Goal: Task Accomplishment & Management: Manage account settings

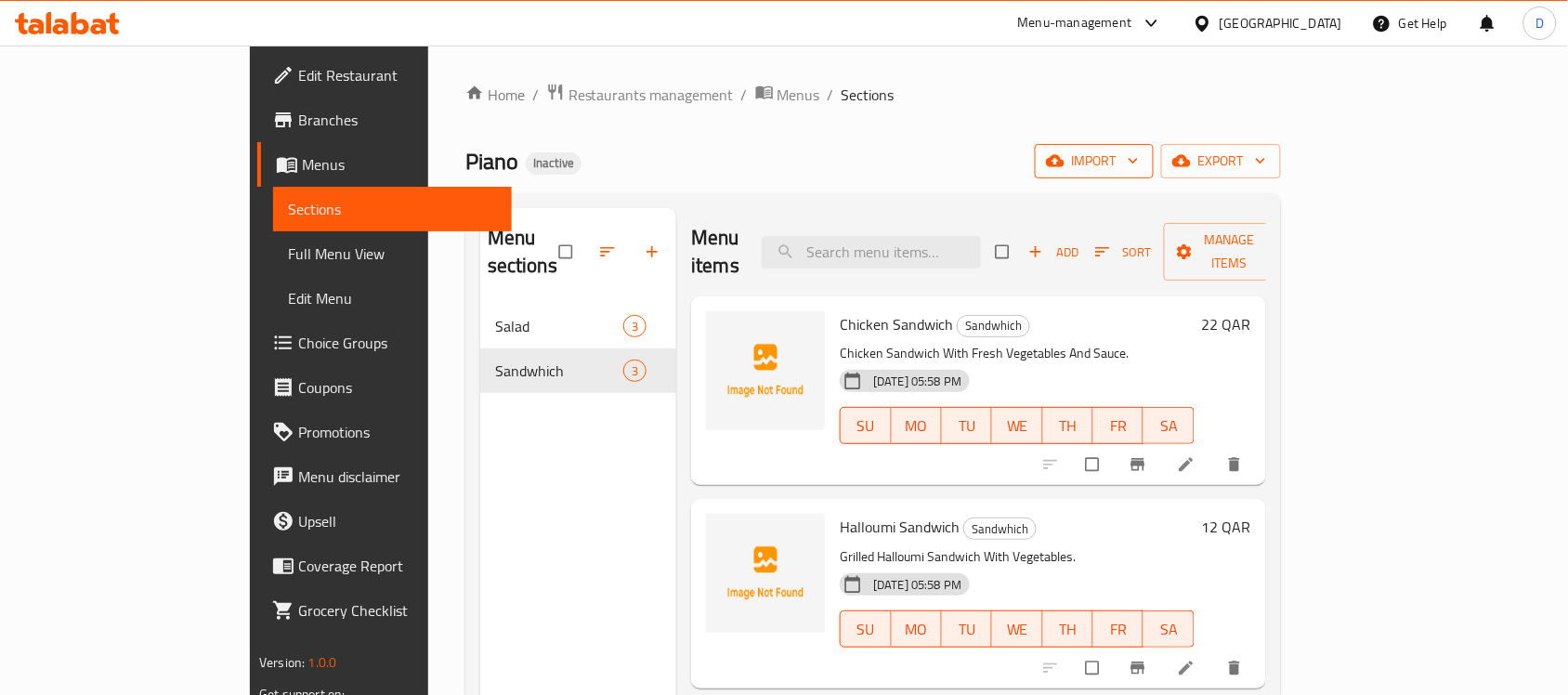
click at [1139, 173] on span "import" at bounding box center [1094, 161] width 89 height 23
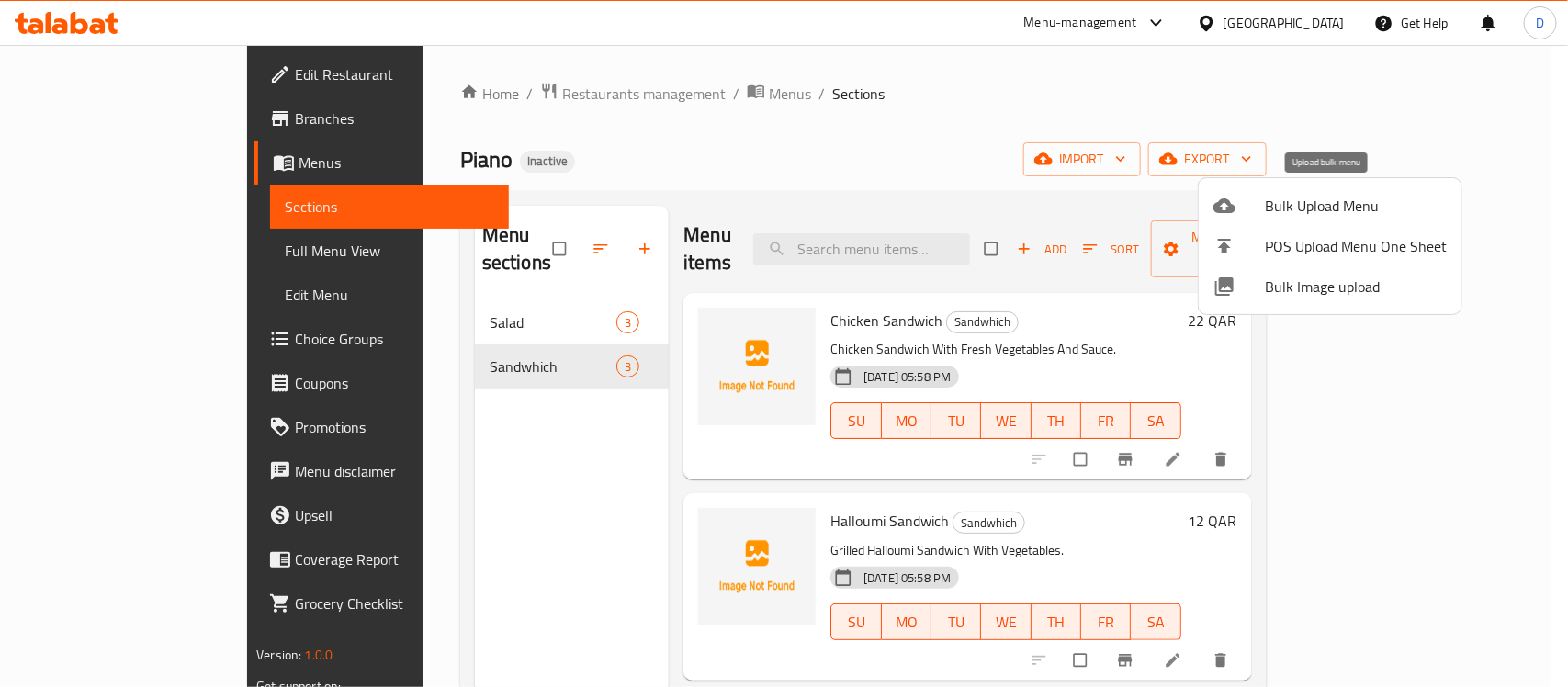
click at [1292, 208] on span "Bulk Upload Menu" at bounding box center [1357, 205] width 182 height 22
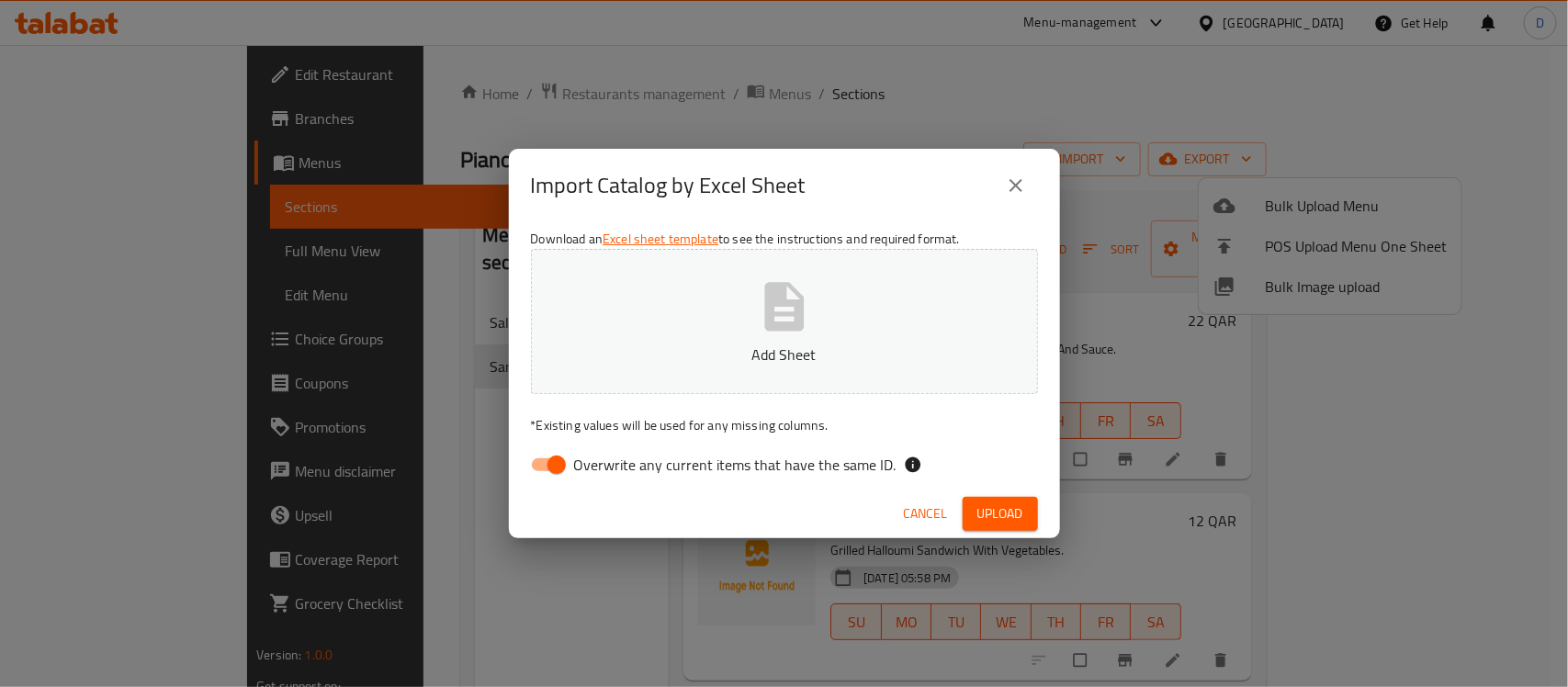
click at [550, 470] on input "Overwrite any current items that have the same ID." at bounding box center [556, 464] width 104 height 35
checkbox input "false"
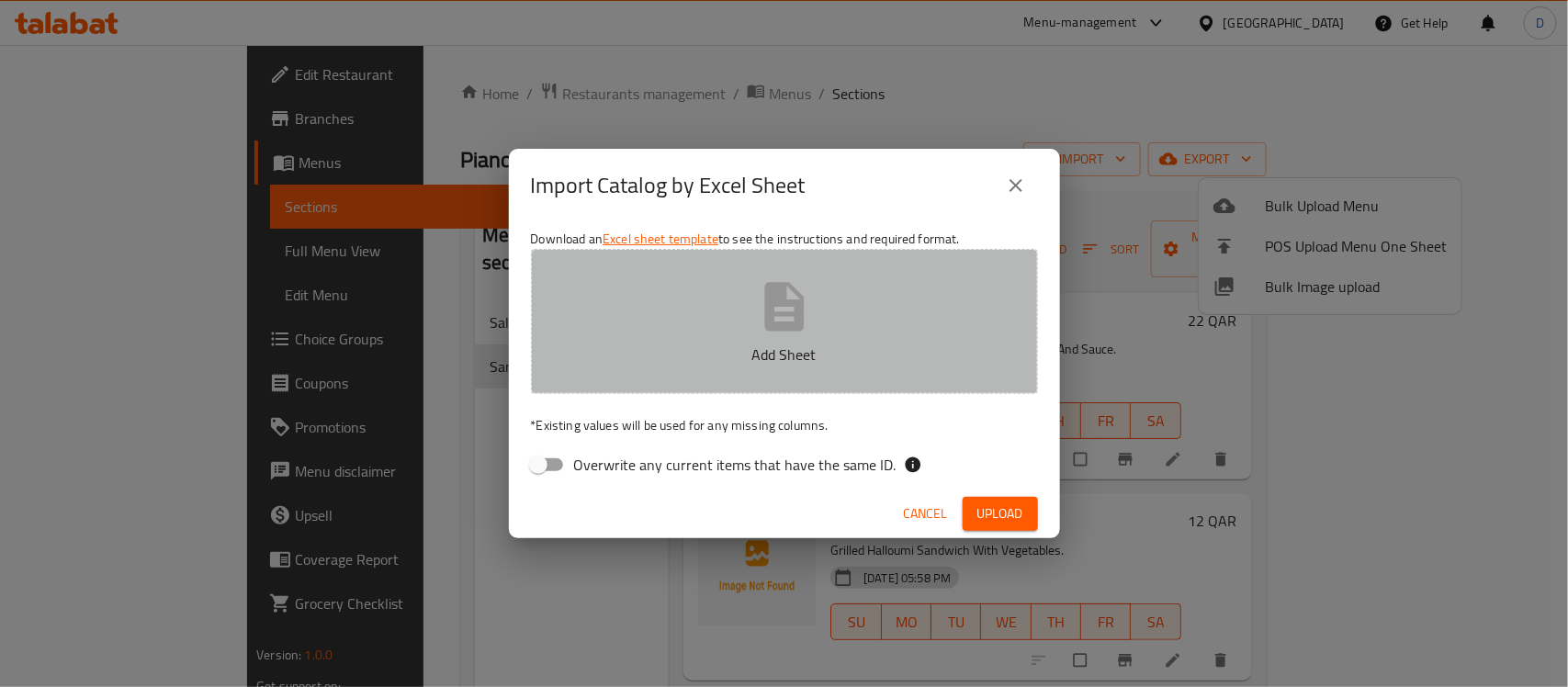
click at [764, 343] on p "Add Sheet" at bounding box center [784, 353] width 450 height 22
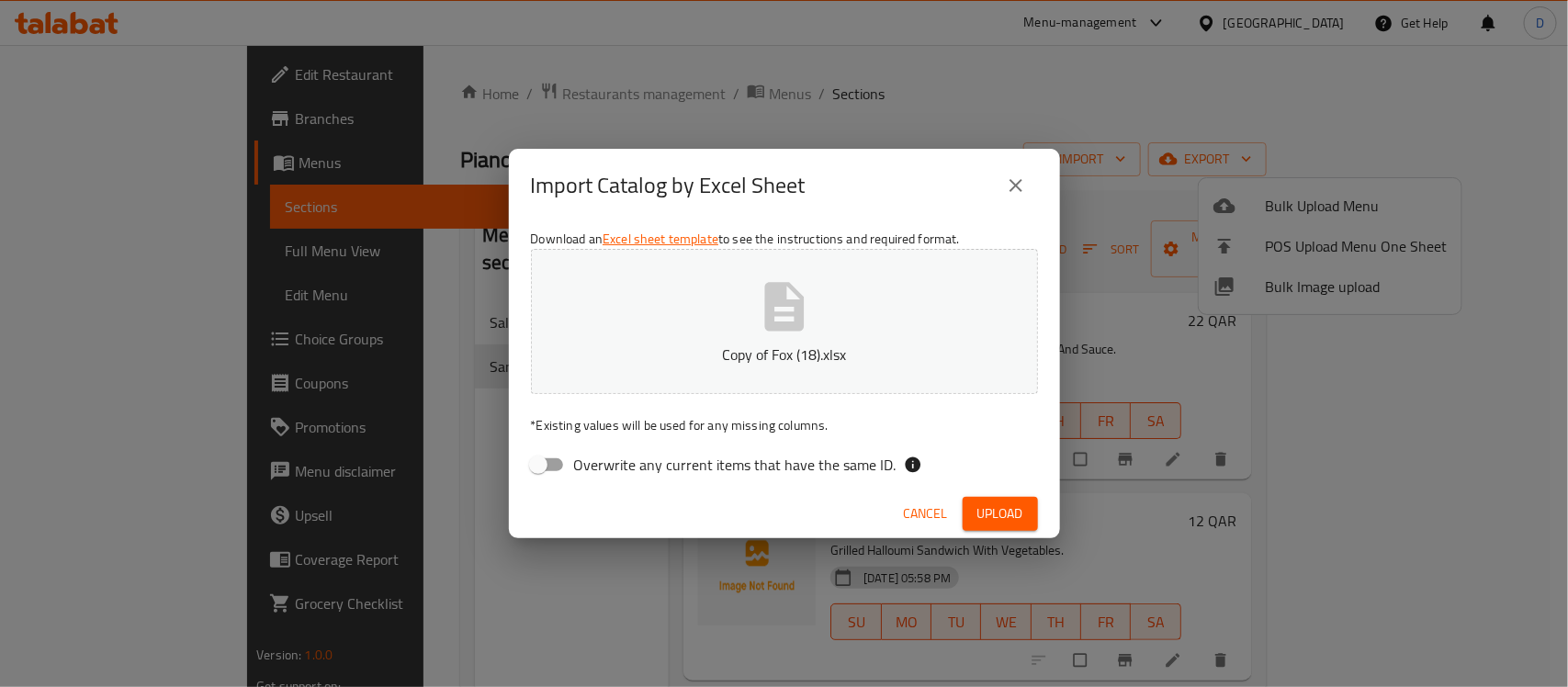
click at [978, 511] on span "Upload" at bounding box center [1000, 514] width 46 height 23
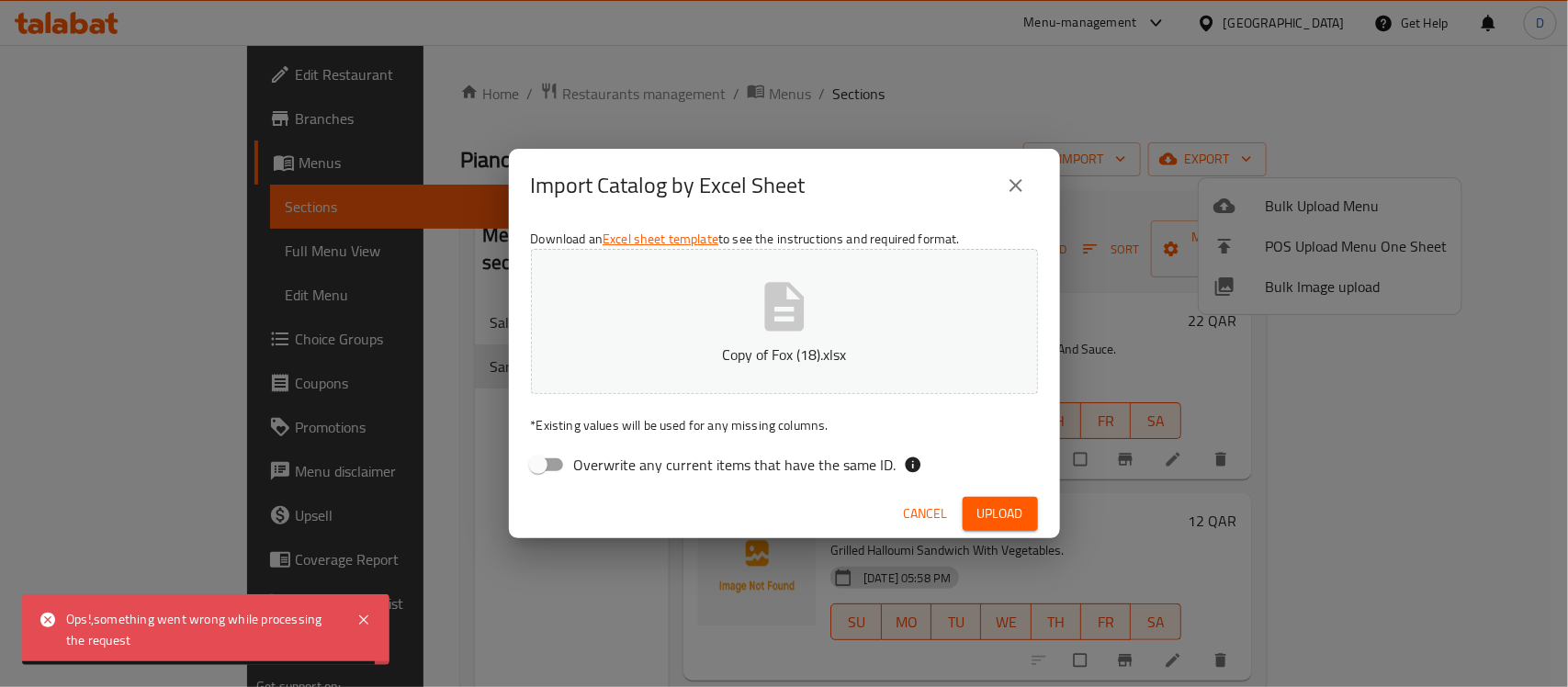
click at [935, 516] on span "Cancel" at bounding box center [926, 514] width 45 height 23
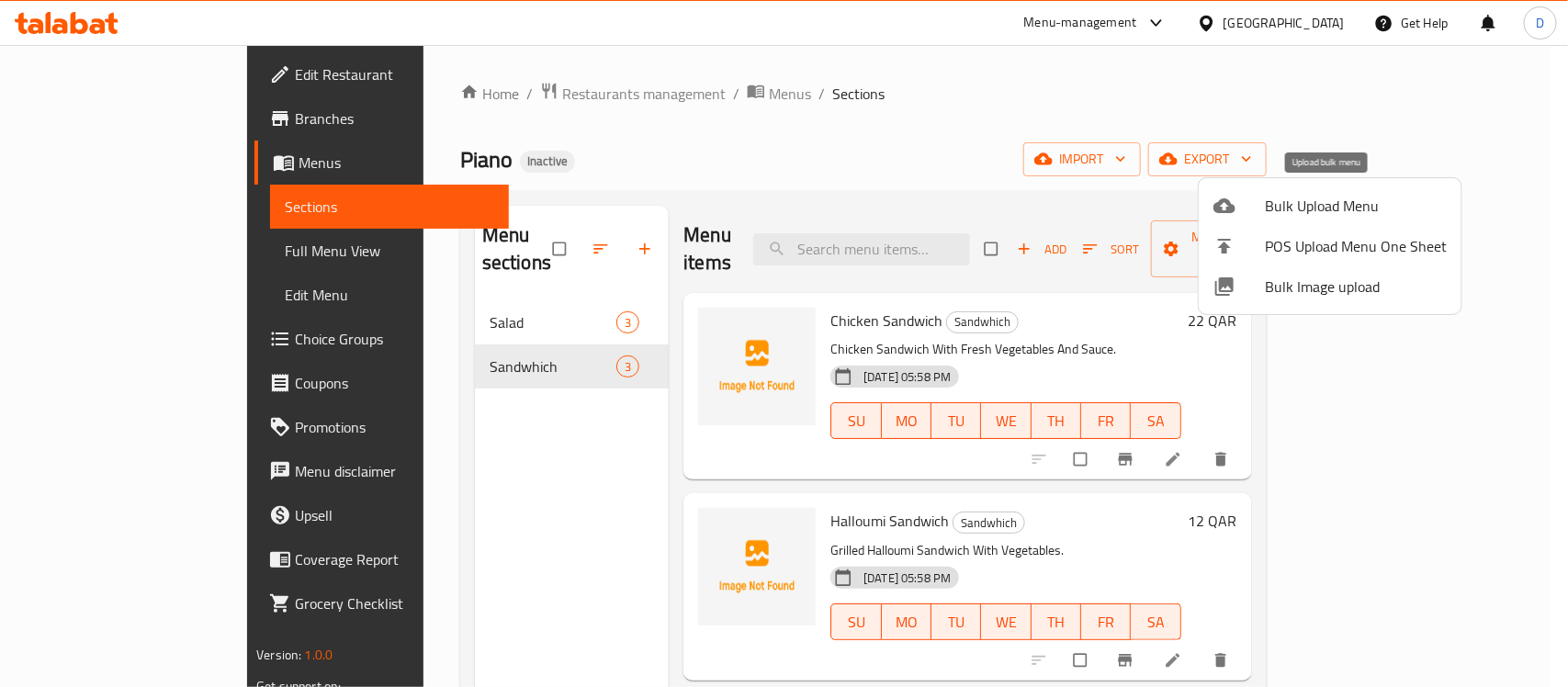
click at [1303, 212] on span "Bulk Upload Menu" at bounding box center [1357, 205] width 182 height 22
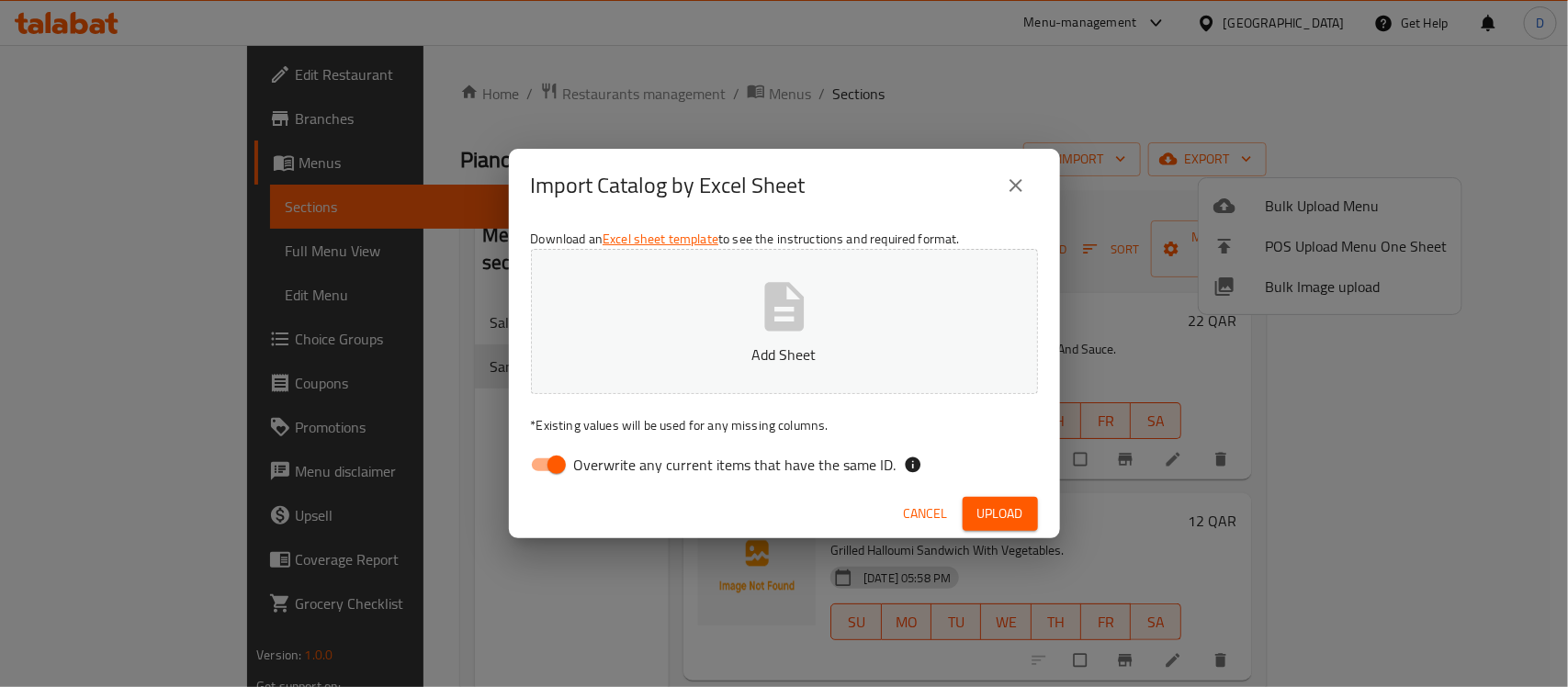
click at [549, 466] on input "Overwrite any current items that have the same ID." at bounding box center [556, 464] width 104 height 35
checkbox input "false"
click at [855, 419] on p "* Existing values will be used for any missing columns." at bounding box center [784, 425] width 507 height 18
click at [1015, 515] on span "Upload" at bounding box center [1000, 514] width 46 height 23
click at [1015, 516] on span "Upload" at bounding box center [1000, 514] width 46 height 23
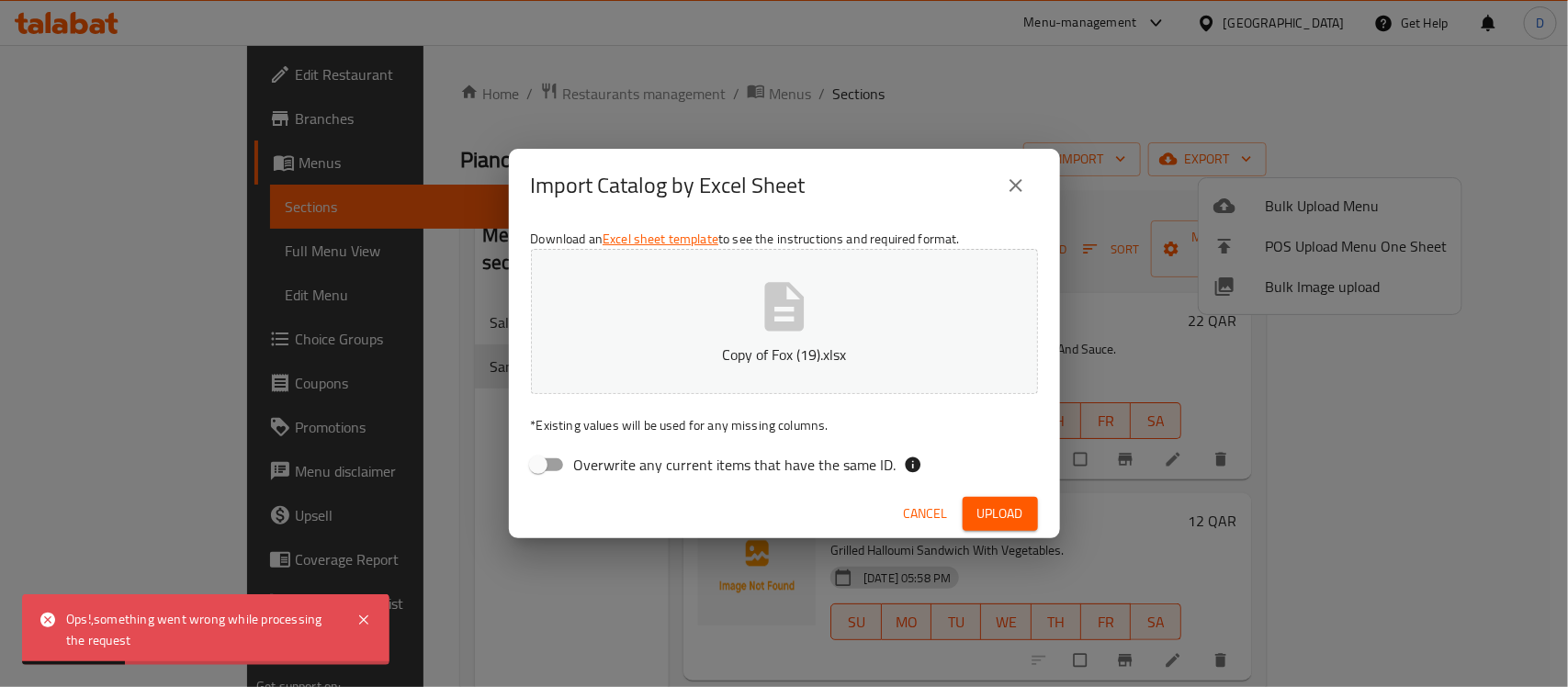
click at [893, 516] on div "Cancel Upload" at bounding box center [785, 514] width 552 height 48
click at [907, 515] on span "Cancel" at bounding box center [926, 514] width 45 height 23
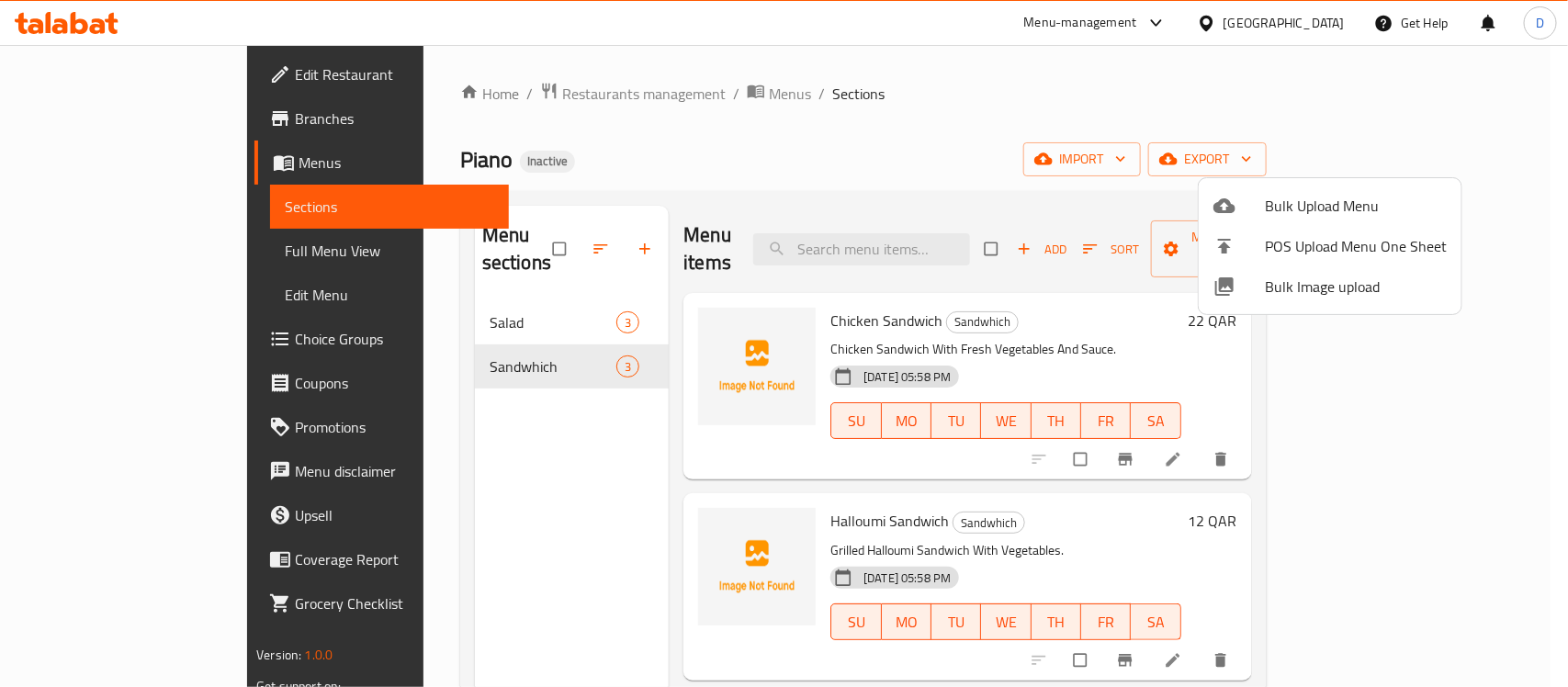
click at [94, 122] on div at bounding box center [784, 343] width 1568 height 687
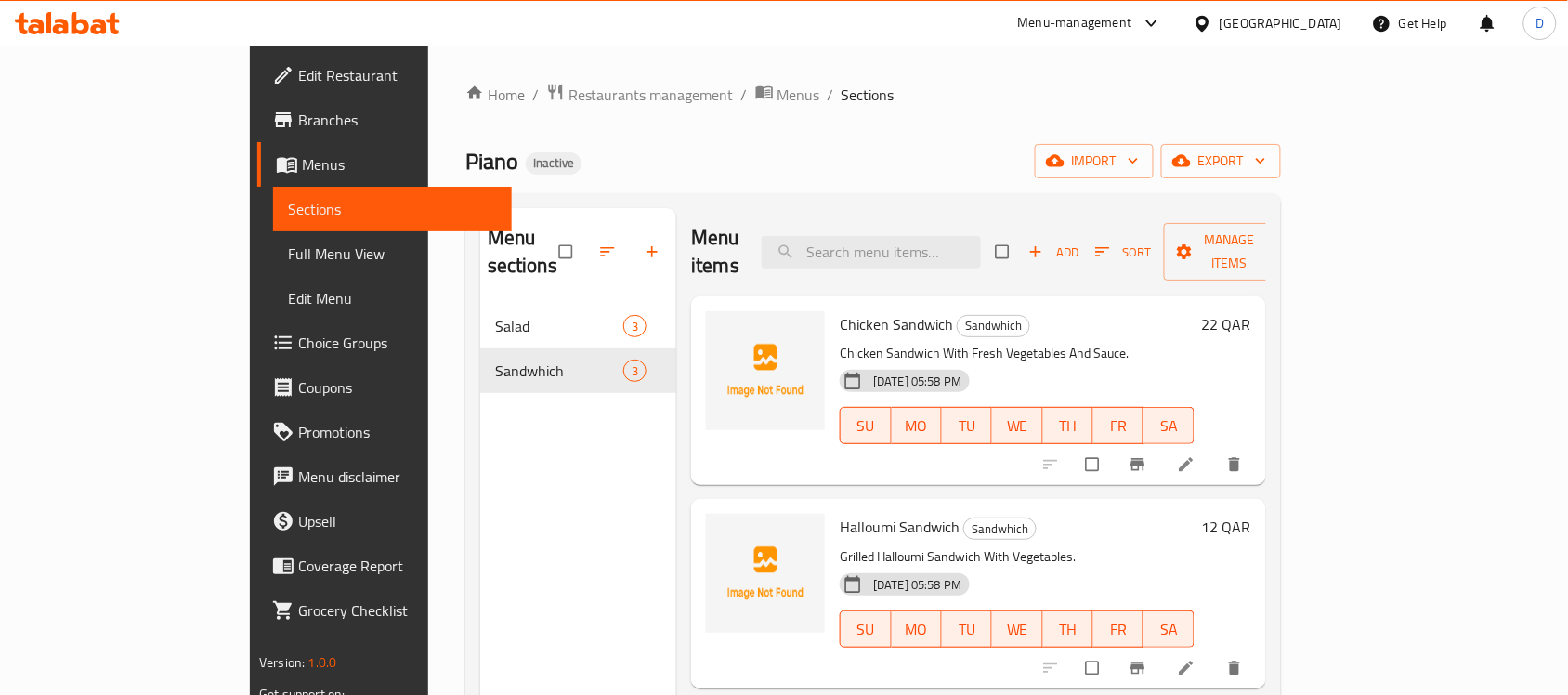
click at [298, 130] on span "Branches" at bounding box center [397, 119] width 198 height 22
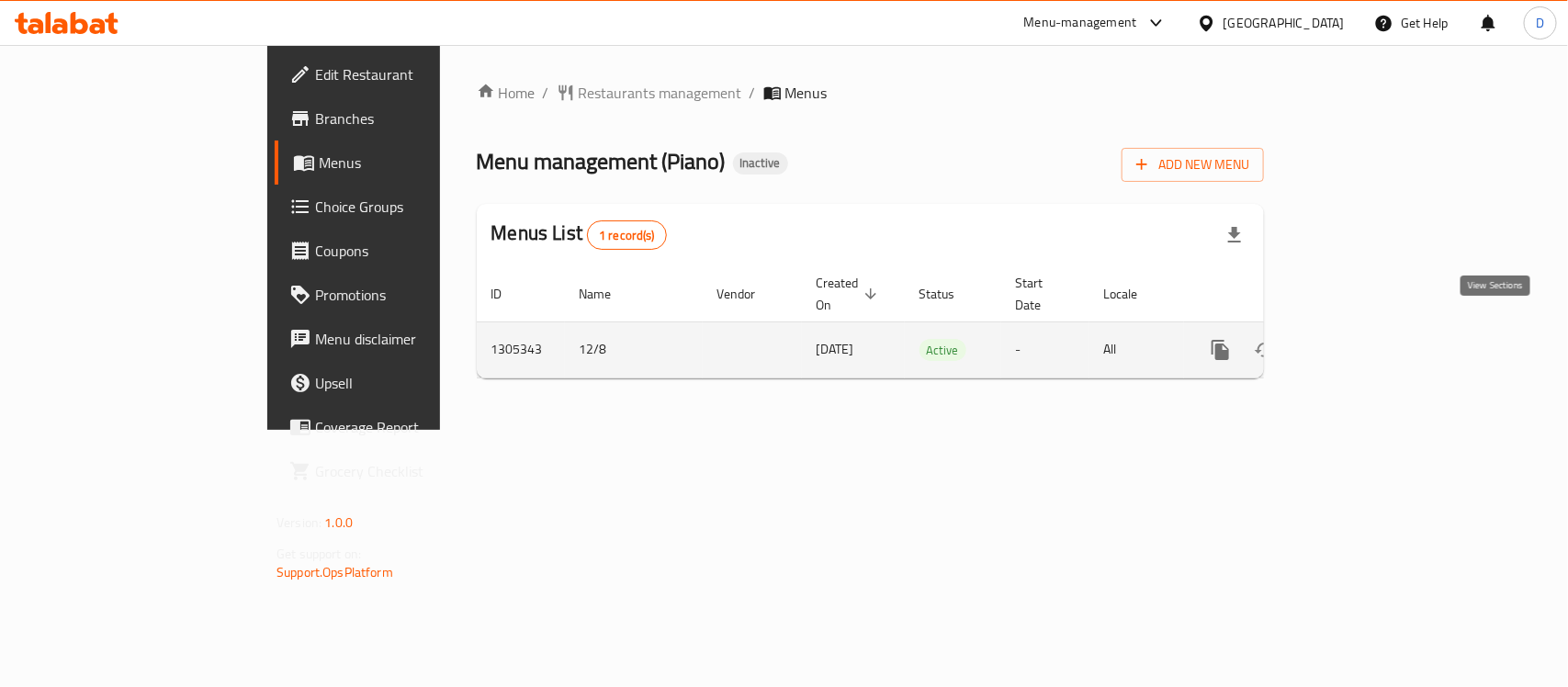
click at [1364, 339] on icon "enhanced table" at bounding box center [1353, 350] width 22 height 22
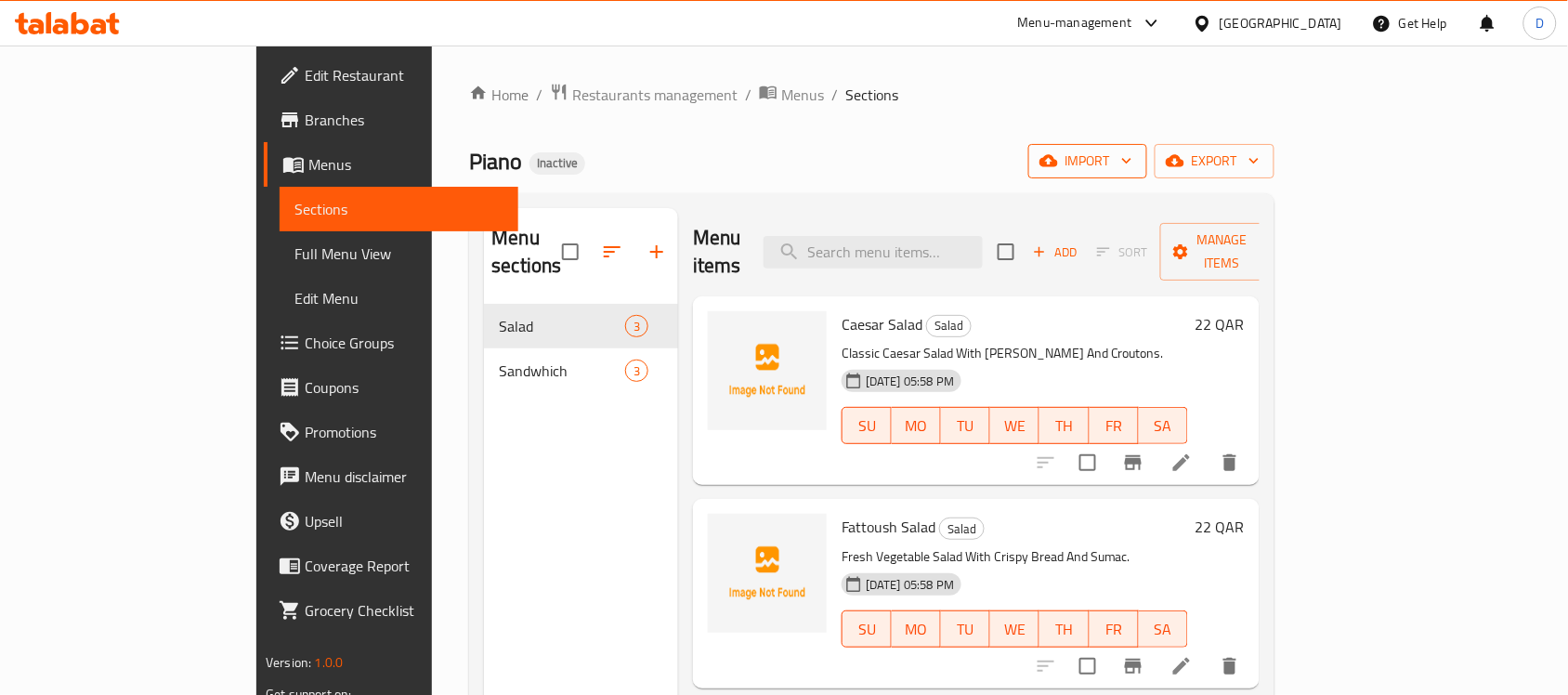
click at [1132, 172] on span "import" at bounding box center [1087, 161] width 89 height 23
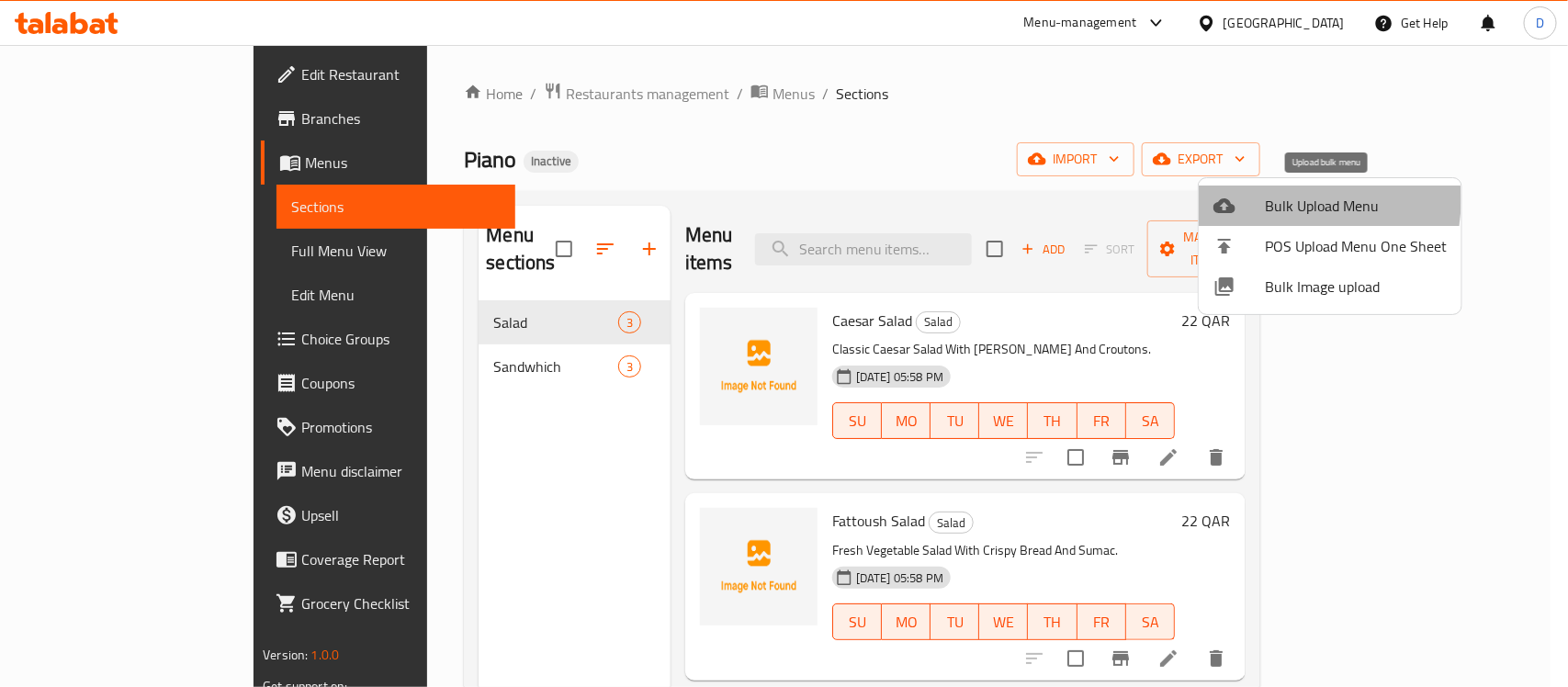
click at [1279, 200] on span "Bulk Upload Menu" at bounding box center [1357, 205] width 182 height 22
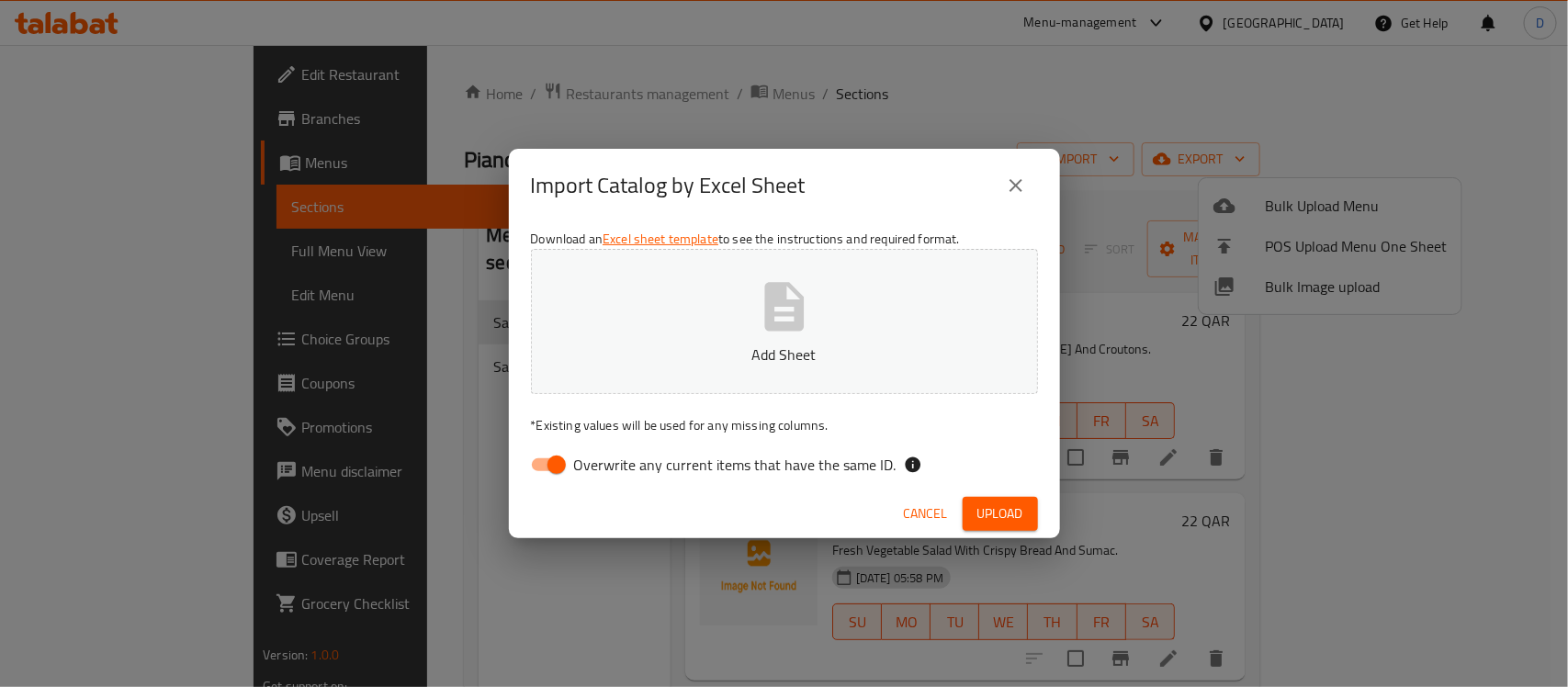
drag, startPoint x: 542, startPoint y: 464, endPoint x: 595, endPoint y: 453, distance: 54.1
click at [542, 465] on input "Overwrite any current items that have the same ID." at bounding box center [556, 464] width 104 height 35
checkbox input "false"
click at [758, 343] on p "Add Sheet" at bounding box center [784, 353] width 450 height 22
click at [983, 507] on span "Upload" at bounding box center [1000, 514] width 46 height 23
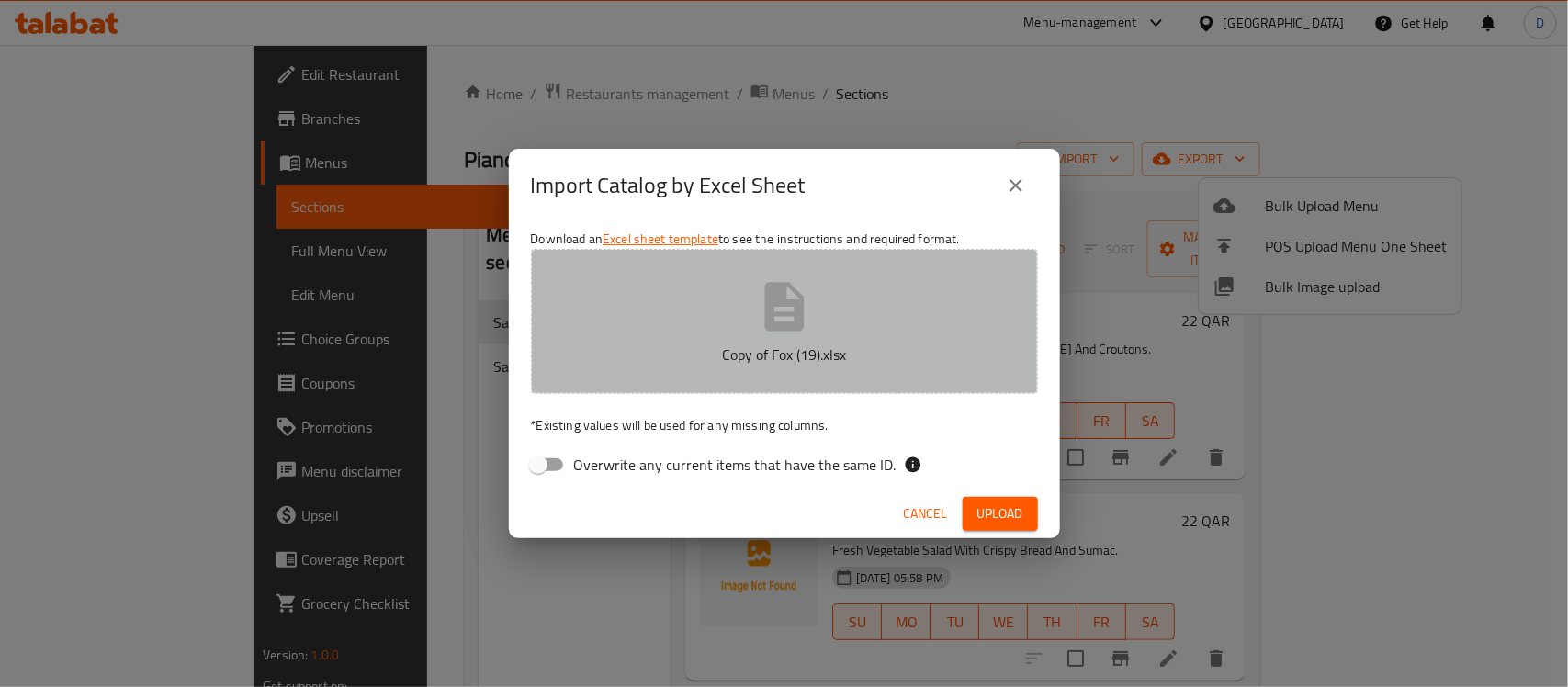
click at [676, 363] on p "Copy of Fox (19).xlsx" at bounding box center [784, 353] width 450 height 22
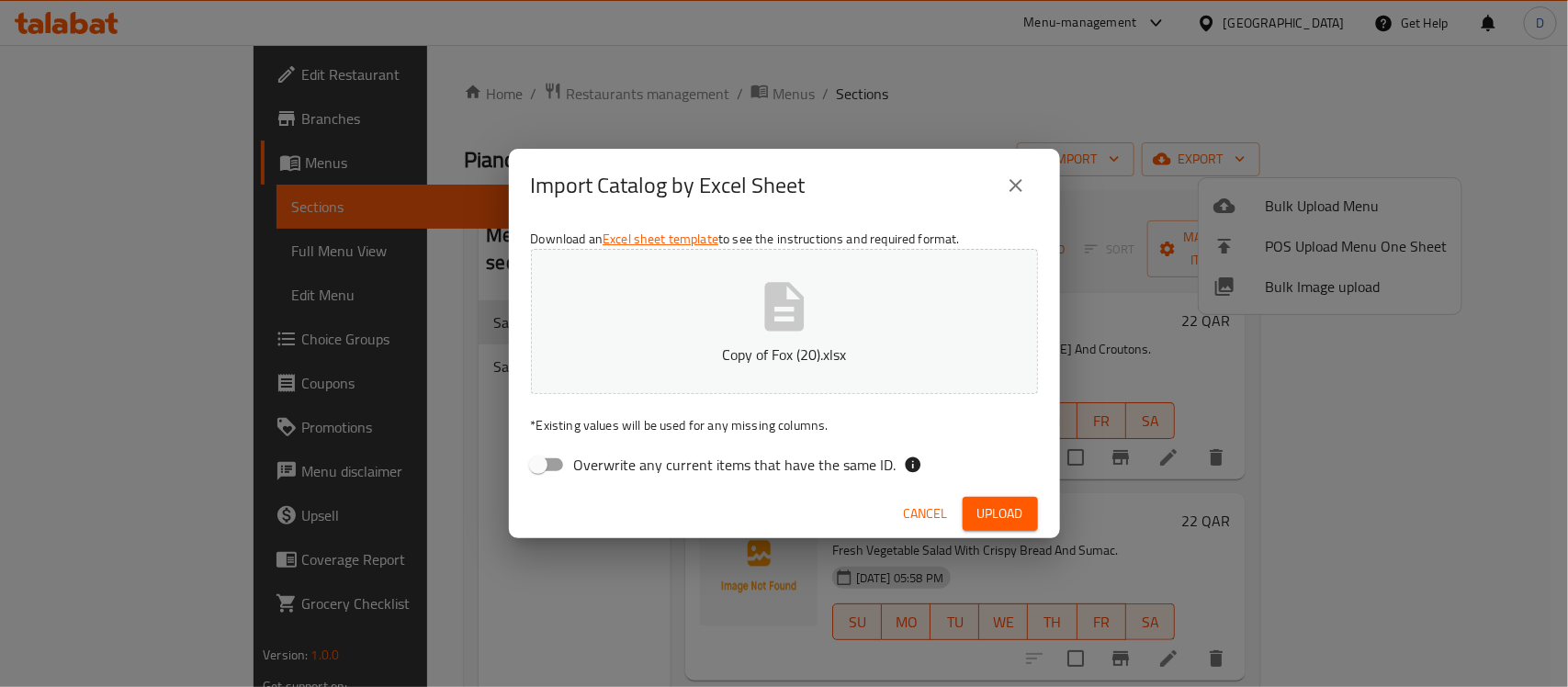
click at [991, 515] on span "Upload" at bounding box center [1000, 514] width 46 height 23
click at [794, 303] on icon "button" at bounding box center [784, 306] width 40 height 48
click at [999, 515] on span "Upload" at bounding box center [1000, 514] width 46 height 23
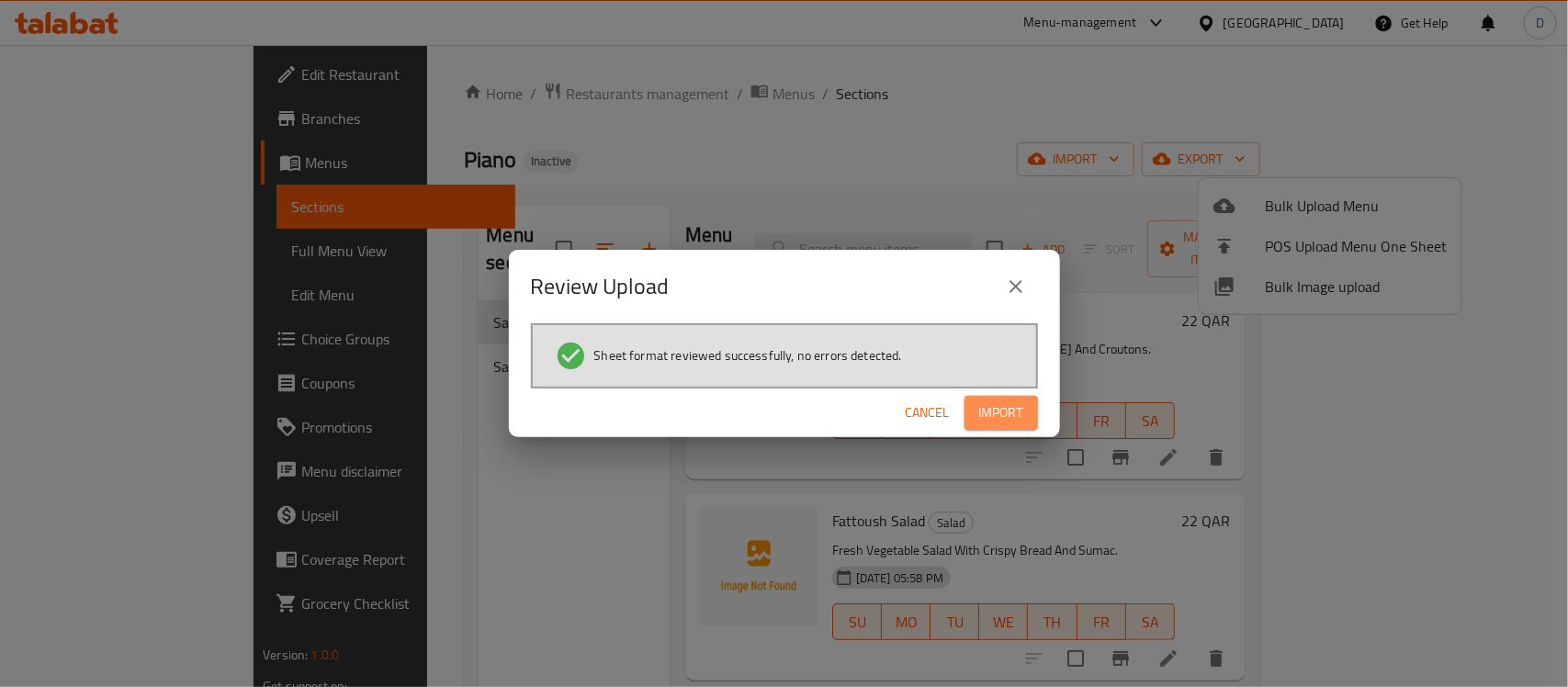
click at [1012, 406] on span "Import" at bounding box center [1001, 413] width 45 height 23
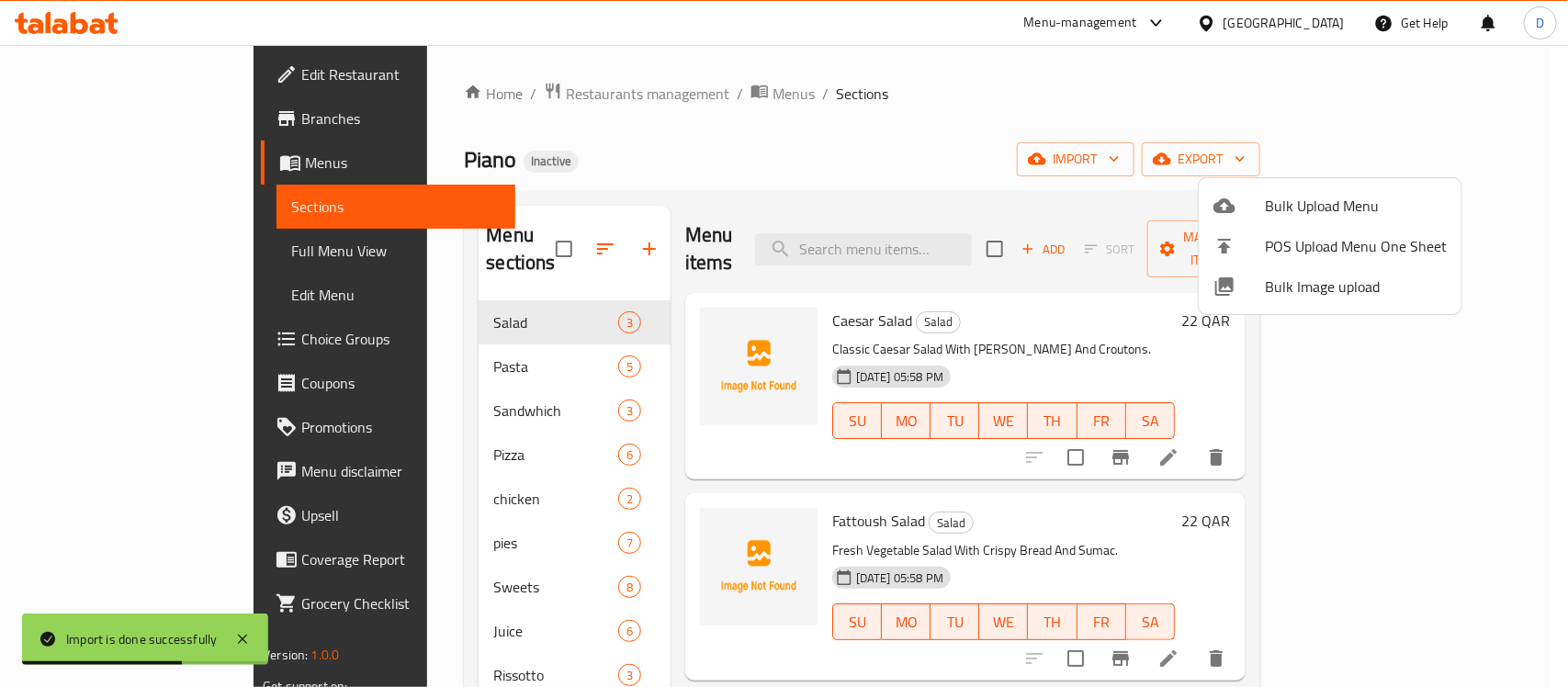
click at [818, 179] on div at bounding box center [784, 343] width 1568 height 687
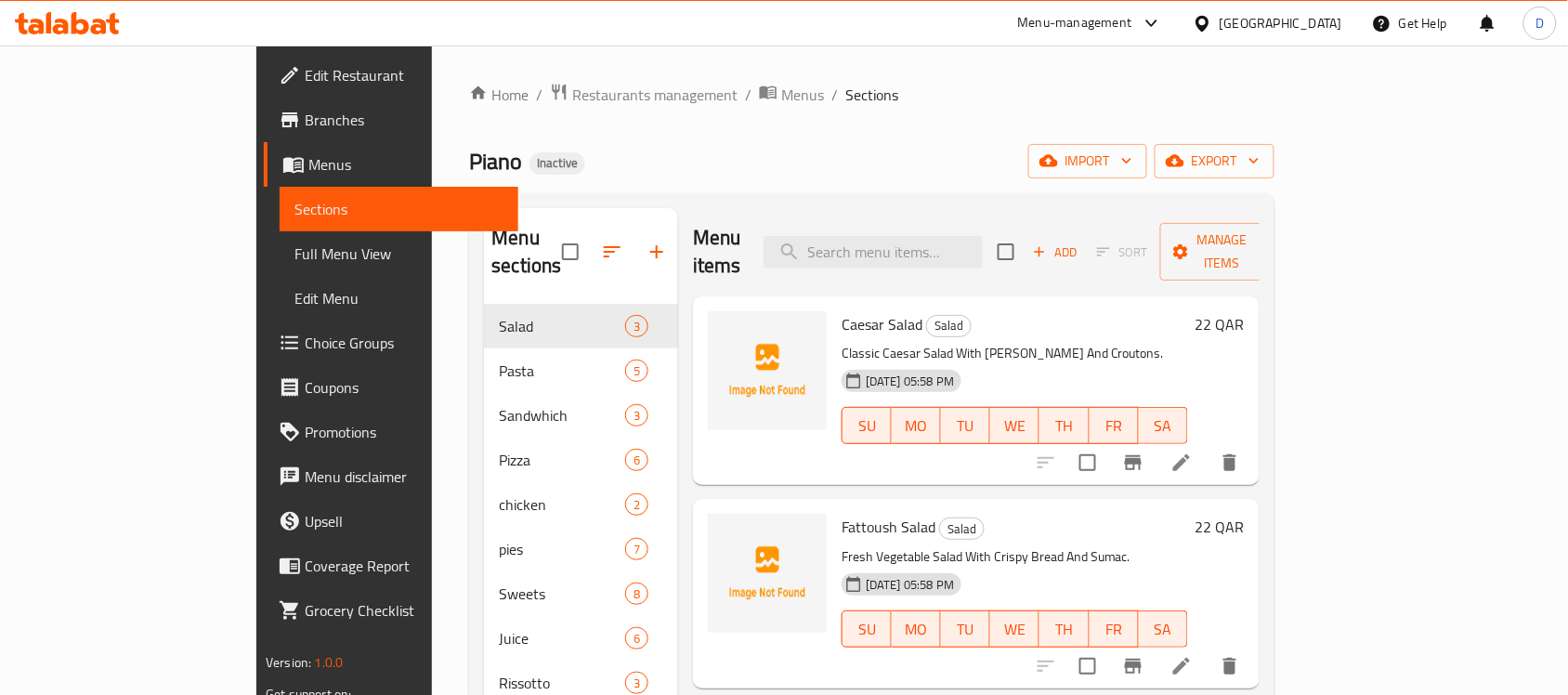
click at [305, 342] on span "Choice Groups" at bounding box center [404, 342] width 198 height 22
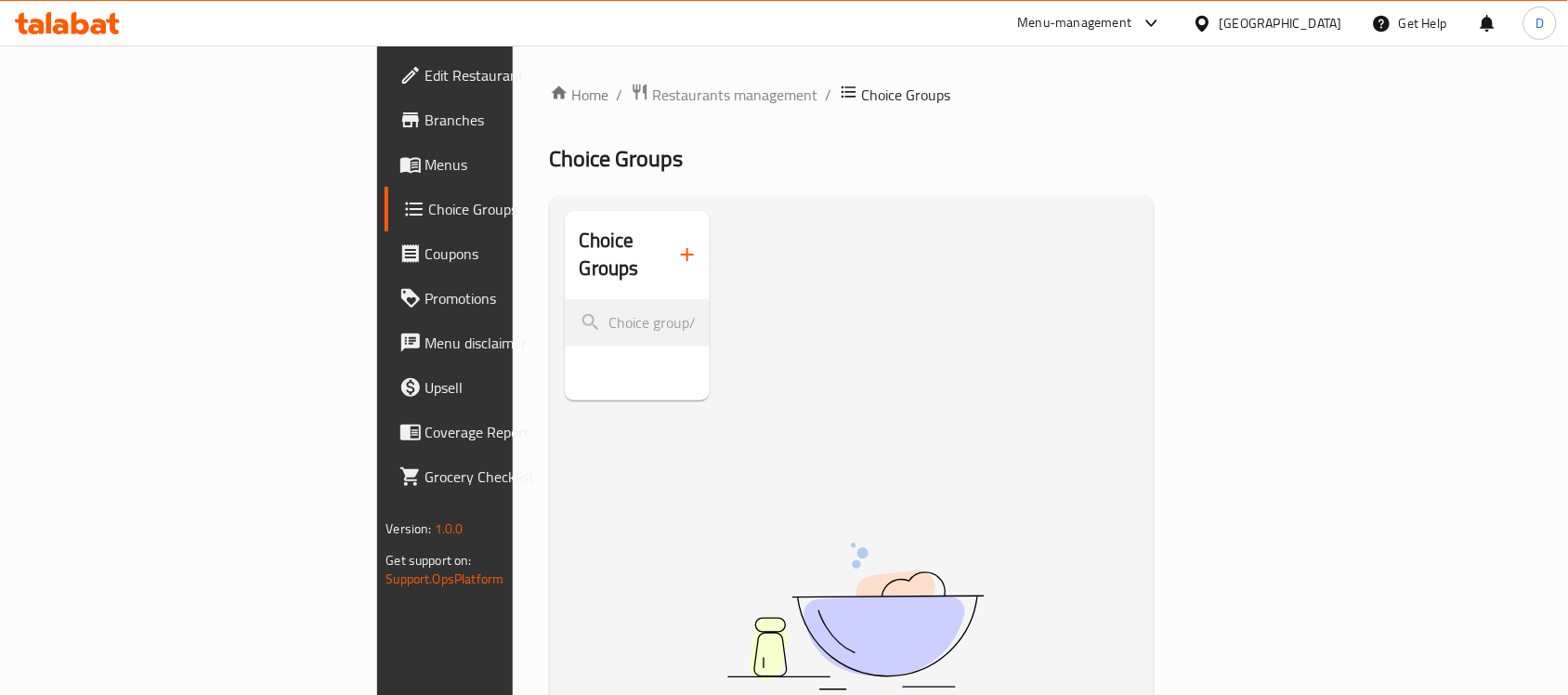
click at [426, 166] on span "Menus" at bounding box center [524, 164] width 198 height 22
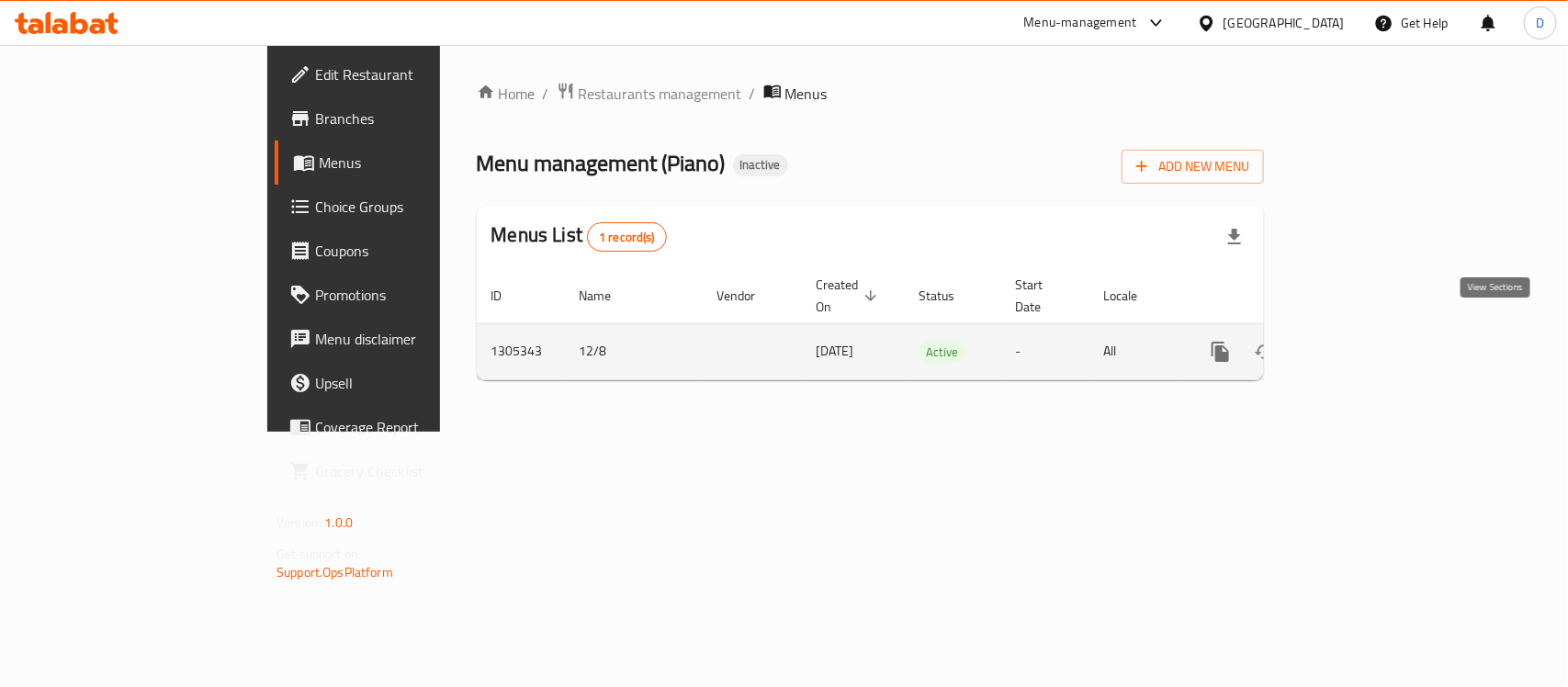
click at [1364, 341] on icon "enhanced table" at bounding box center [1353, 352] width 22 height 22
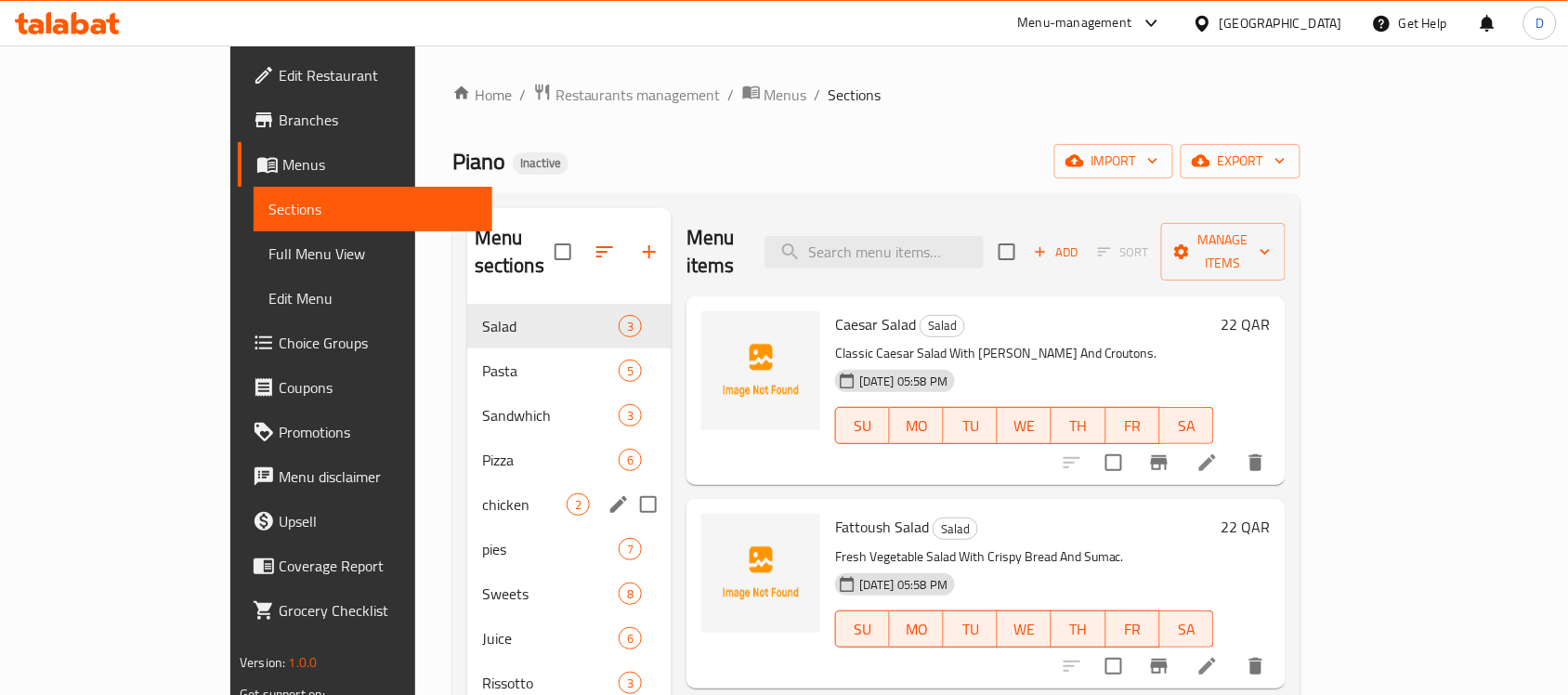
scroll to position [116, 0]
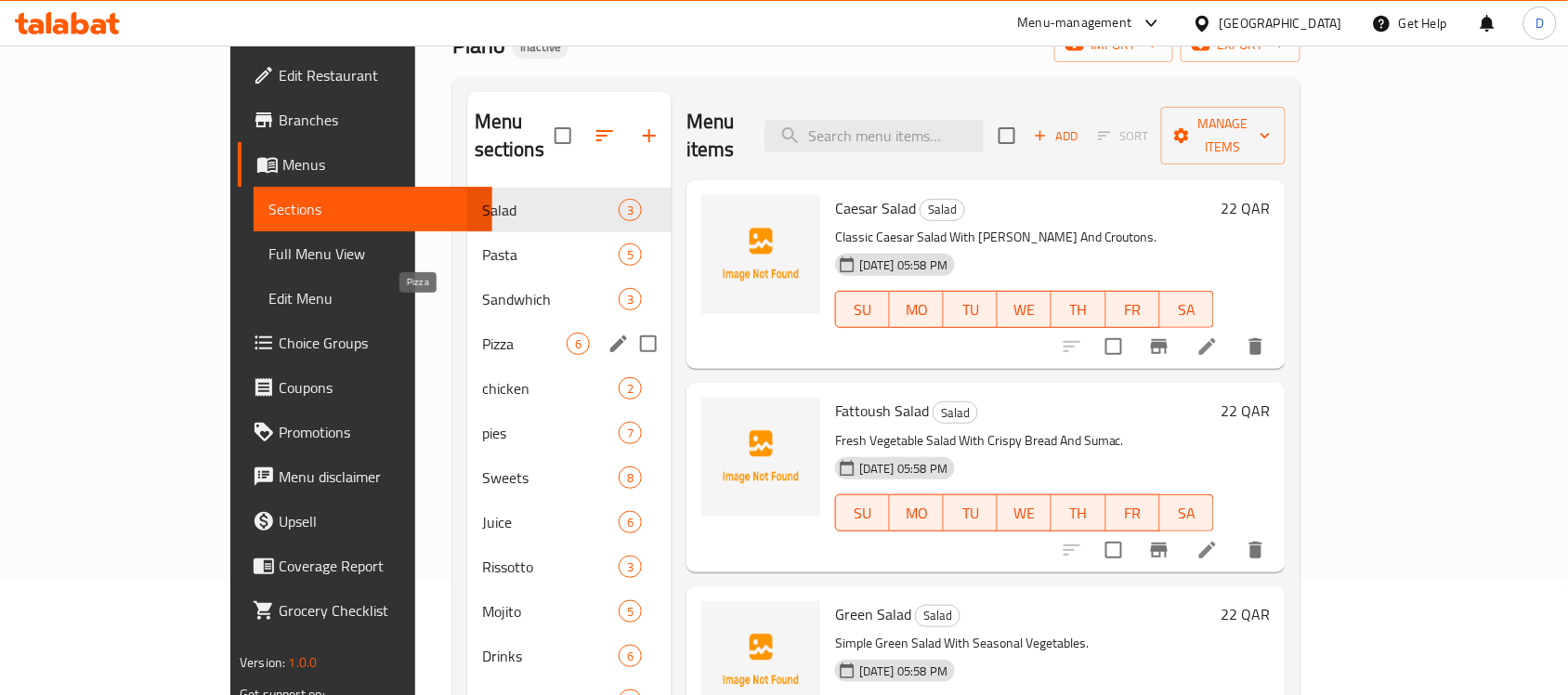
click at [482, 333] on span "Pizza" at bounding box center [524, 343] width 84 height 22
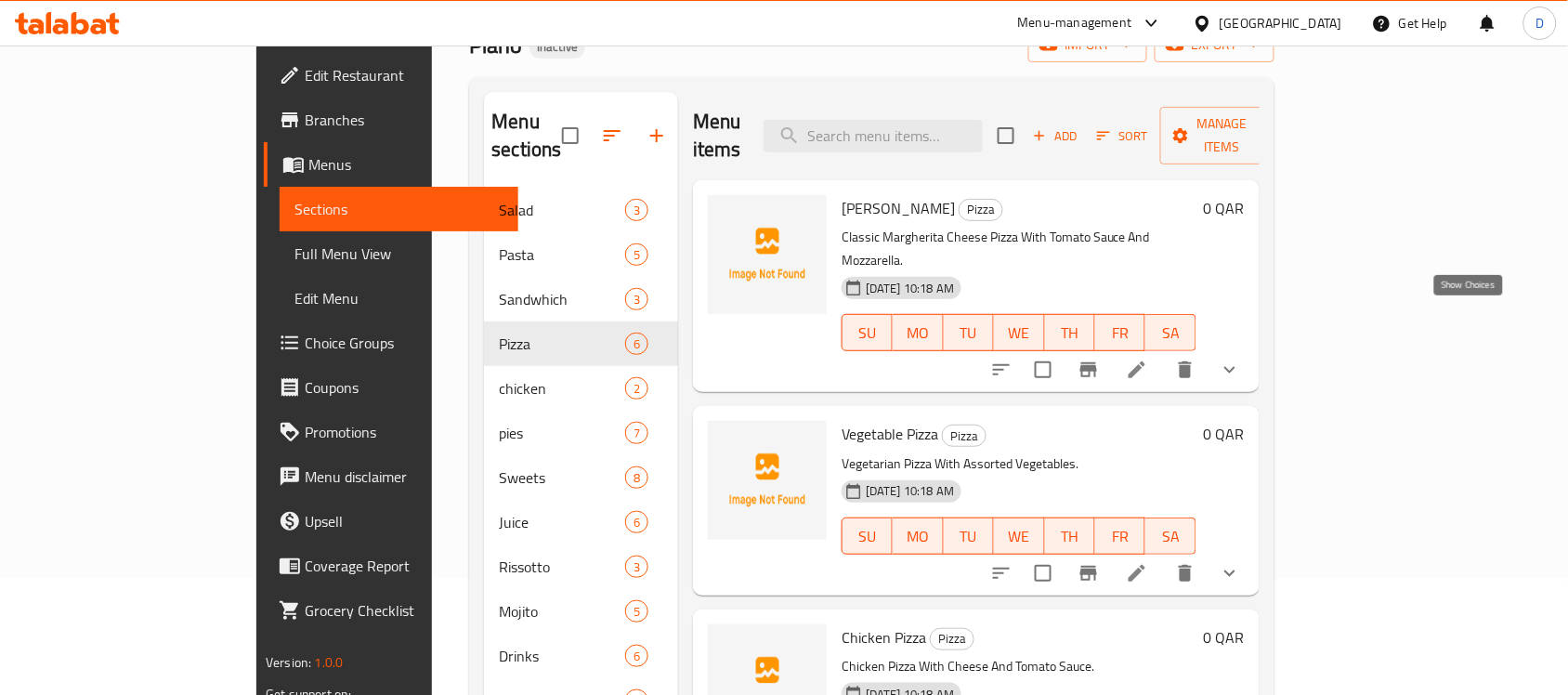
click at [1241, 359] on icon "show more" at bounding box center [1230, 369] width 22 height 22
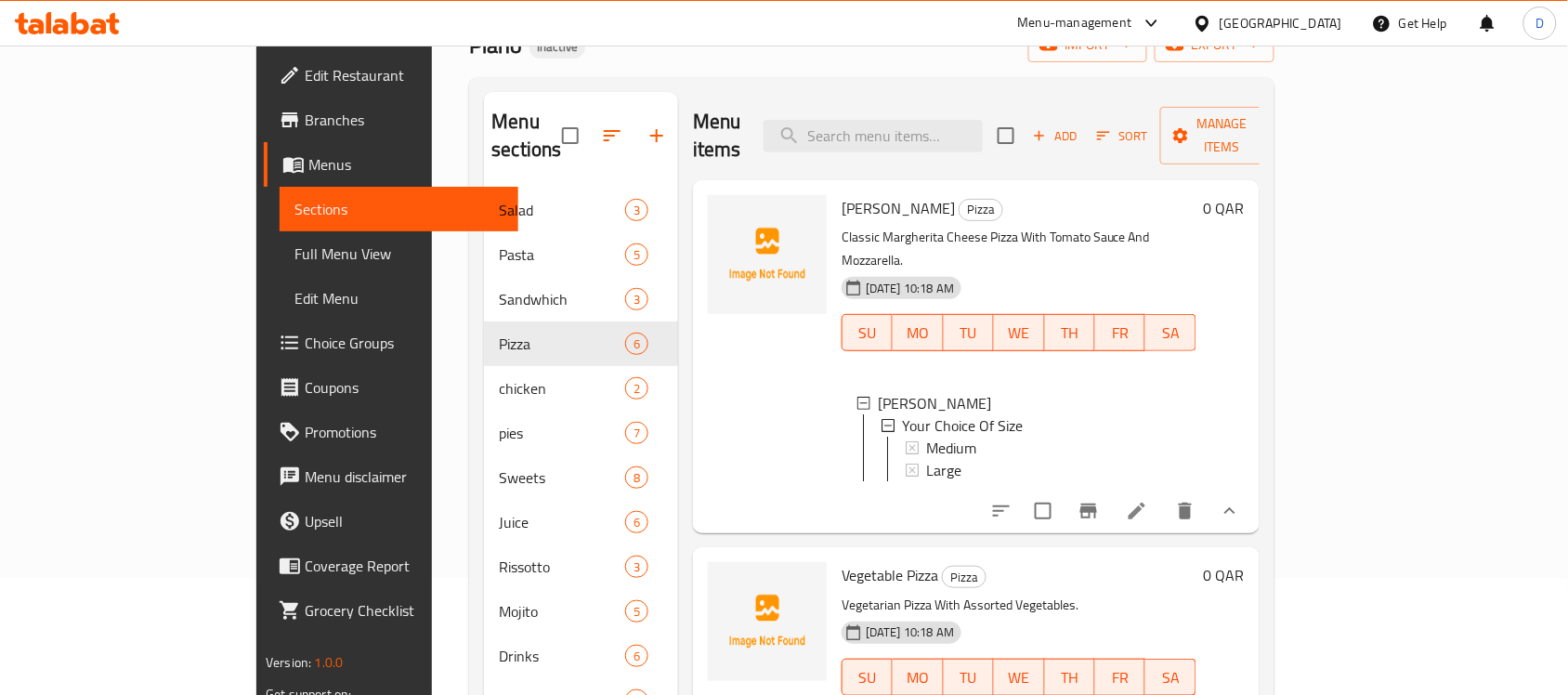
click at [305, 339] on span "Choice Groups" at bounding box center [404, 342] width 198 height 22
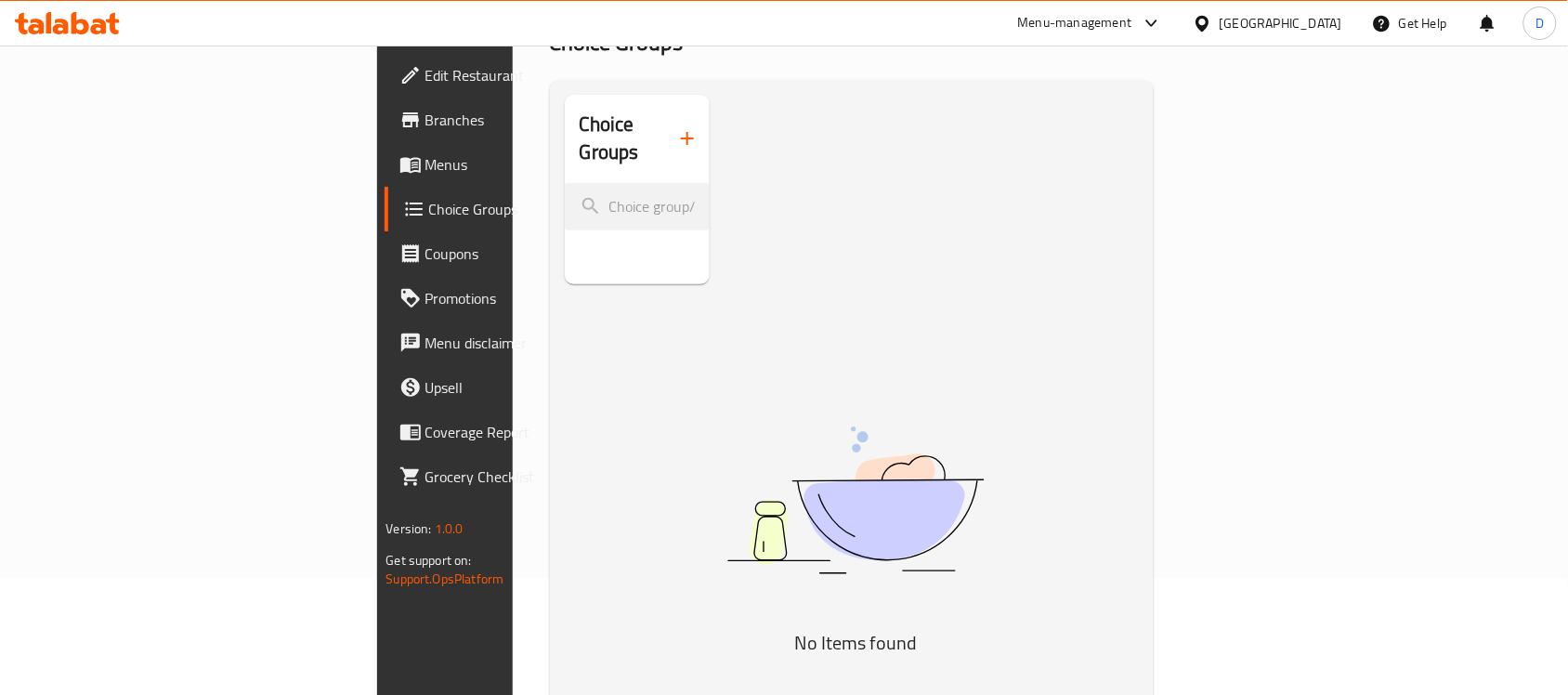
click at [995, 378] on img at bounding box center [855, 500] width 465 height 246
click at [677, 127] on icon "button" at bounding box center [687, 138] width 22 height 22
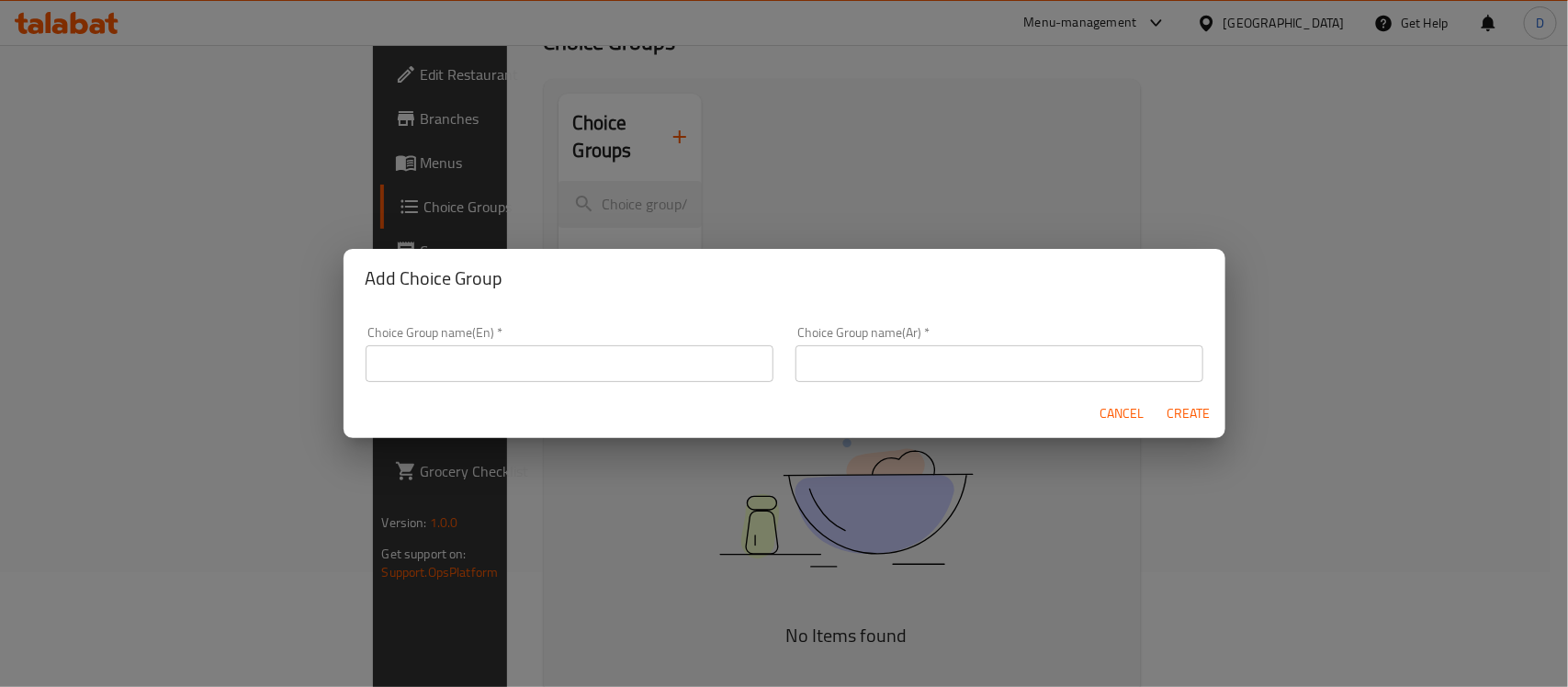
click at [464, 352] on input "text" at bounding box center [570, 363] width 408 height 37
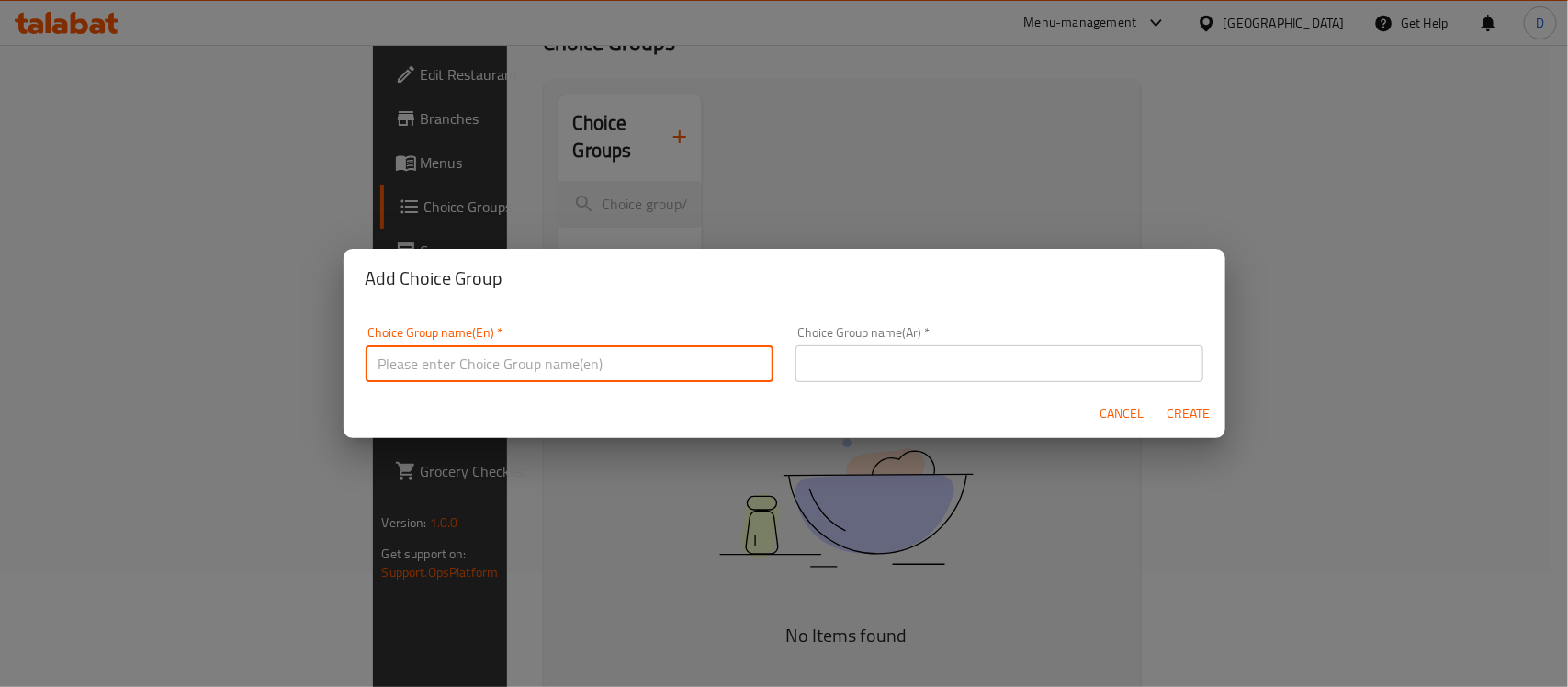
type input "Your Choice Of"
click at [841, 374] on input "text" at bounding box center [999, 363] width 408 height 37
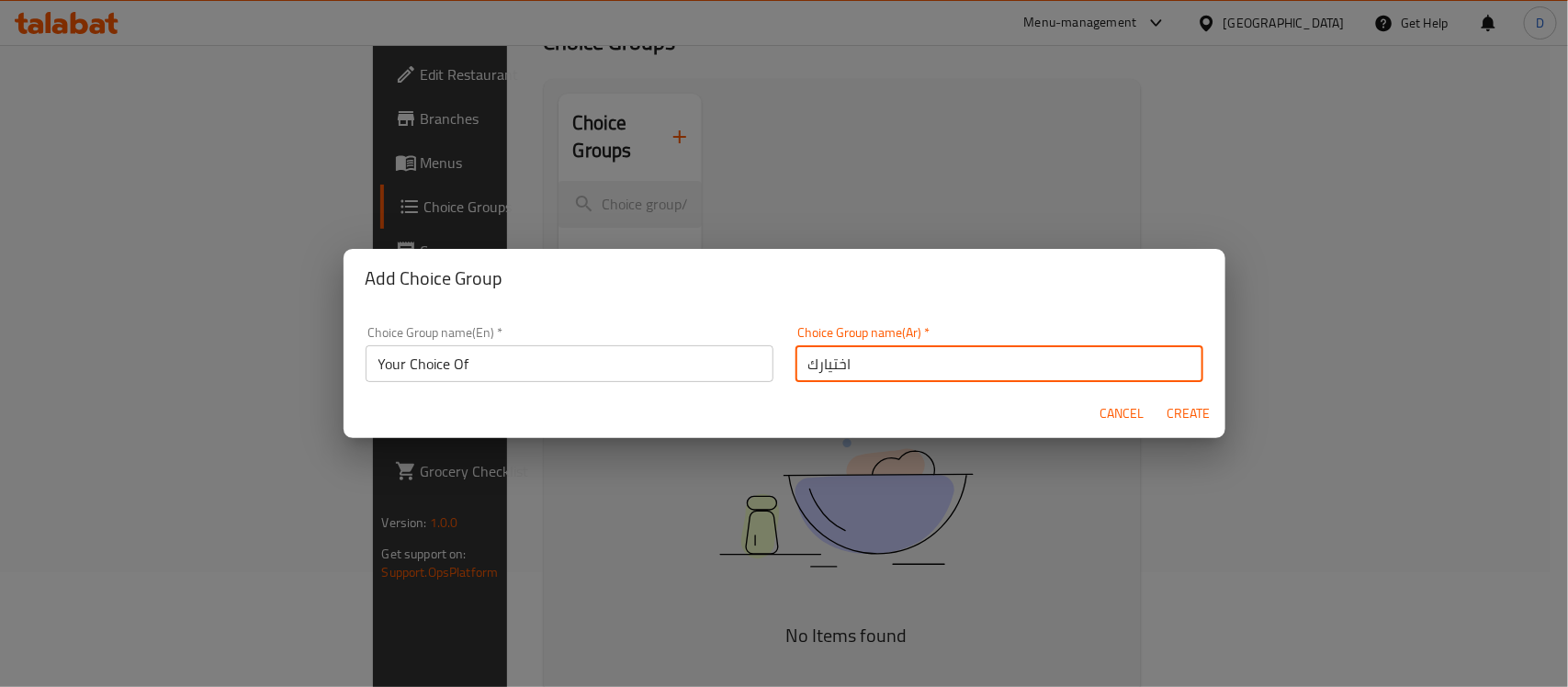
type input "اختيارك من"
click at [1177, 413] on span "Create" at bounding box center [1189, 414] width 45 height 23
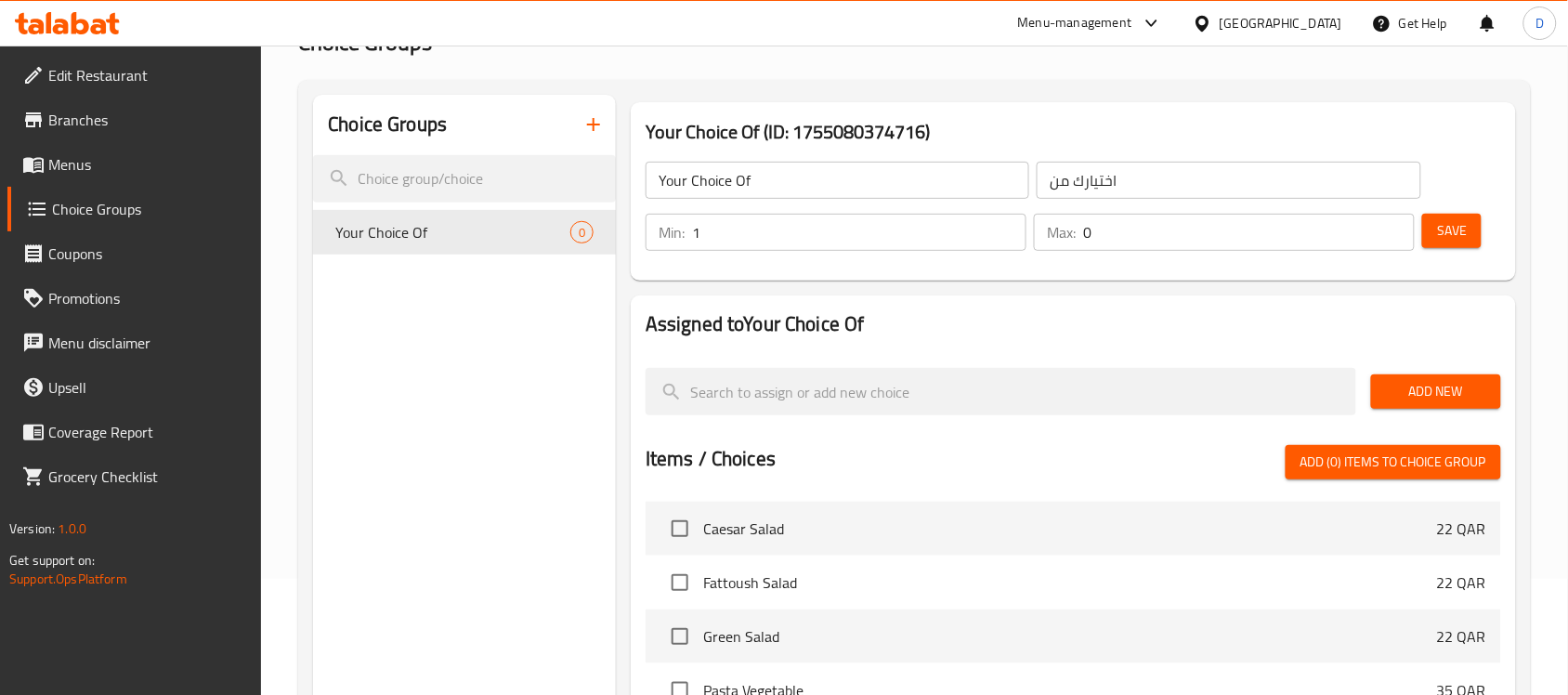
type input "1"
click at [1004, 225] on input "1" at bounding box center [859, 232] width 334 height 37
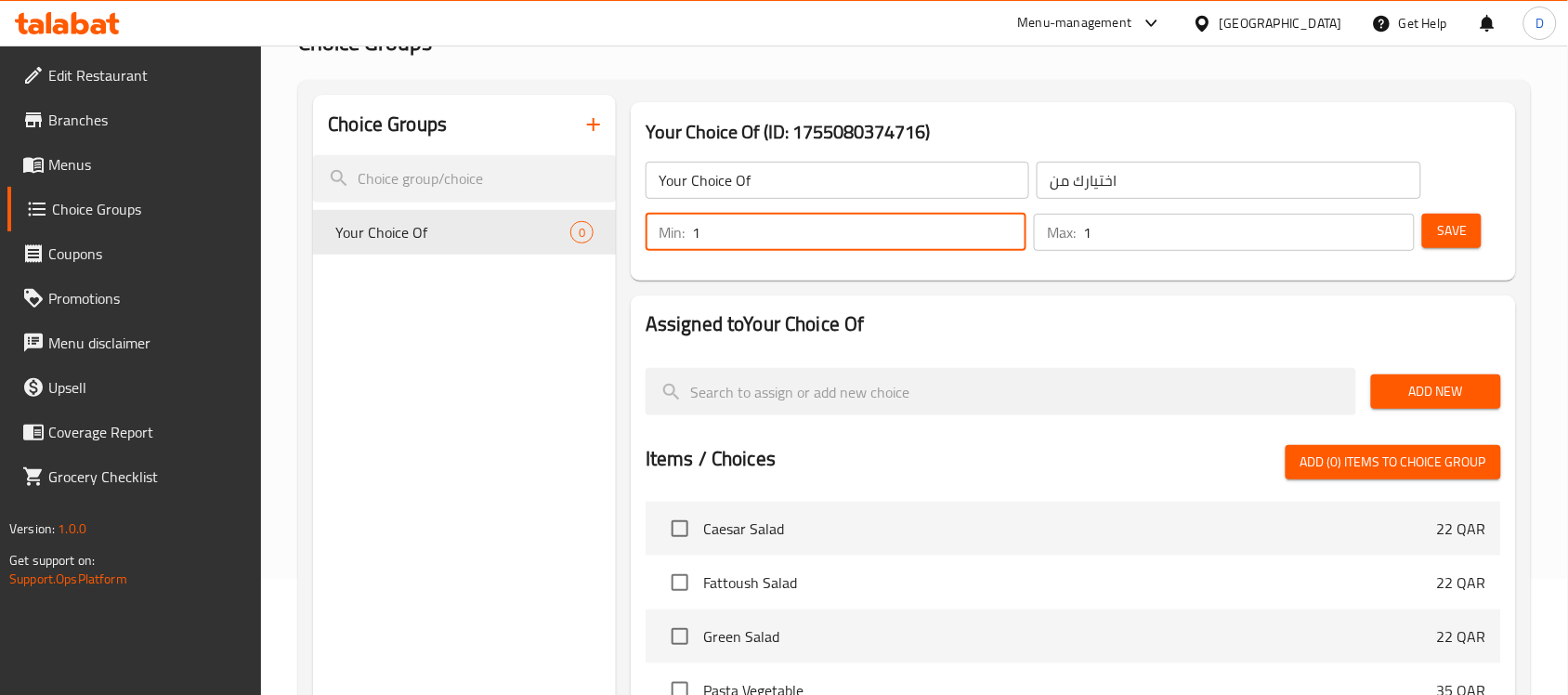
type input "1"
click at [1395, 225] on input "1" at bounding box center [1249, 232] width 332 height 37
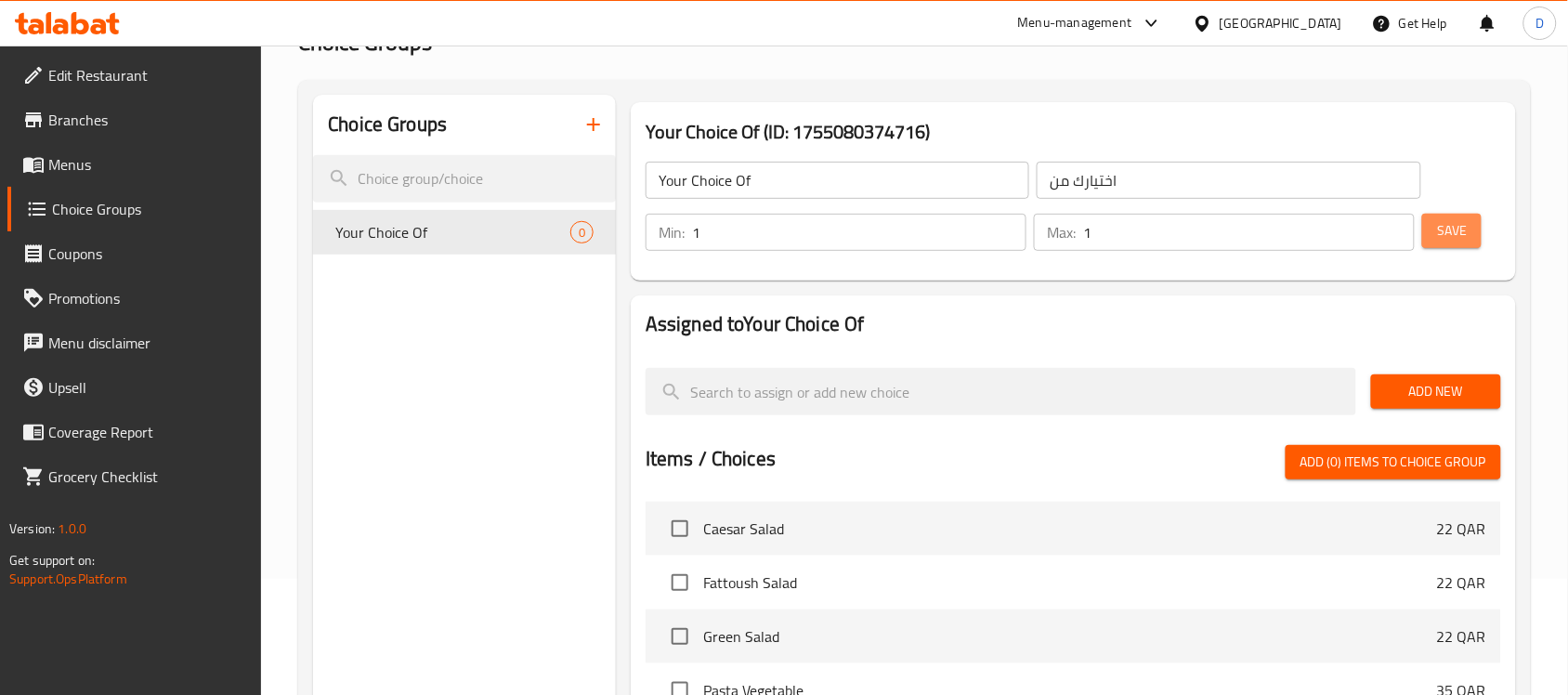
click at [1455, 238] on span "Save" at bounding box center [1451, 231] width 30 height 23
click at [1418, 385] on span "Add New" at bounding box center [1436, 391] width 101 height 23
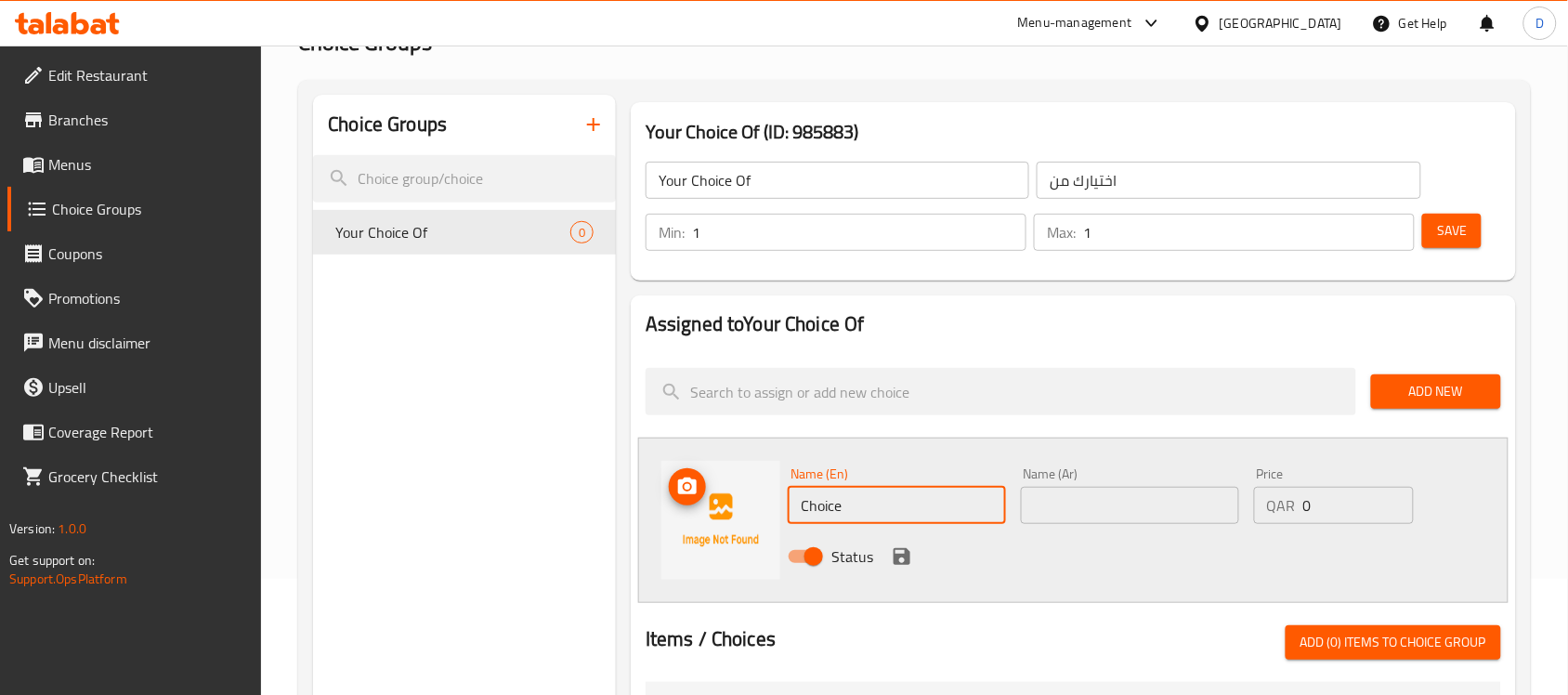
drag, startPoint x: 833, startPoint y: 504, endPoint x: 768, endPoint y: 508, distance: 65.1
click at [768, 508] on div "Name (En) Choice Name (En) Name (Ar) Name (Ar) Price QAR 0 Price Status" at bounding box center [1073, 521] width 870 height 166
paste input "Medium"
type input "Medium"
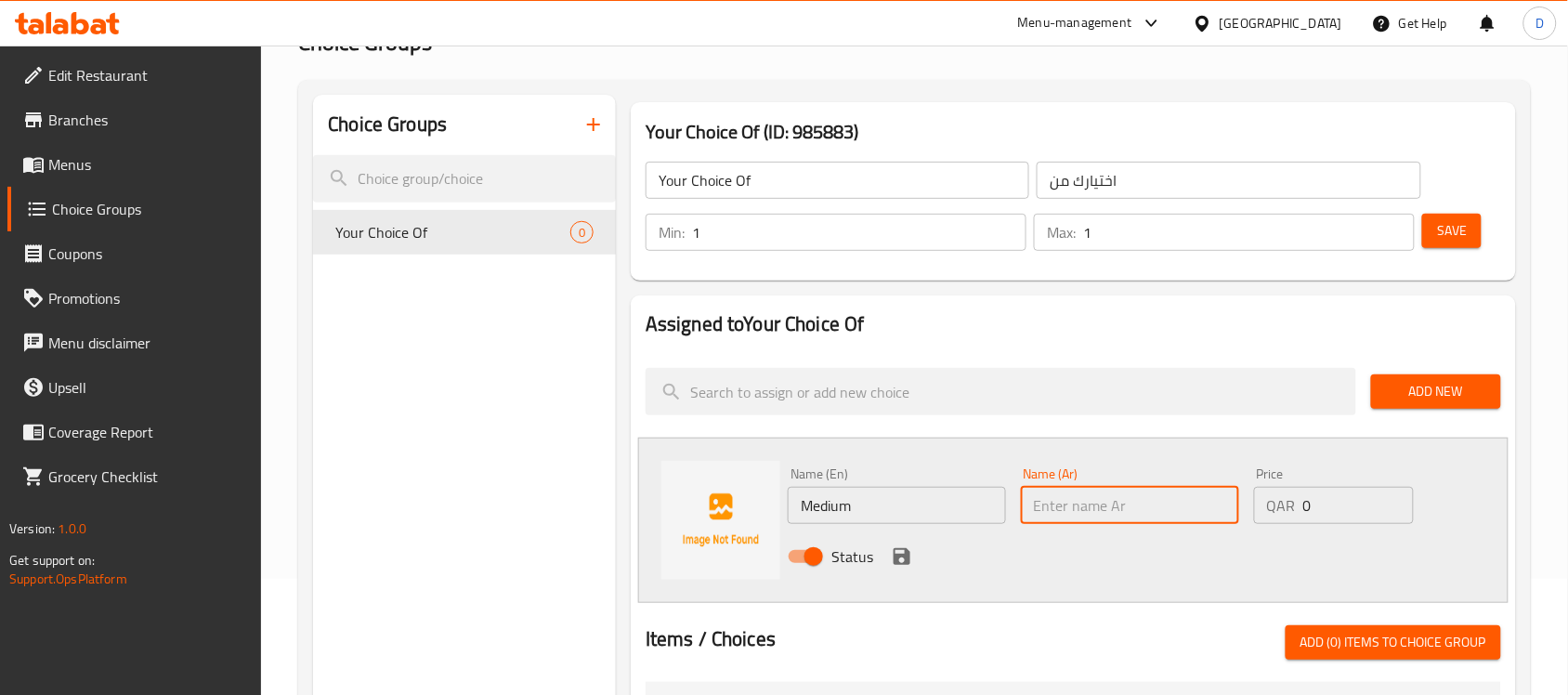
click at [1069, 511] on input "text" at bounding box center [1130, 505] width 219 height 37
paste input "وسط"
type input "وسط"
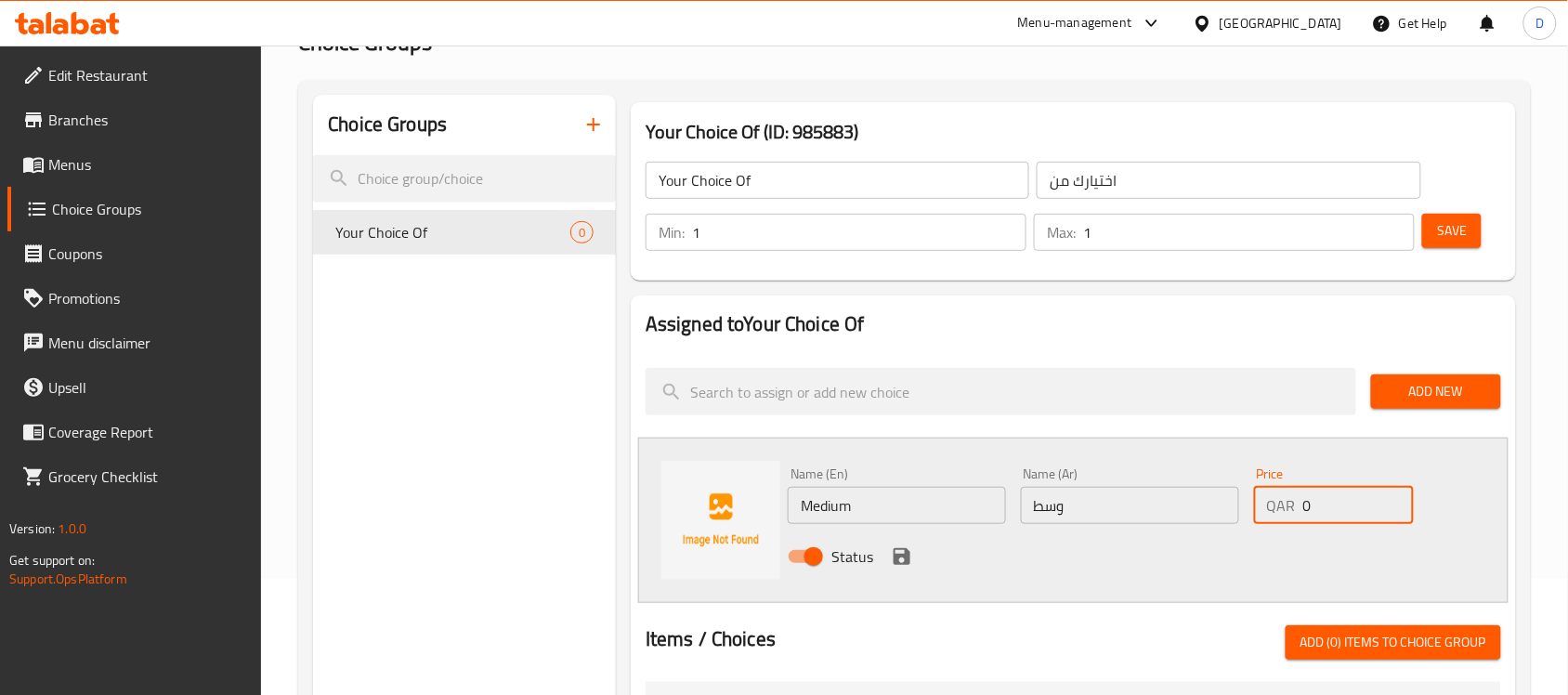
drag, startPoint x: 1317, startPoint y: 513, endPoint x: 1288, endPoint y: 521, distance: 30.1
click at [1288, 521] on div "QAR 0 Price" at bounding box center [1333, 505] width 160 height 37
paste input "38"
type input "38"
drag, startPoint x: 1177, startPoint y: 553, endPoint x: 1158, endPoint y: 556, distance: 19.2
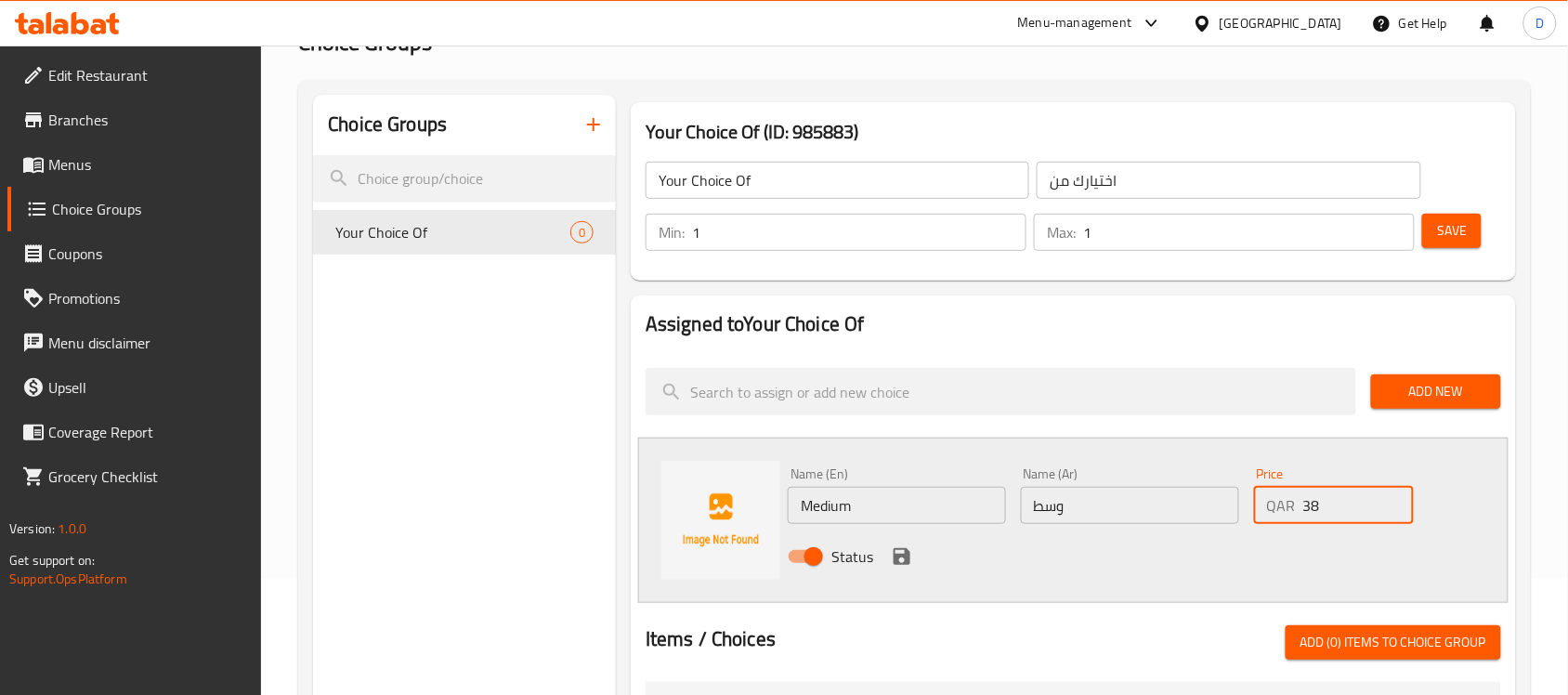
click at [1177, 554] on div "Status" at bounding box center [1129, 556] width 699 height 50
click at [903, 560] on icon "save" at bounding box center [901, 556] width 22 height 22
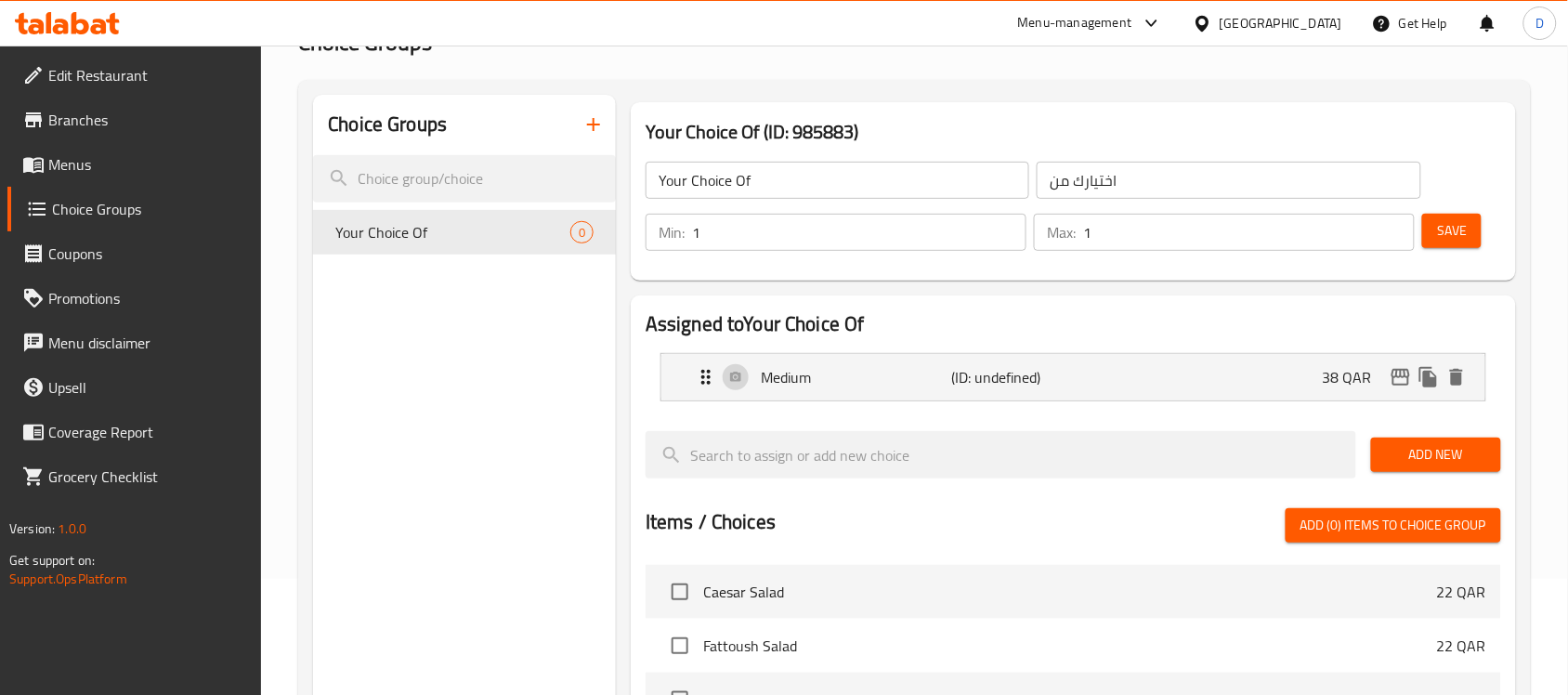
click at [1446, 455] on span "Add New" at bounding box center [1436, 454] width 101 height 23
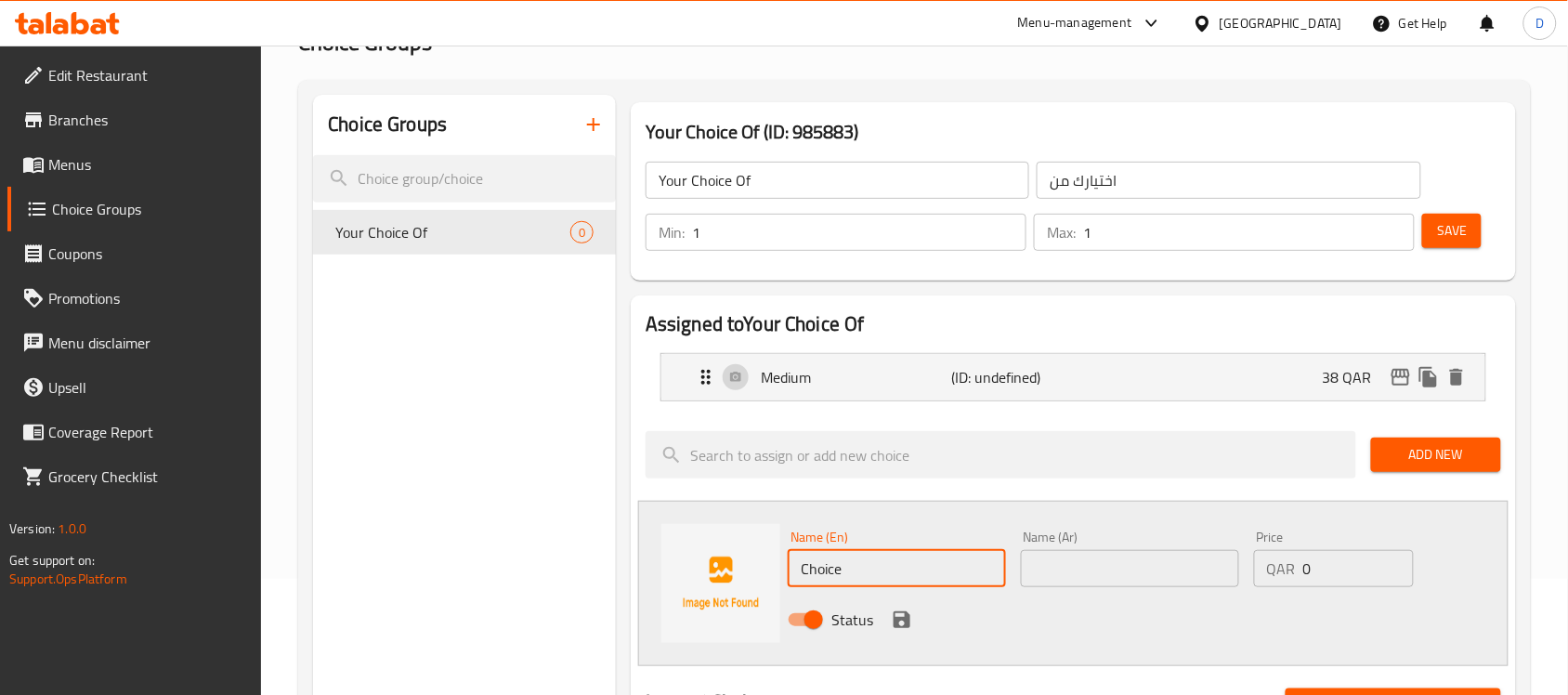
drag, startPoint x: 857, startPoint y: 581, endPoint x: 793, endPoint y: 576, distance: 64.2
click at [793, 576] on input "Choice" at bounding box center [897, 568] width 219 height 37
paste input "Larg"
type input "Large"
click at [1092, 581] on input "text" at bounding box center [1130, 568] width 219 height 37
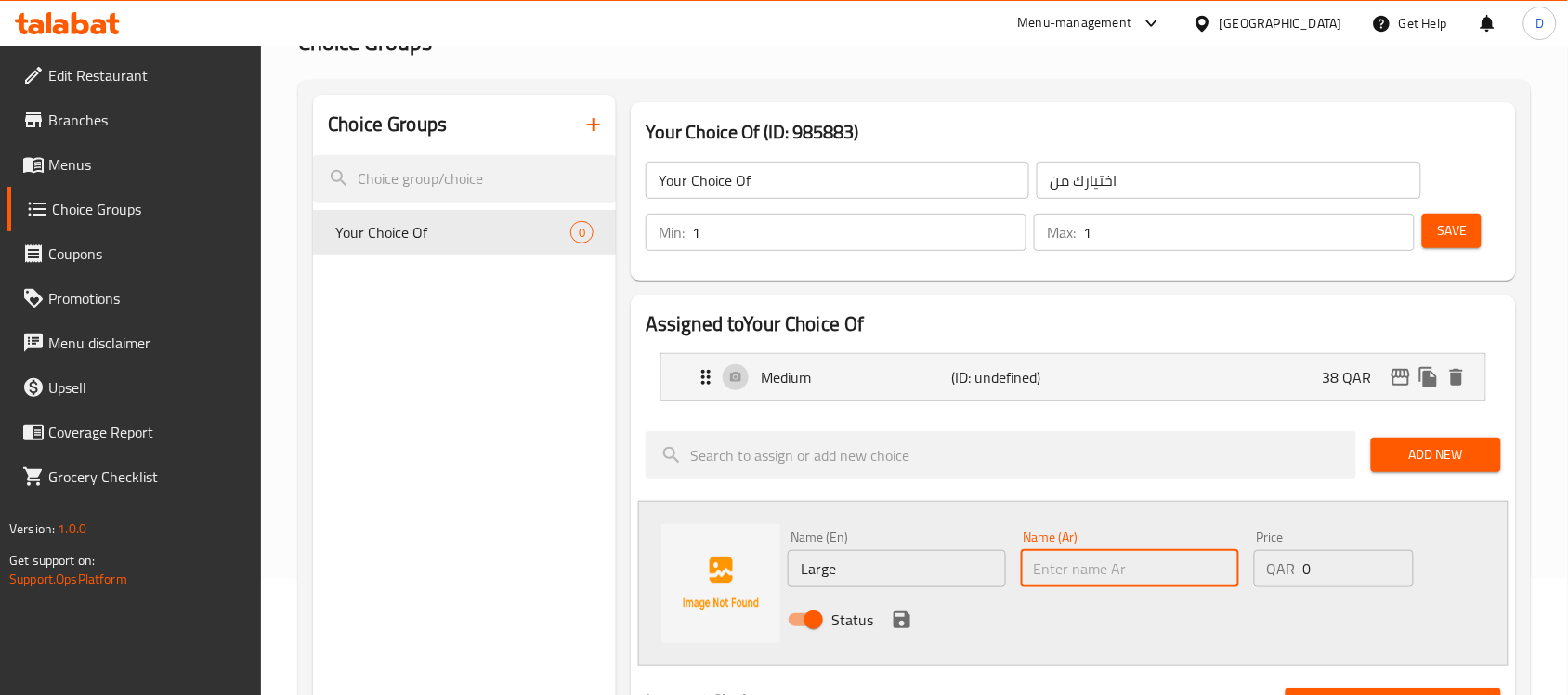
paste input "كبير"
type input "كبير"
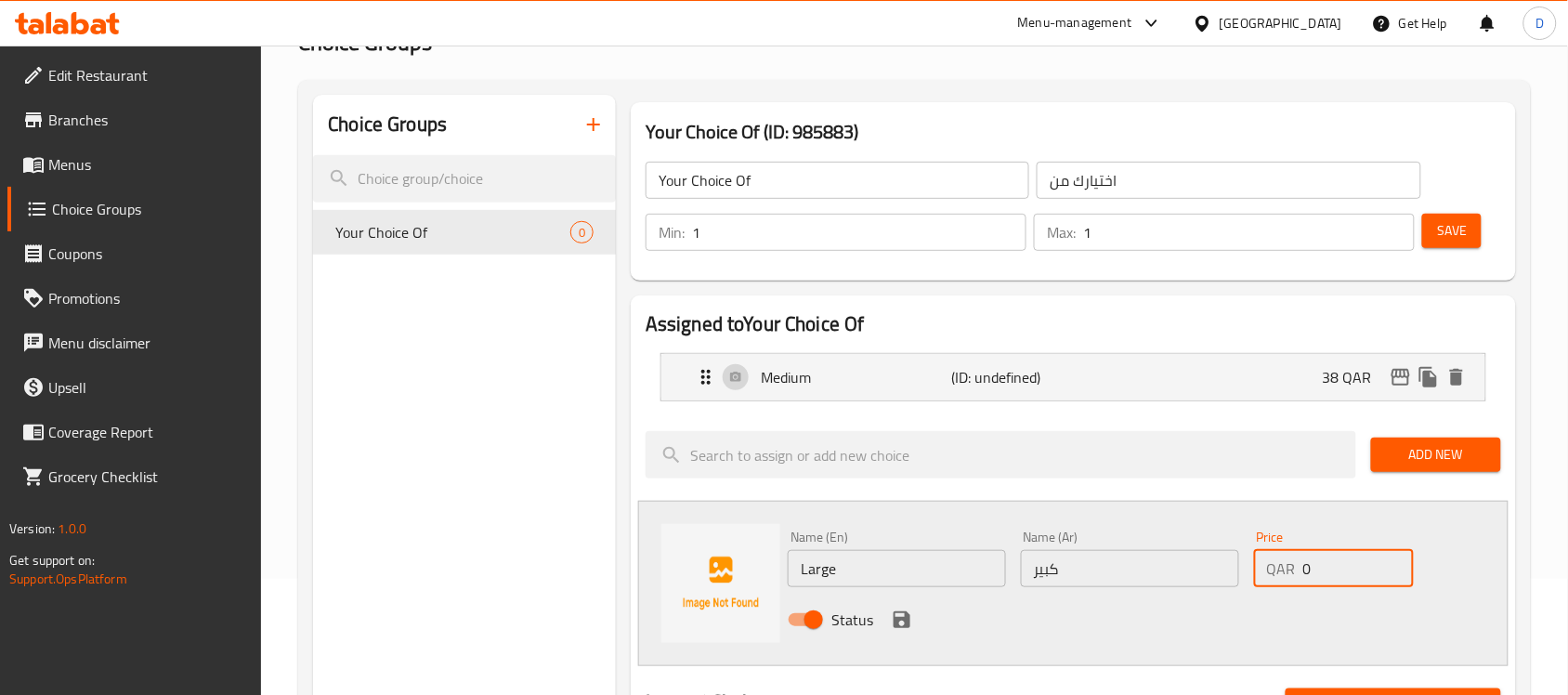
click at [1303, 571] on input "0" at bounding box center [1358, 568] width 110 height 37
paste input "45"
type input "45"
click at [1324, 601] on div "Status" at bounding box center [1129, 619] width 699 height 50
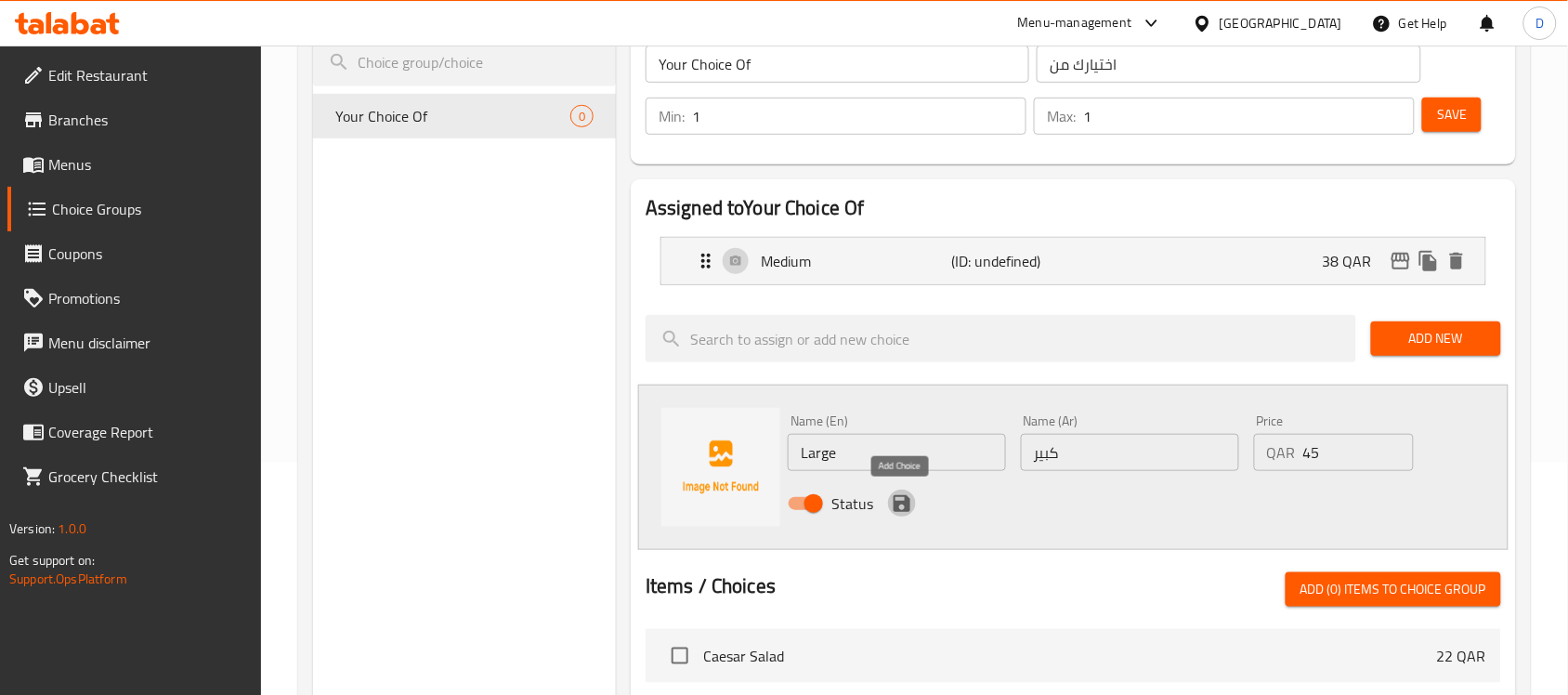
click at [897, 507] on icon "save" at bounding box center [901, 503] width 16 height 16
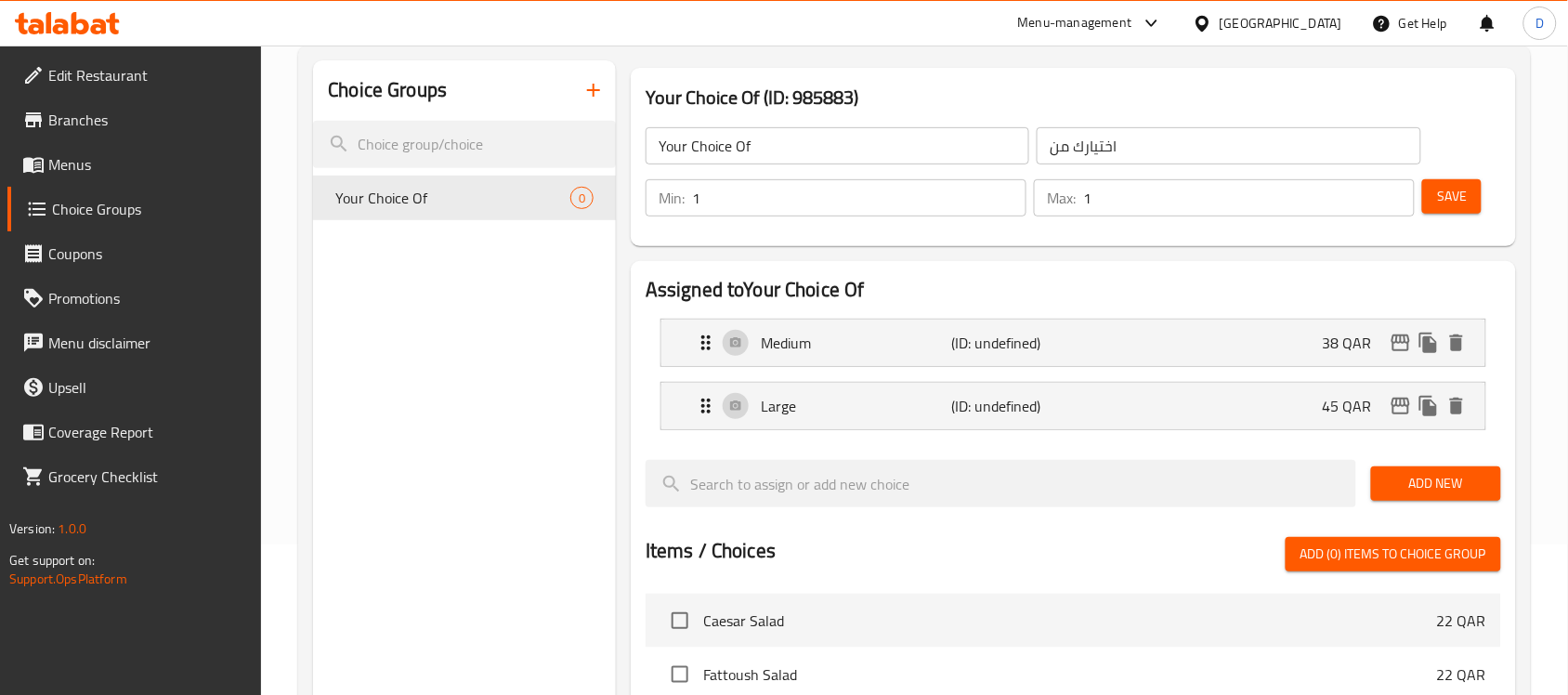
scroll to position [116, 0]
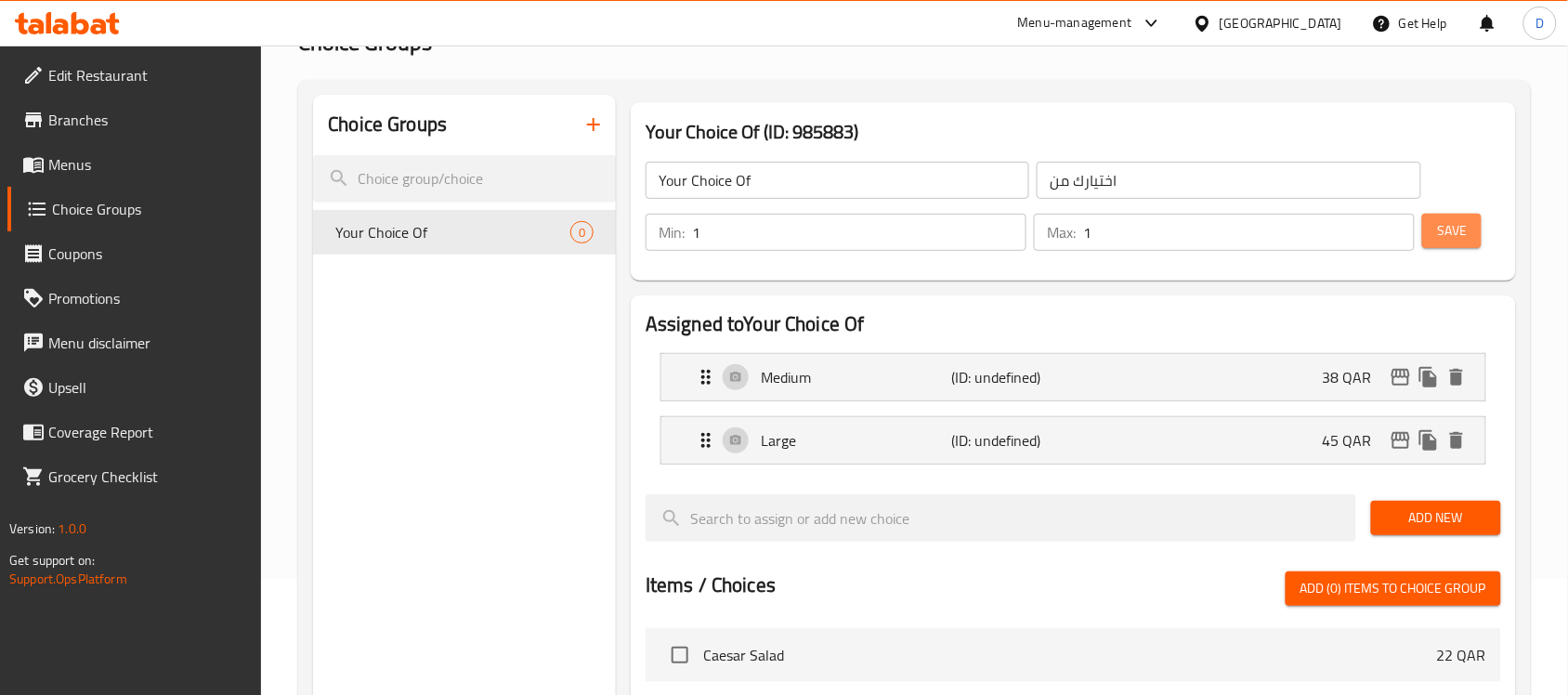
click at [1461, 234] on span "Save" at bounding box center [1451, 231] width 30 height 23
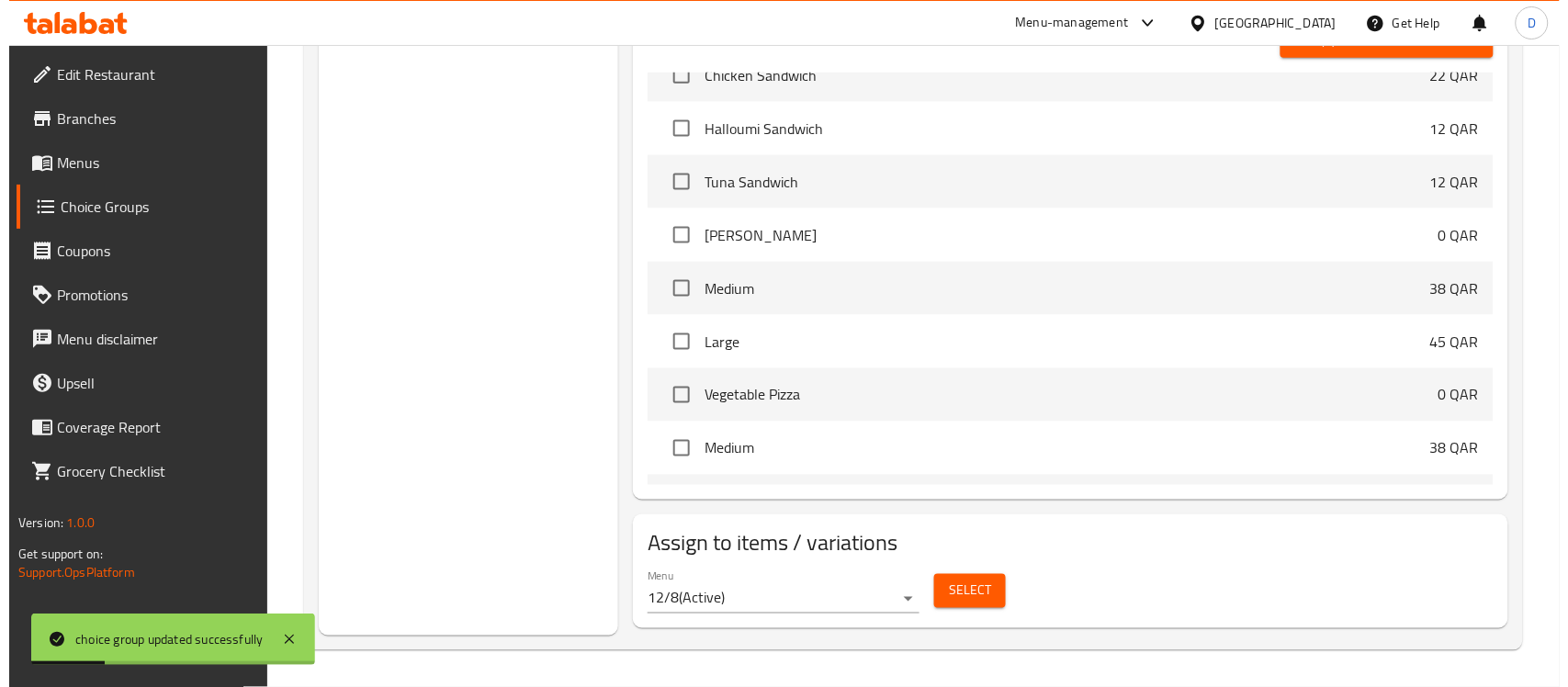
scroll to position [460, 0]
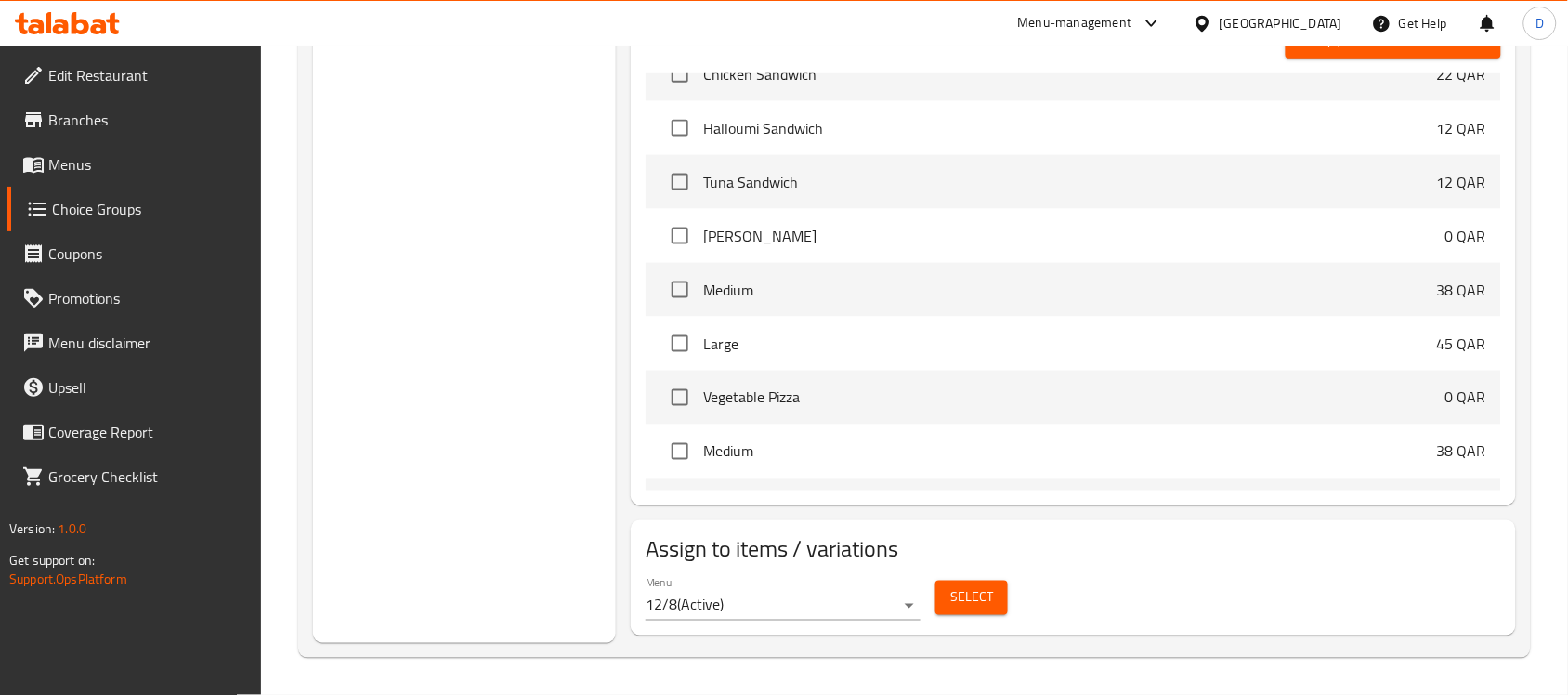
click at [986, 600] on span "Select" at bounding box center [972, 598] width 43 height 23
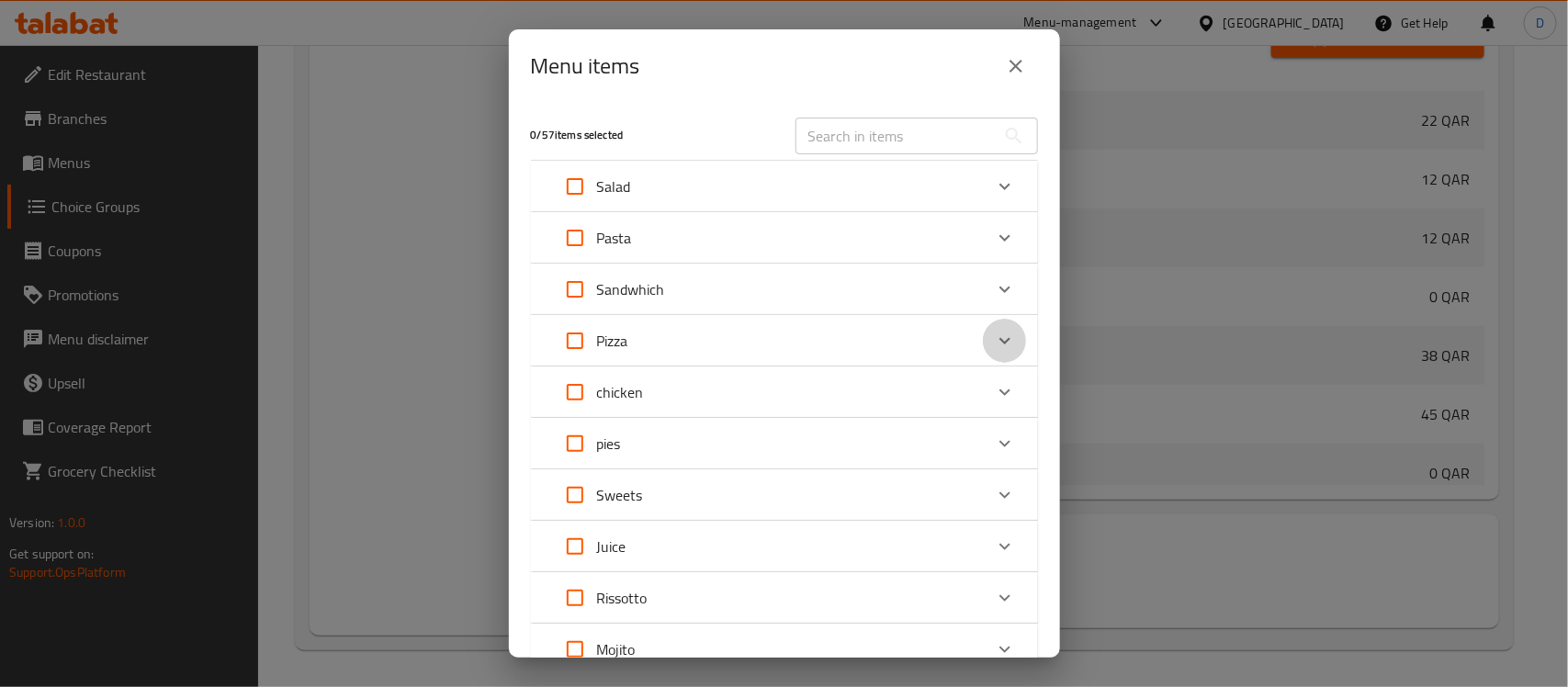
click at [1000, 342] on icon "Expand" at bounding box center [1006, 341] width 11 height 7
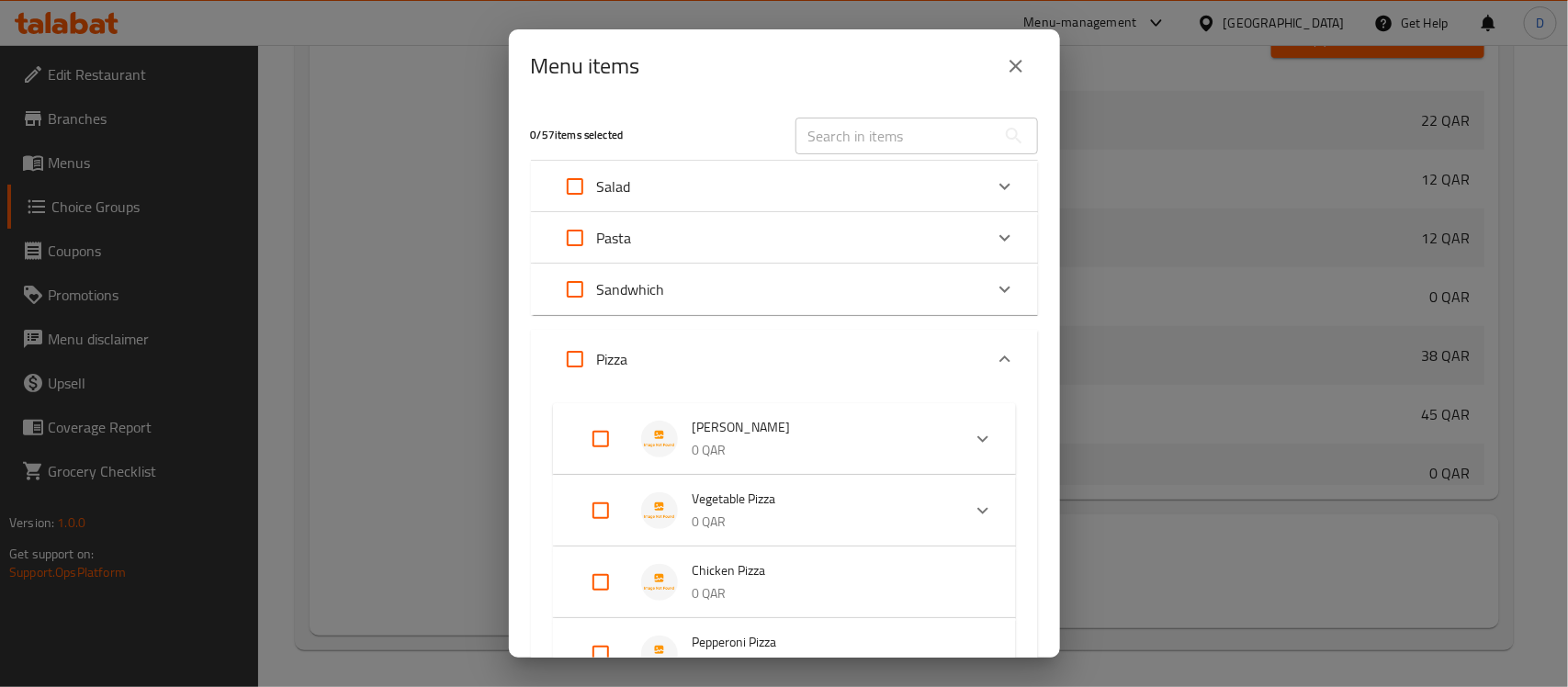
scroll to position [115, 0]
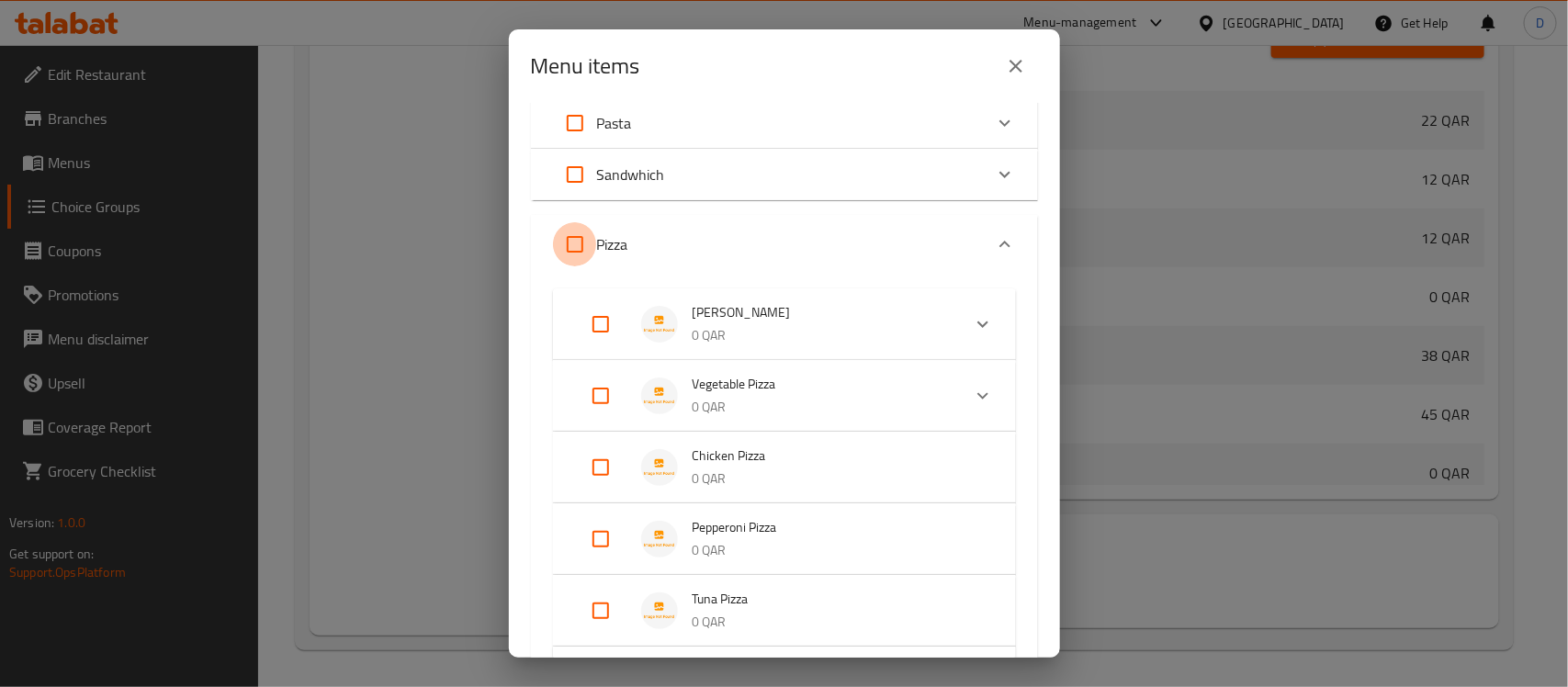
click at [575, 250] on input "Expand" at bounding box center [574, 244] width 45 height 45
checkbox input "true"
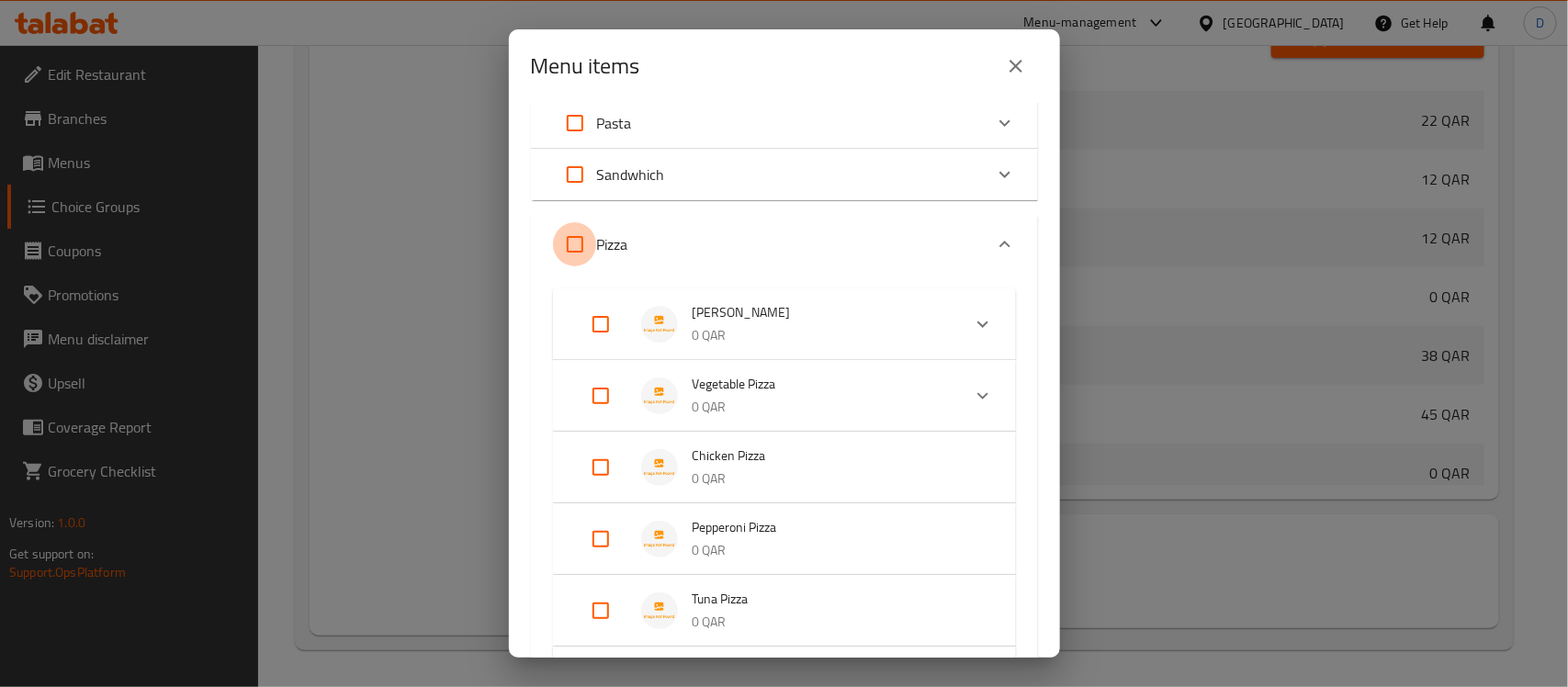
checkbox input "true"
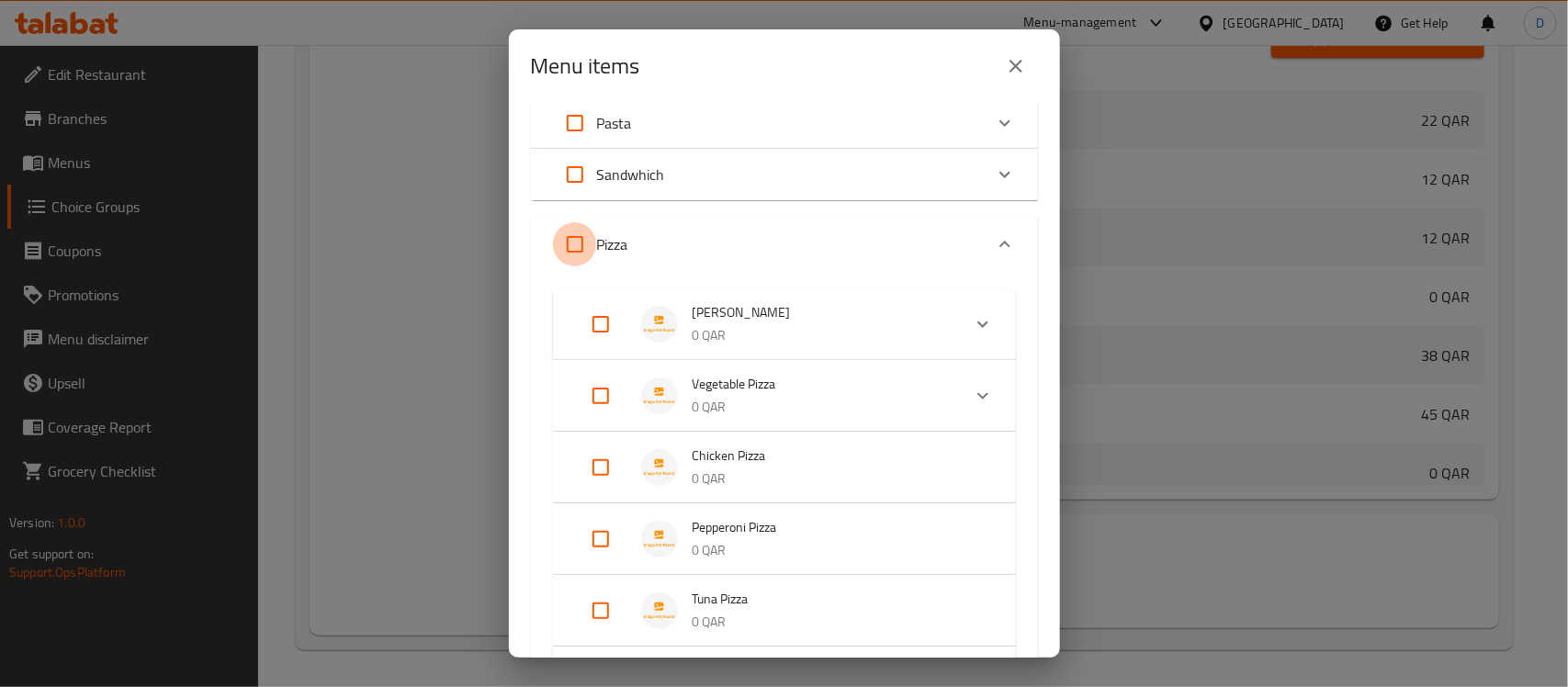
checkbox input "true"
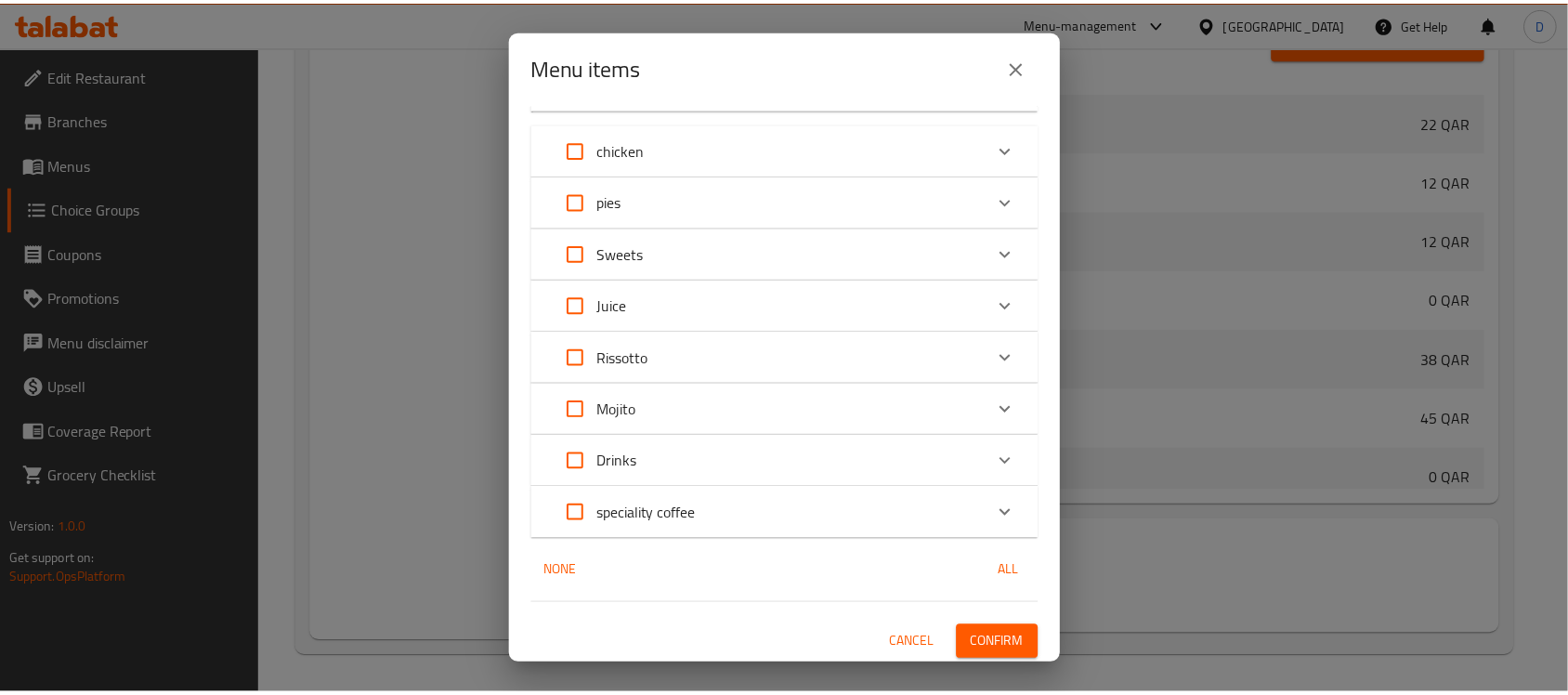
scroll to position [765, 0]
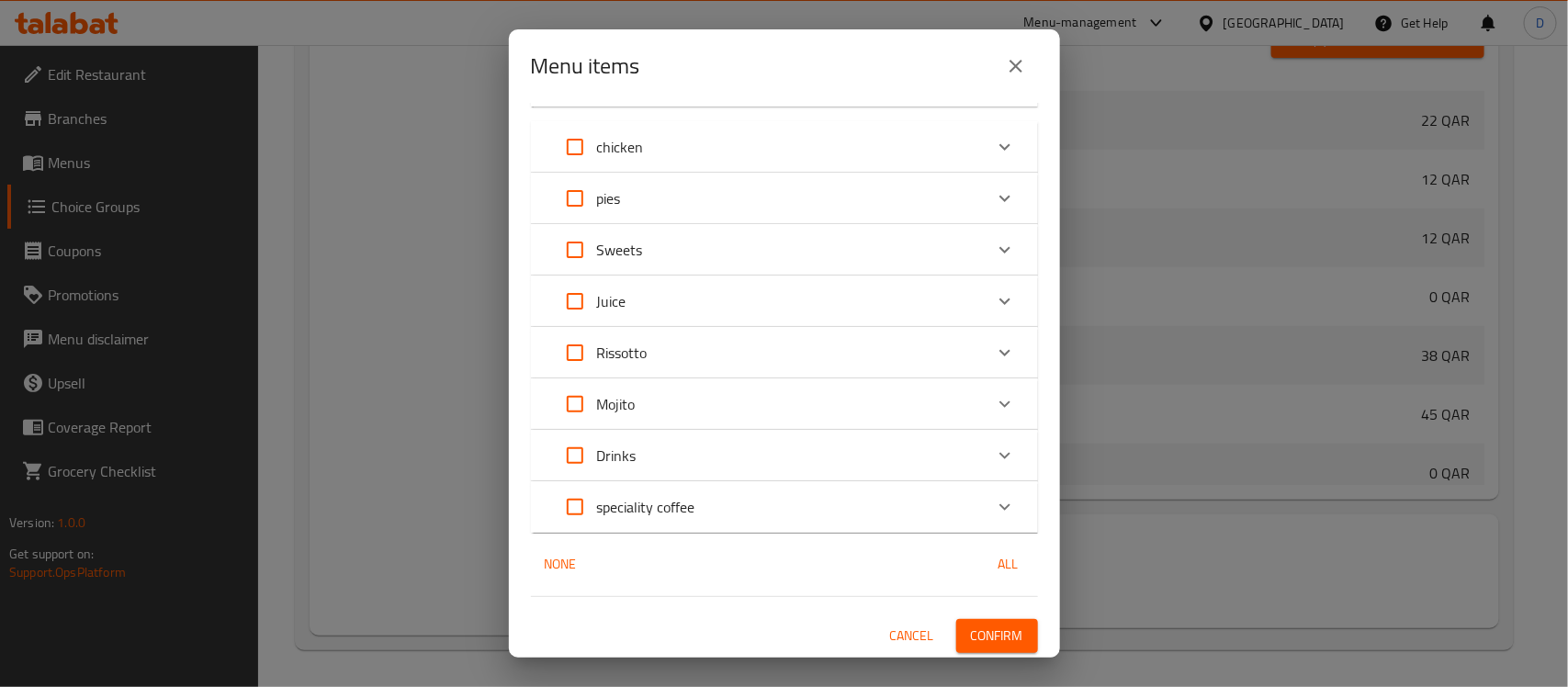
click at [994, 635] on span "Confirm" at bounding box center [996, 636] width 52 height 23
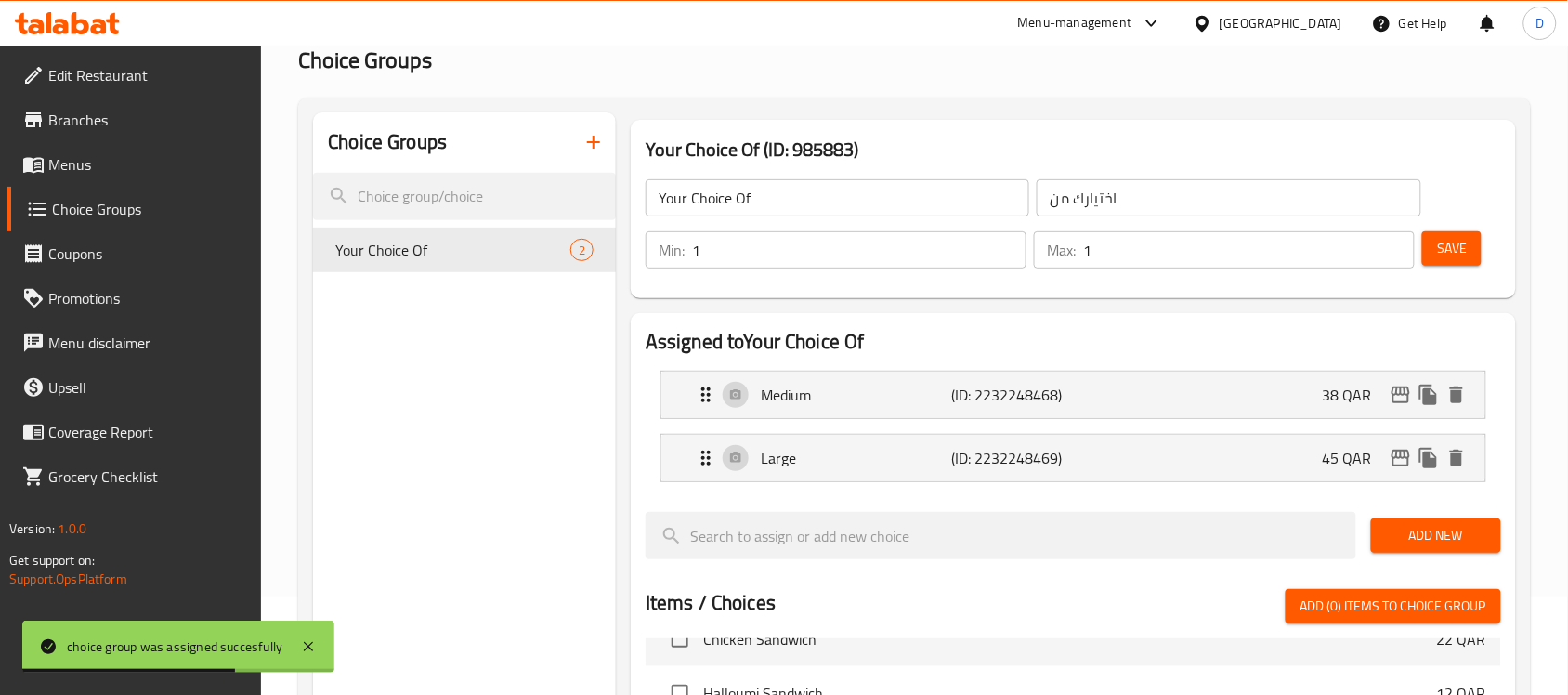
scroll to position [0, 0]
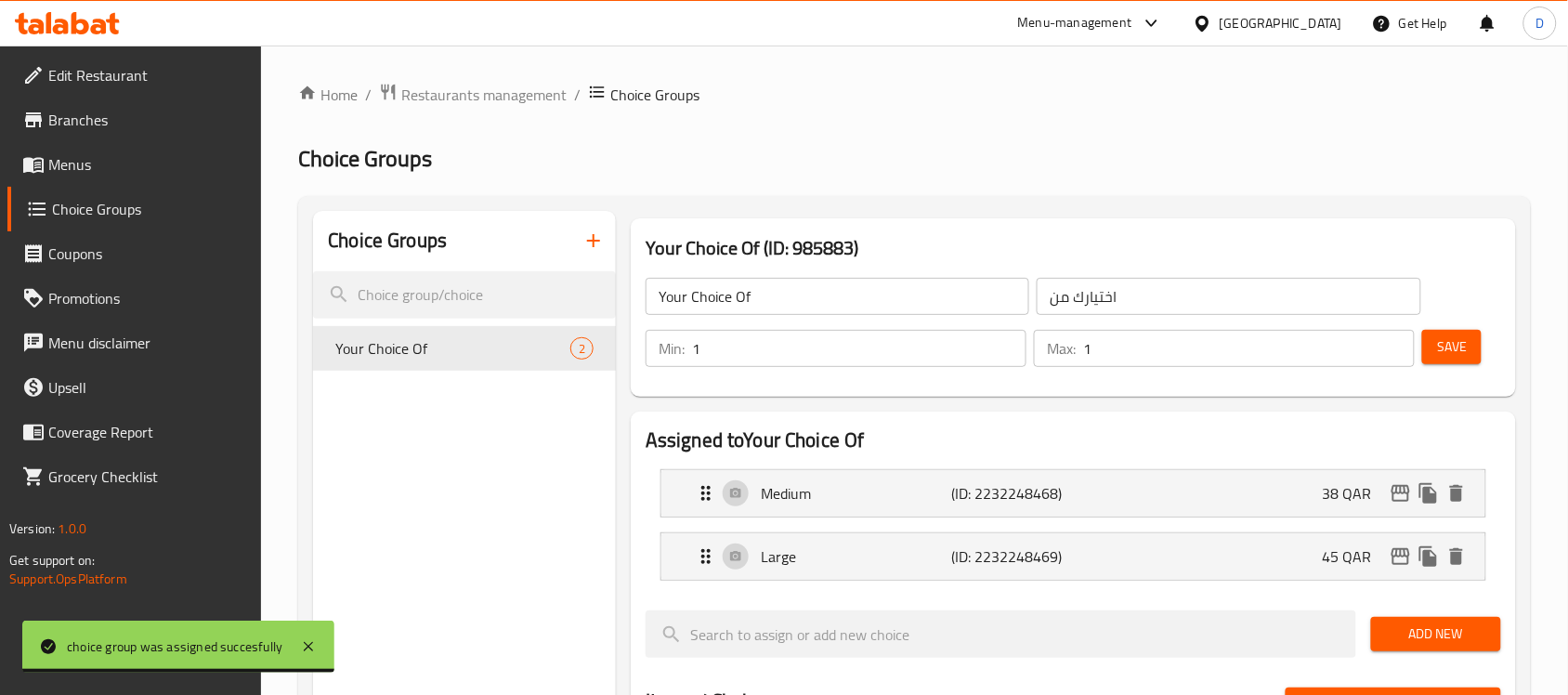
click at [587, 240] on icon "button" at bounding box center [593, 240] width 22 height 22
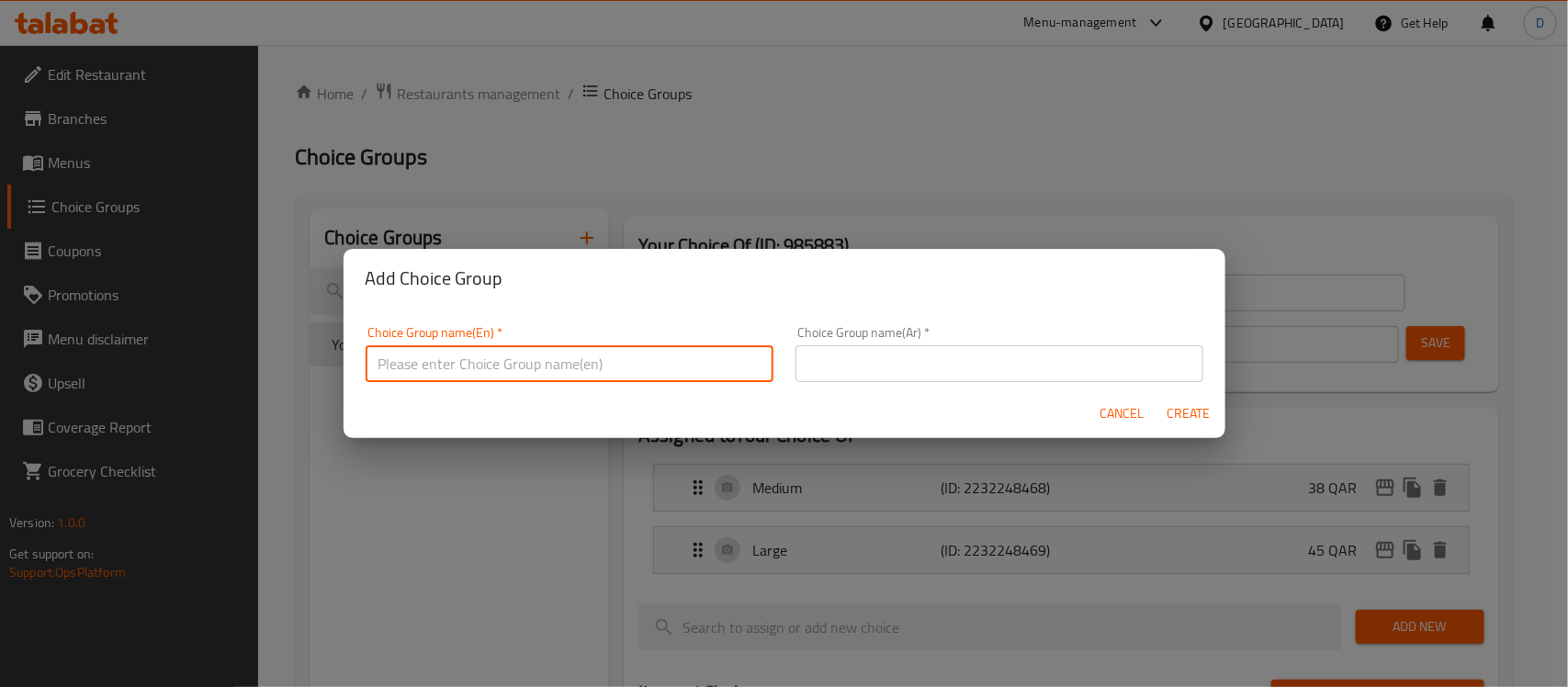
click at [617, 353] on input "text" at bounding box center [570, 363] width 408 height 37
type input "Your Choice Ofا"
click at [902, 347] on input "text" at bounding box center [999, 363] width 408 height 37
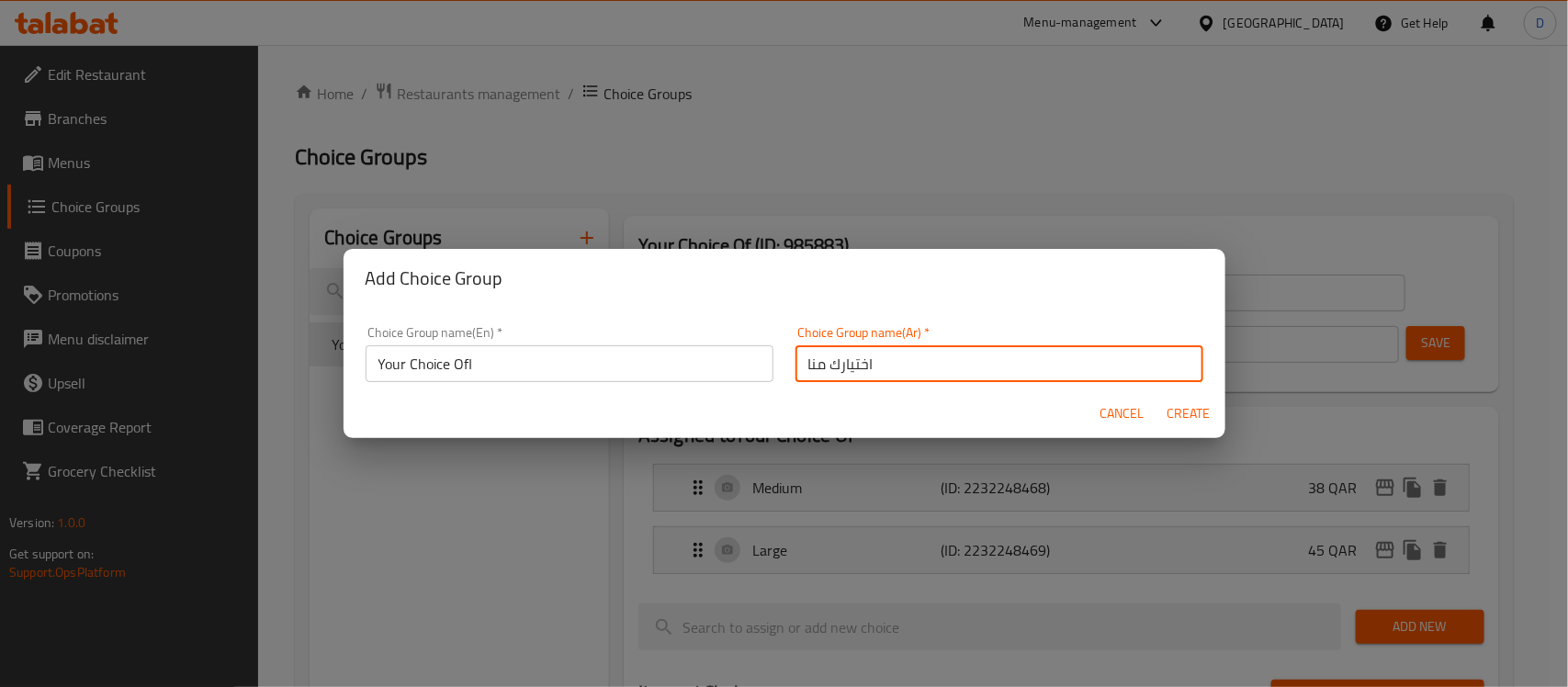
type input "اختيارك منا"
click at [1182, 406] on span "Create" at bounding box center [1189, 414] width 45 height 23
type input "Your Choice Ofا"
type input "اختيارك منا"
type input "0"
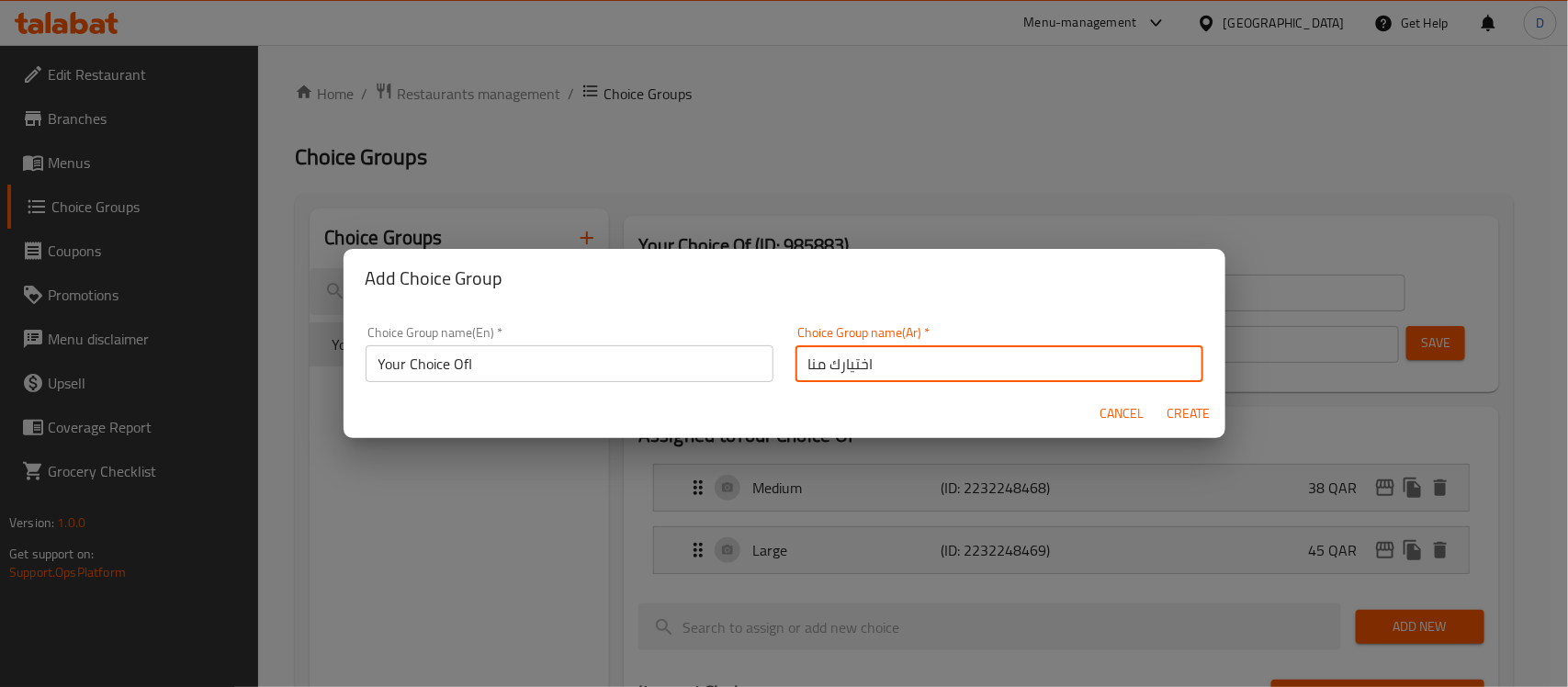
type input "0"
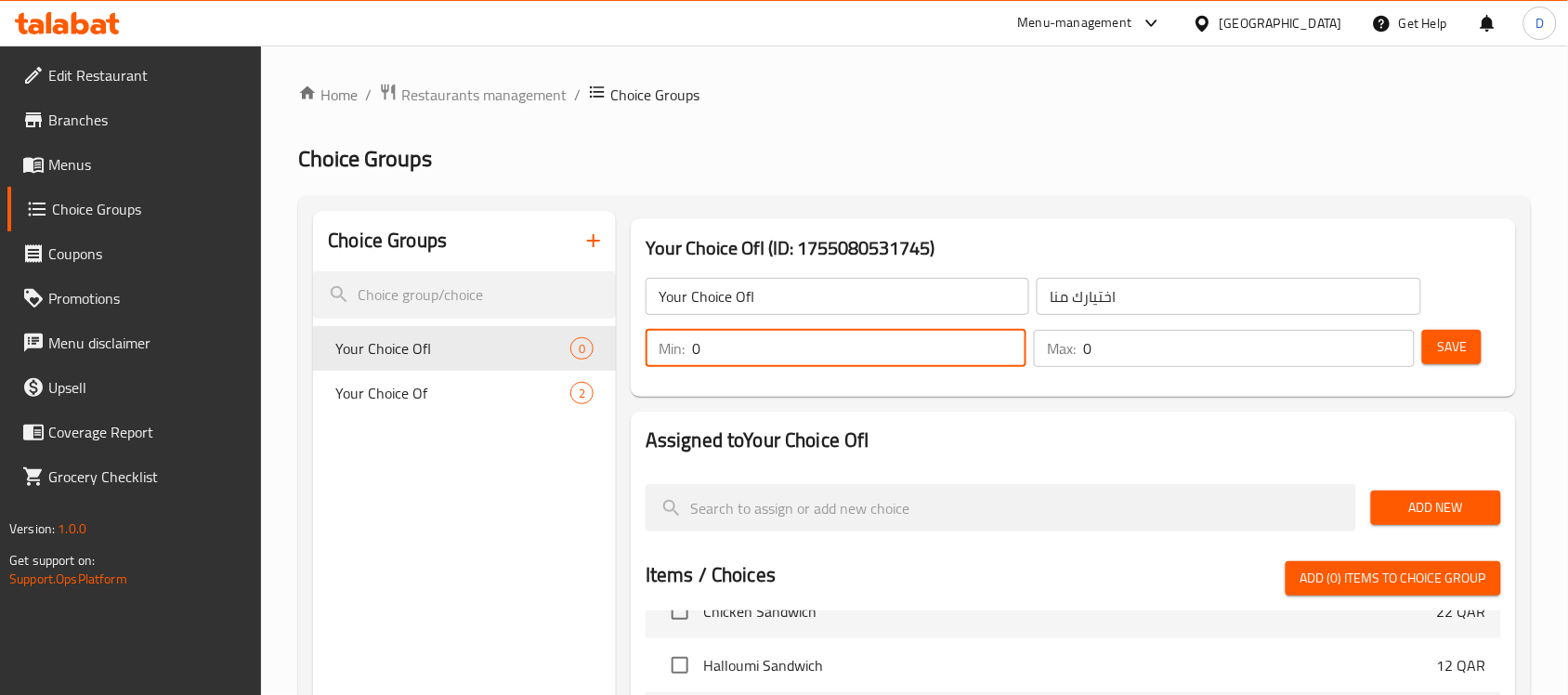
drag, startPoint x: 700, startPoint y: 353, endPoint x: 684, endPoint y: 353, distance: 16.0
click at [684, 353] on div "Min: 0 ​" at bounding box center [836, 348] width 380 height 37
type input "1"
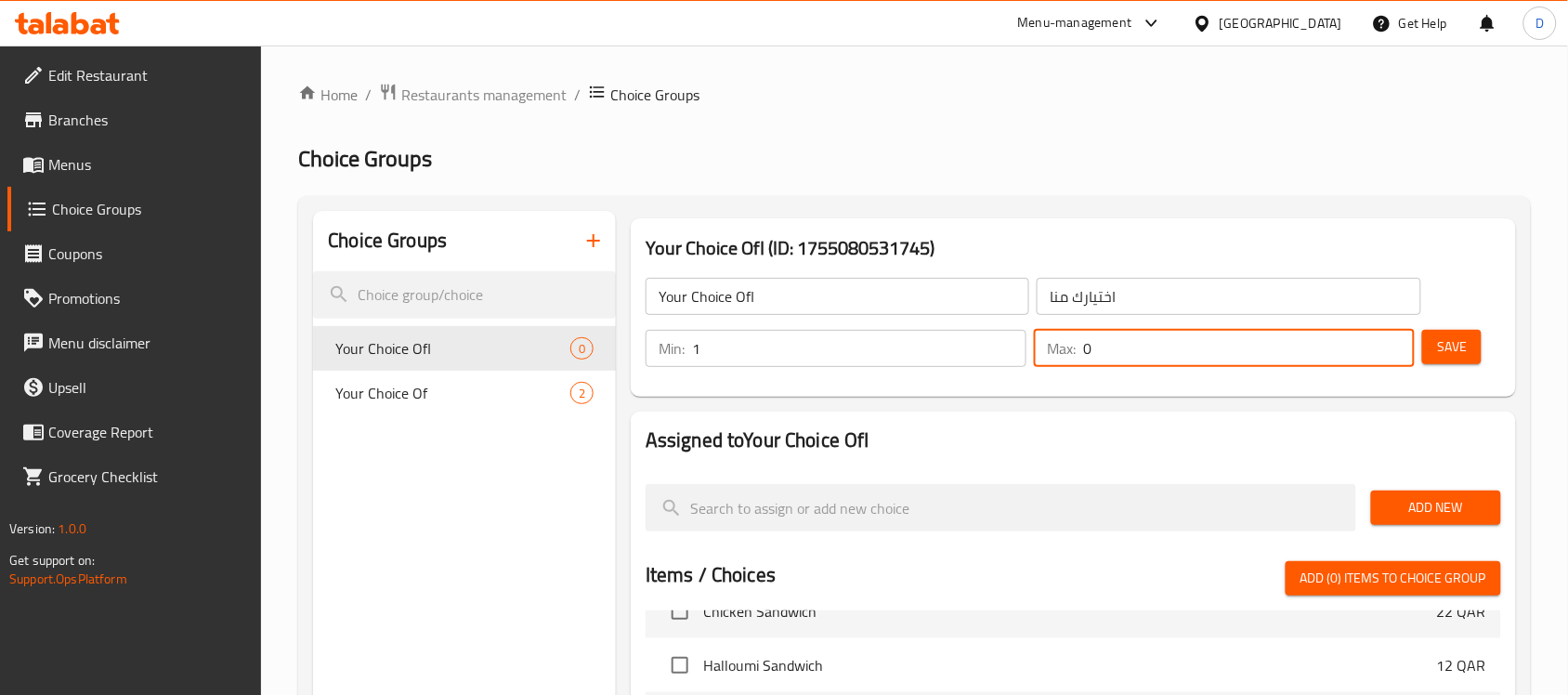
drag, startPoint x: 1095, startPoint y: 351, endPoint x: 1083, endPoint y: 355, distance: 12.6
click at [1083, 355] on div "Max: 0 ​" at bounding box center [1224, 348] width 380 height 37
type input "1"
click at [528, 483] on div "Choice Groups Your Choice Ofا 0 Your Choice Of 2" at bounding box center [465, 695] width 303 height 969
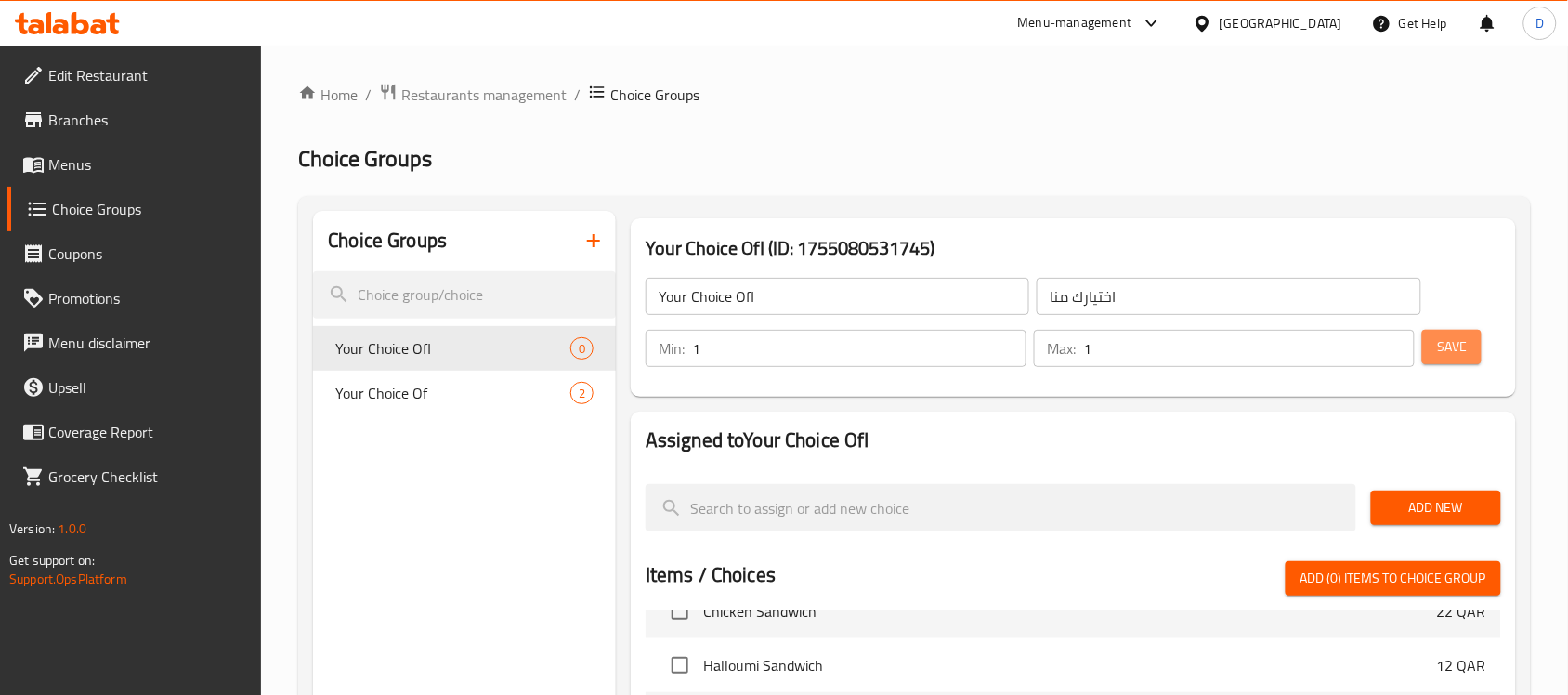
click at [1447, 349] on span "Save" at bounding box center [1451, 347] width 30 height 23
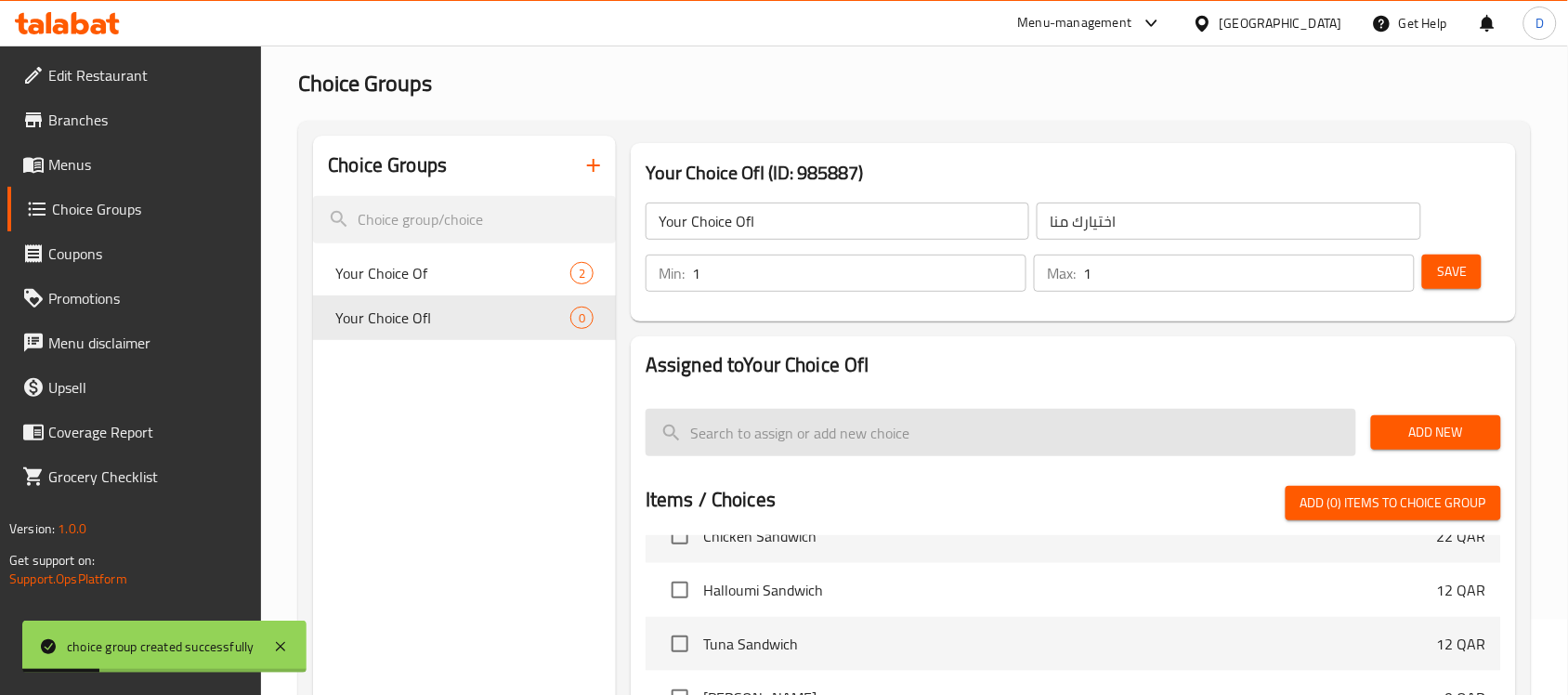
scroll to position [116, 0]
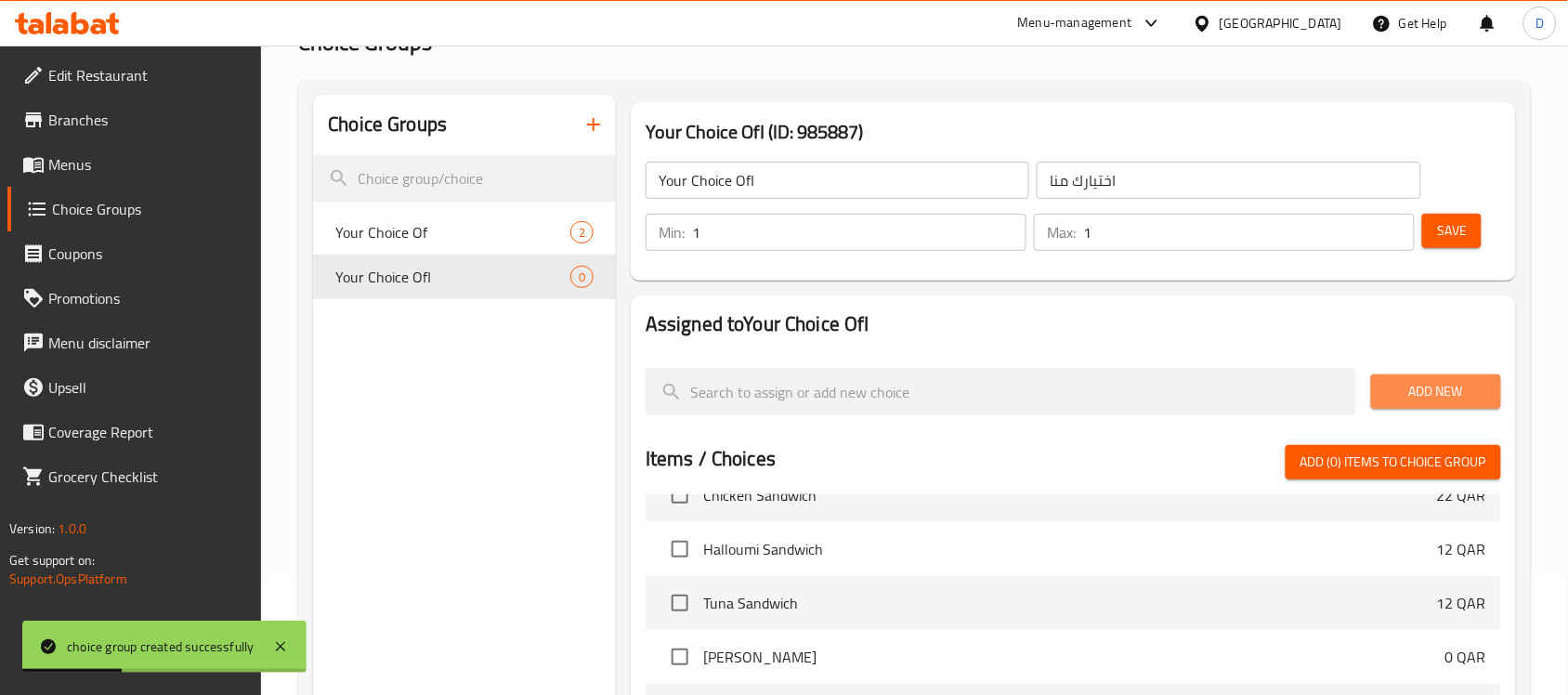
click at [1427, 390] on span "Add New" at bounding box center [1436, 391] width 101 height 23
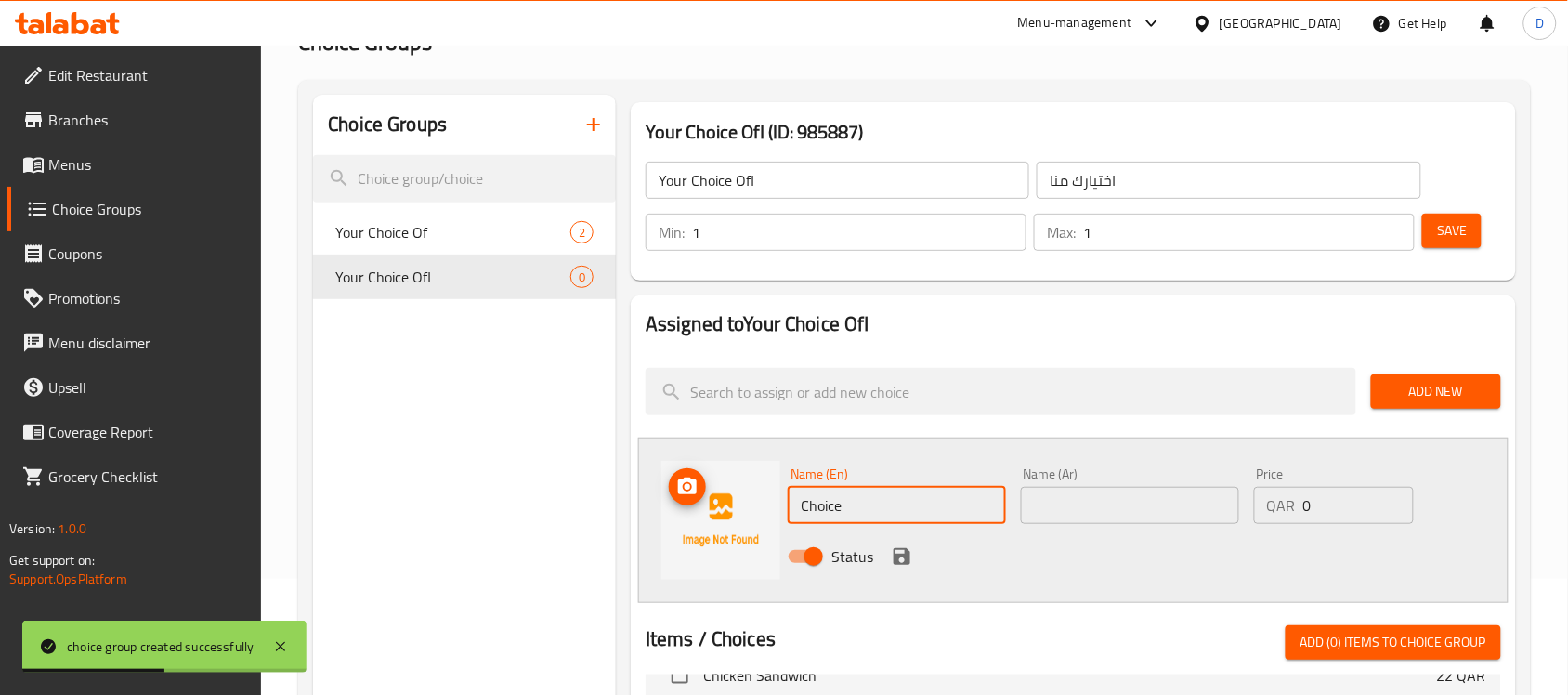
drag, startPoint x: 857, startPoint y: 513, endPoint x: 762, endPoint y: 517, distance: 95.1
click at [762, 517] on div "Name (En) Choice Name (En) Name (Ar) Name (Ar) Price QAR 0 Price Status" at bounding box center [1073, 521] width 870 height 166
click at [1118, 522] on input "text" at bounding box center [1130, 505] width 219 height 37
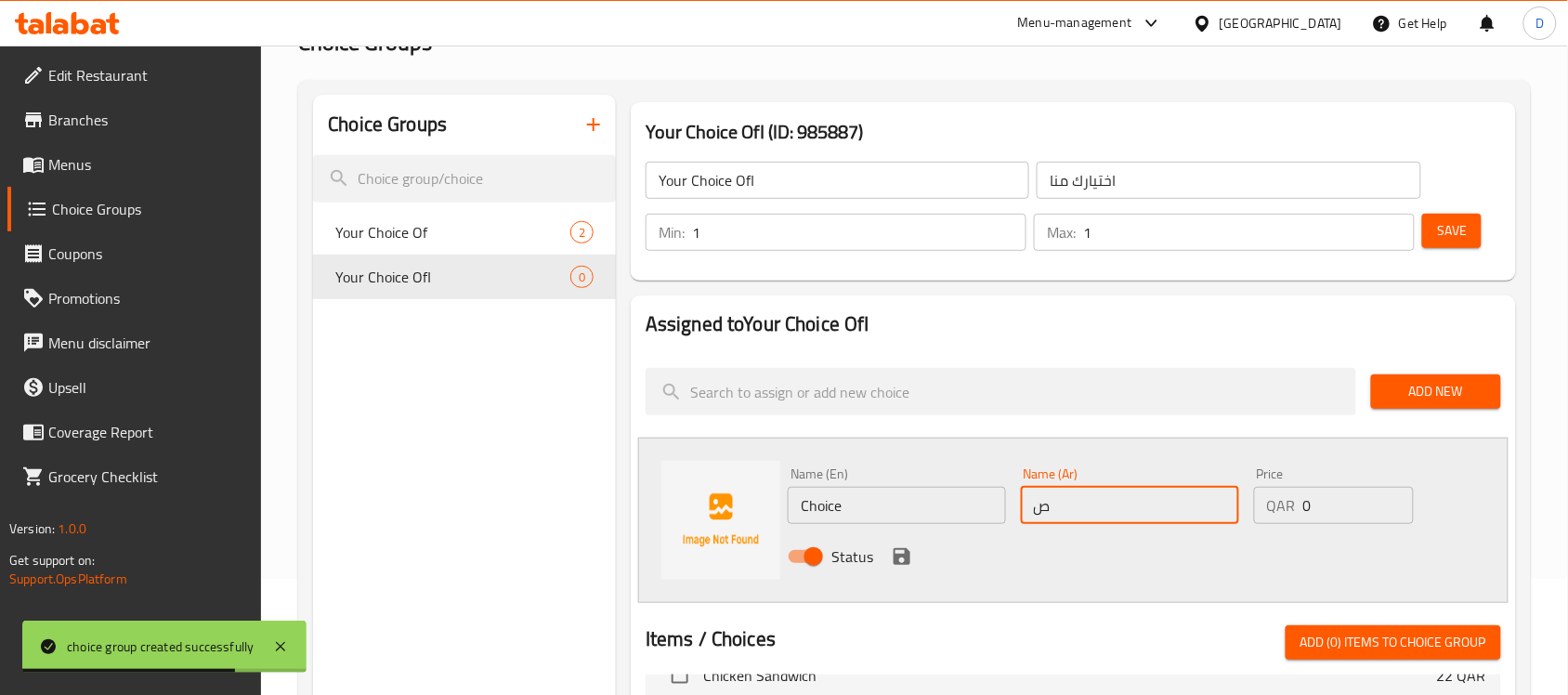
type input "صغير"
click at [822, 478] on div "Name (En) Choice Name (En)" at bounding box center [897, 496] width 219 height 57
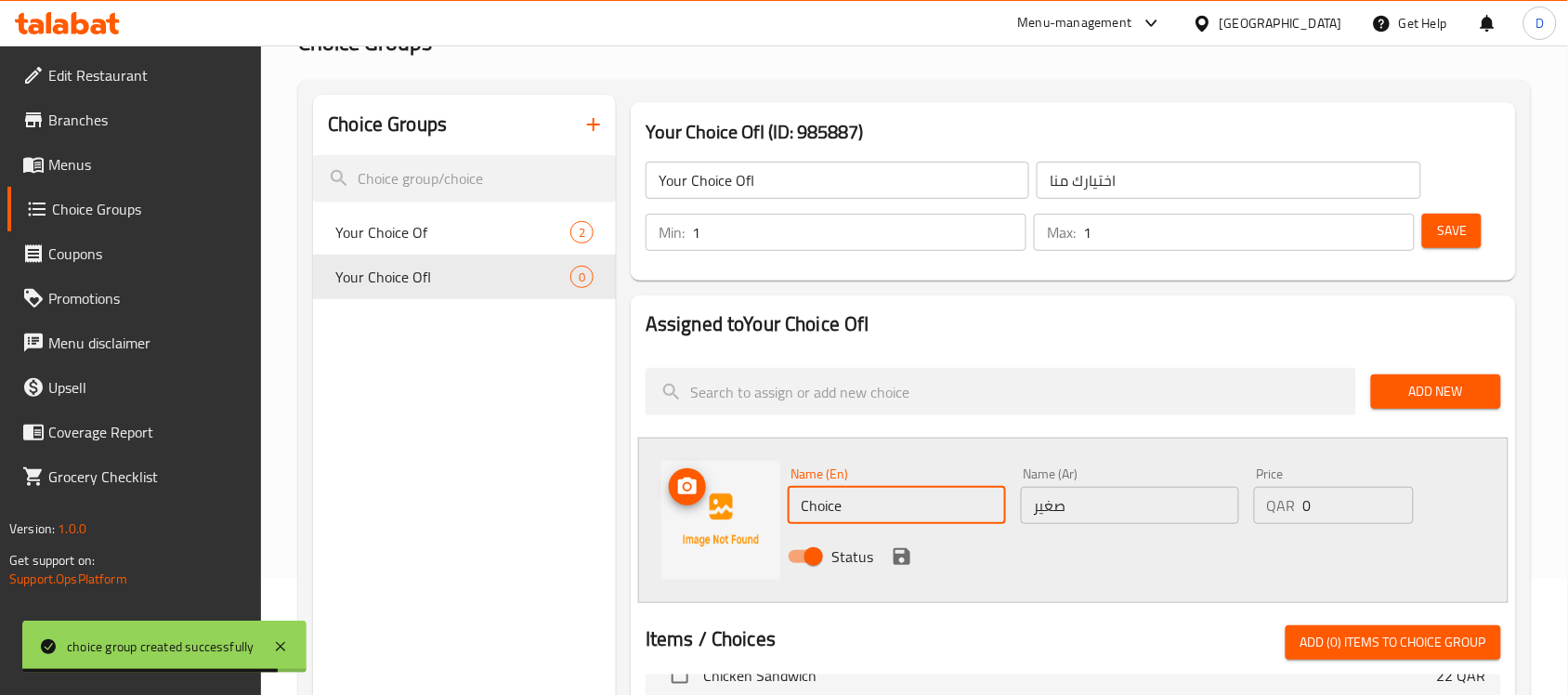
drag, startPoint x: 868, startPoint y: 512, endPoint x: 750, endPoint y: 508, distance: 118.1
click at [750, 508] on div "Name (En) Choice Name (En) Name (Ar) صغير Name (Ar) Price QAR 0 Price Status" at bounding box center [1073, 521] width 870 height 166
click at [755, 509] on img at bounding box center [721, 521] width 119 height 119
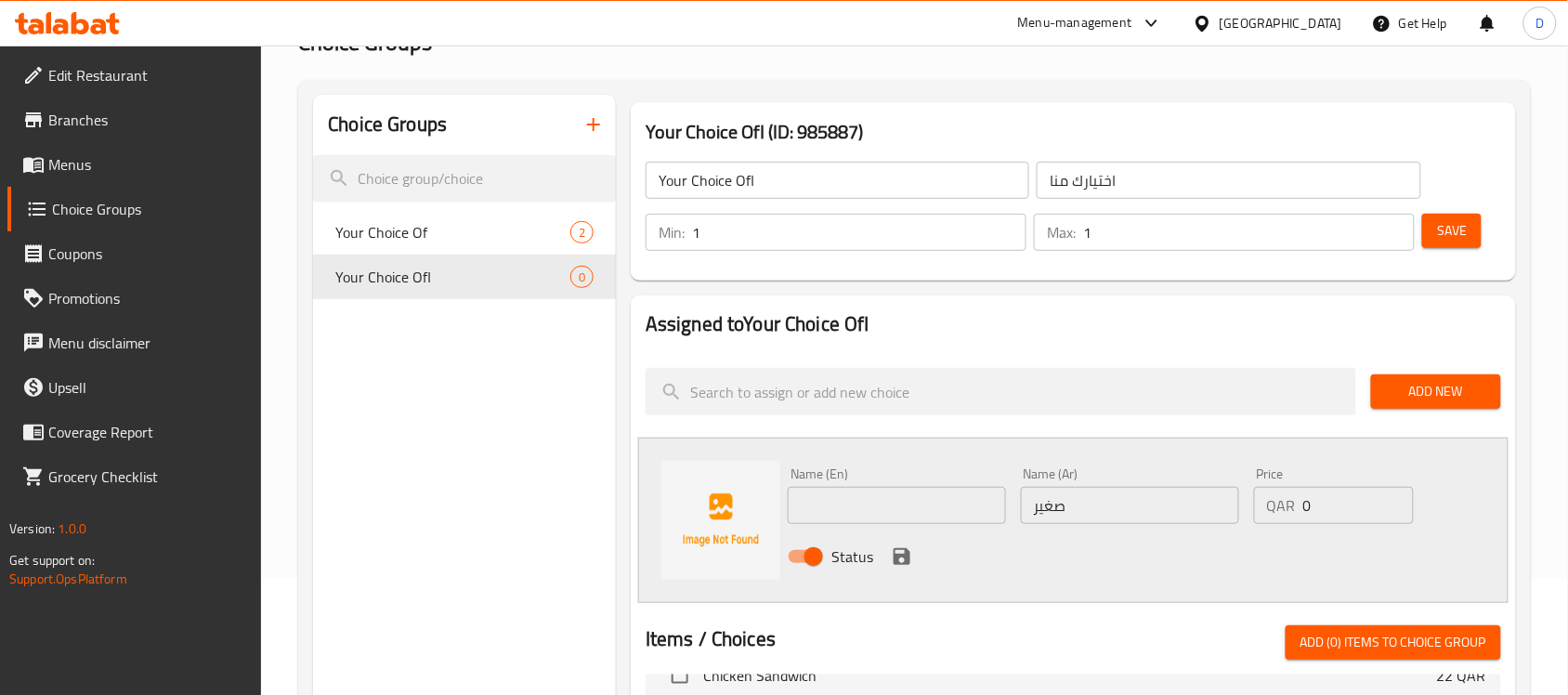
click at [857, 498] on input "text" at bounding box center [897, 505] width 219 height 37
type input "Small"
click at [1299, 507] on div "QAR 0 Price" at bounding box center [1333, 505] width 160 height 37
paste input "14"
type input "14"
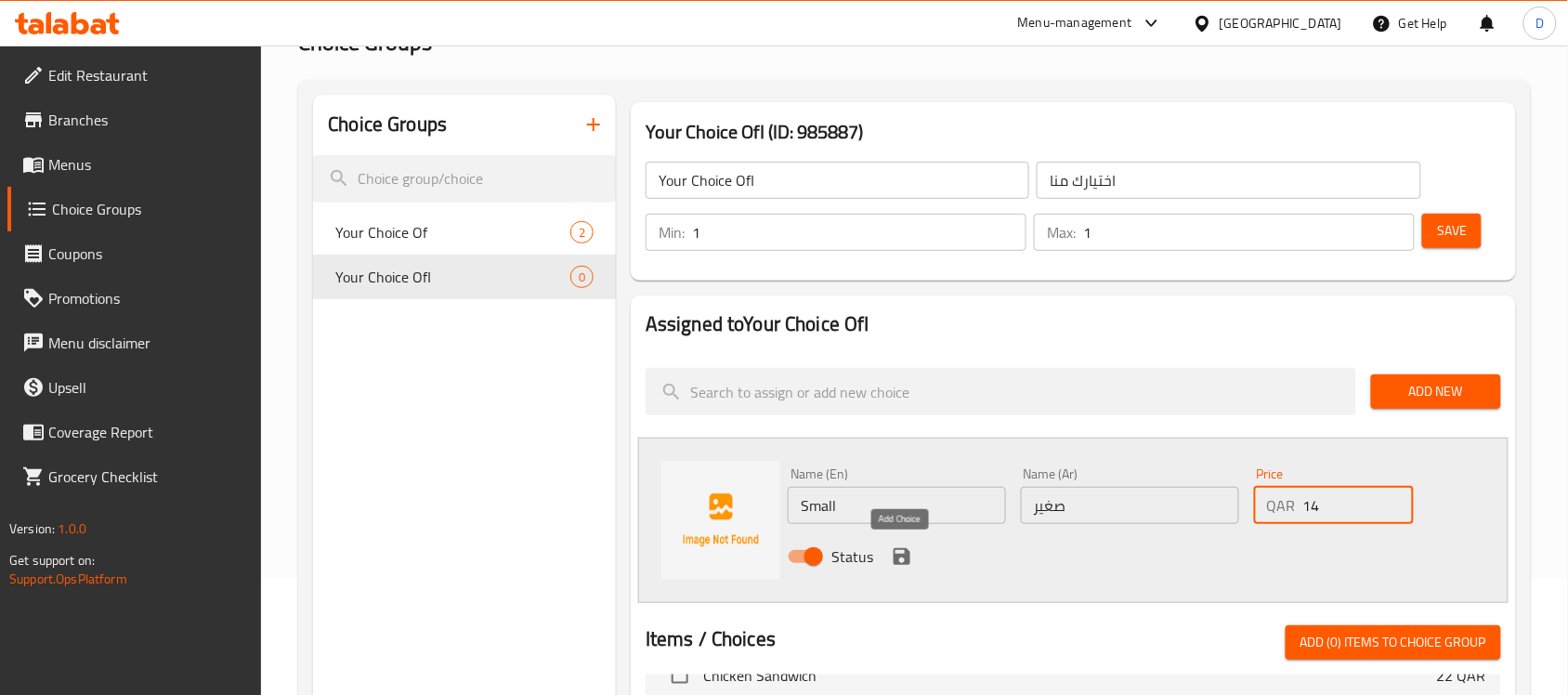
click at [904, 559] on icon "save" at bounding box center [901, 556] width 16 height 16
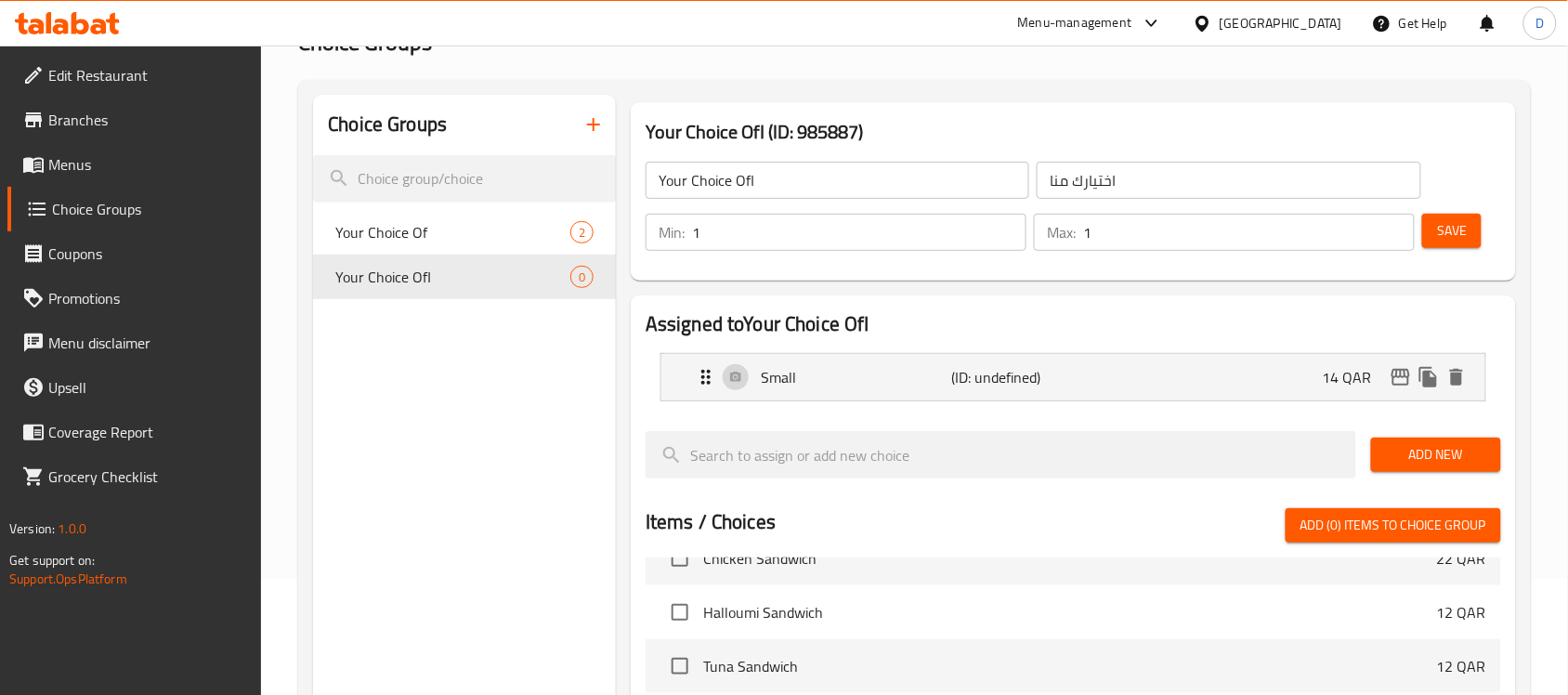
click at [1434, 446] on span "Add New" at bounding box center [1436, 454] width 101 height 23
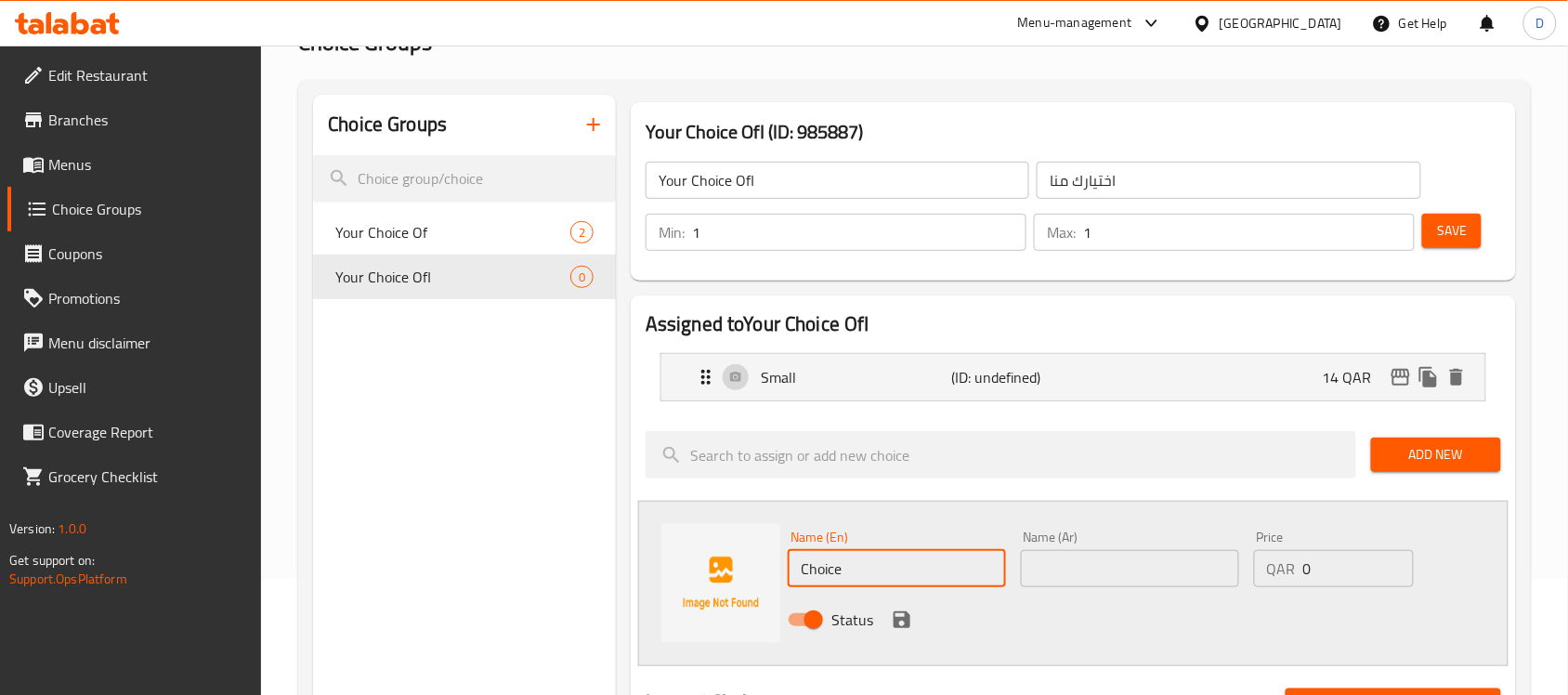
drag, startPoint x: 819, startPoint y: 571, endPoint x: 790, endPoint y: 569, distance: 29.1
click at [790, 569] on input "Choice" at bounding box center [897, 568] width 219 height 37
paste input "Larg"
type input "Large"
click at [1138, 560] on input "text" at bounding box center [1130, 568] width 219 height 37
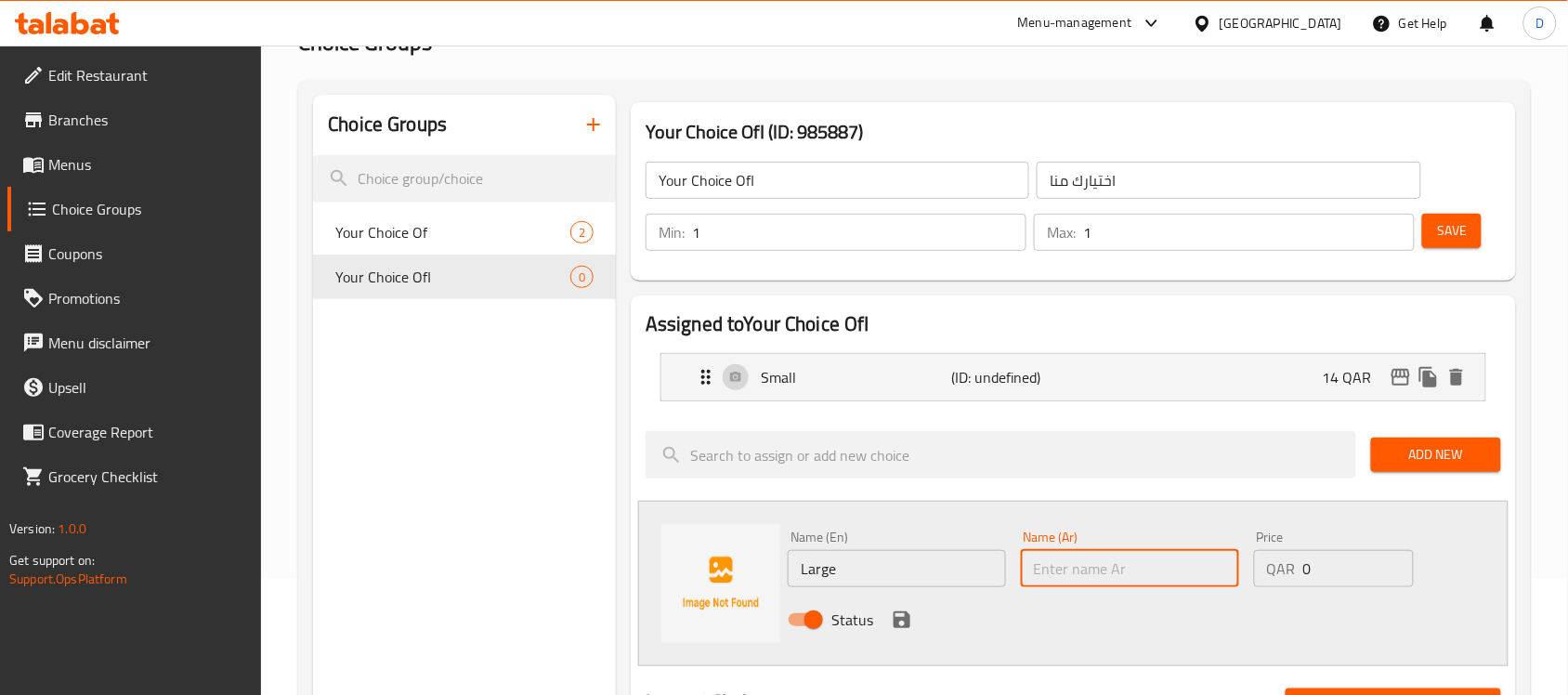
paste input "كبير"
type input "كبير"
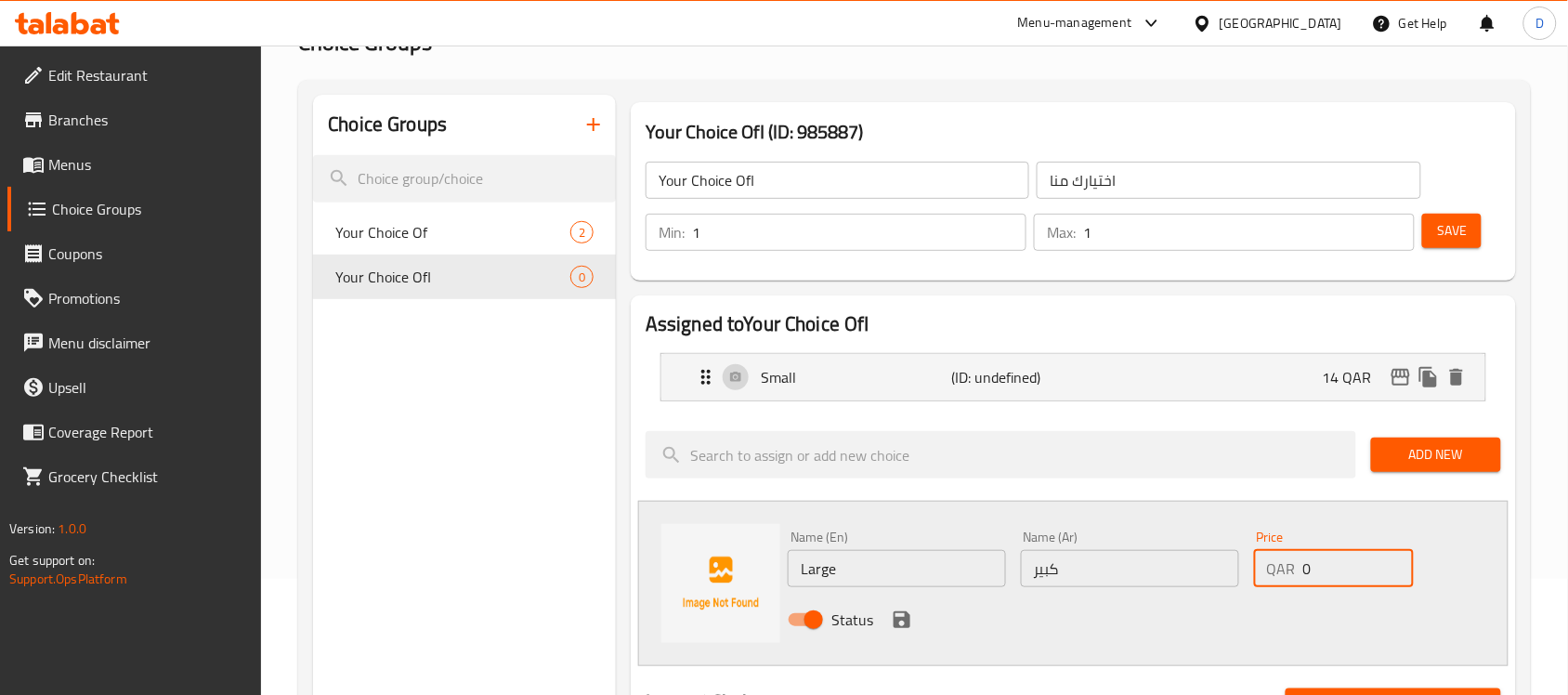
drag, startPoint x: 1315, startPoint y: 576, endPoint x: 1298, endPoint y: 577, distance: 17.0
click at [1298, 577] on div "QAR 0 Price" at bounding box center [1333, 568] width 160 height 37
paste input "38"
type input "38"
click at [506, 463] on div "Choice Groups Your Choice Of 2 Your Choice Ofا 0" at bounding box center [465, 701] width 303 height 1213
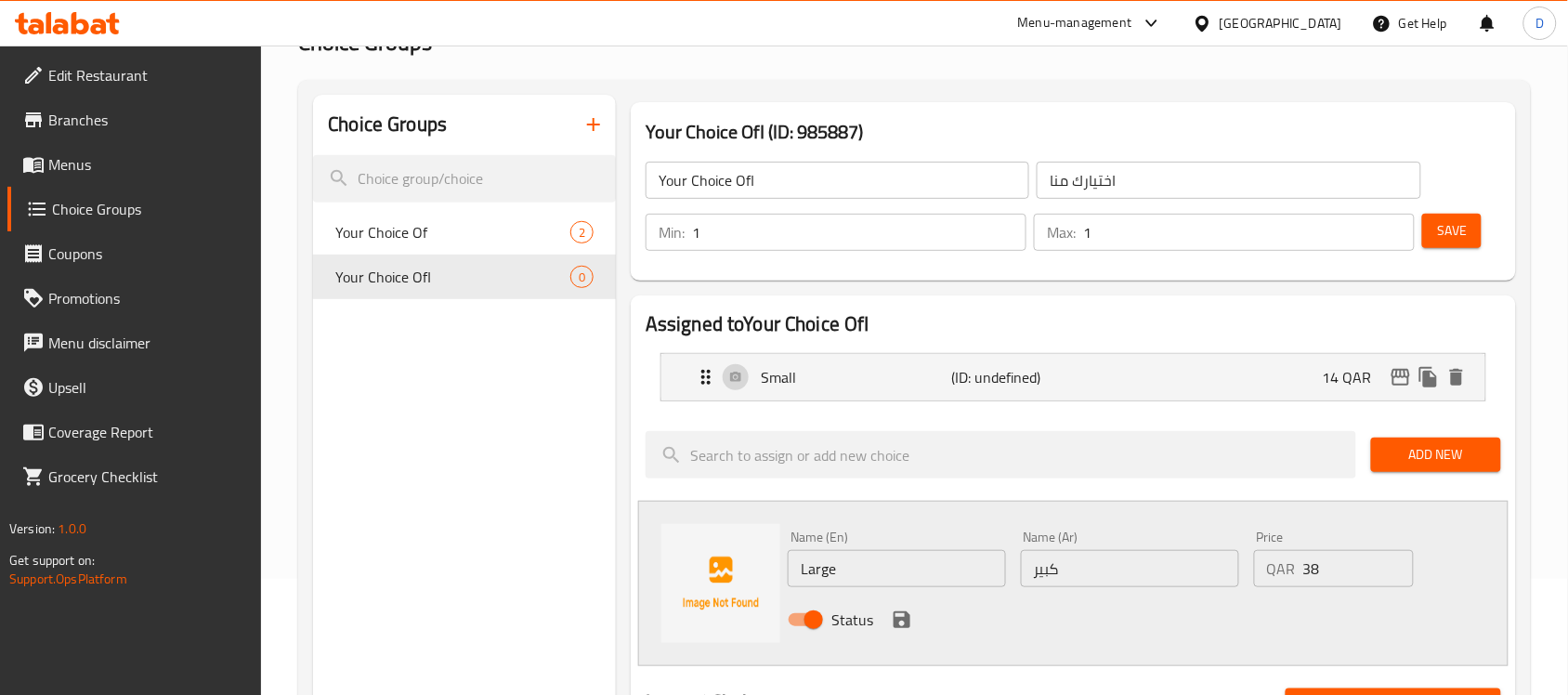
scroll to position [232, 0]
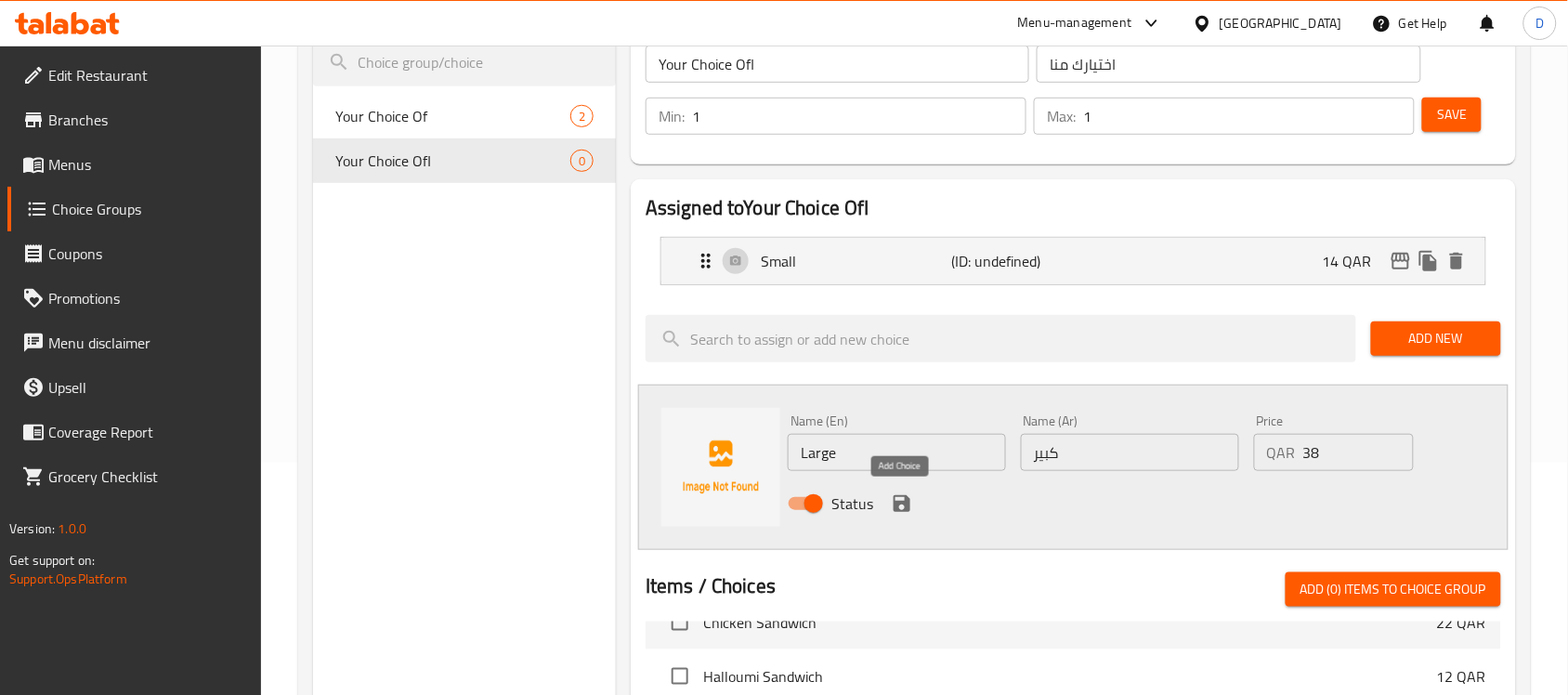
click at [904, 499] on icon "save" at bounding box center [901, 503] width 16 height 16
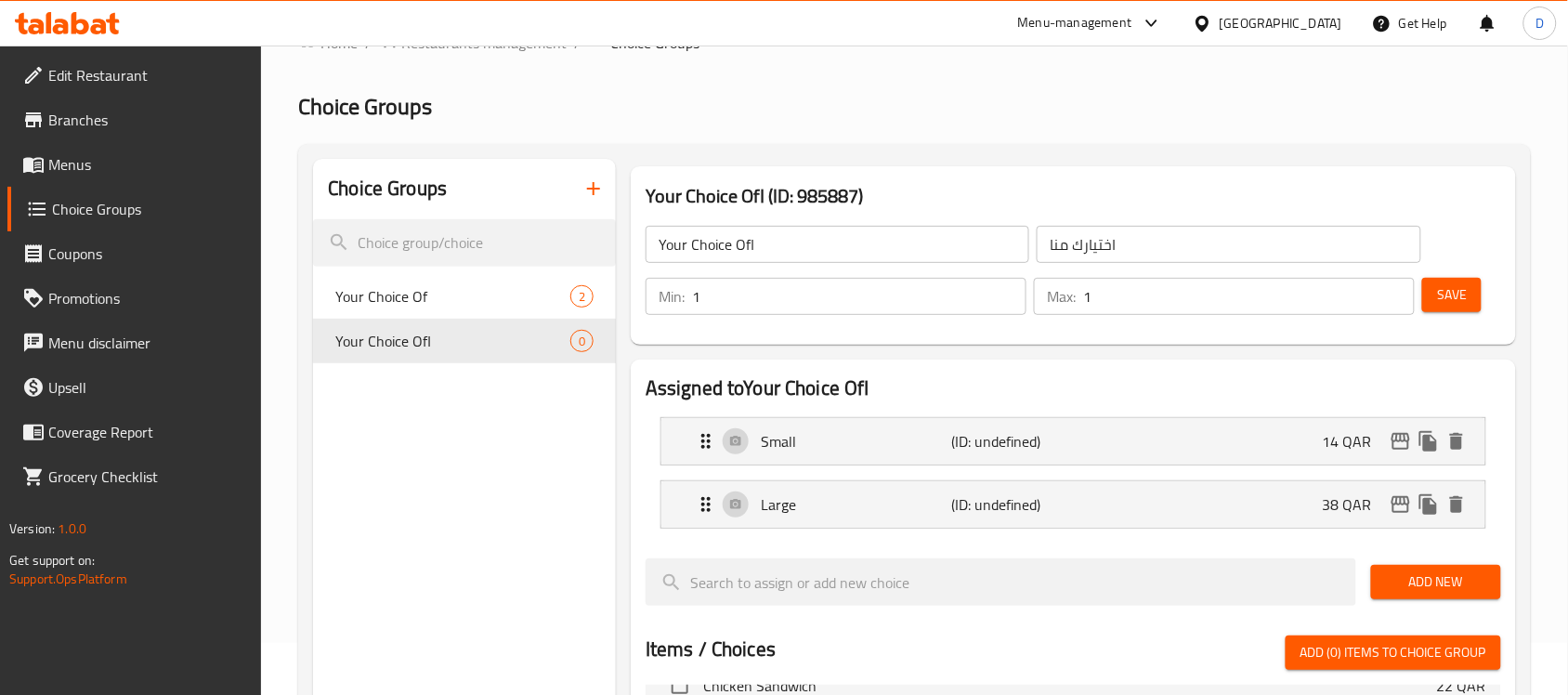
scroll to position [0, 0]
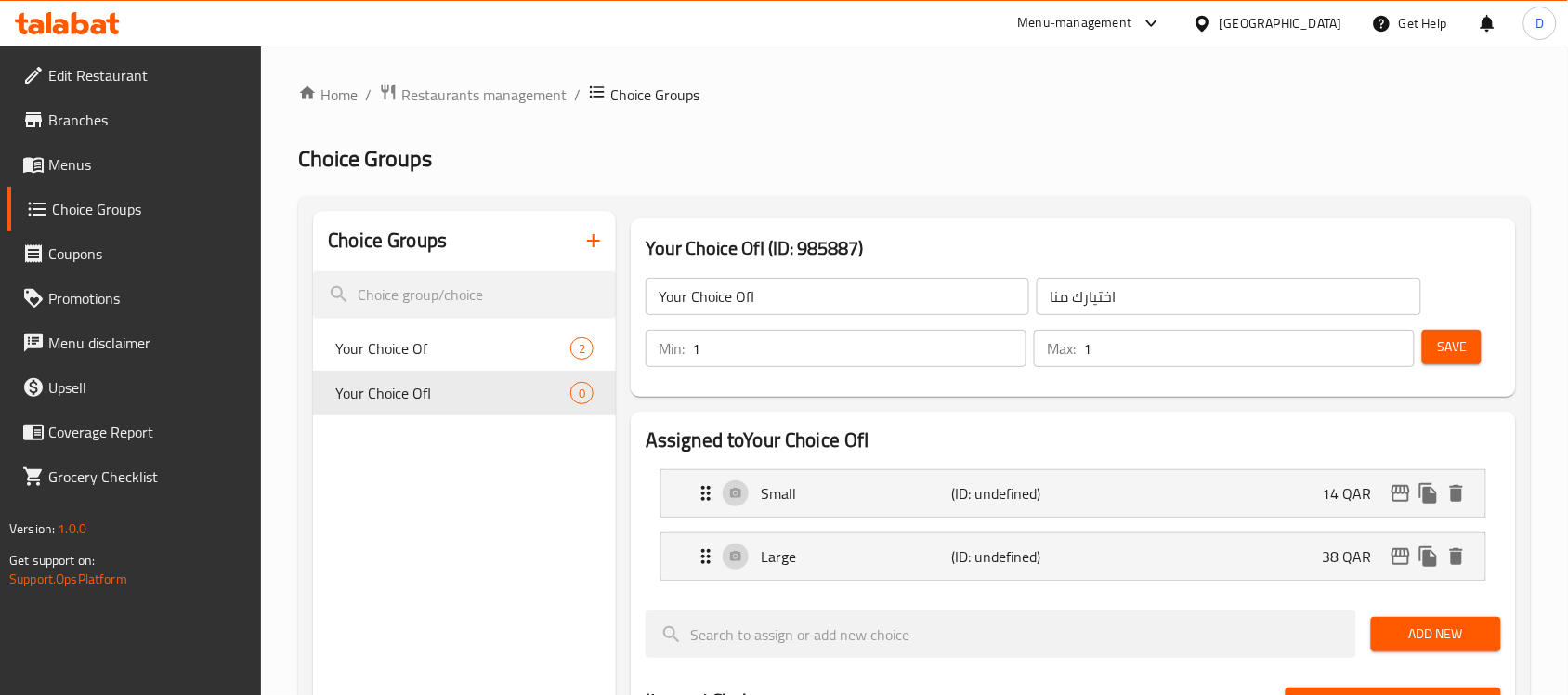
click at [811, 289] on input "Your Choice Ofا" at bounding box center [838, 296] width 383 height 37
type input "Your Choice Of"
click at [1048, 295] on input "اختيارك منا" at bounding box center [1229, 296] width 383 height 37
type input "اختيارك من"
click at [1125, 246] on h3 "Your Choice Ofا (ID: 985887)" at bounding box center [1073, 247] width 856 height 30
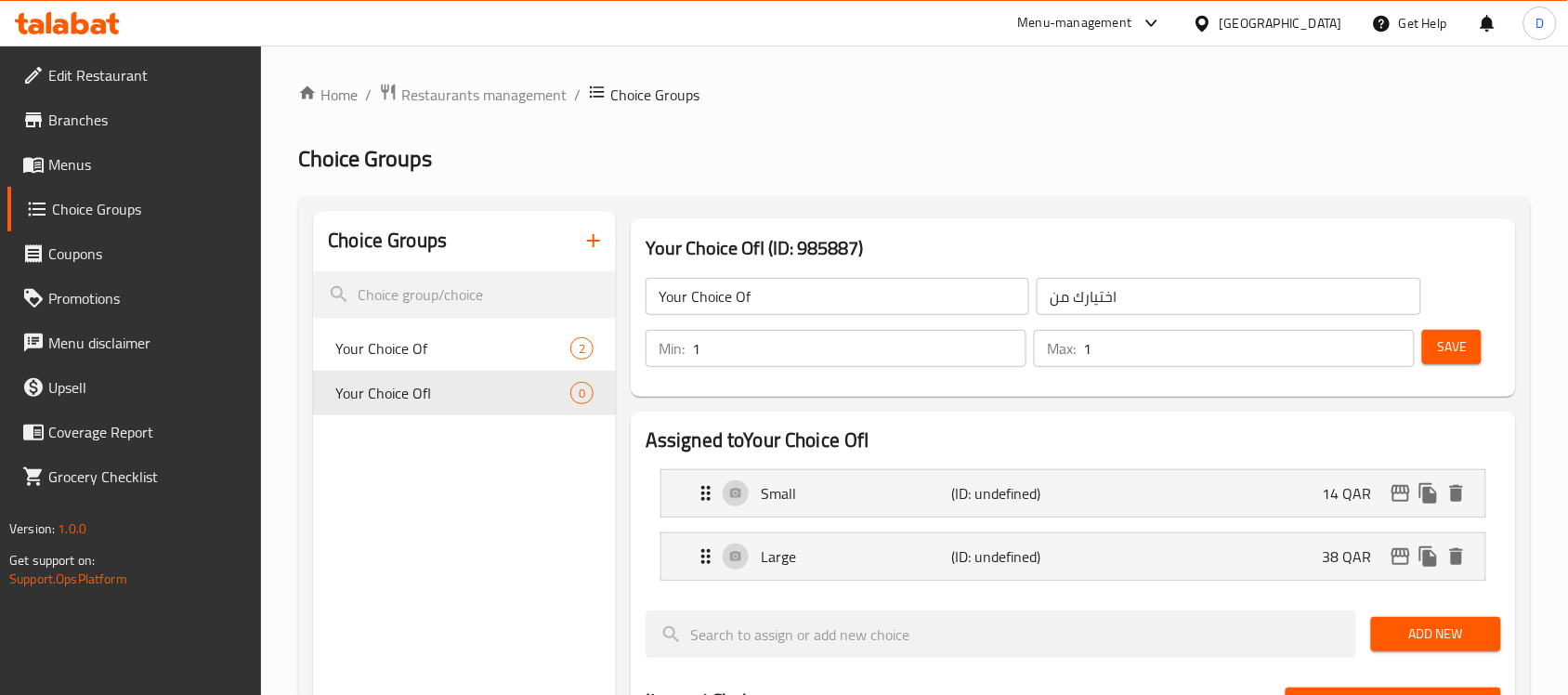
click at [1444, 346] on span "Save" at bounding box center [1451, 347] width 30 height 23
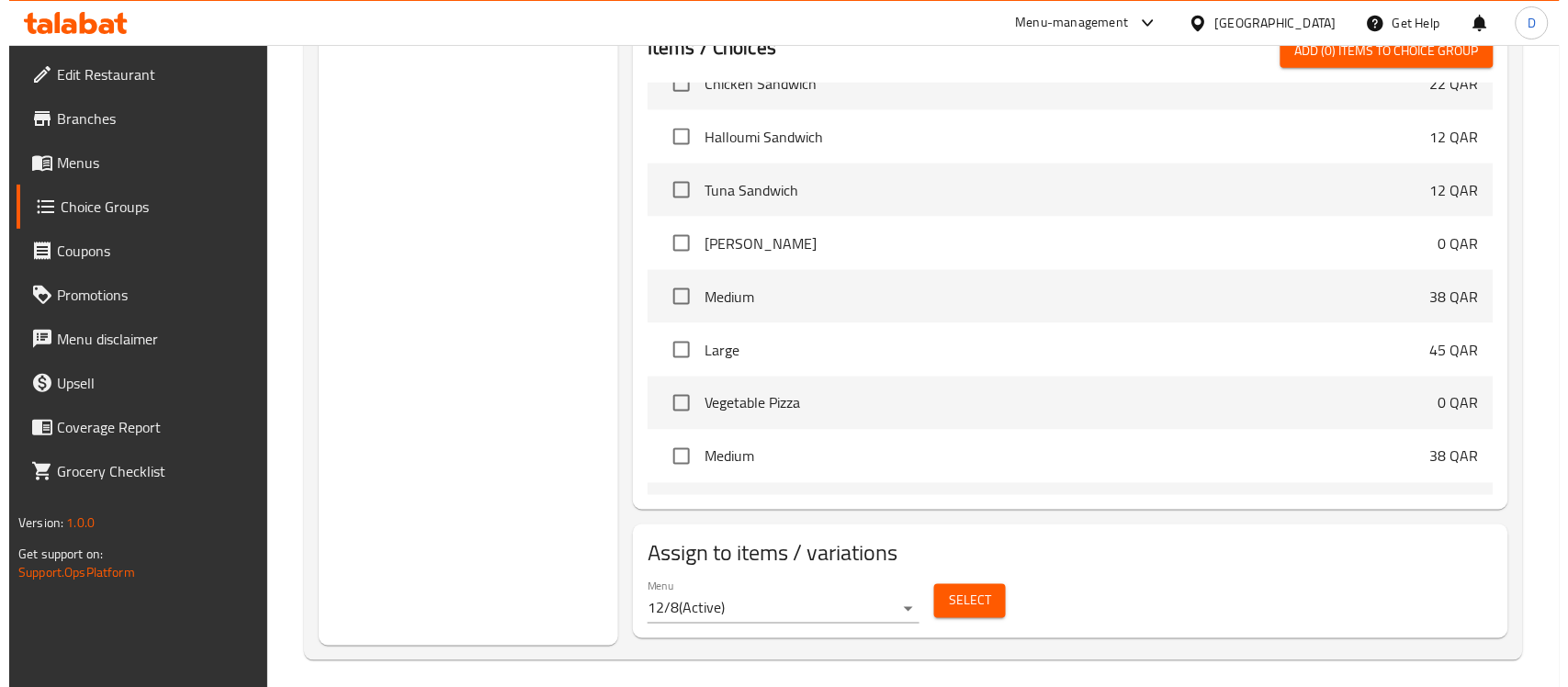
scroll to position [657, 0]
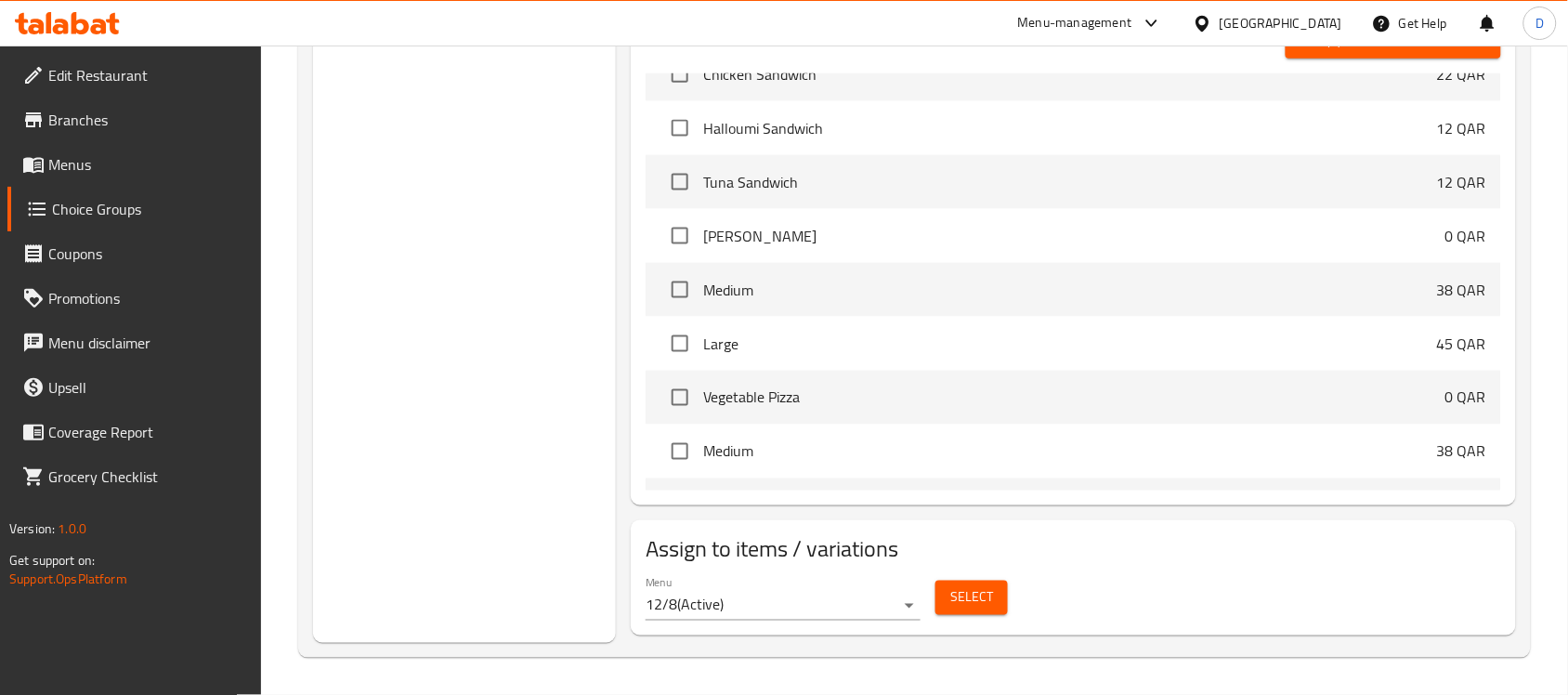
click at [945, 597] on button "Select" at bounding box center [972, 598] width 73 height 35
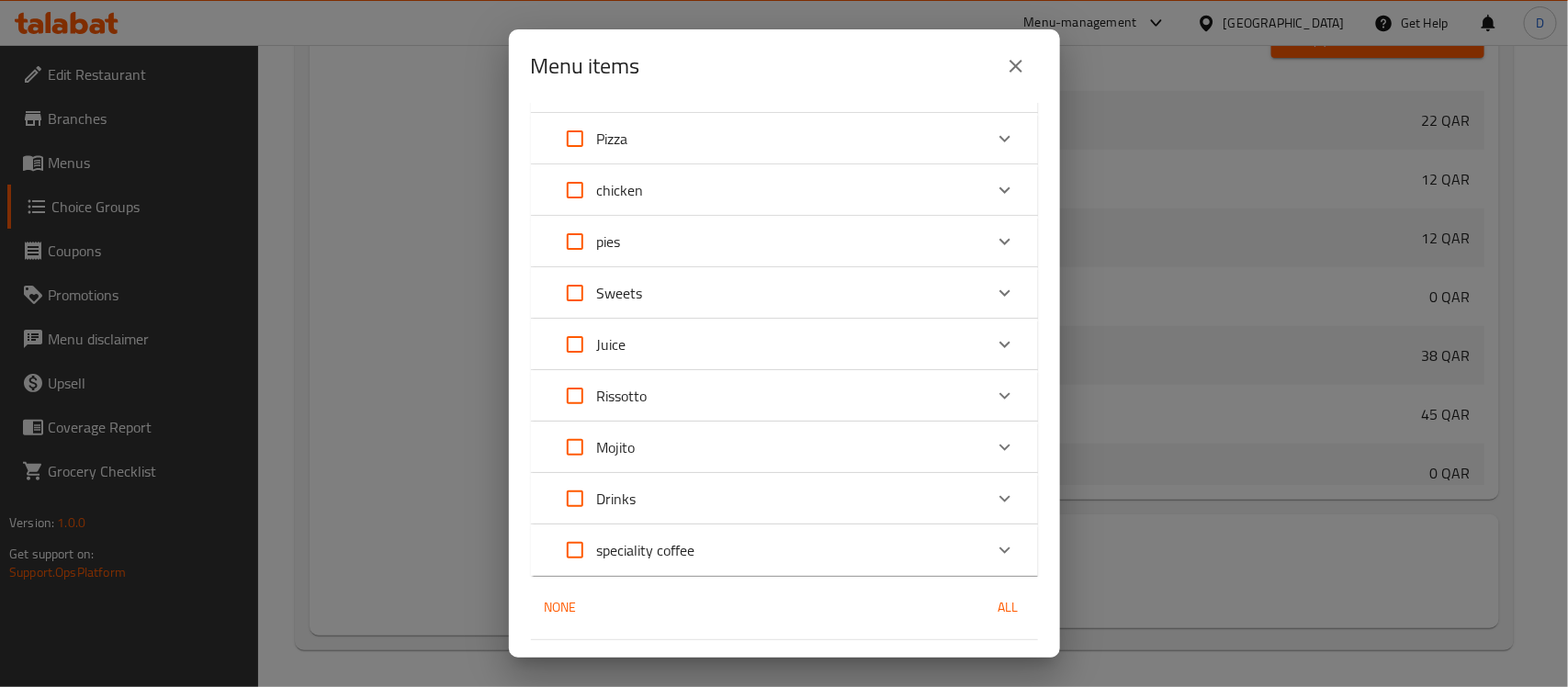
scroll to position [229, 0]
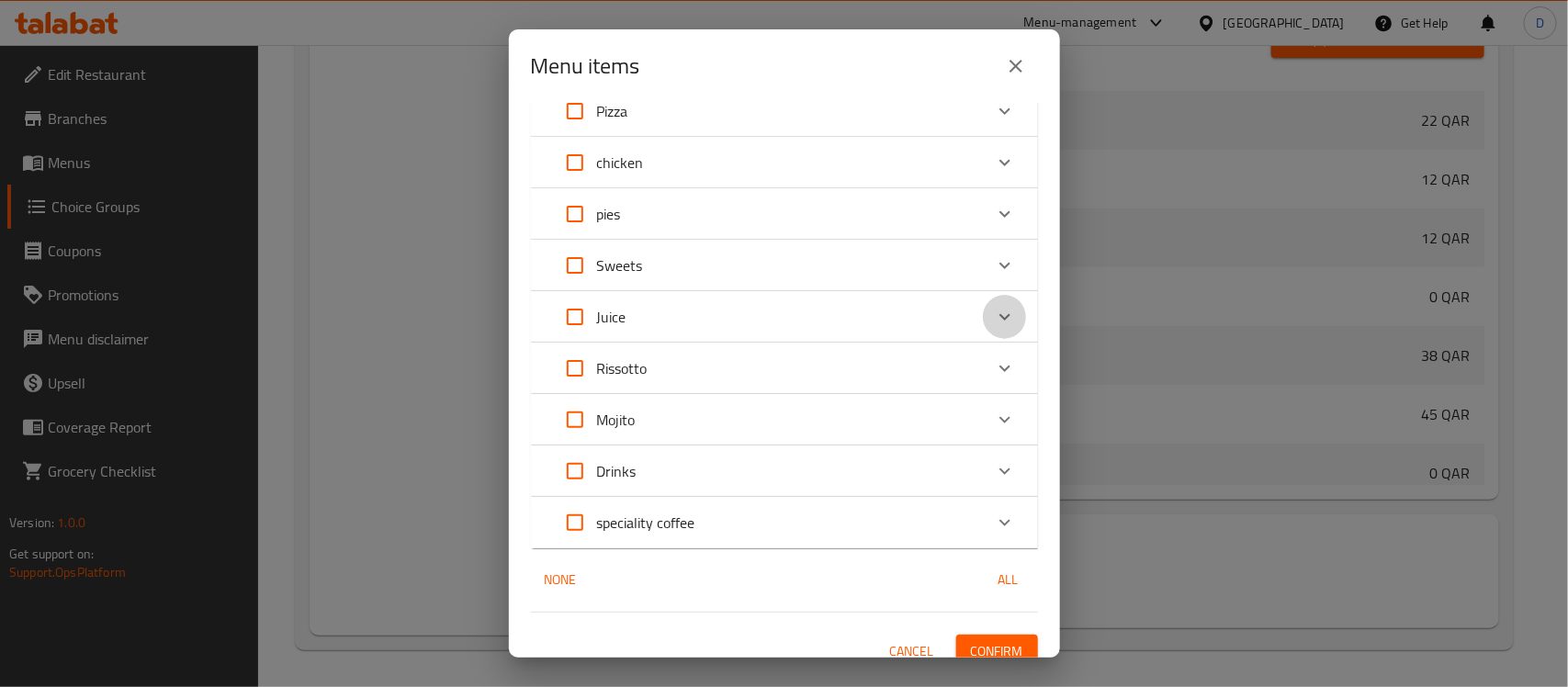
click at [994, 313] on icon "Expand" at bounding box center [1005, 316] width 22 height 22
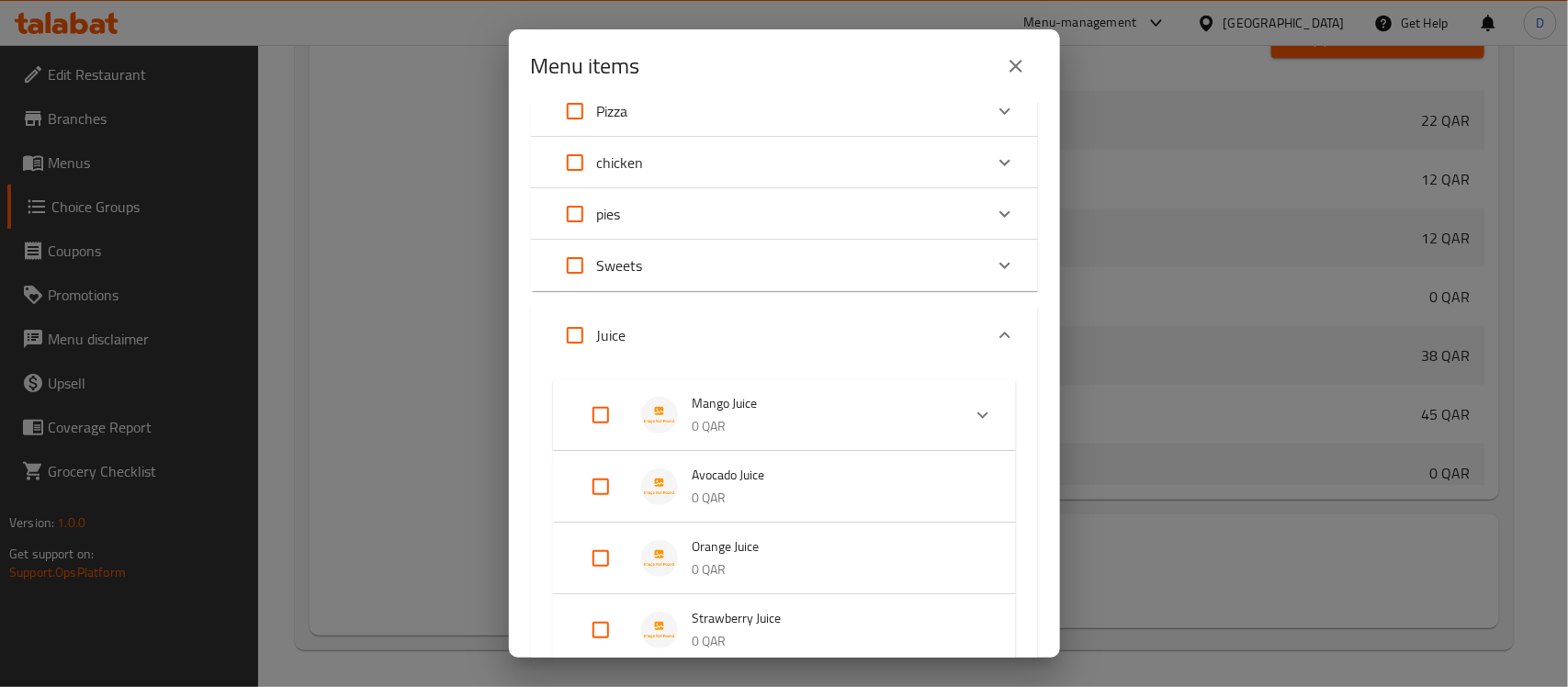
scroll to position [344, 0]
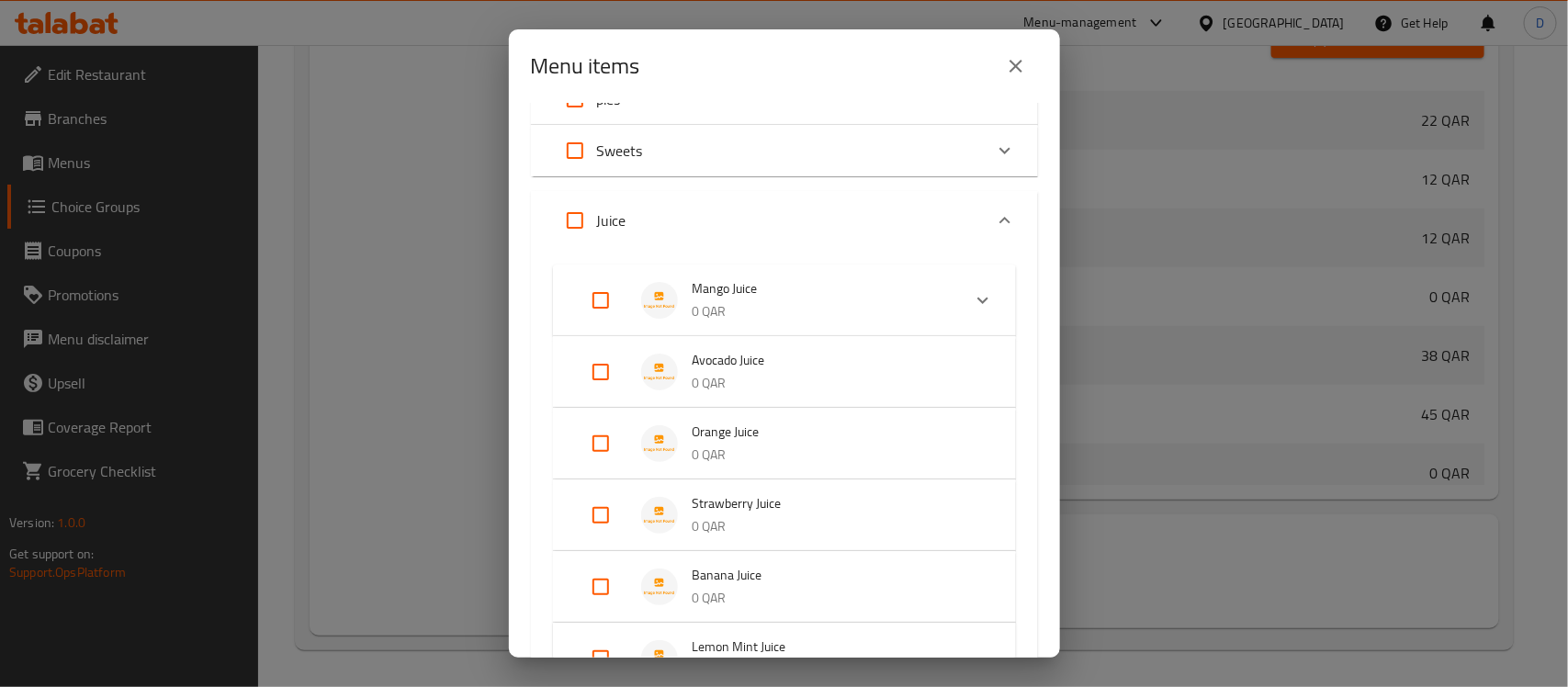
click at [571, 216] on input "Expand" at bounding box center [574, 220] width 45 height 45
checkbox input "true"
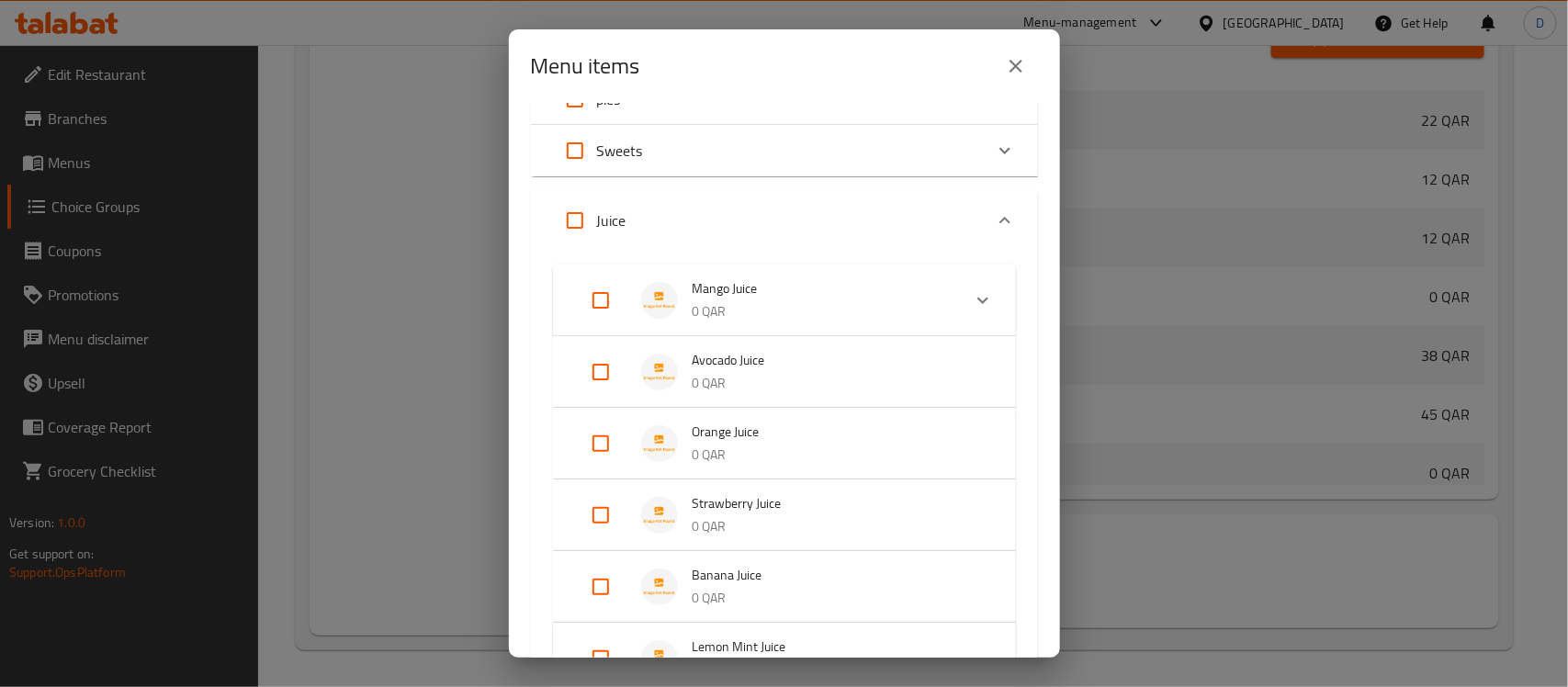
checkbox input "true"
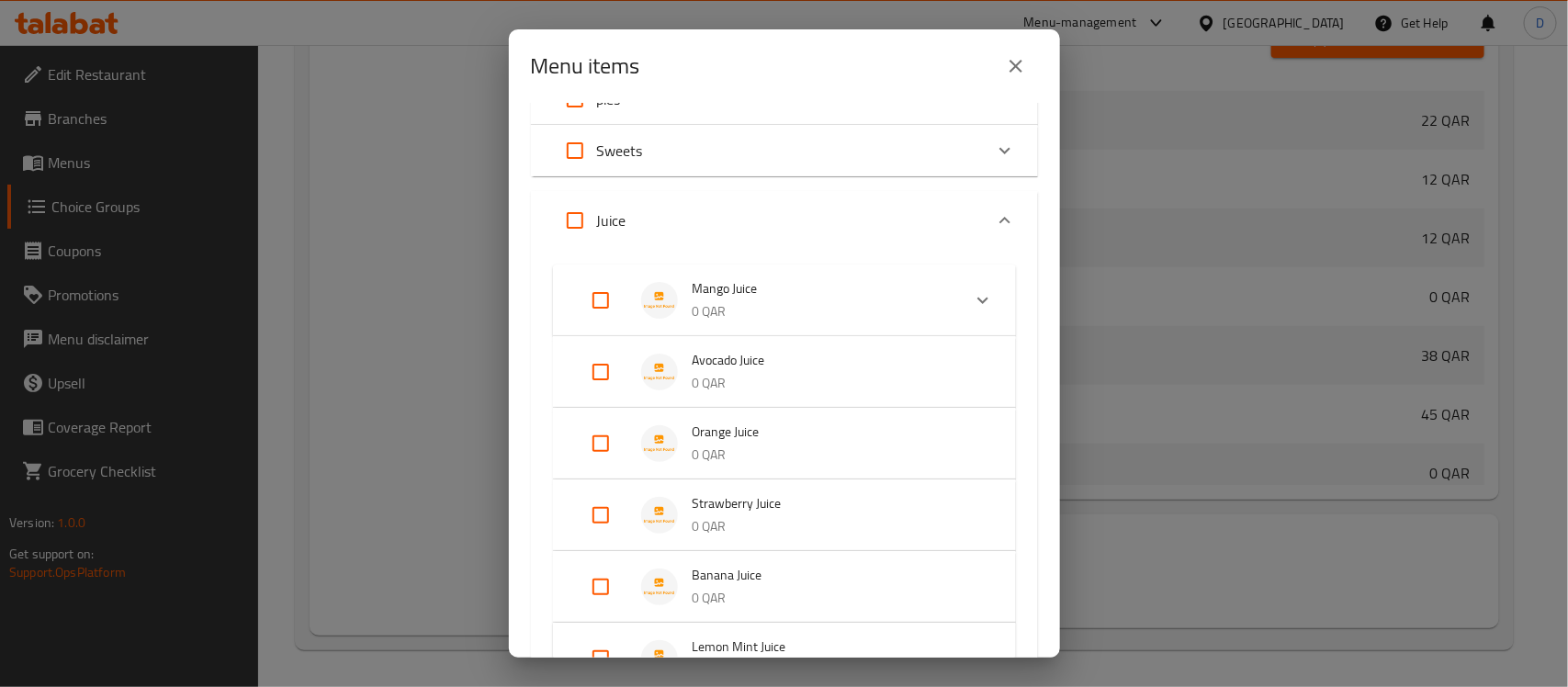
checkbox input "true"
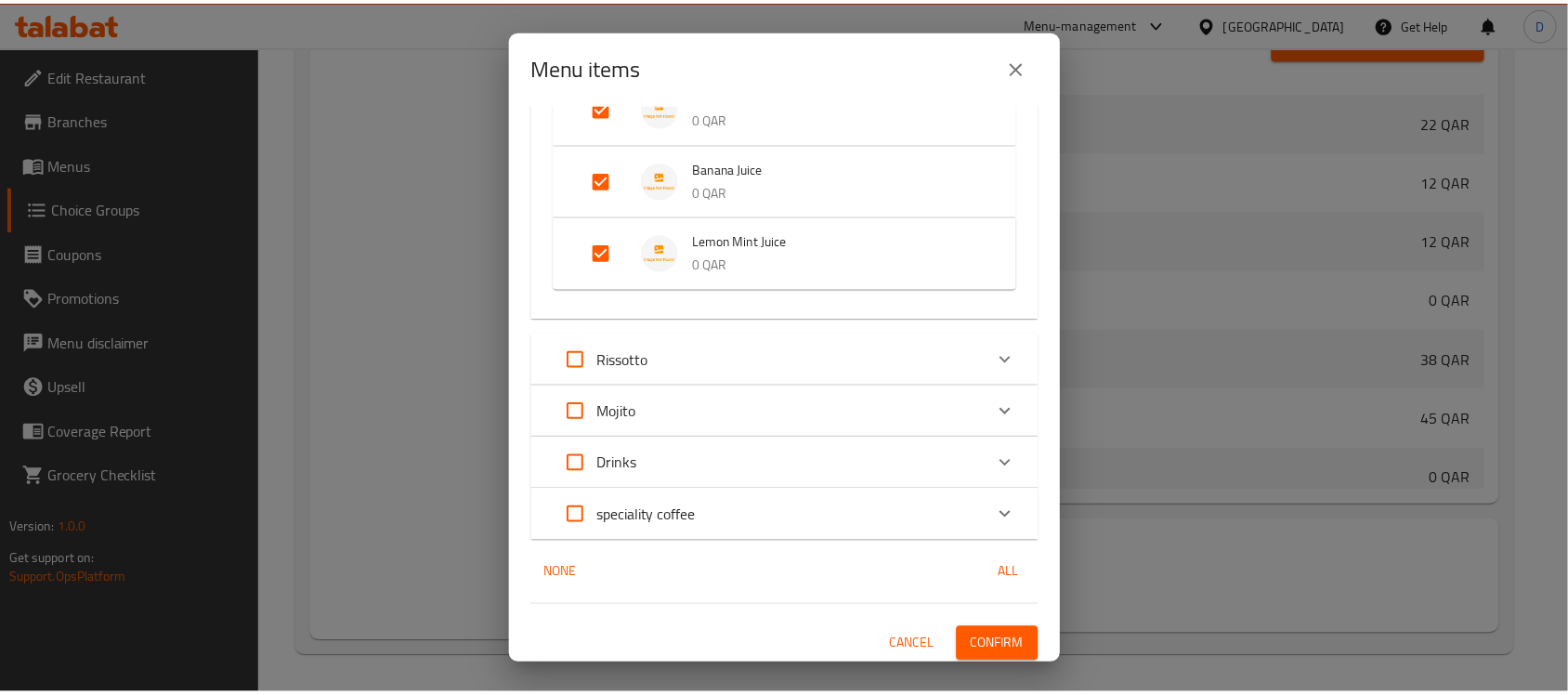
scroll to position [765, 0]
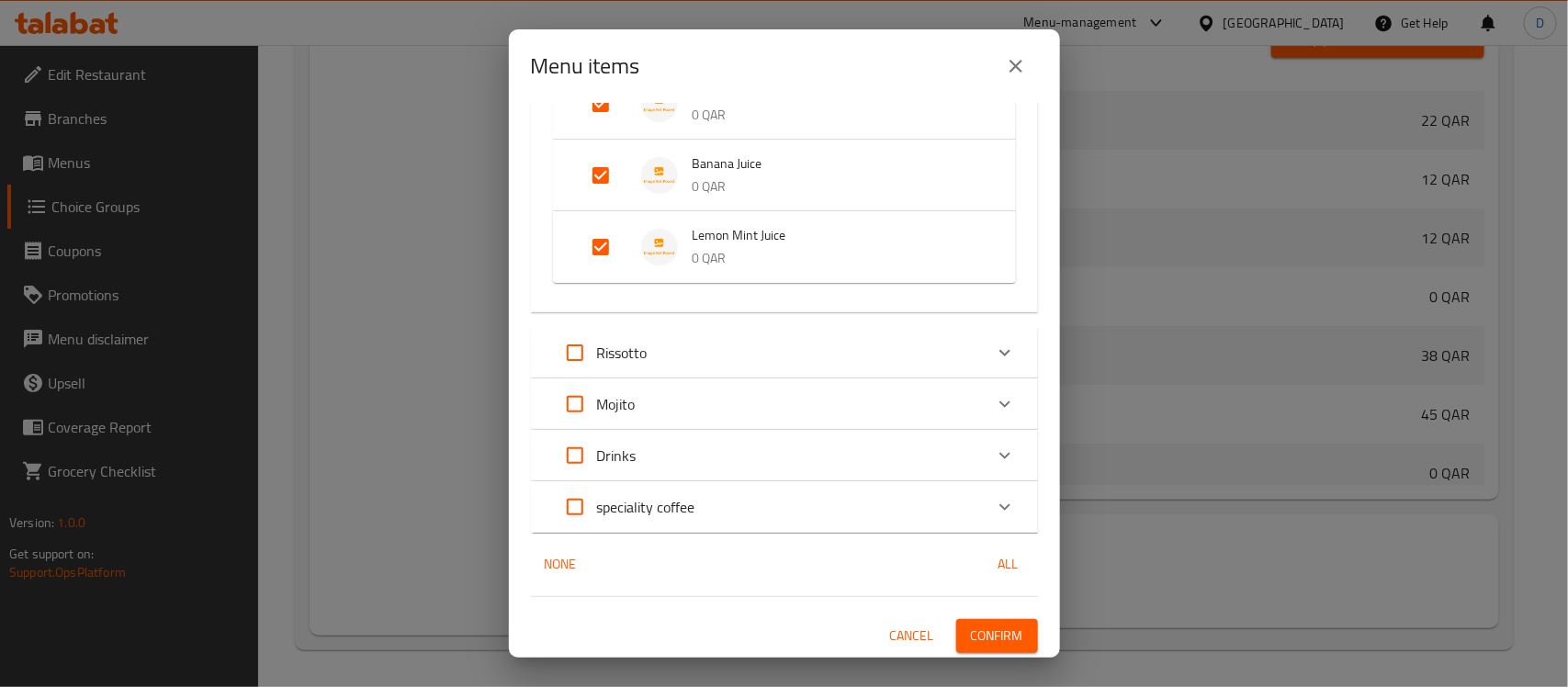
click at [994, 642] on span "Confirm" at bounding box center [996, 636] width 52 height 23
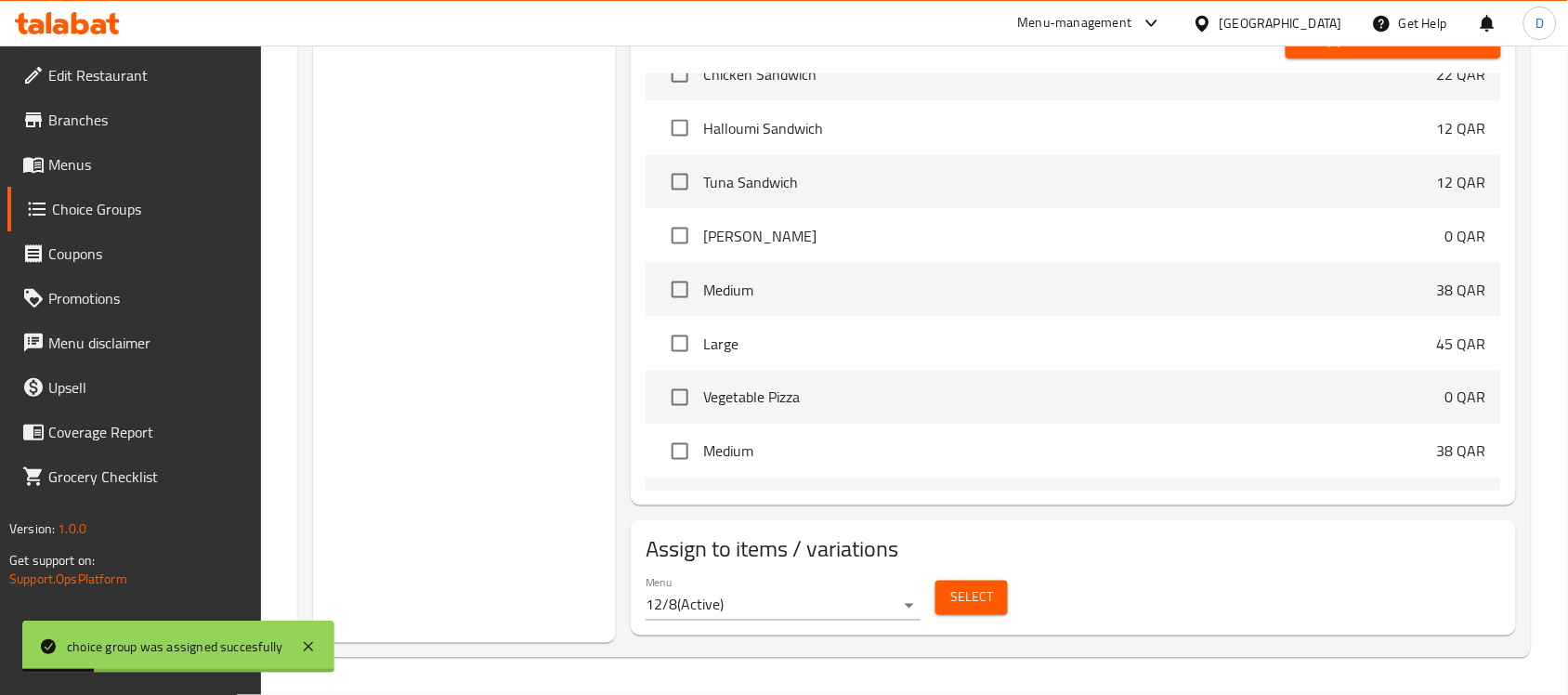
click at [65, 177] on link "Menus" at bounding box center [135, 164] width 255 height 45
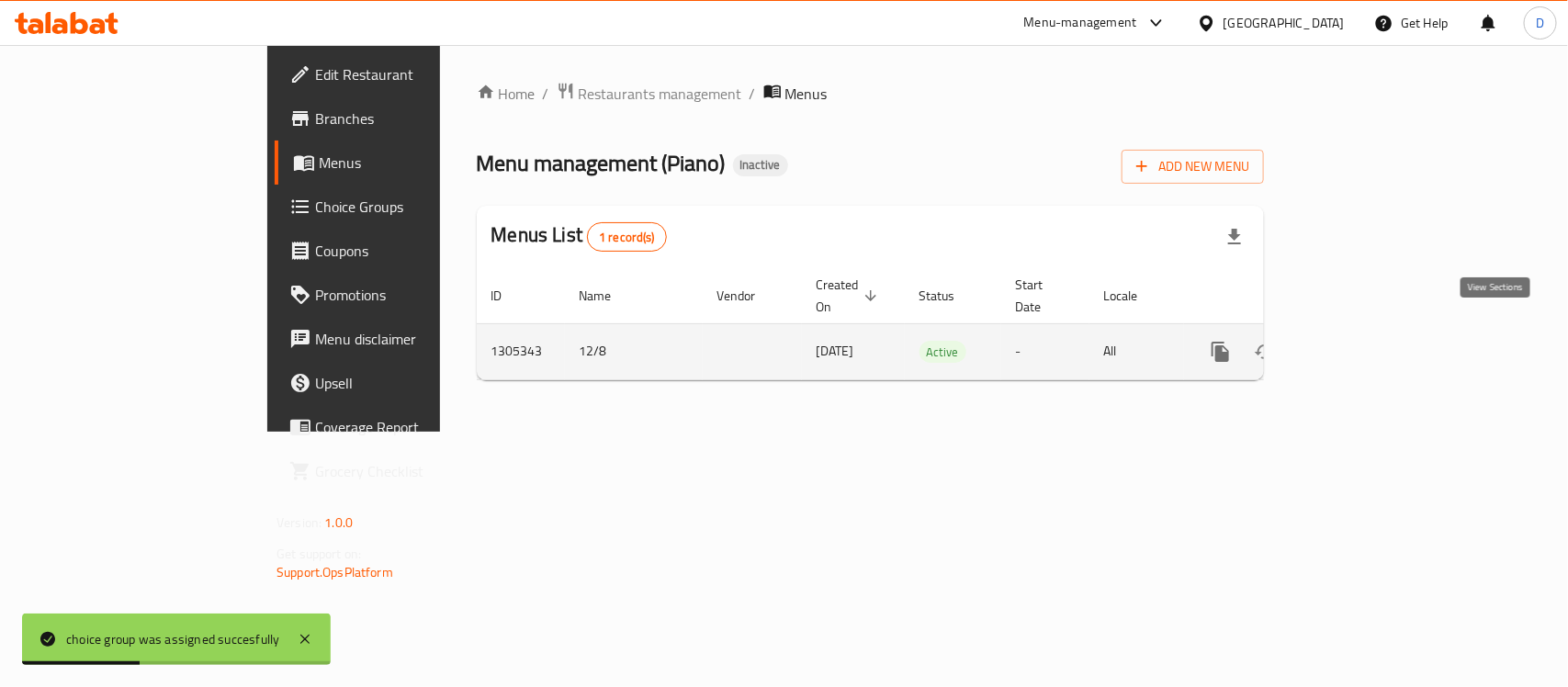
click at [1364, 341] on icon "enhanced table" at bounding box center [1353, 352] width 22 height 22
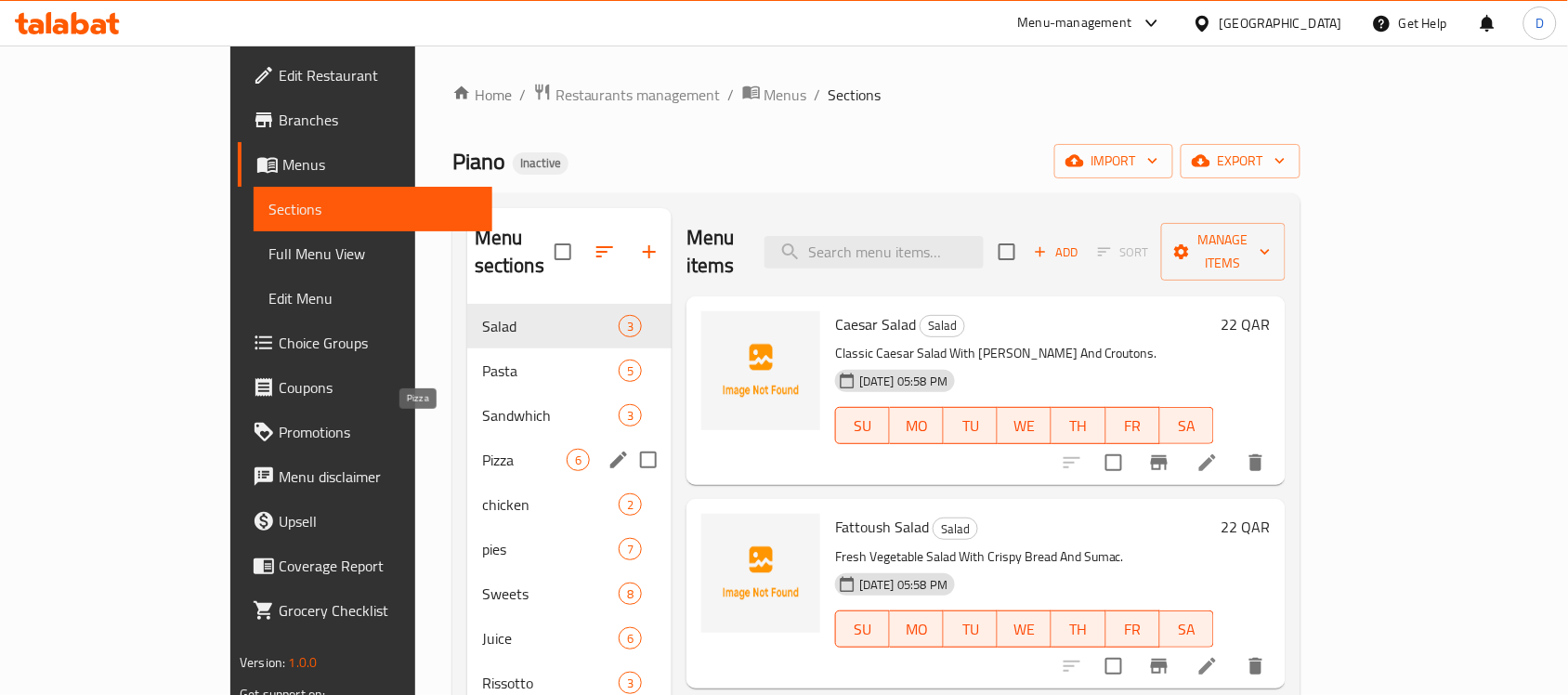
click at [482, 449] on span "Pizza" at bounding box center [524, 459] width 84 height 22
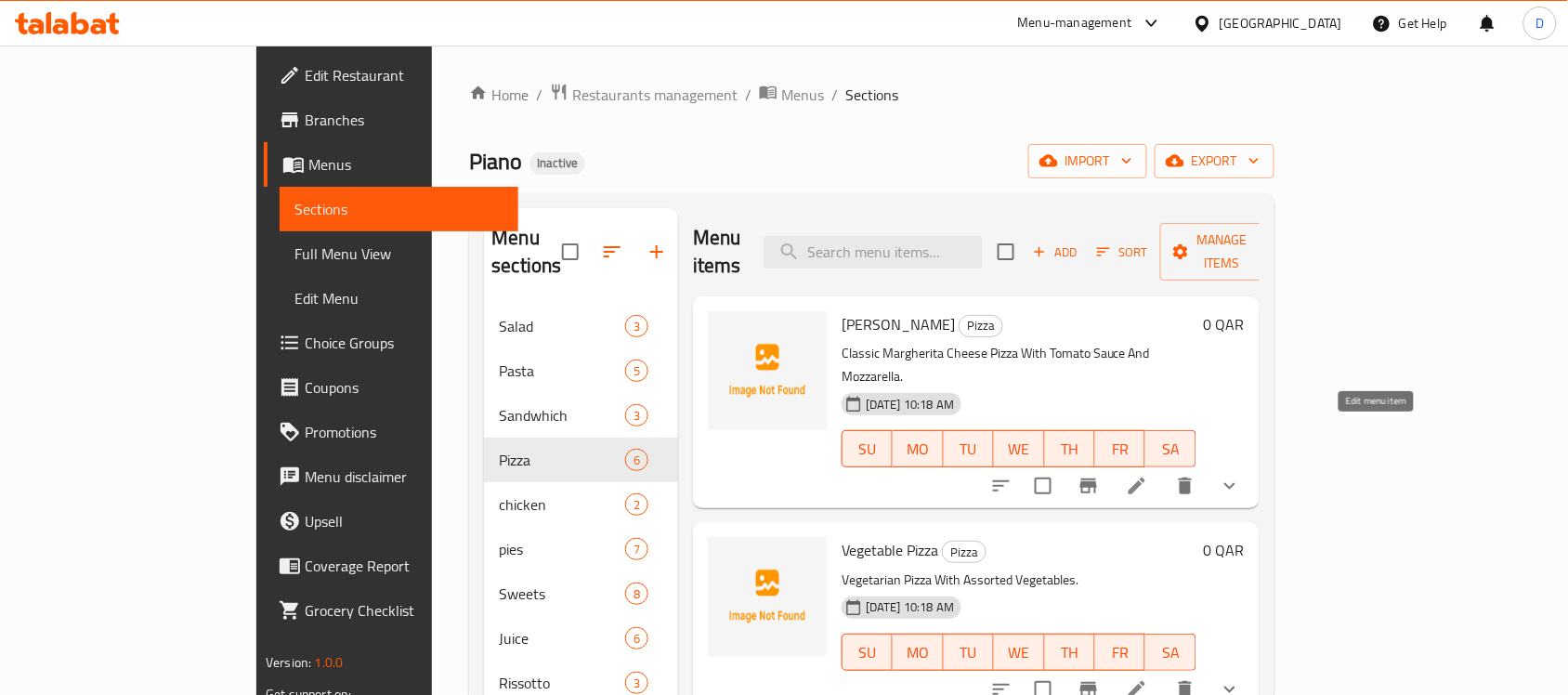
click at [1148, 475] on icon at bounding box center [1137, 485] width 22 height 22
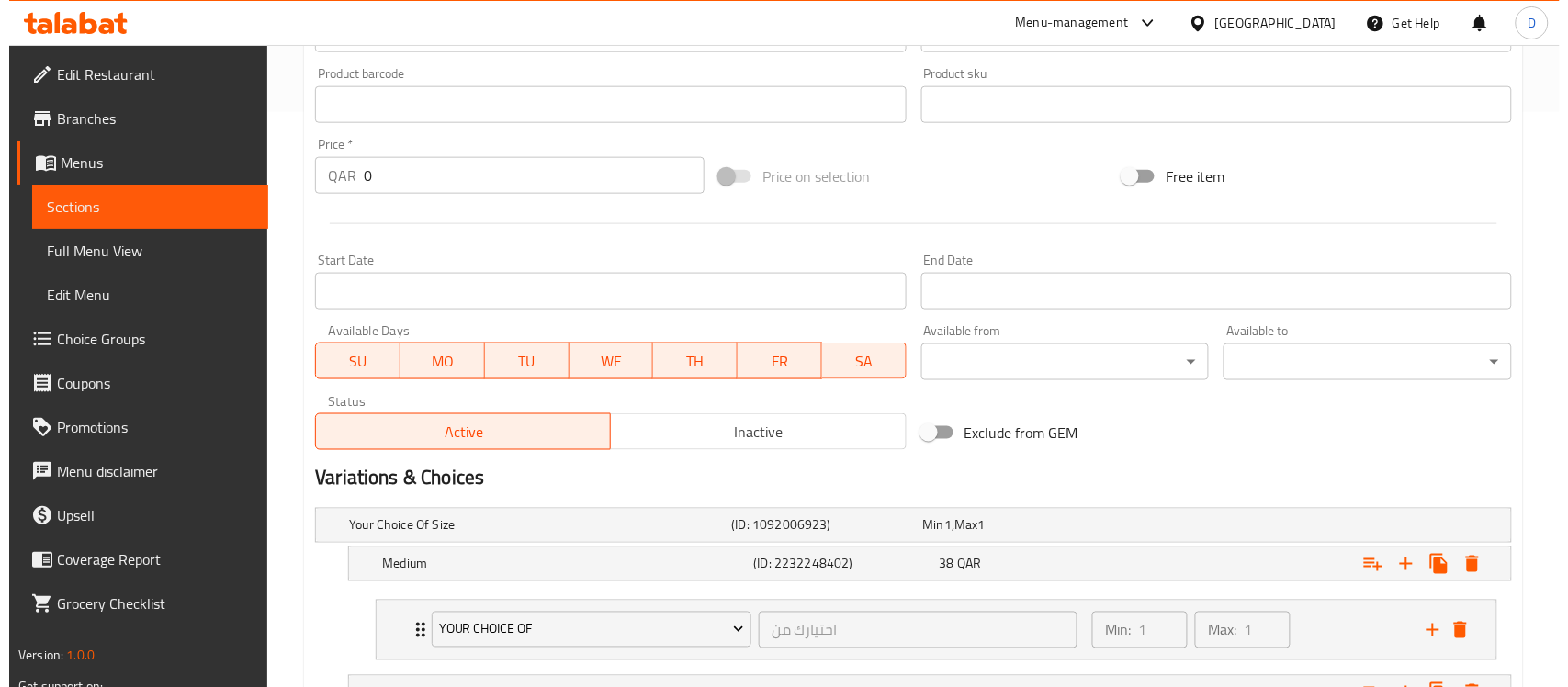
scroll to position [804, 0]
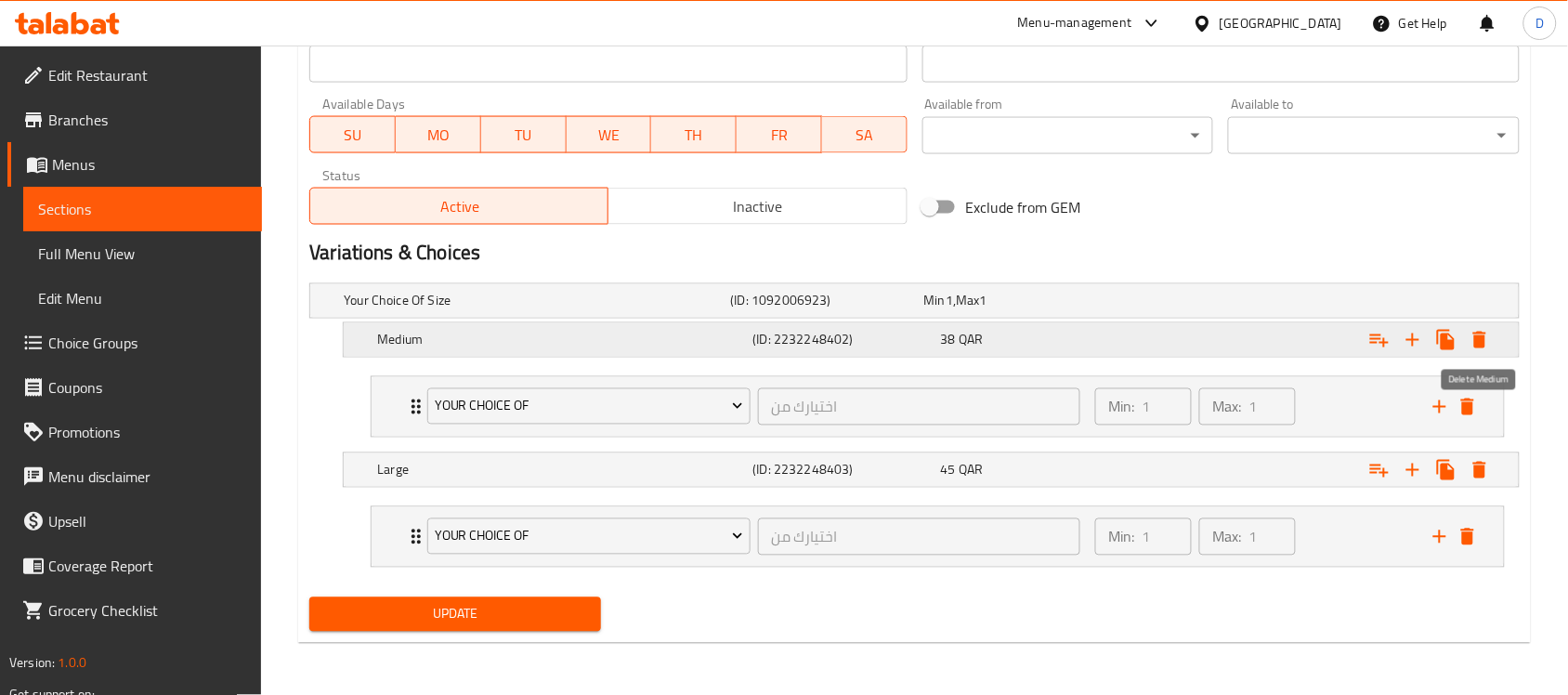
click at [1474, 337] on icon "Expand" at bounding box center [1480, 339] width 13 height 16
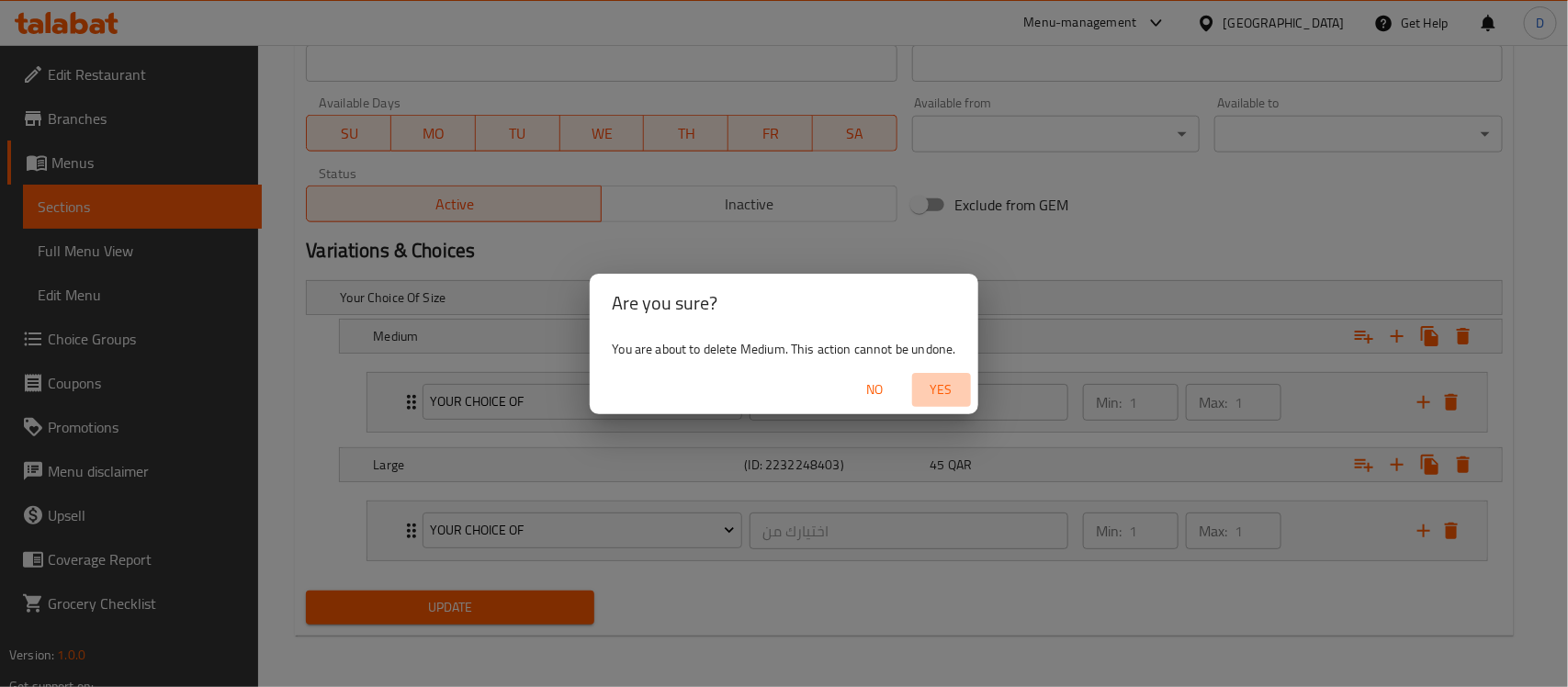
click at [943, 389] on span "Yes" at bounding box center [941, 389] width 45 height 23
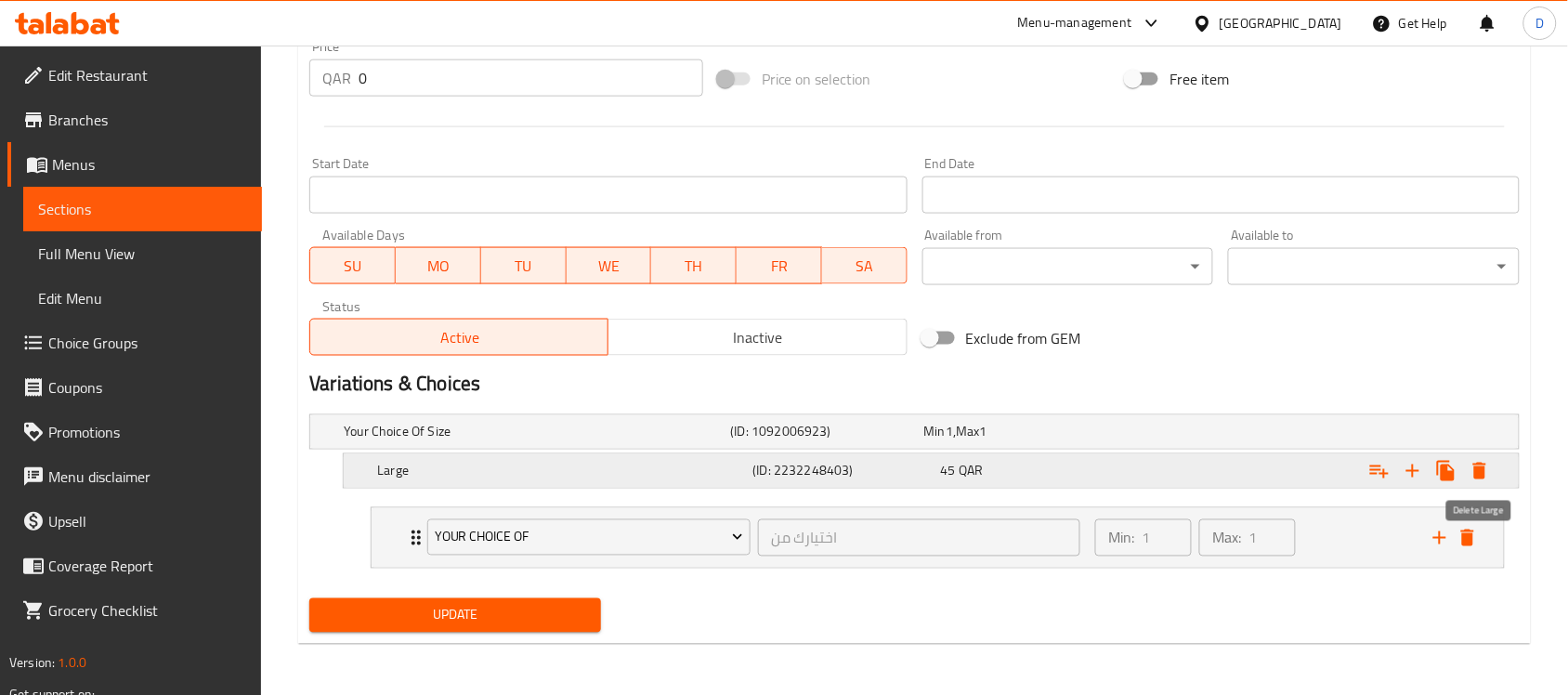
click at [1488, 468] on icon "Expand" at bounding box center [1479, 471] width 22 height 22
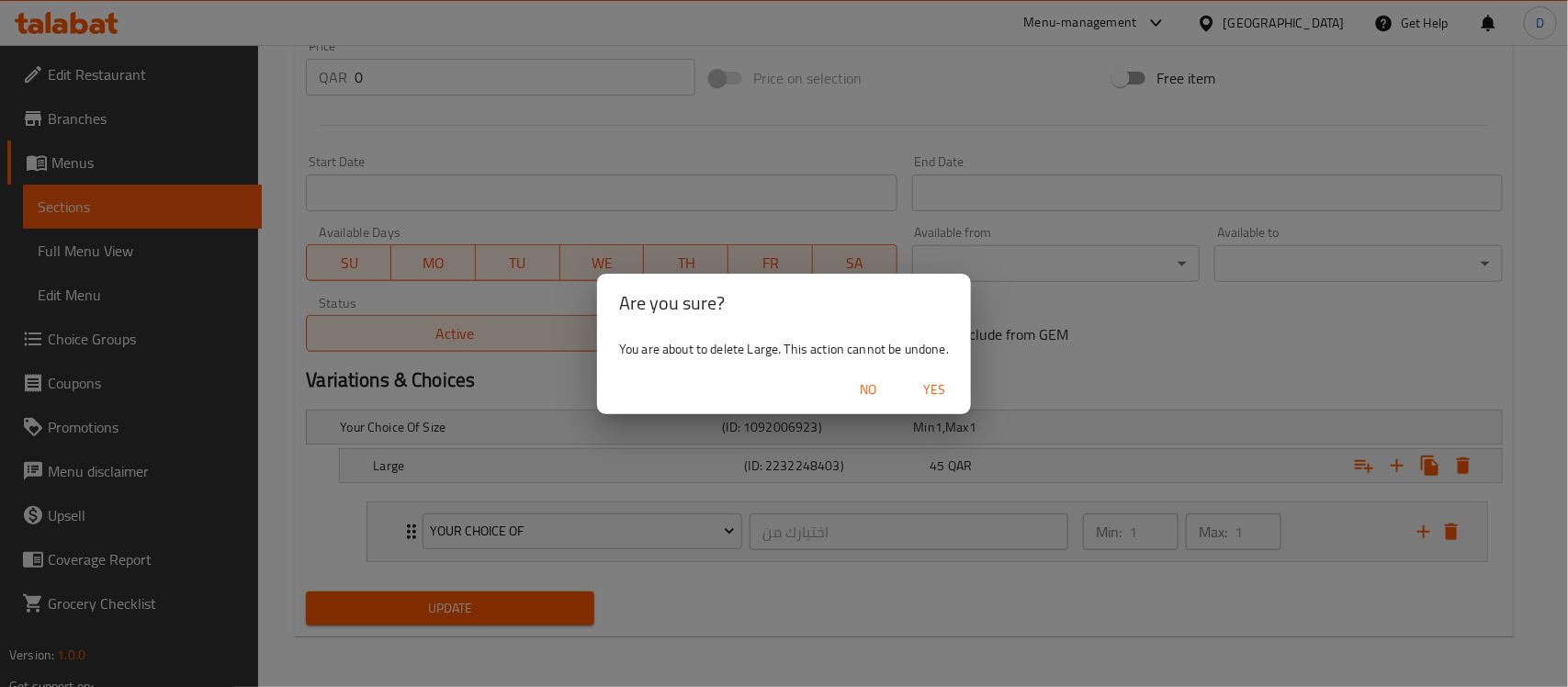
click at [934, 398] on span "Yes" at bounding box center [934, 389] width 45 height 23
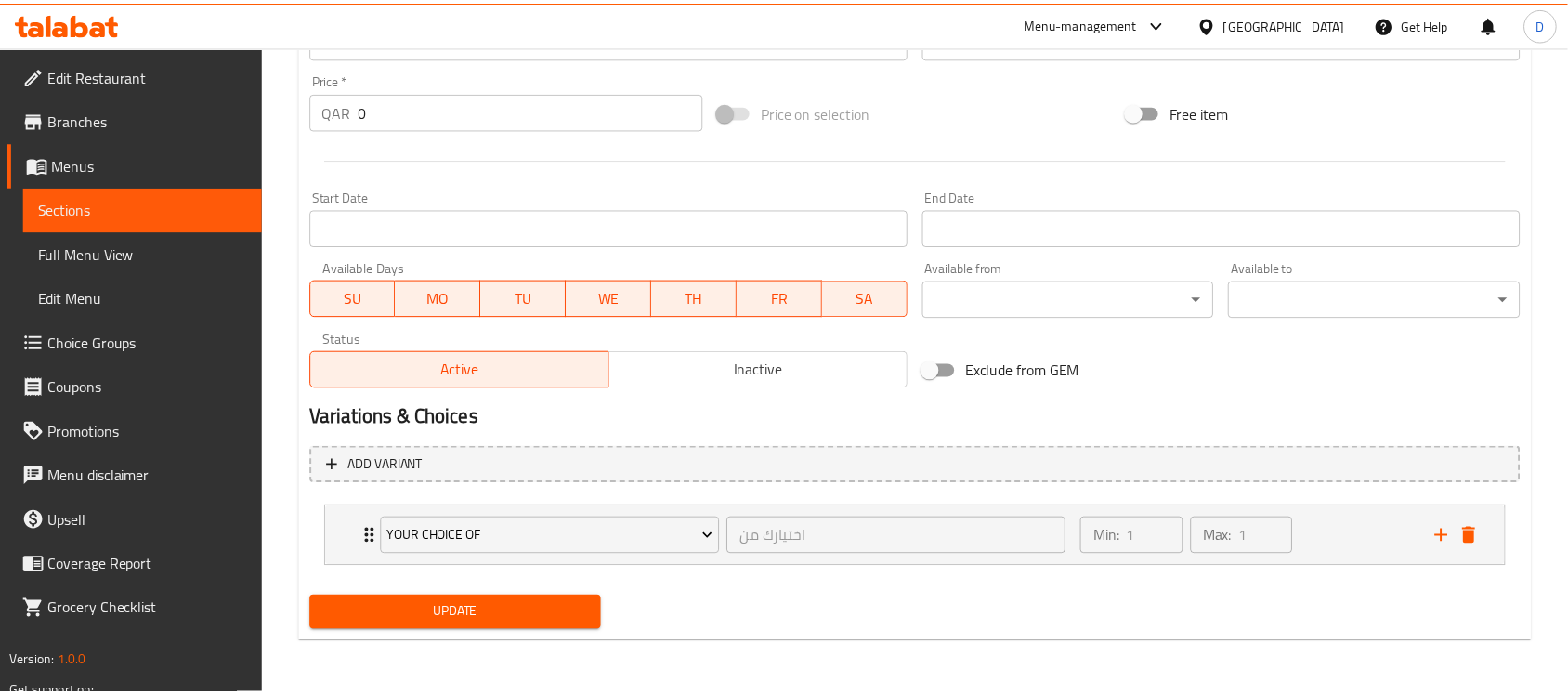
scroll to position [642, 0]
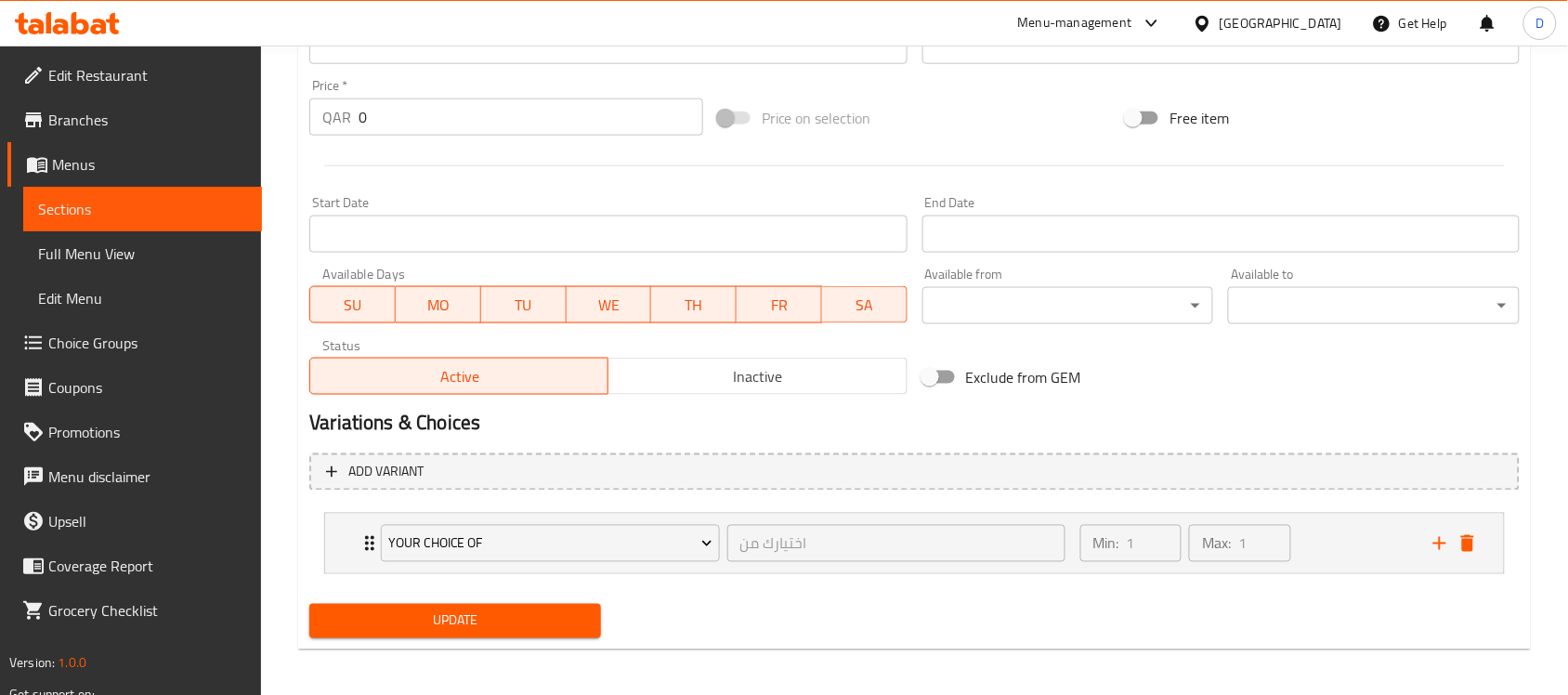
click at [474, 632] on span "Update" at bounding box center [454, 621] width 262 height 23
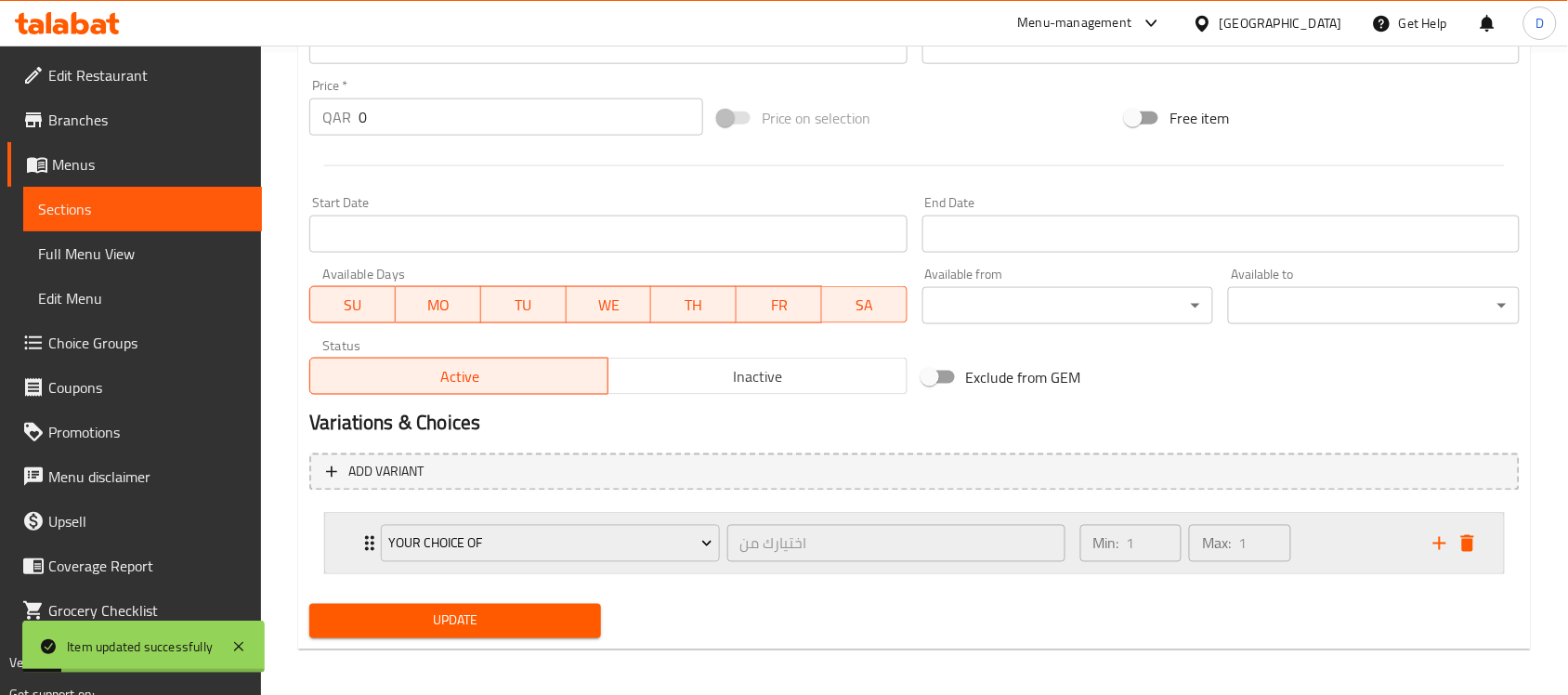
click at [370, 541] on div "Your Choice Of اختيارك من ​" at bounding box center [723, 544] width 706 height 59
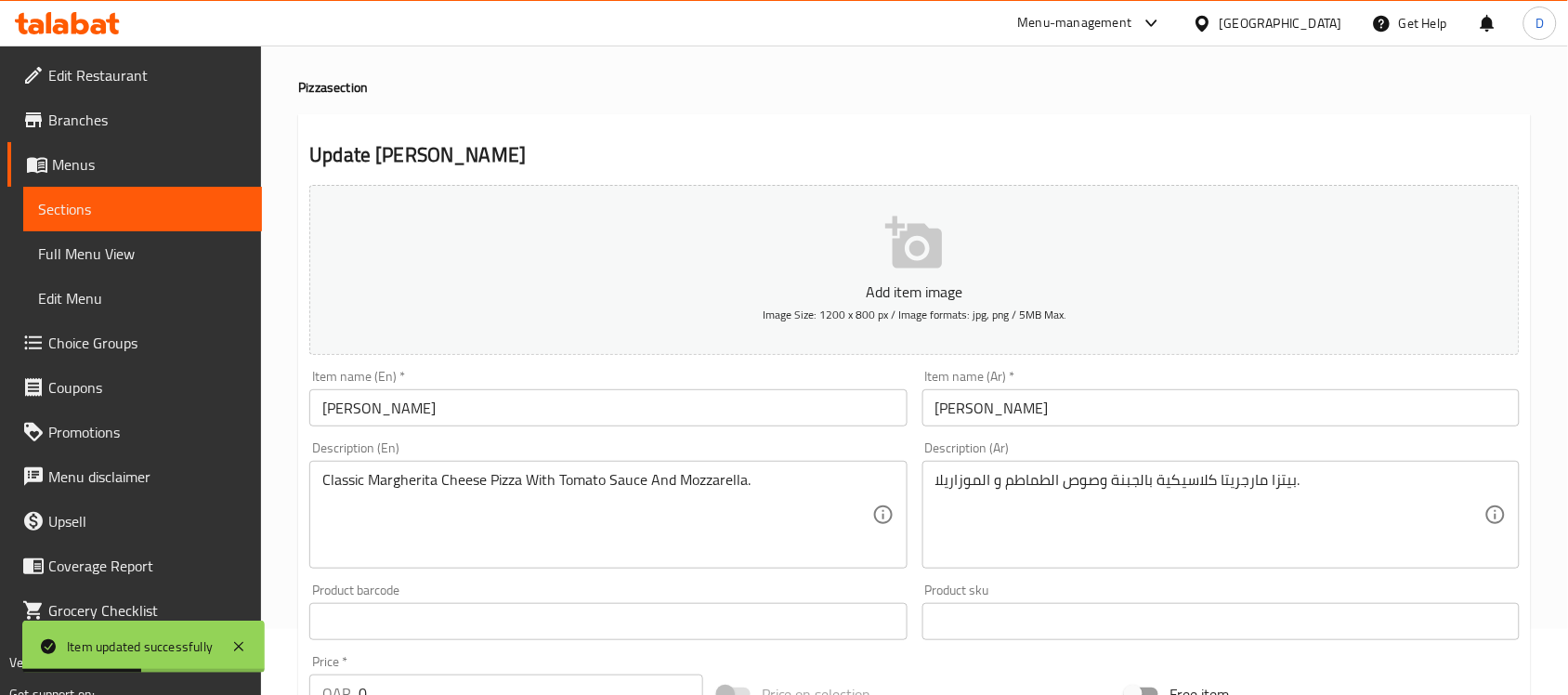
scroll to position [0, 0]
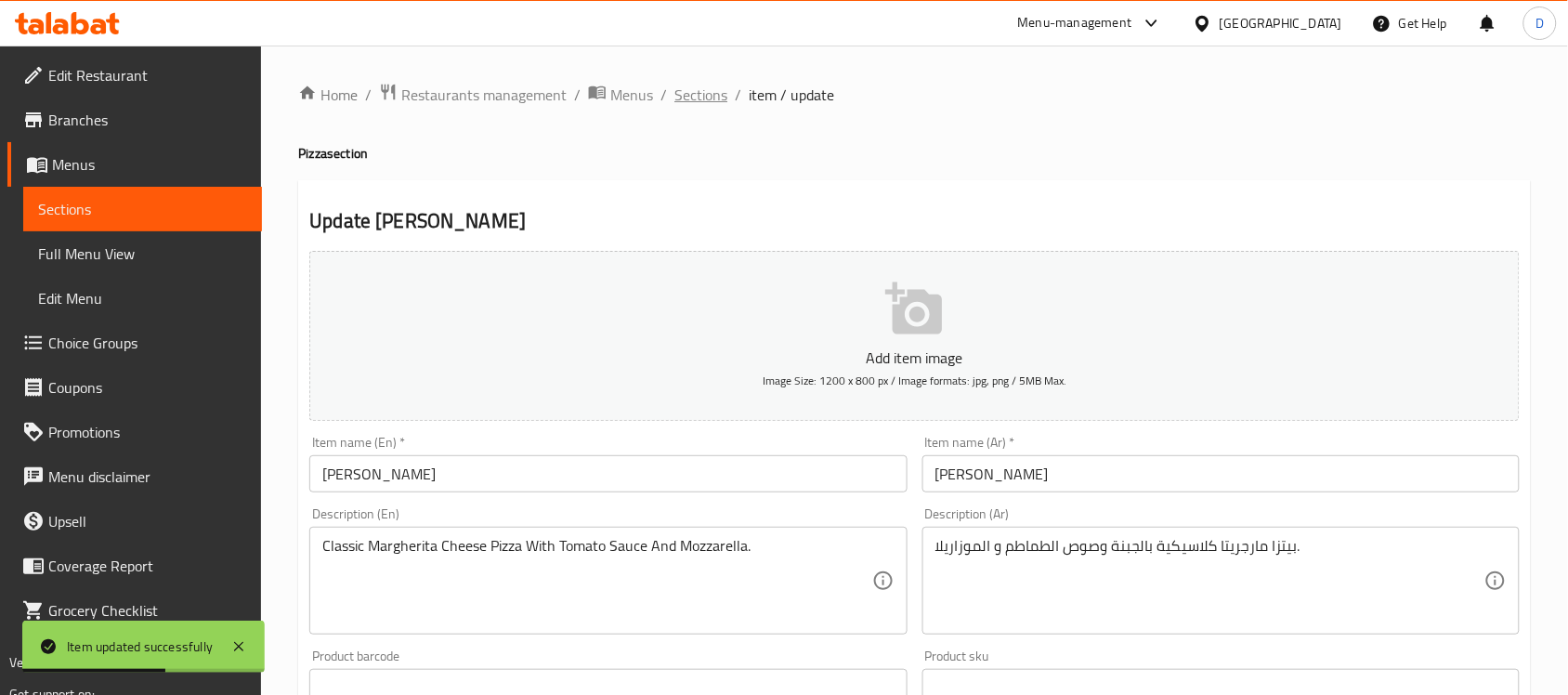
click at [699, 98] on span "Sections" at bounding box center [701, 94] width 53 height 22
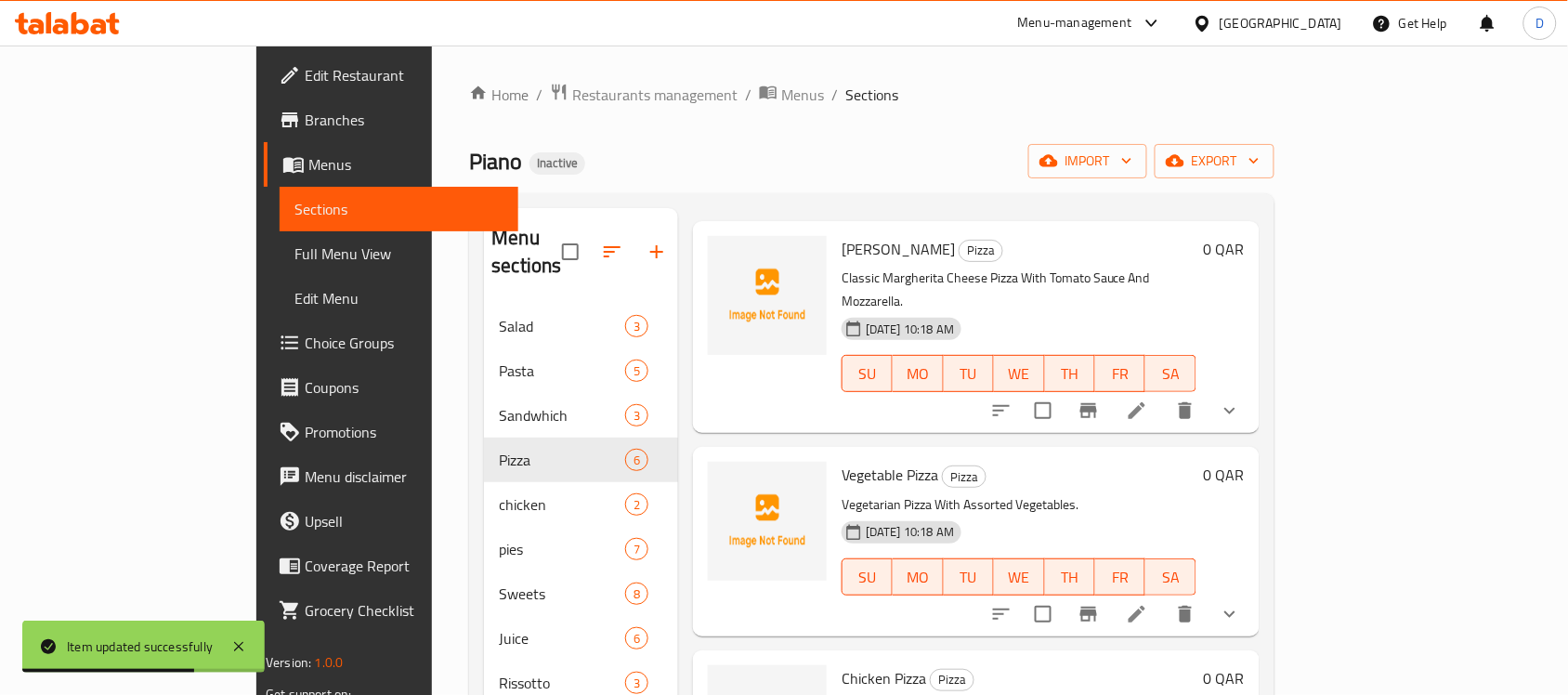
scroll to position [116, 0]
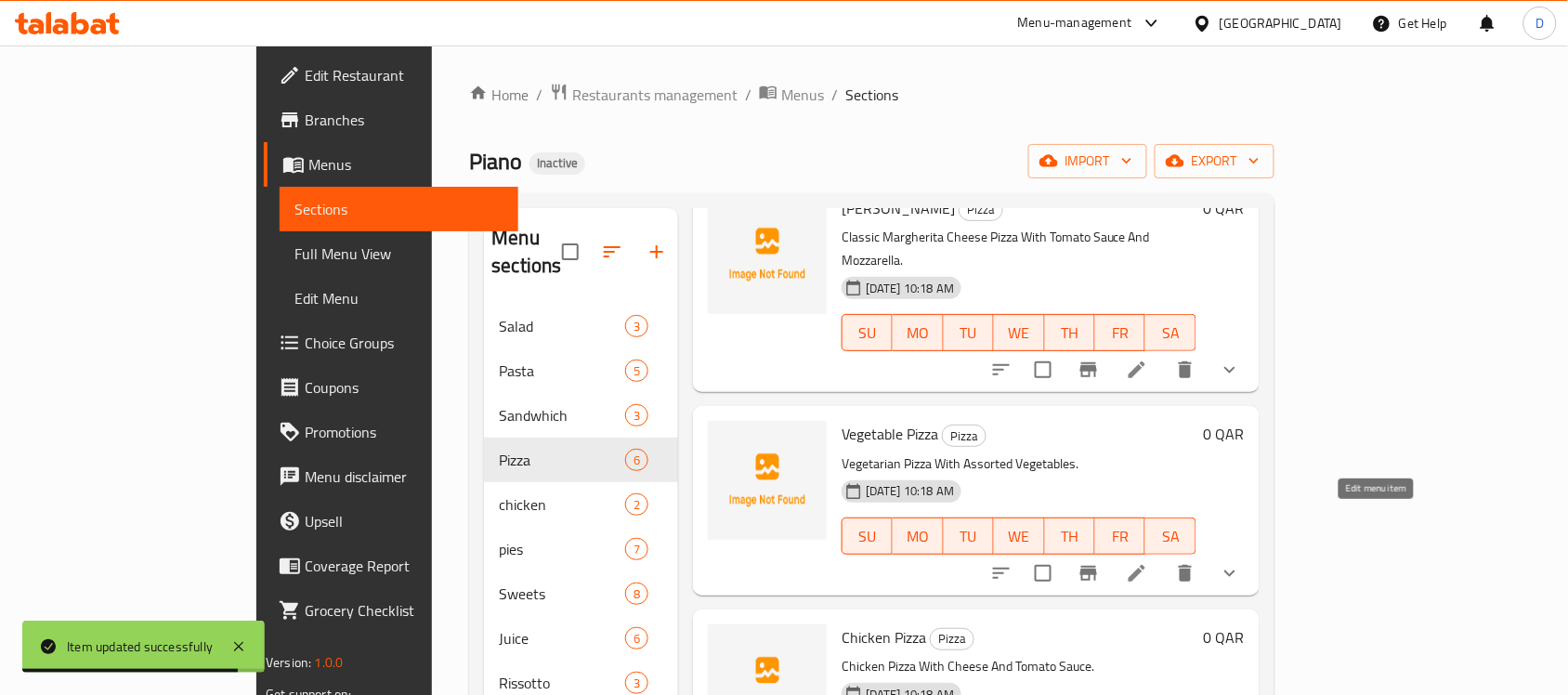
click at [1145, 565] on icon at bounding box center [1137, 572] width 16 height 16
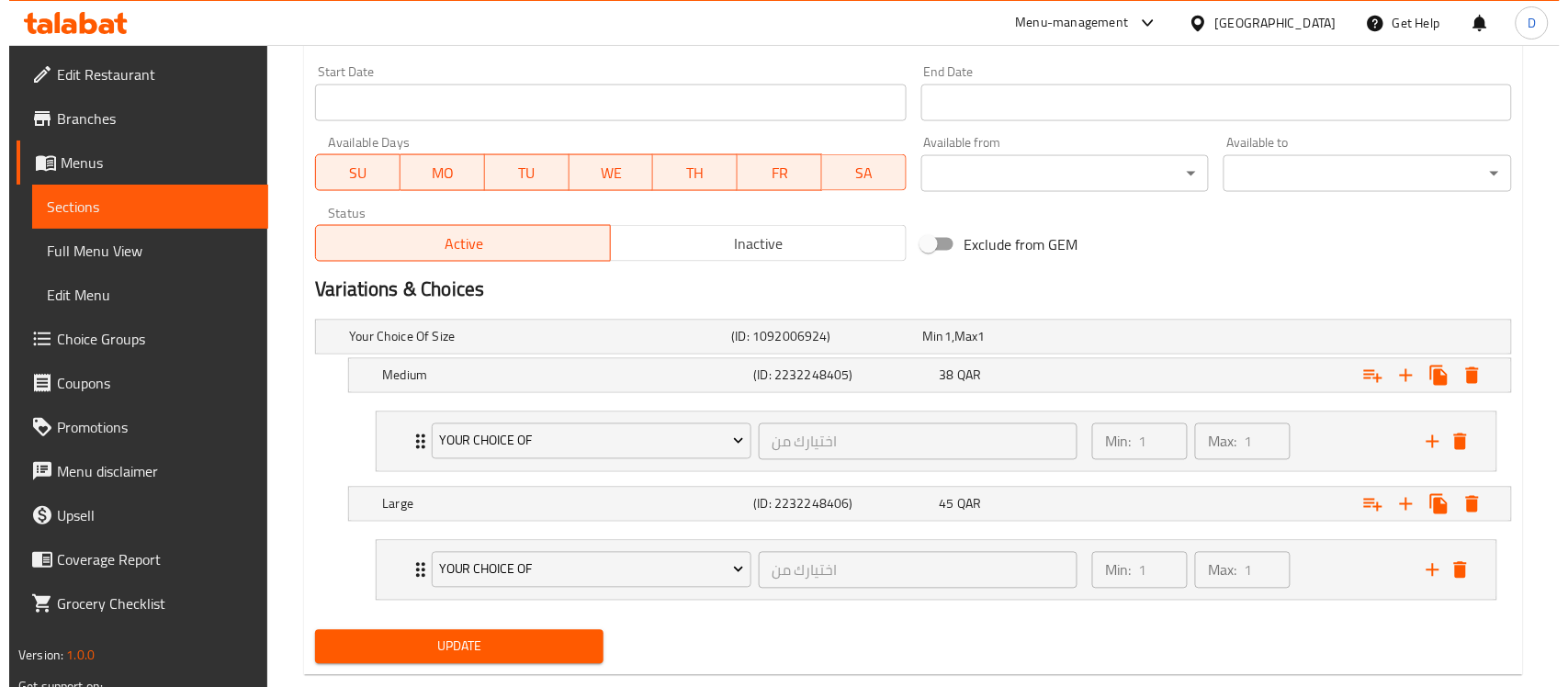
scroll to position [804, 0]
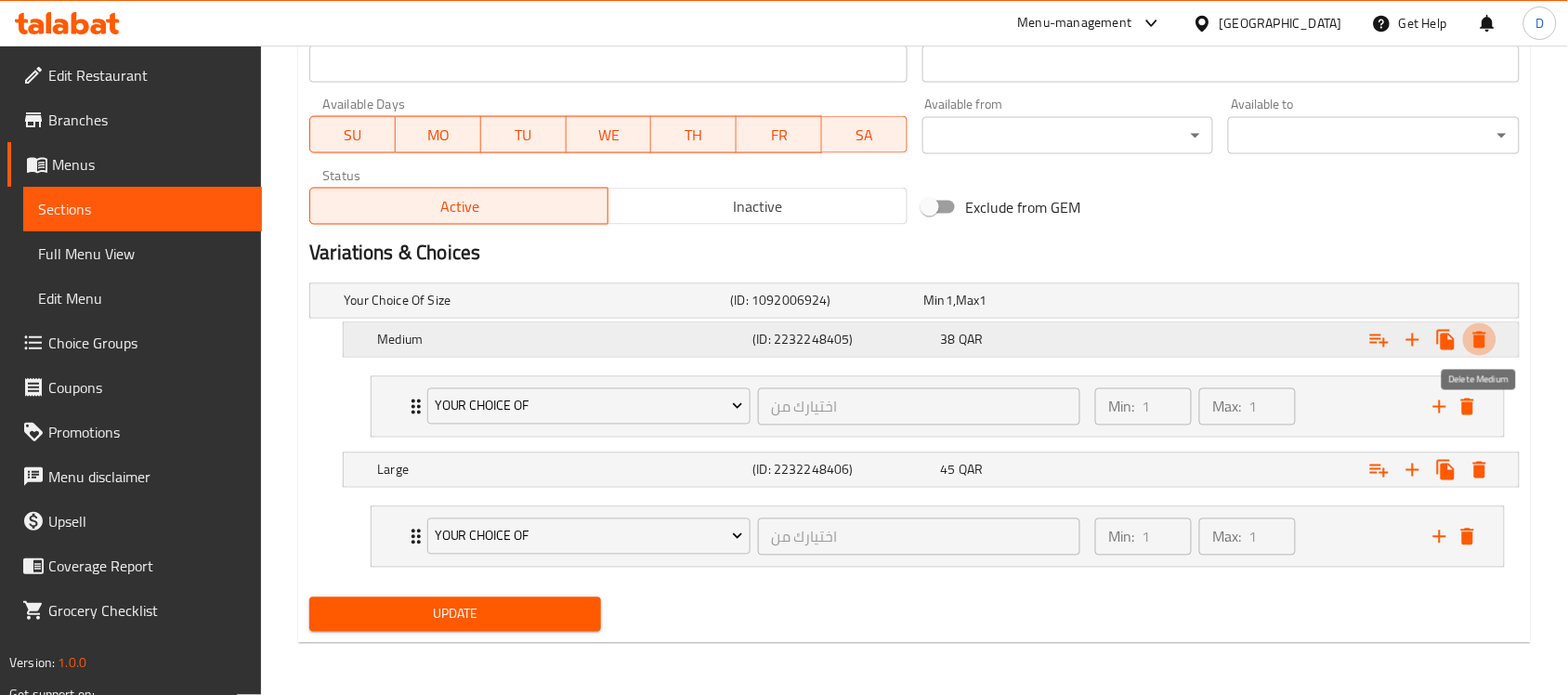
click at [1480, 344] on icon "Expand" at bounding box center [1480, 339] width 13 height 16
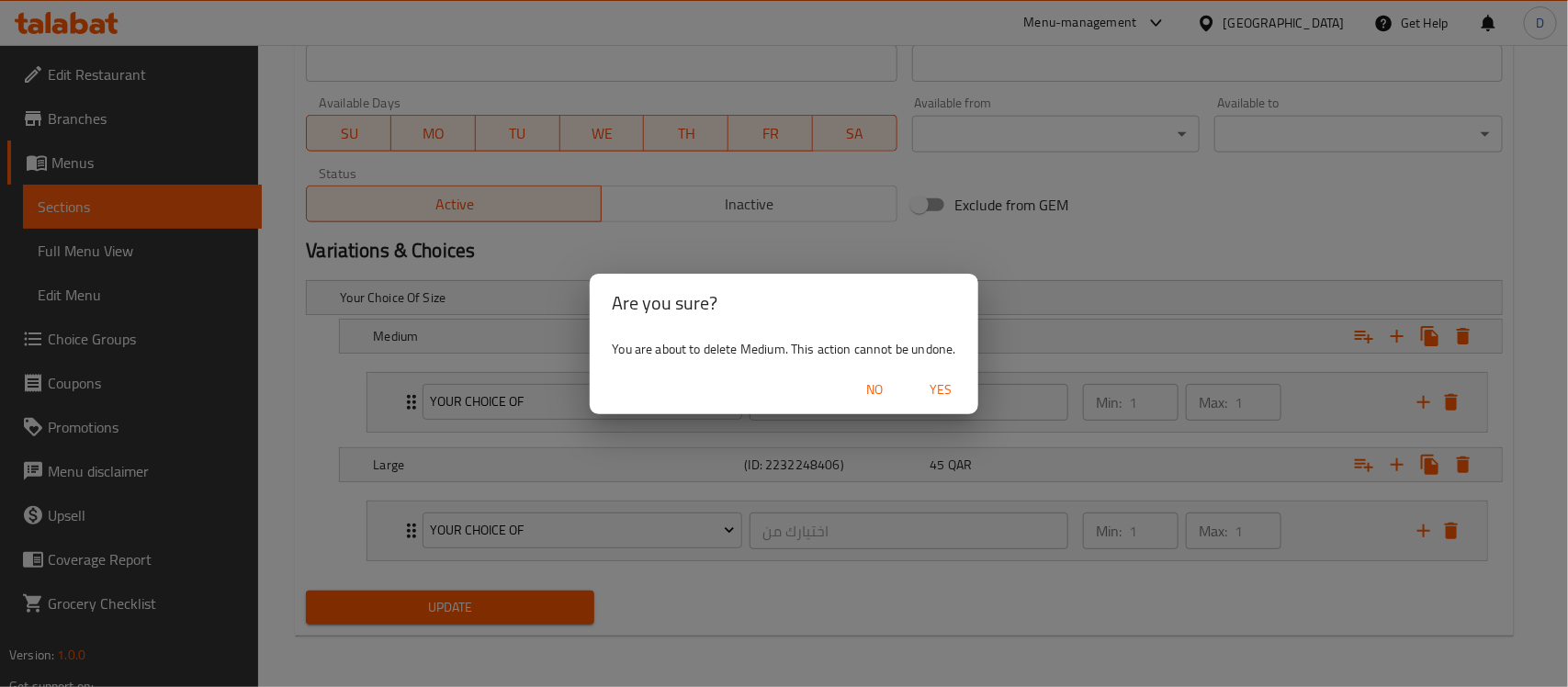
click at [935, 384] on span "Yes" at bounding box center [941, 389] width 45 height 23
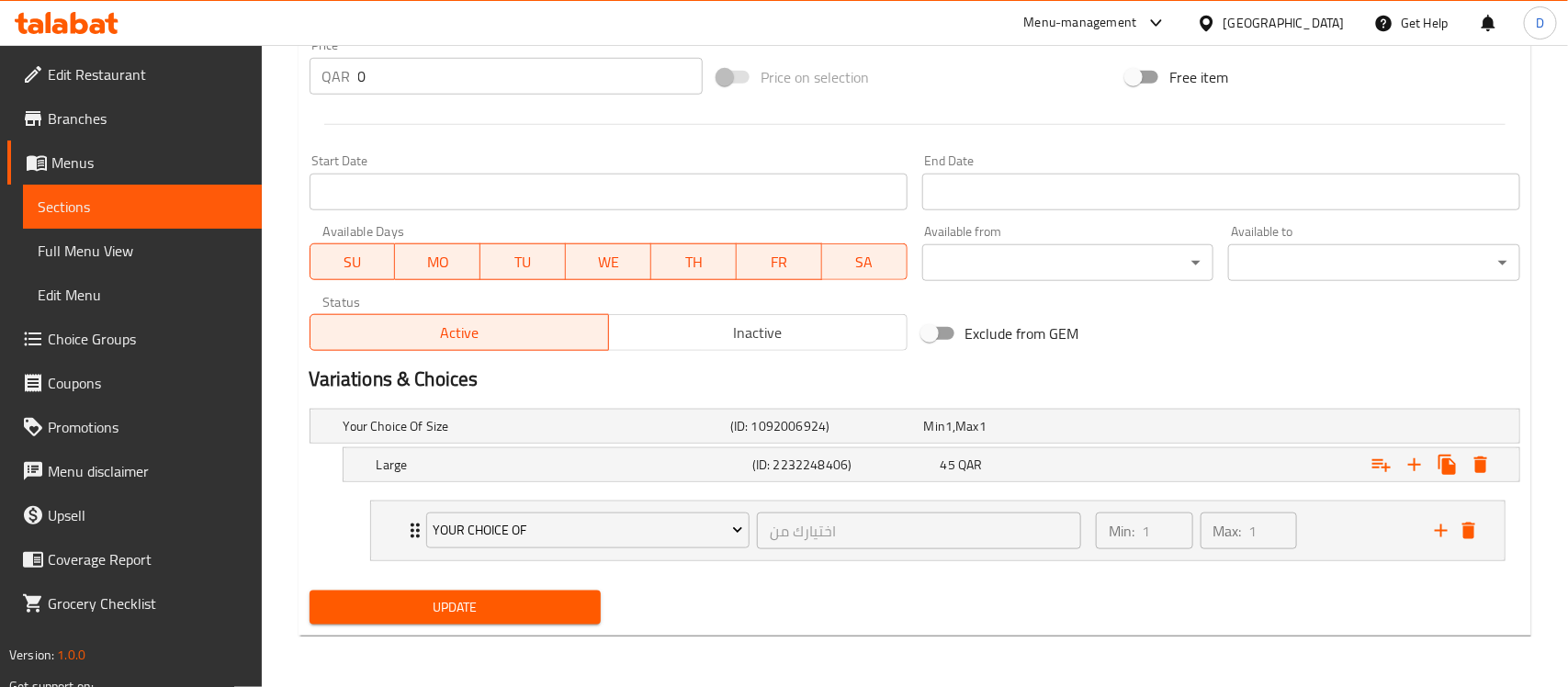
scroll to position [673, 0]
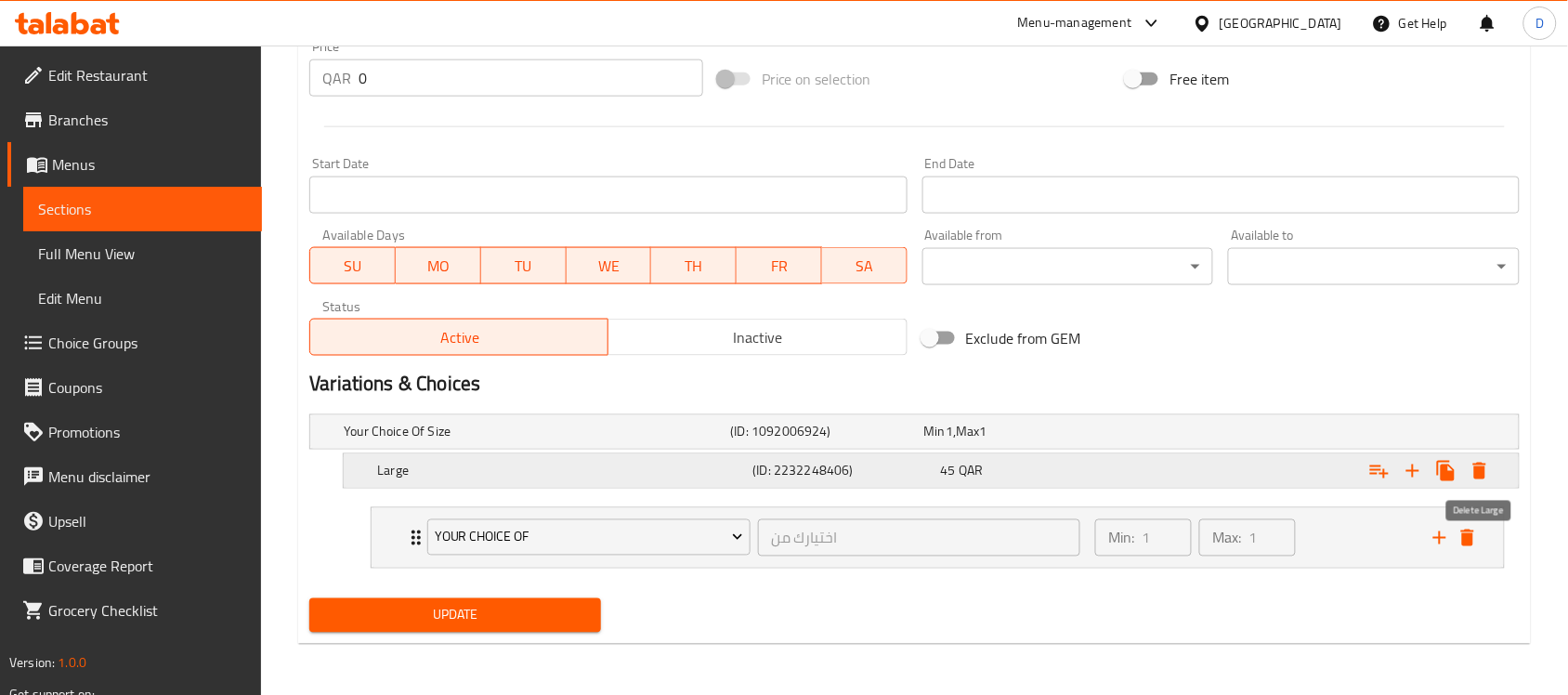
click at [1474, 465] on icon "Expand" at bounding box center [1480, 471] width 13 height 16
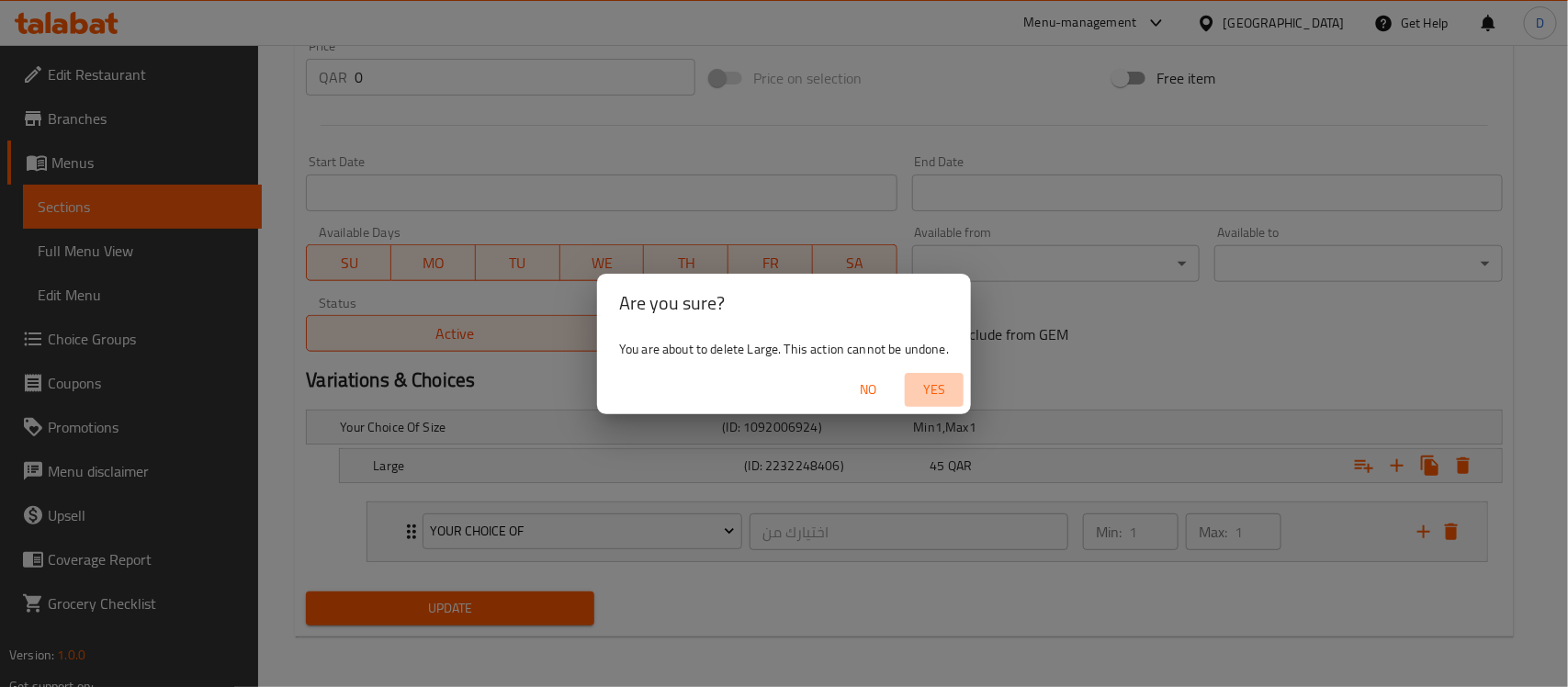
click at [941, 397] on span "Yes" at bounding box center [934, 389] width 45 height 23
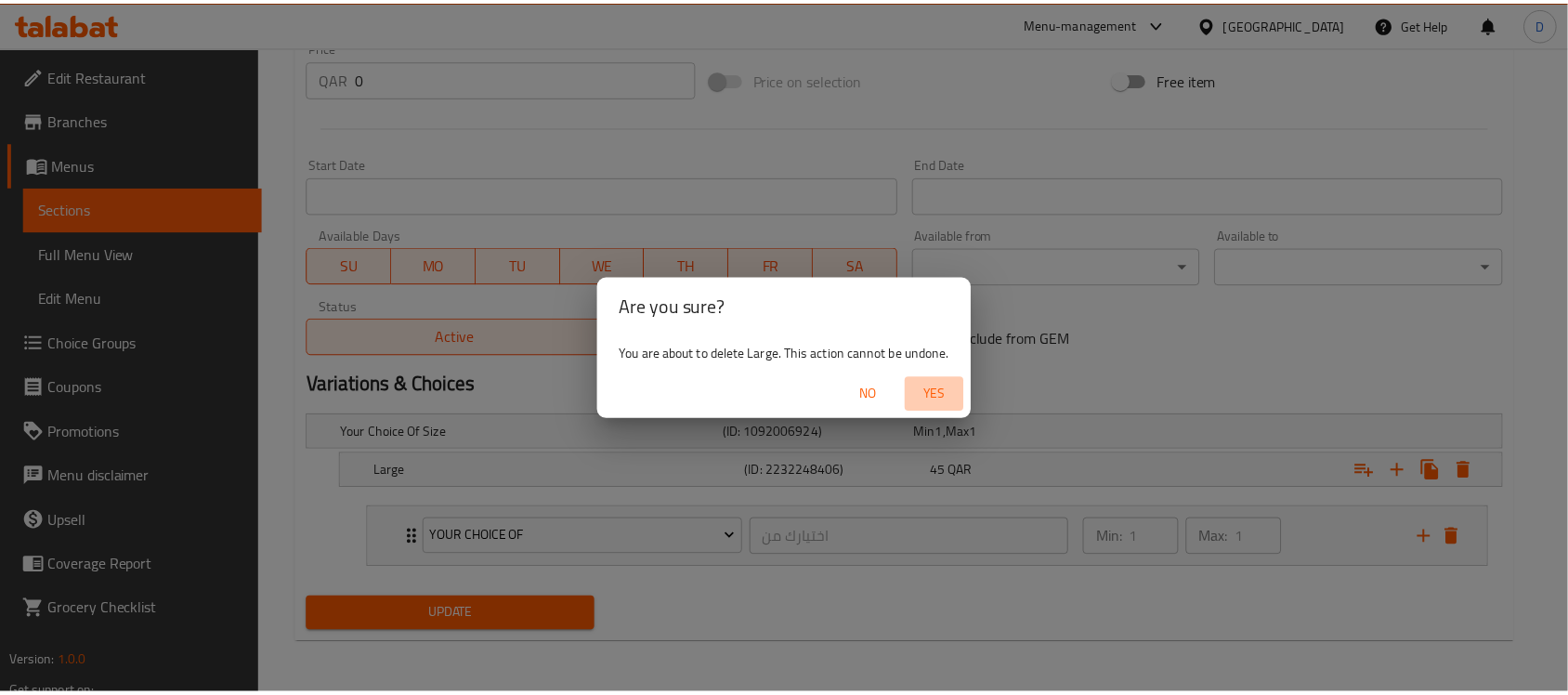
scroll to position [642, 0]
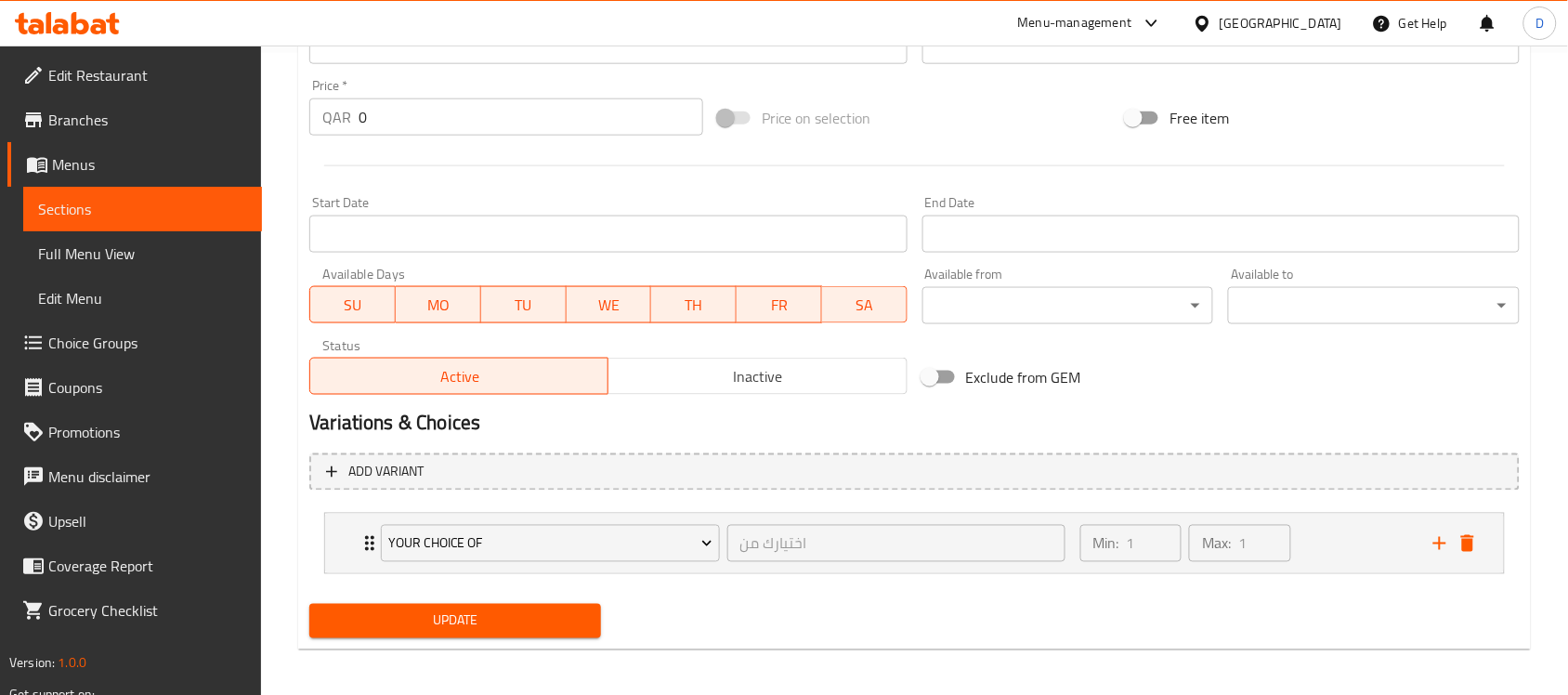
click at [469, 619] on span "Update" at bounding box center [454, 621] width 262 height 23
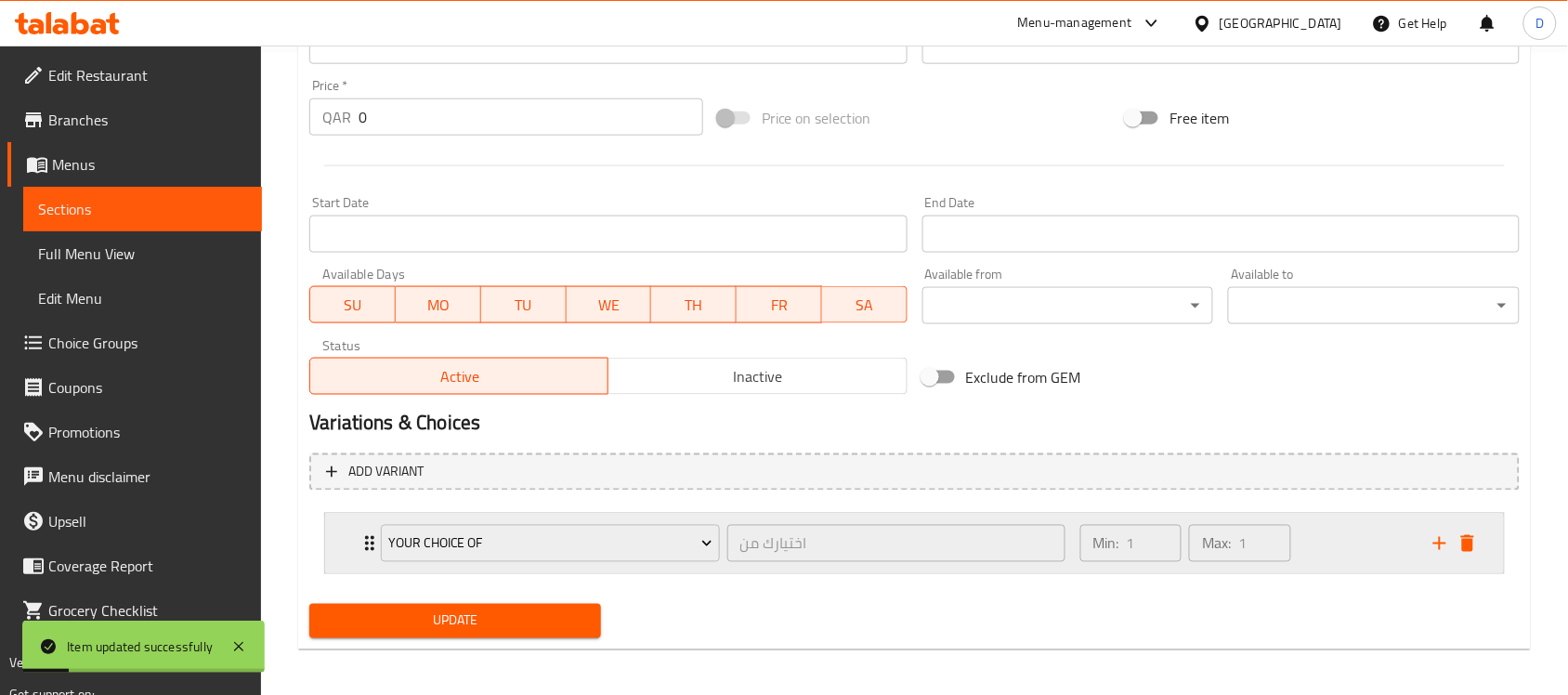
click at [365, 549] on icon "Expand" at bounding box center [369, 543] width 22 height 22
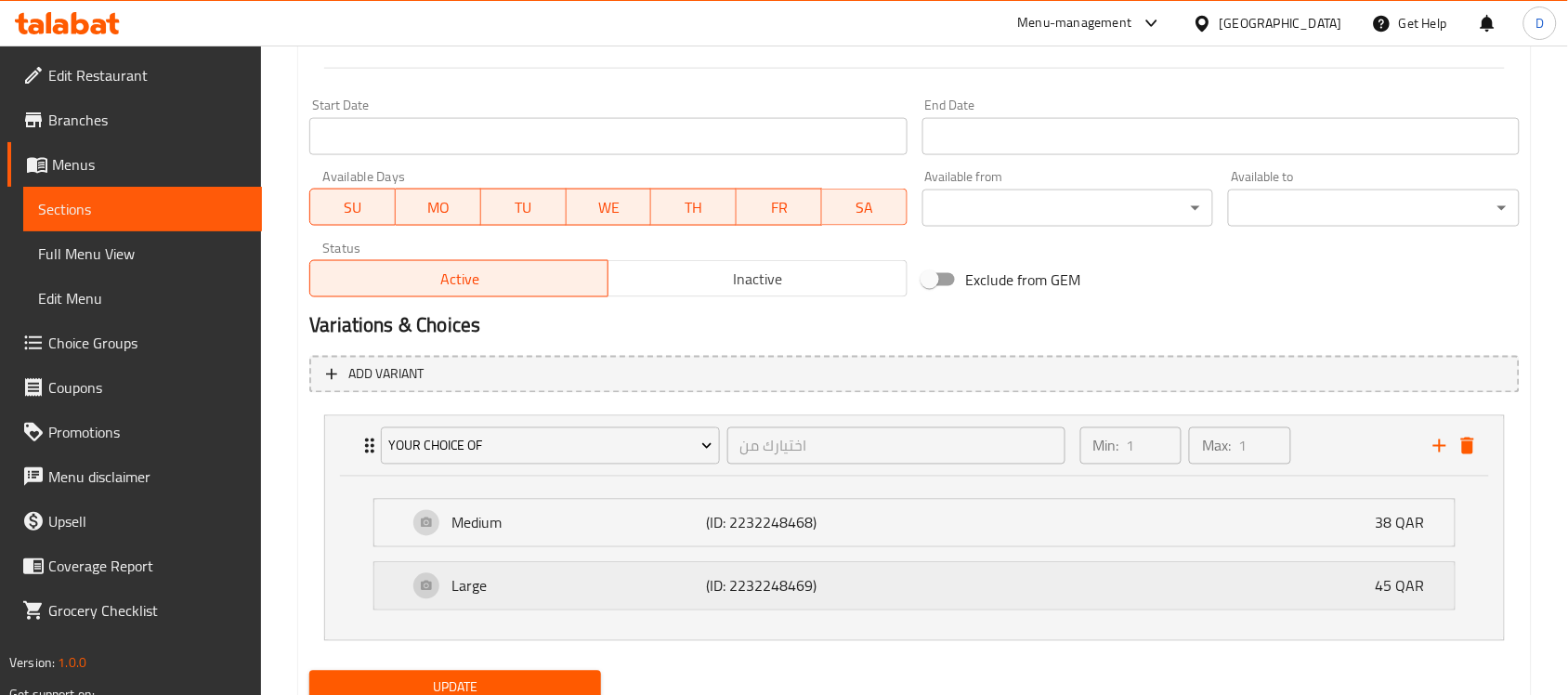
scroll to position [813, 0]
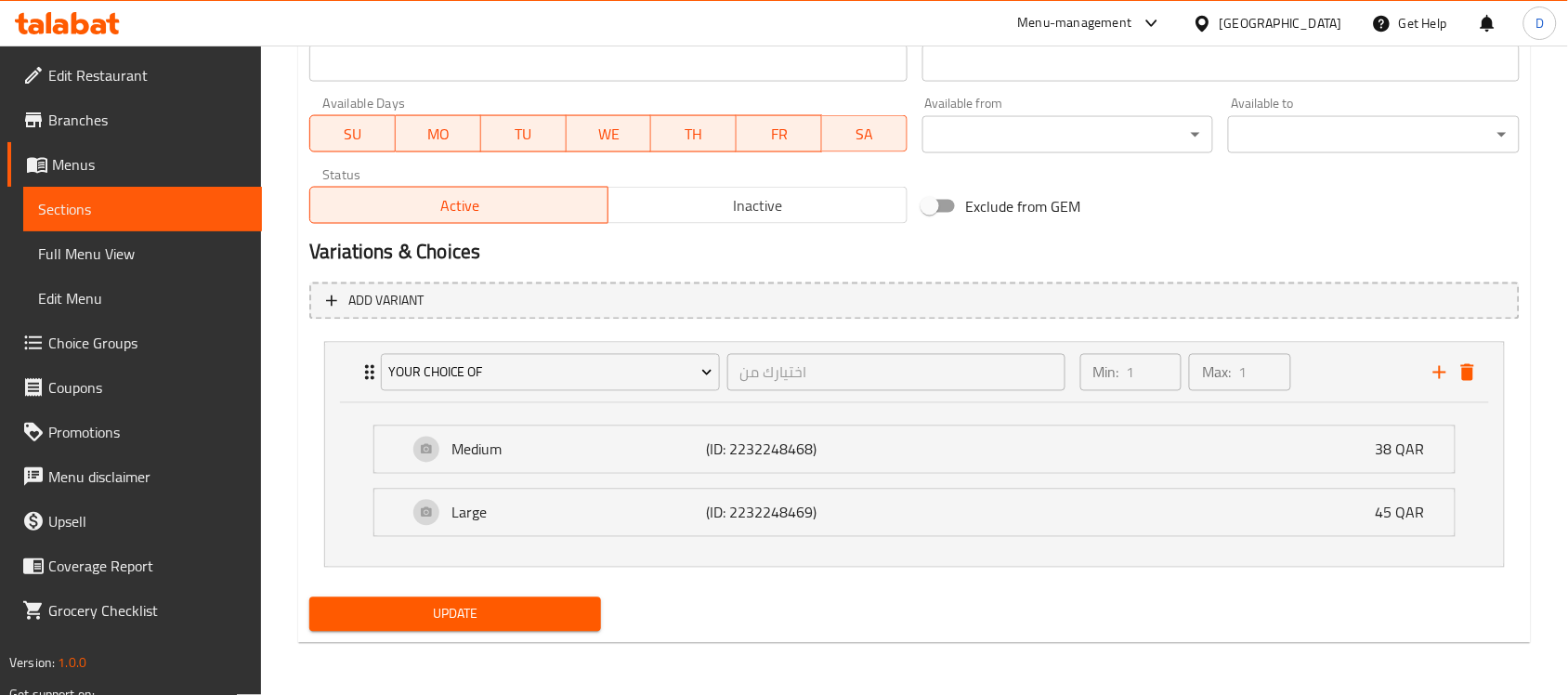
click at [424, 610] on span "Update" at bounding box center [454, 614] width 262 height 23
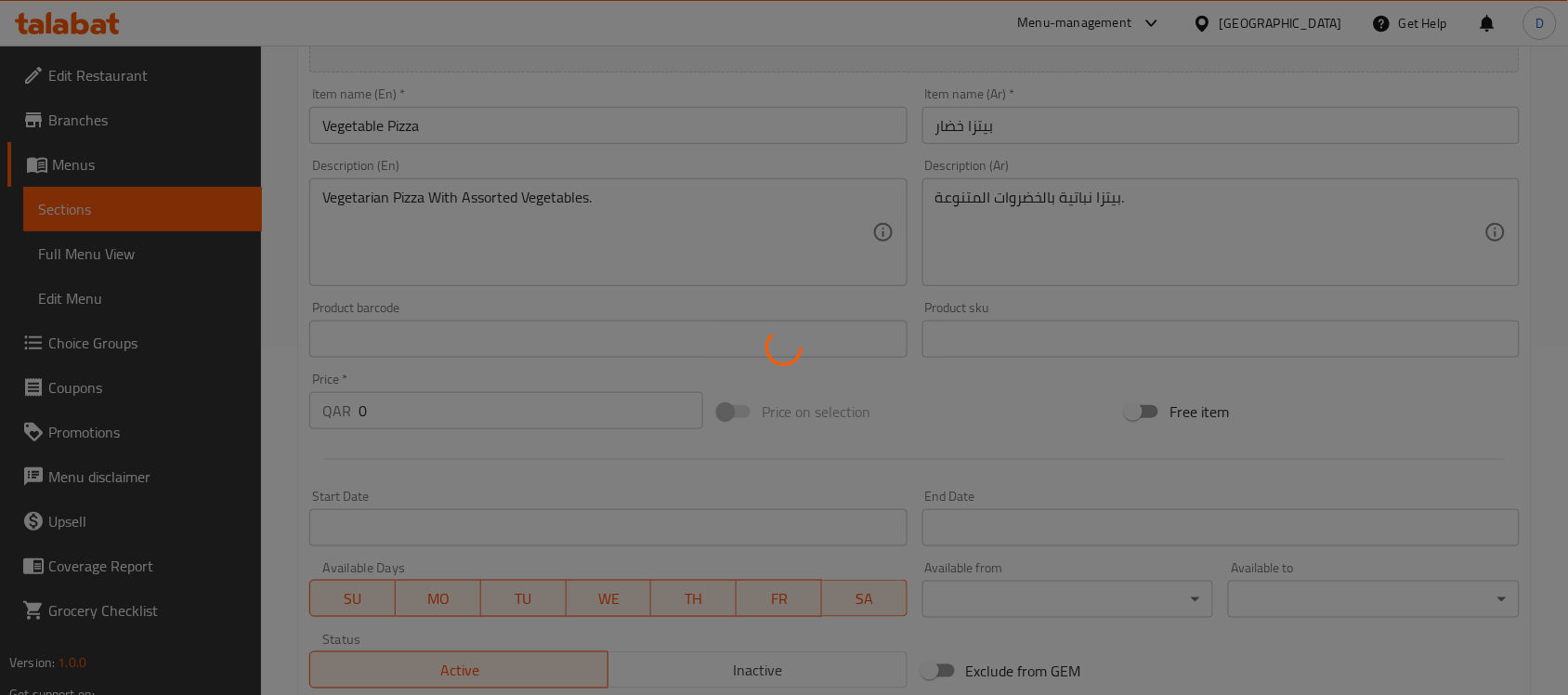
scroll to position [0, 0]
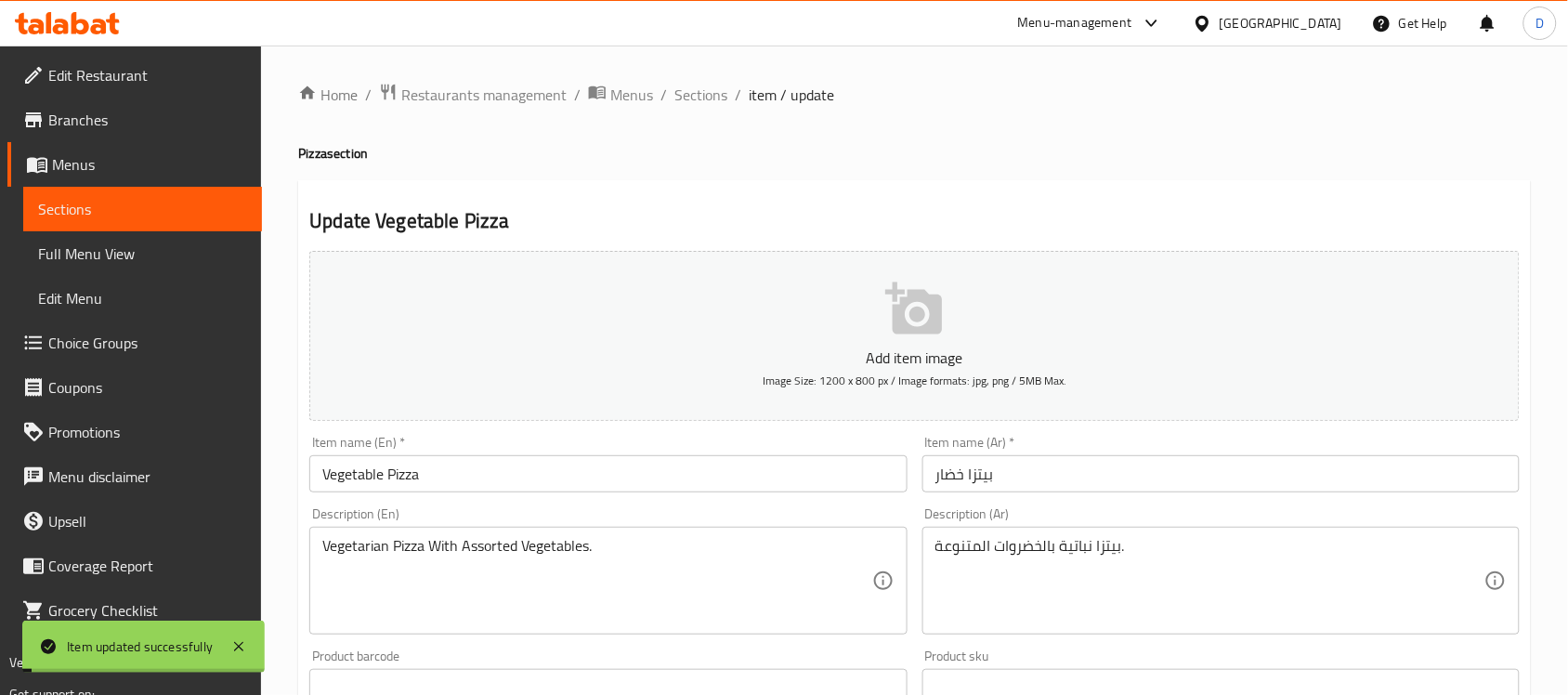
click at [699, 94] on span "Sections" at bounding box center [701, 94] width 53 height 22
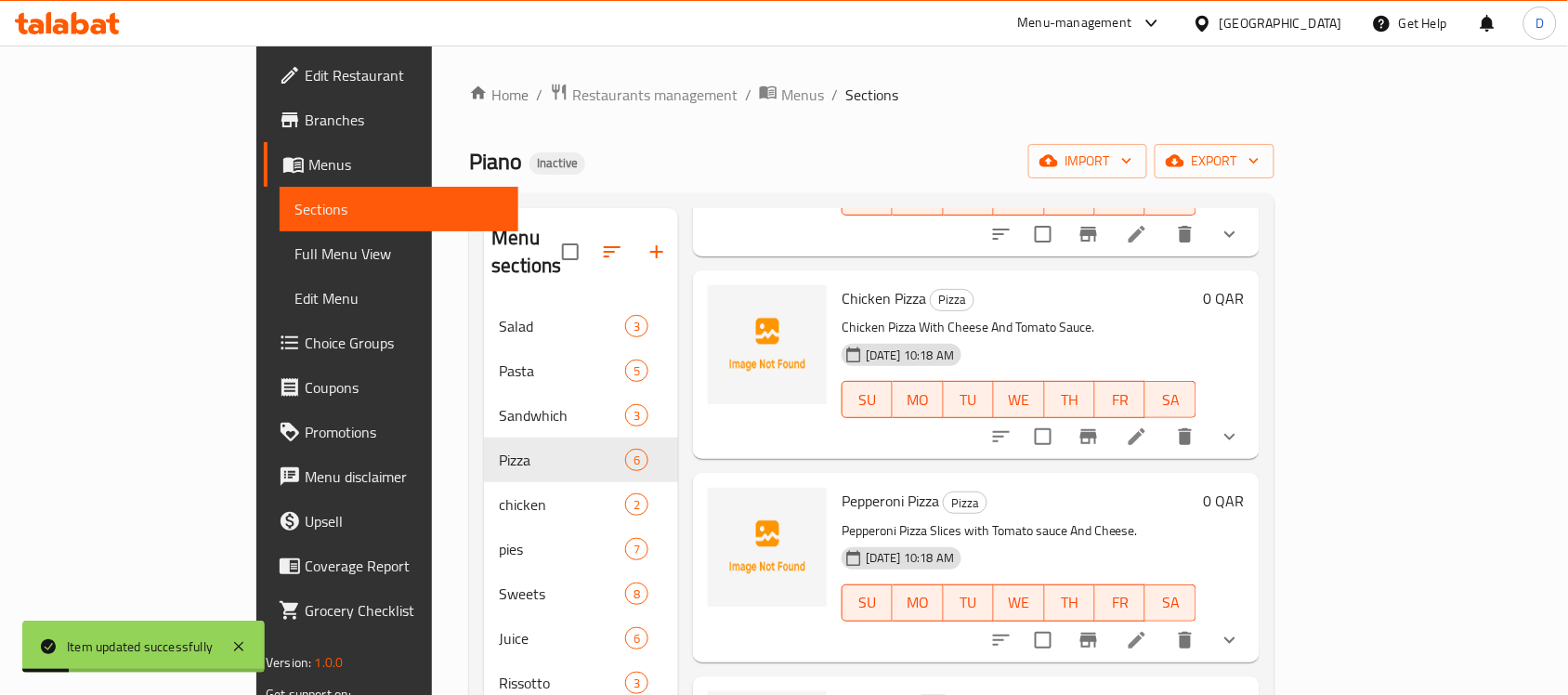
scroll to position [465, 0]
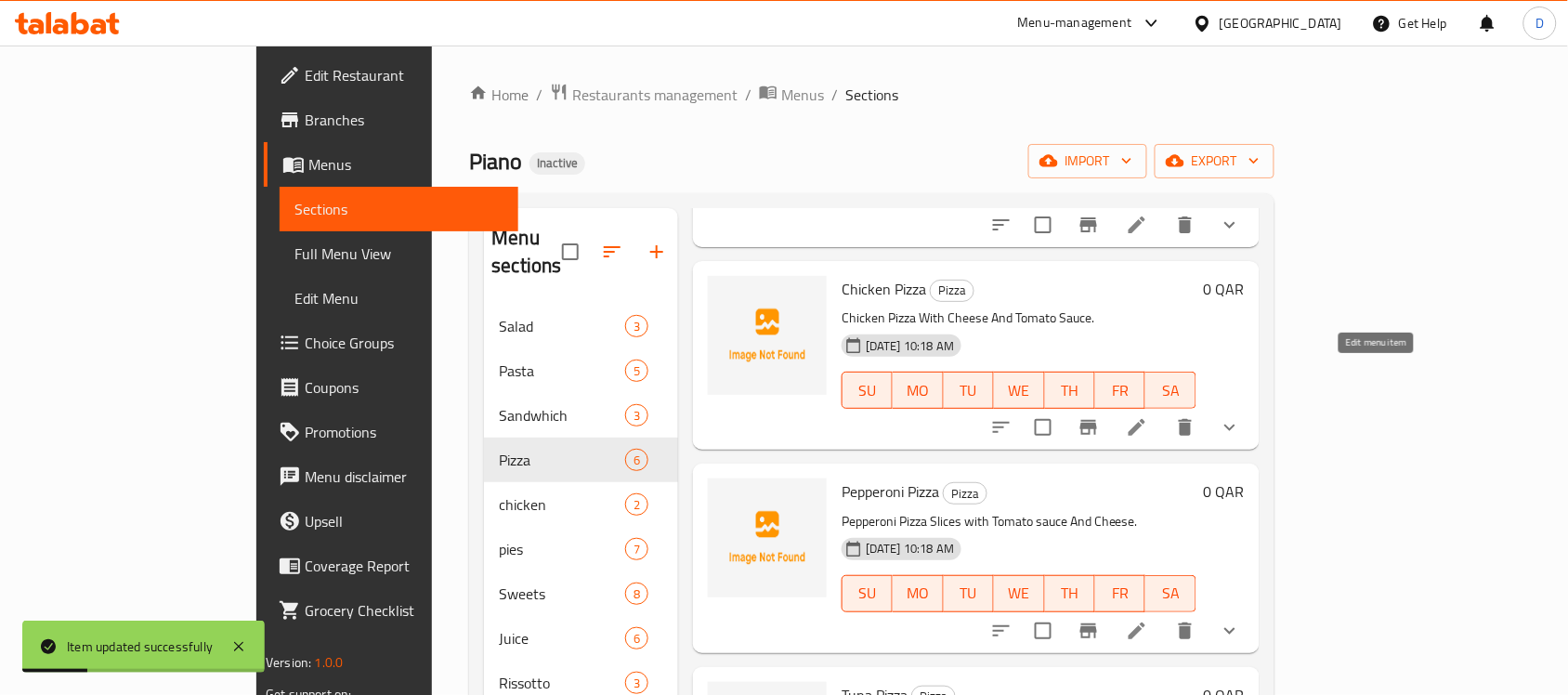
click at [1145, 419] on icon at bounding box center [1137, 427] width 16 height 16
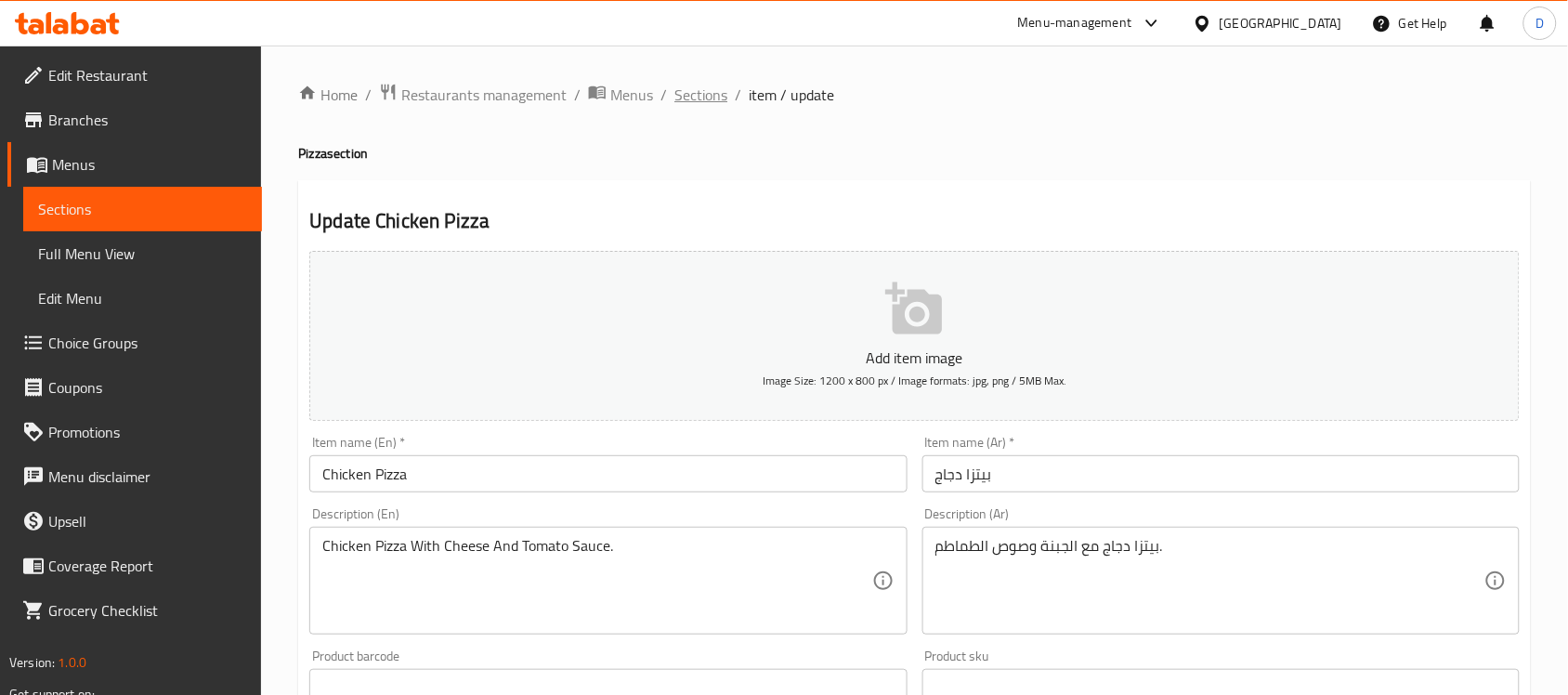
click at [689, 93] on span "Sections" at bounding box center [701, 94] width 53 height 22
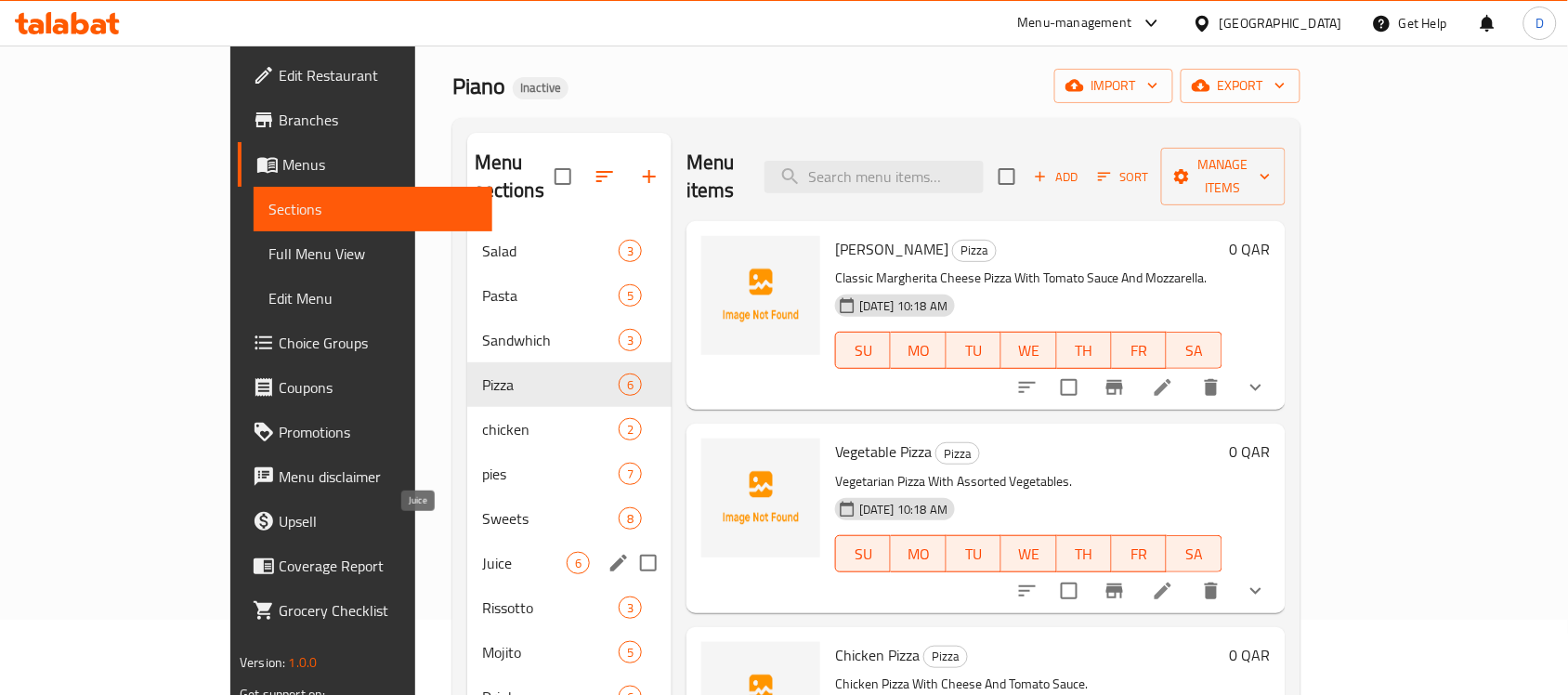
scroll to position [116, 0]
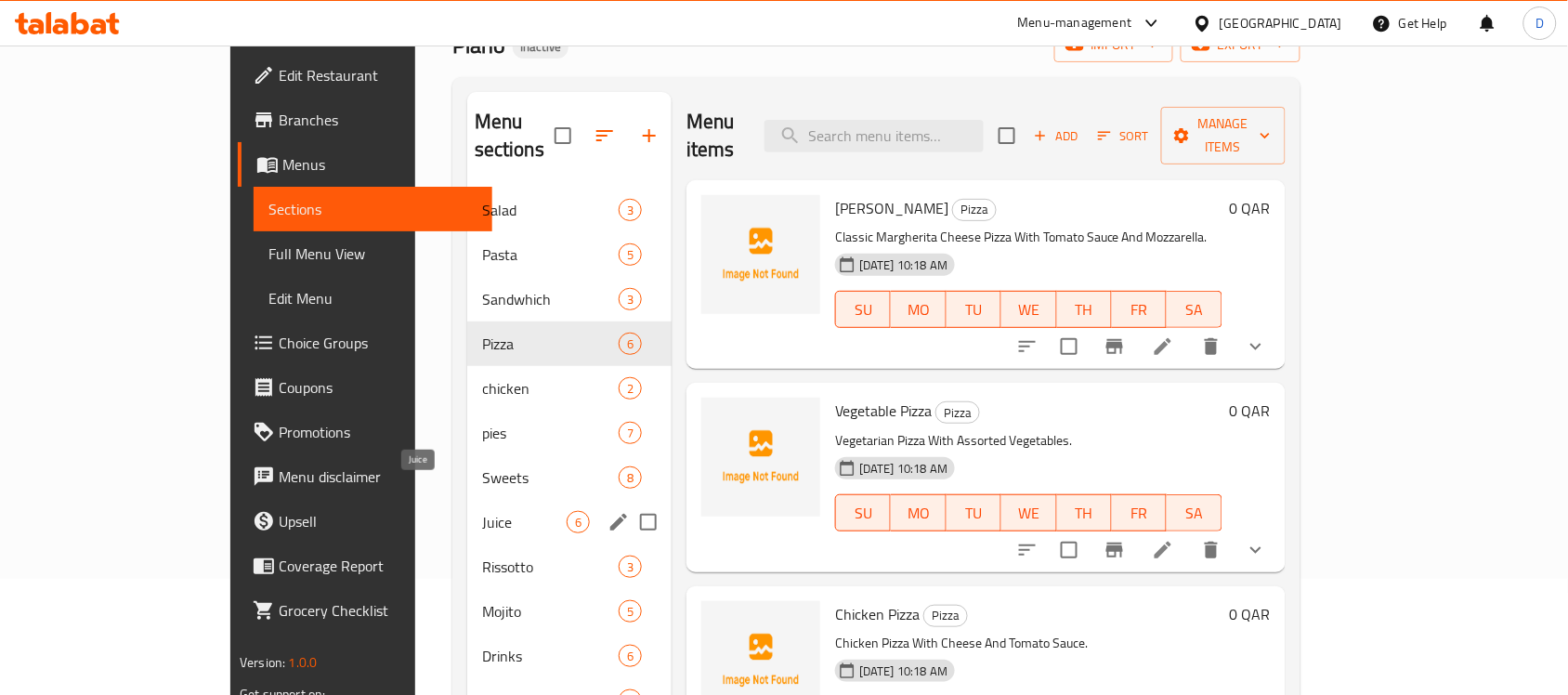
click at [482, 511] on span "Juice" at bounding box center [524, 521] width 84 height 22
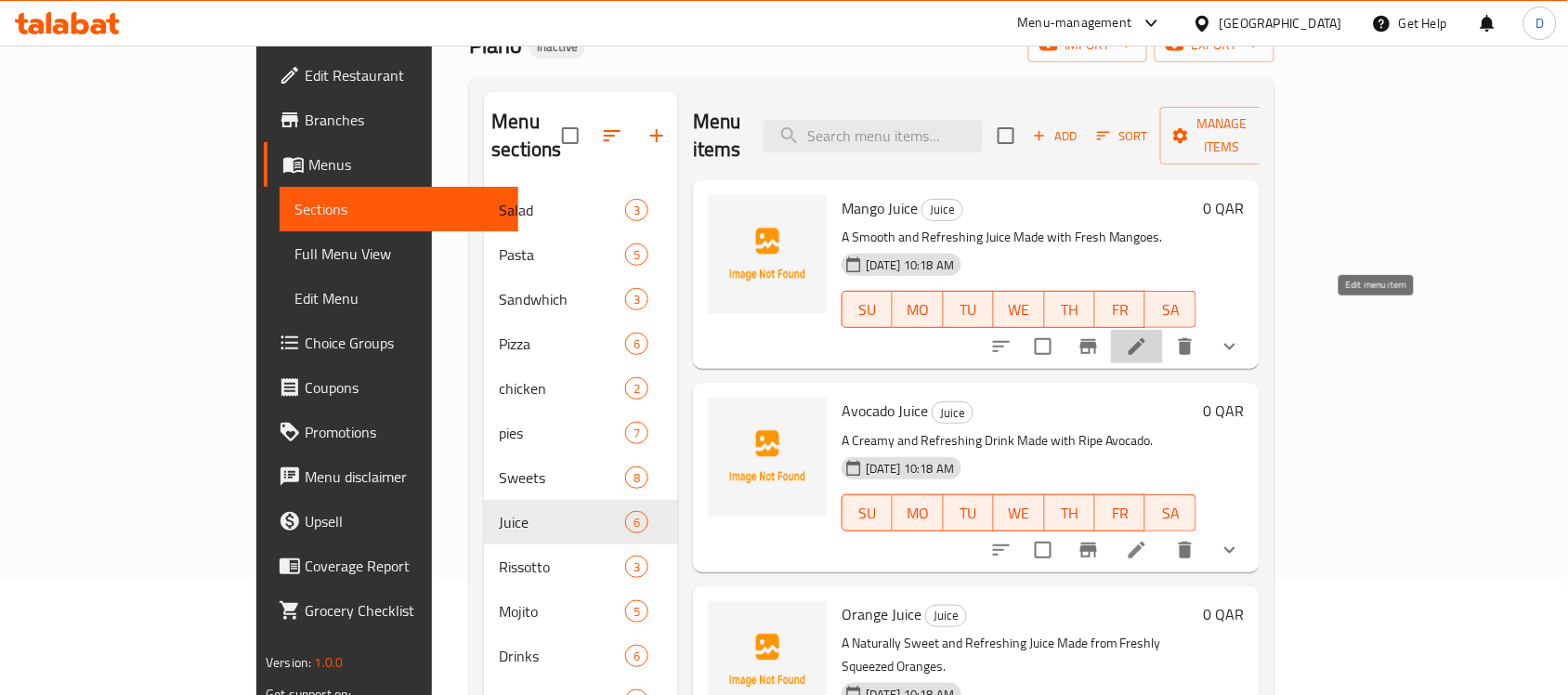
click at [1148, 336] on icon at bounding box center [1137, 346] width 22 height 22
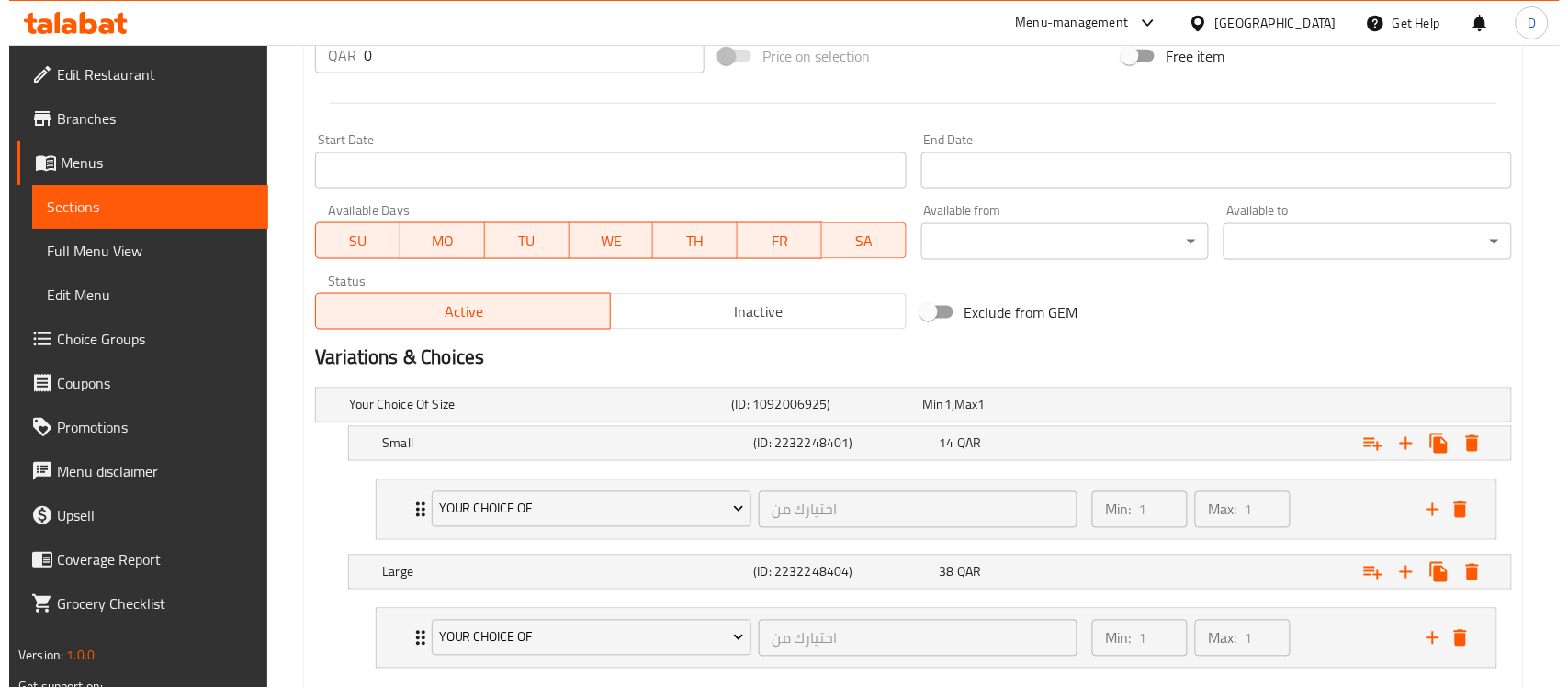
scroll to position [804, 0]
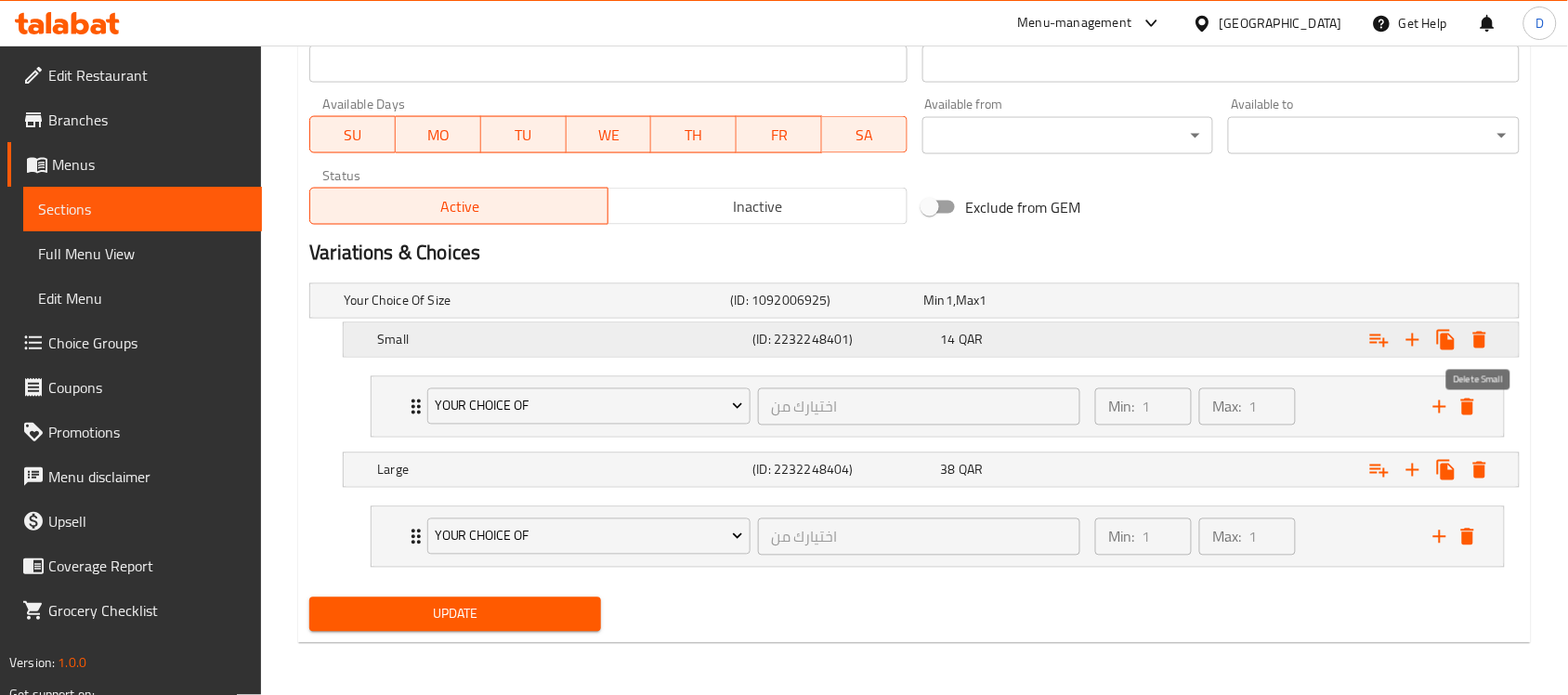
click at [1473, 339] on icon "Expand" at bounding box center [1479, 339] width 22 height 22
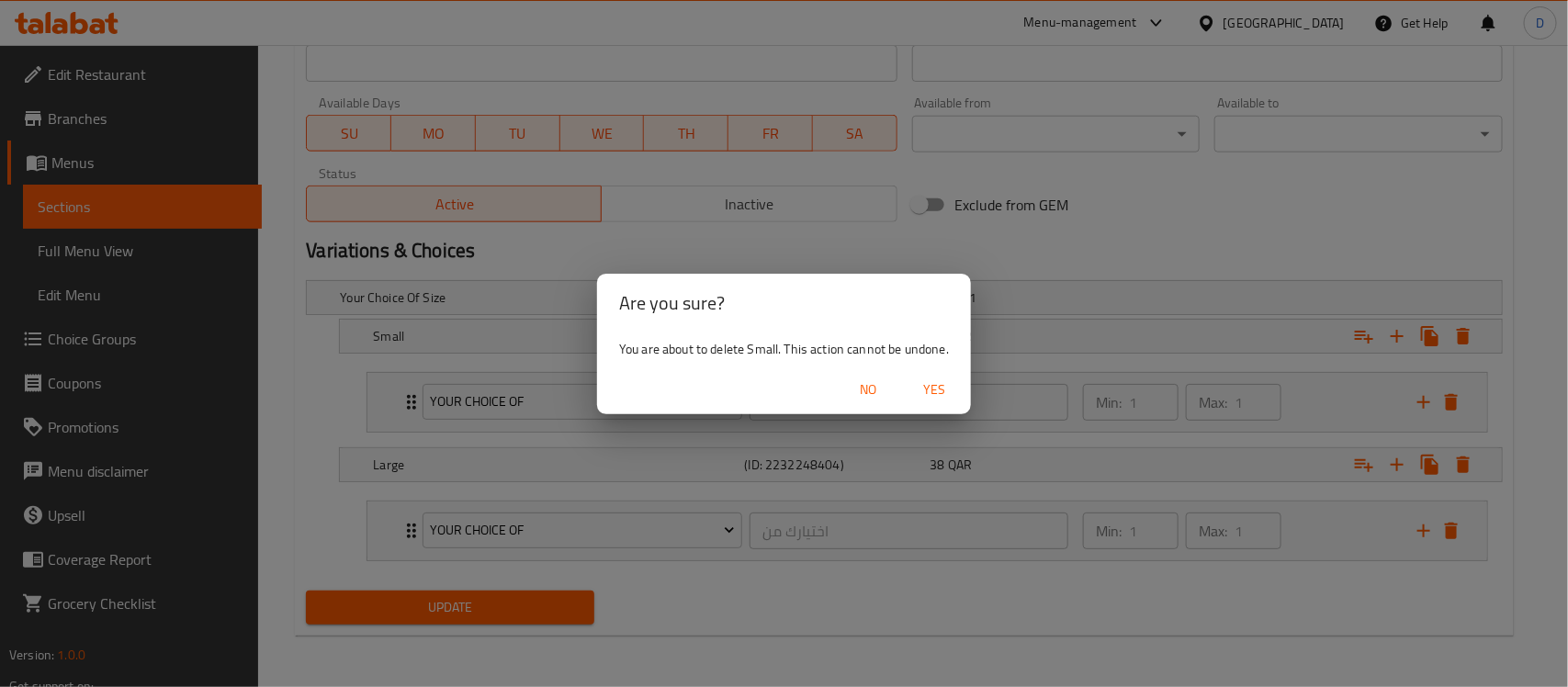
click at [939, 392] on span "Yes" at bounding box center [934, 389] width 45 height 23
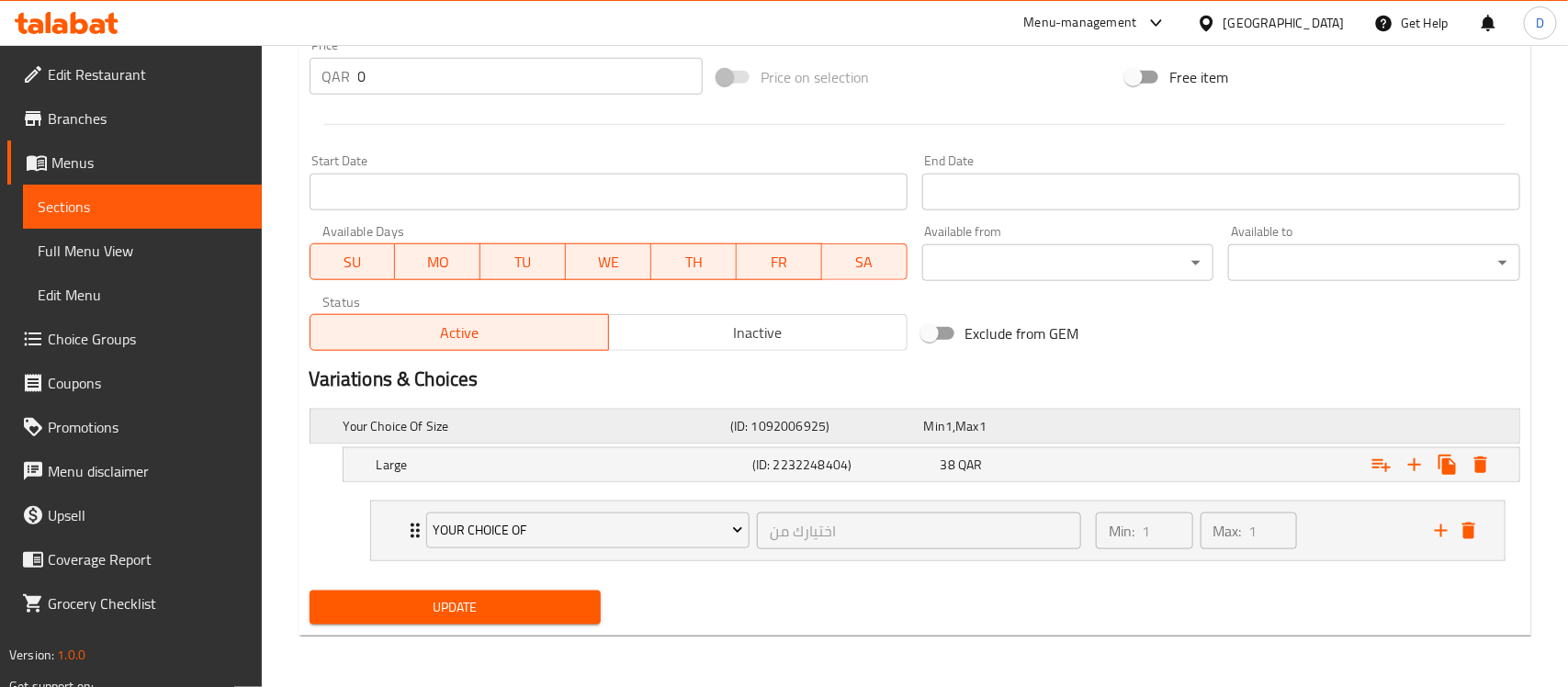
scroll to position [673, 0]
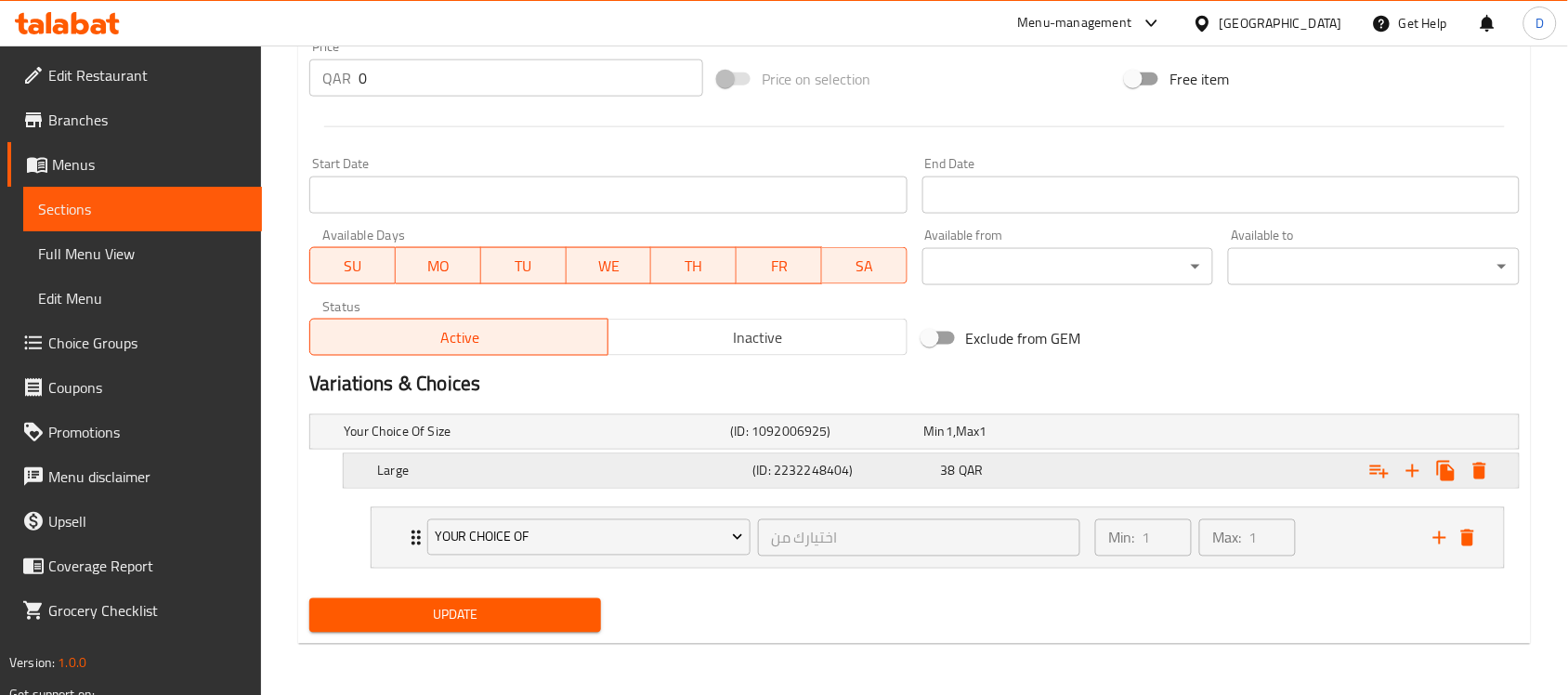
click at [1478, 472] on icon "Expand" at bounding box center [1480, 471] width 13 height 16
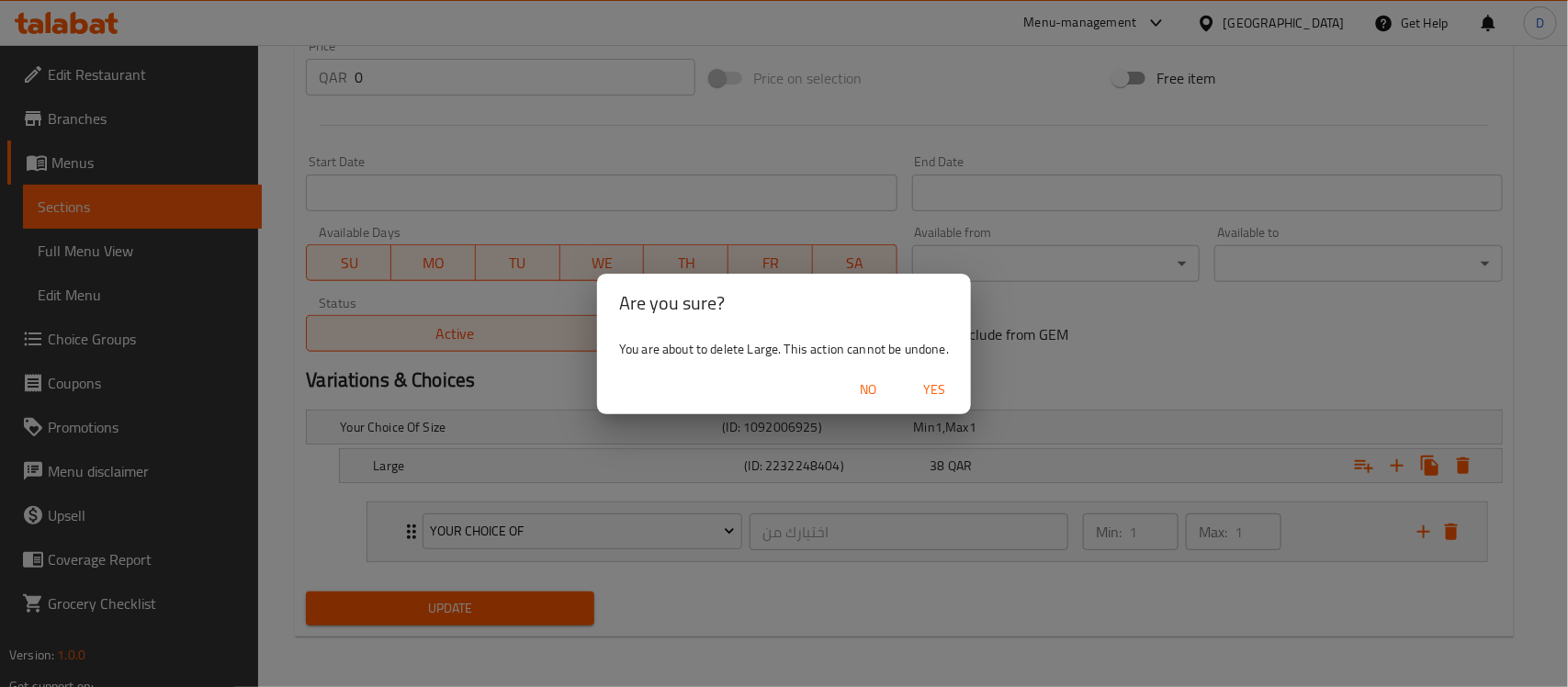
click at [917, 391] on span "Yes" at bounding box center [934, 389] width 45 height 23
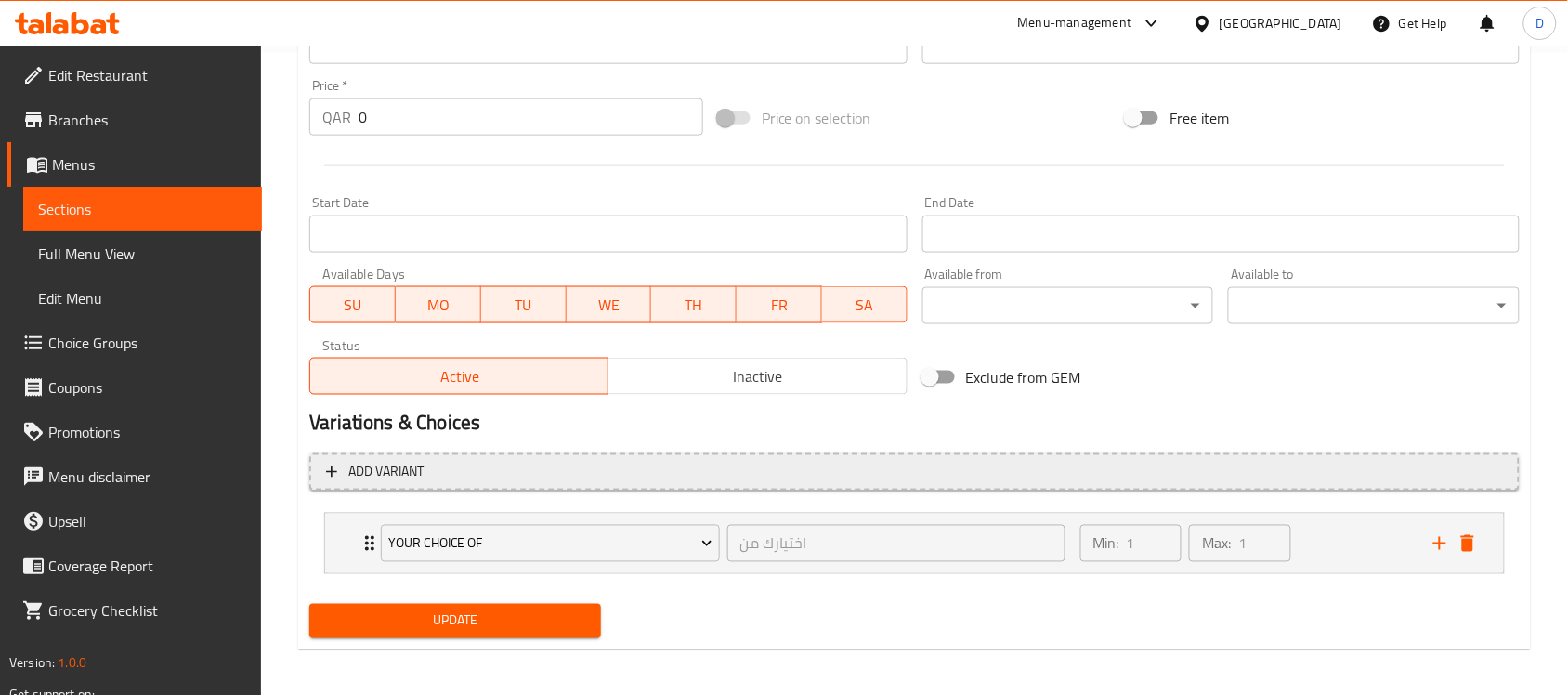
scroll to position [647, 0]
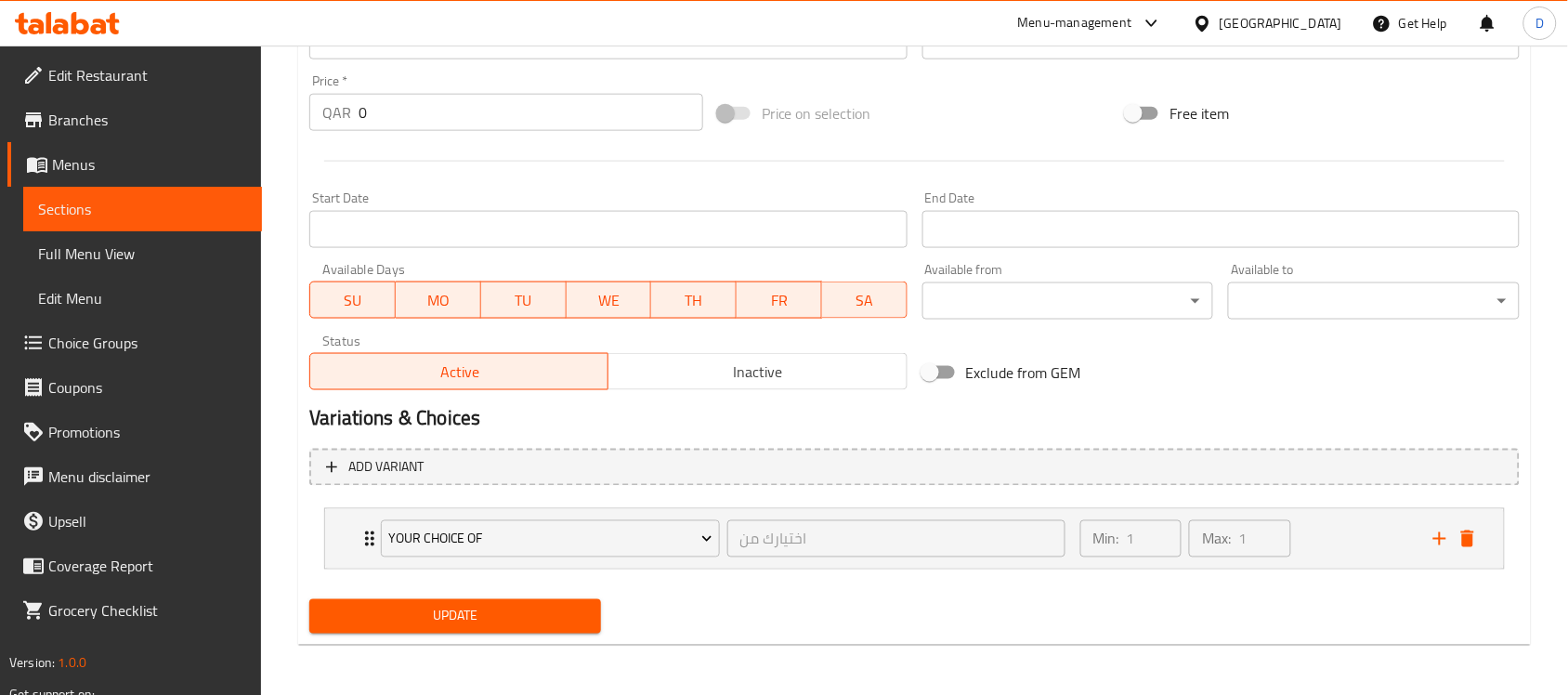
click at [449, 614] on span "Update" at bounding box center [454, 616] width 262 height 23
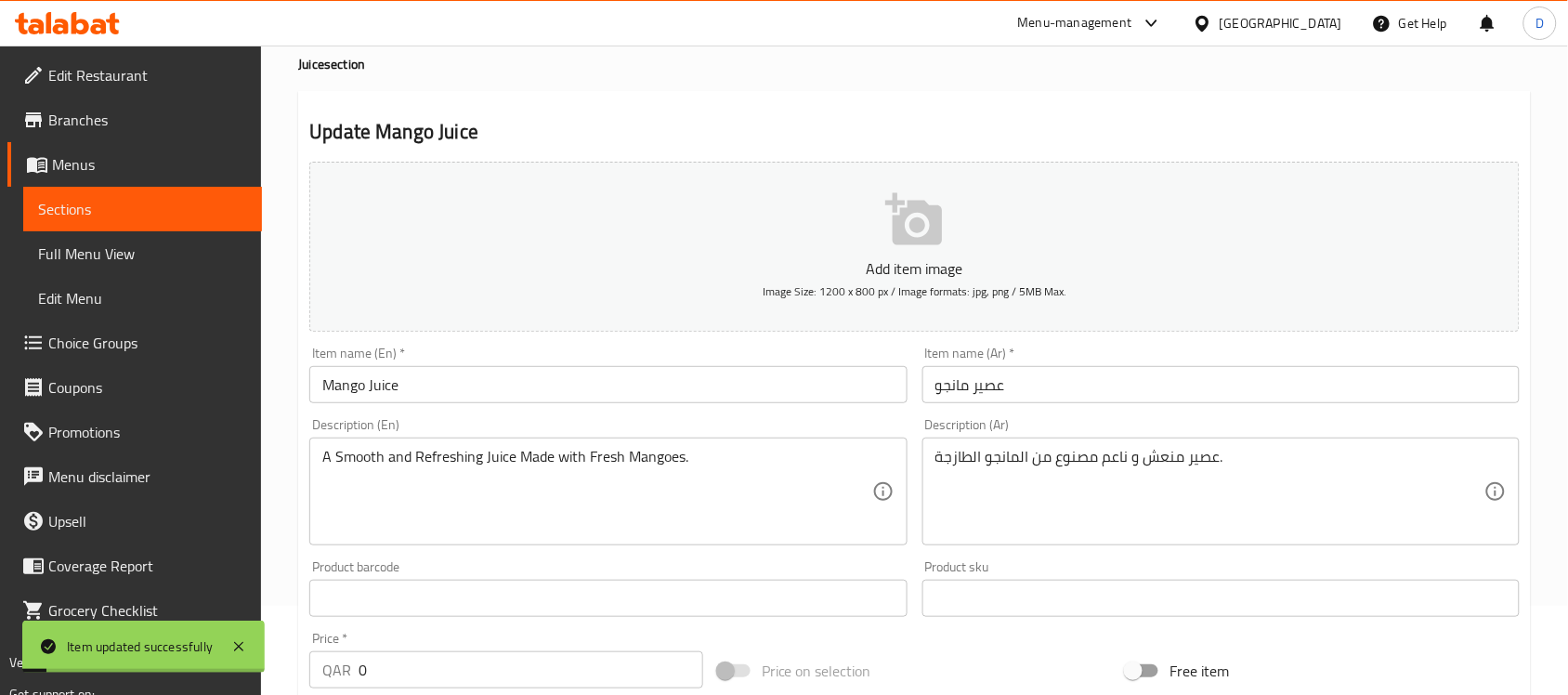
scroll to position [0, 0]
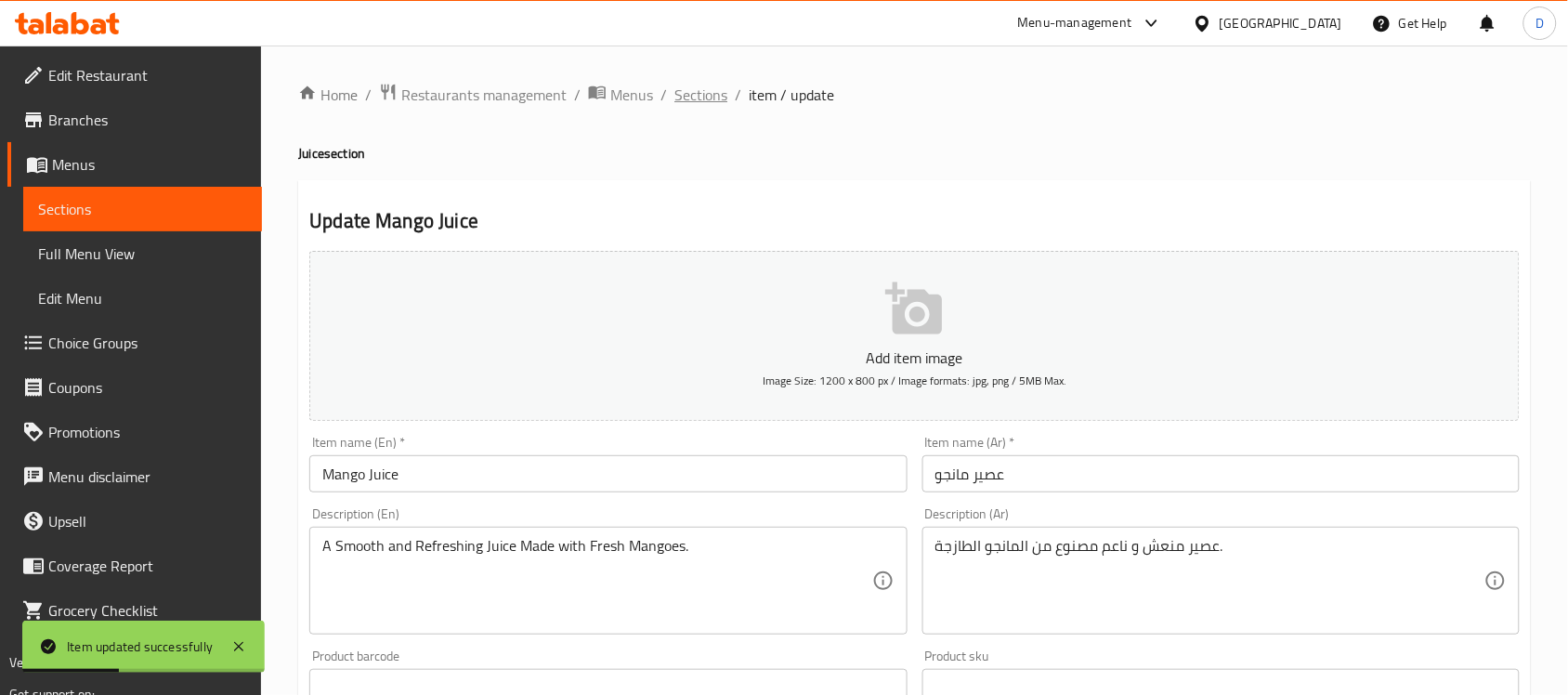
click at [707, 93] on span "Sections" at bounding box center [701, 94] width 53 height 22
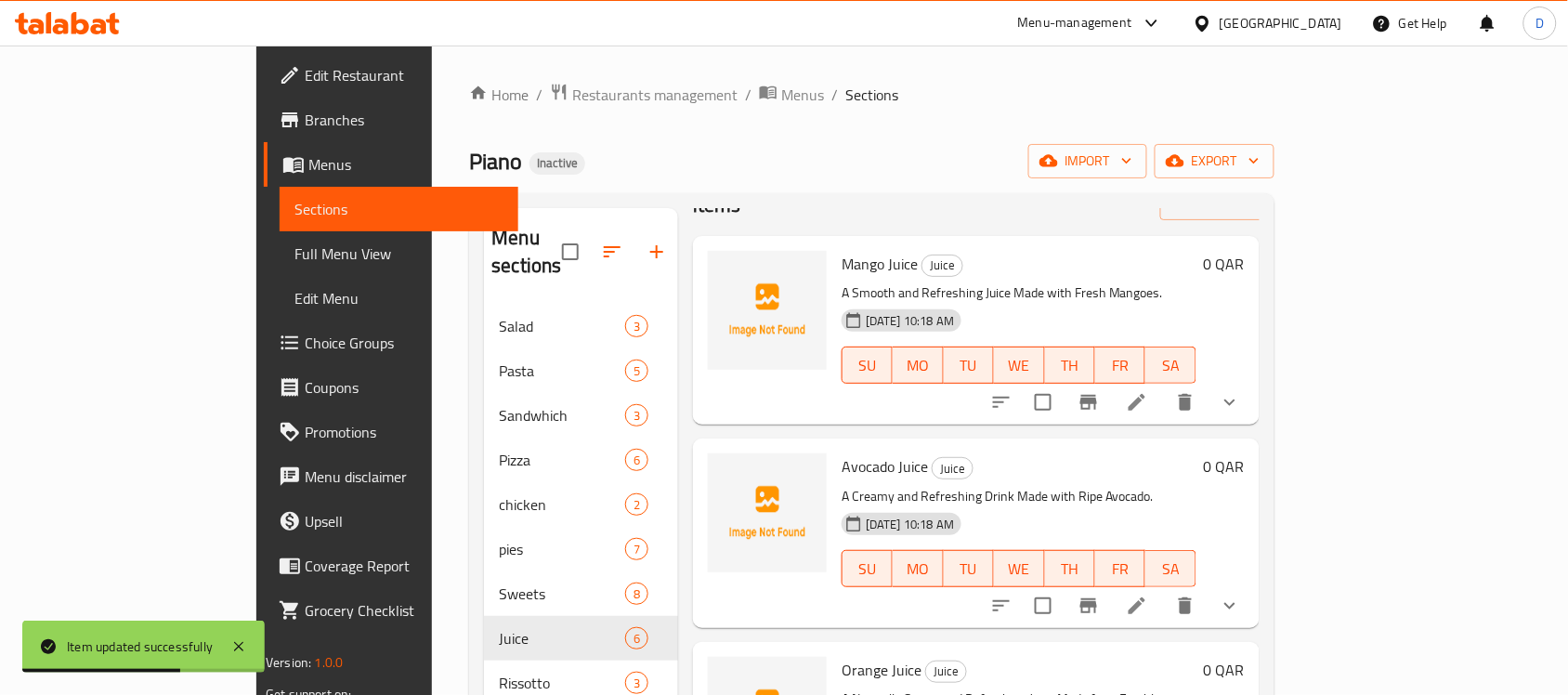
scroll to position [116, 0]
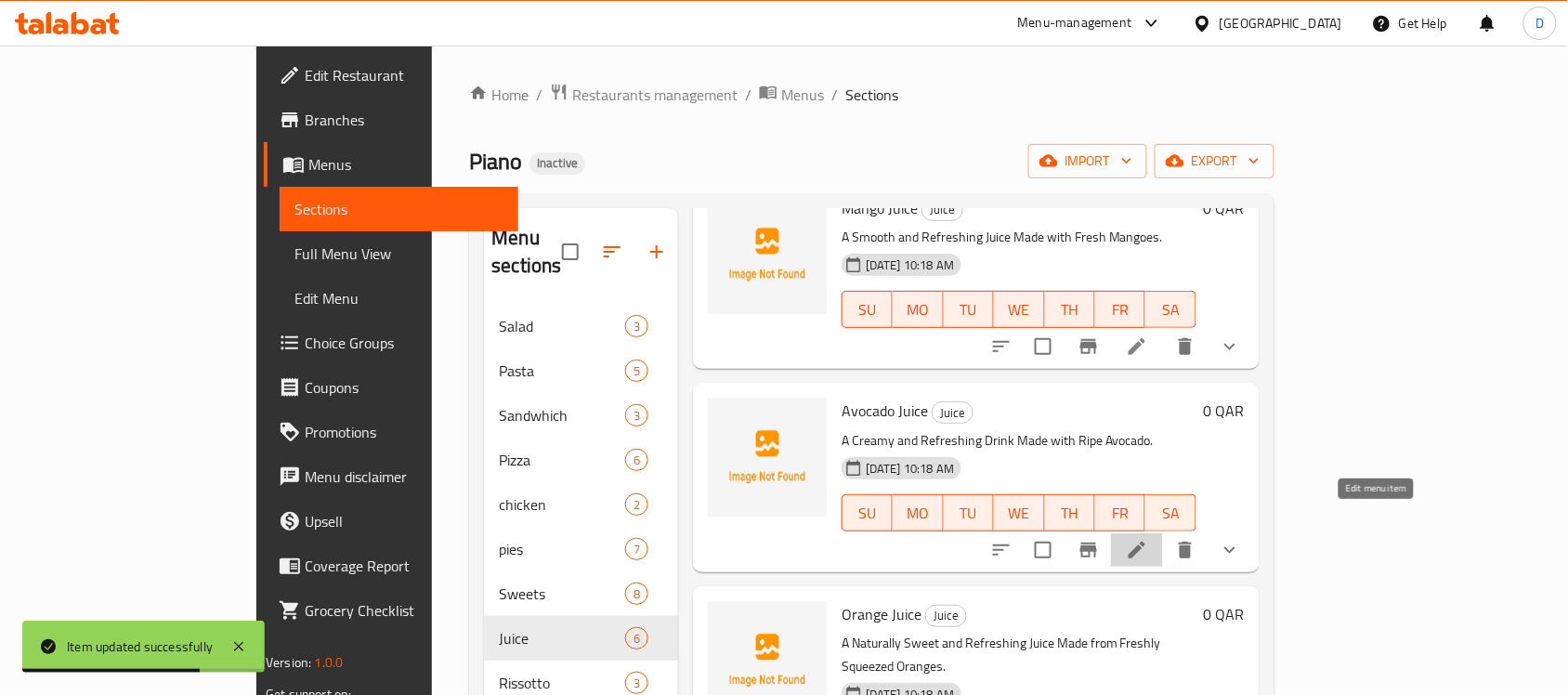
click at [1148, 539] on icon at bounding box center [1137, 549] width 22 height 22
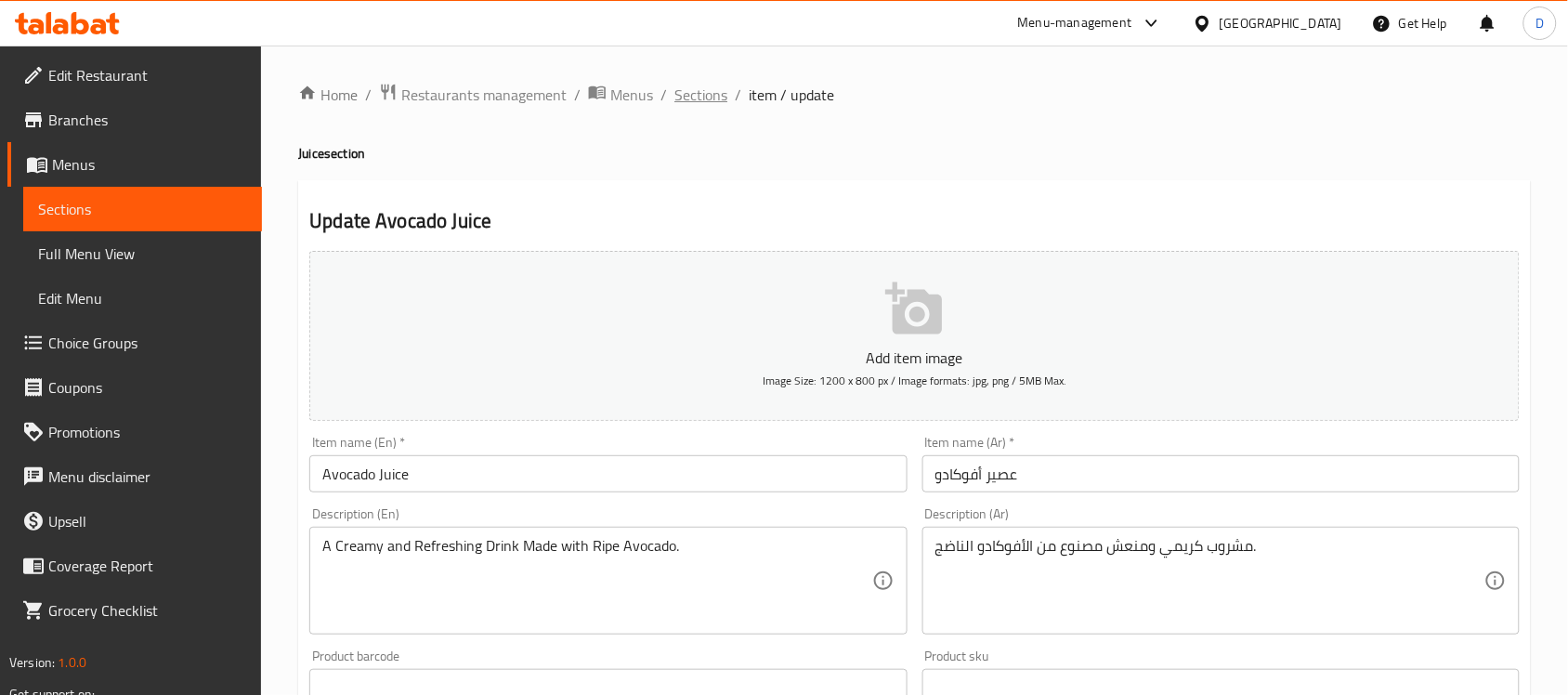
click at [704, 93] on span "Sections" at bounding box center [701, 94] width 53 height 22
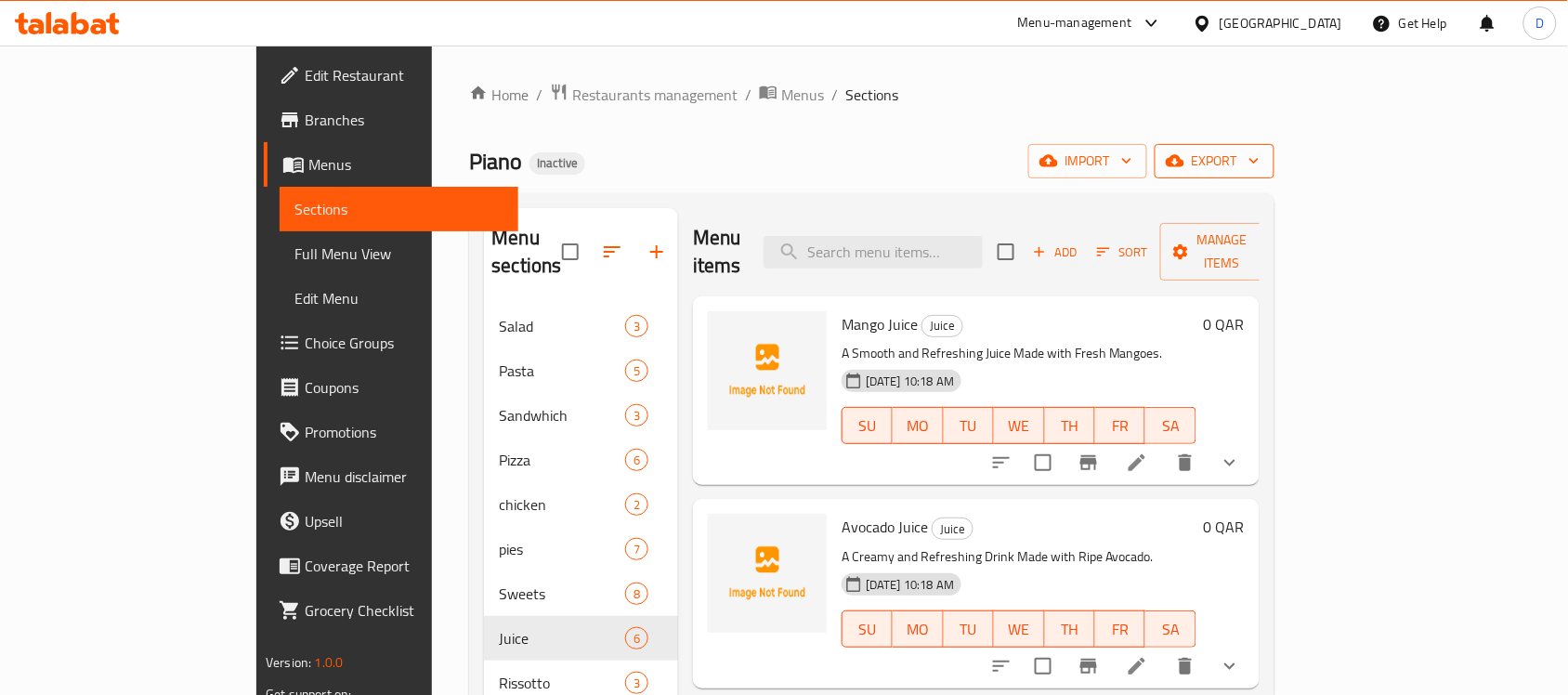
click at [1259, 161] on span "export" at bounding box center [1214, 161] width 90 height 23
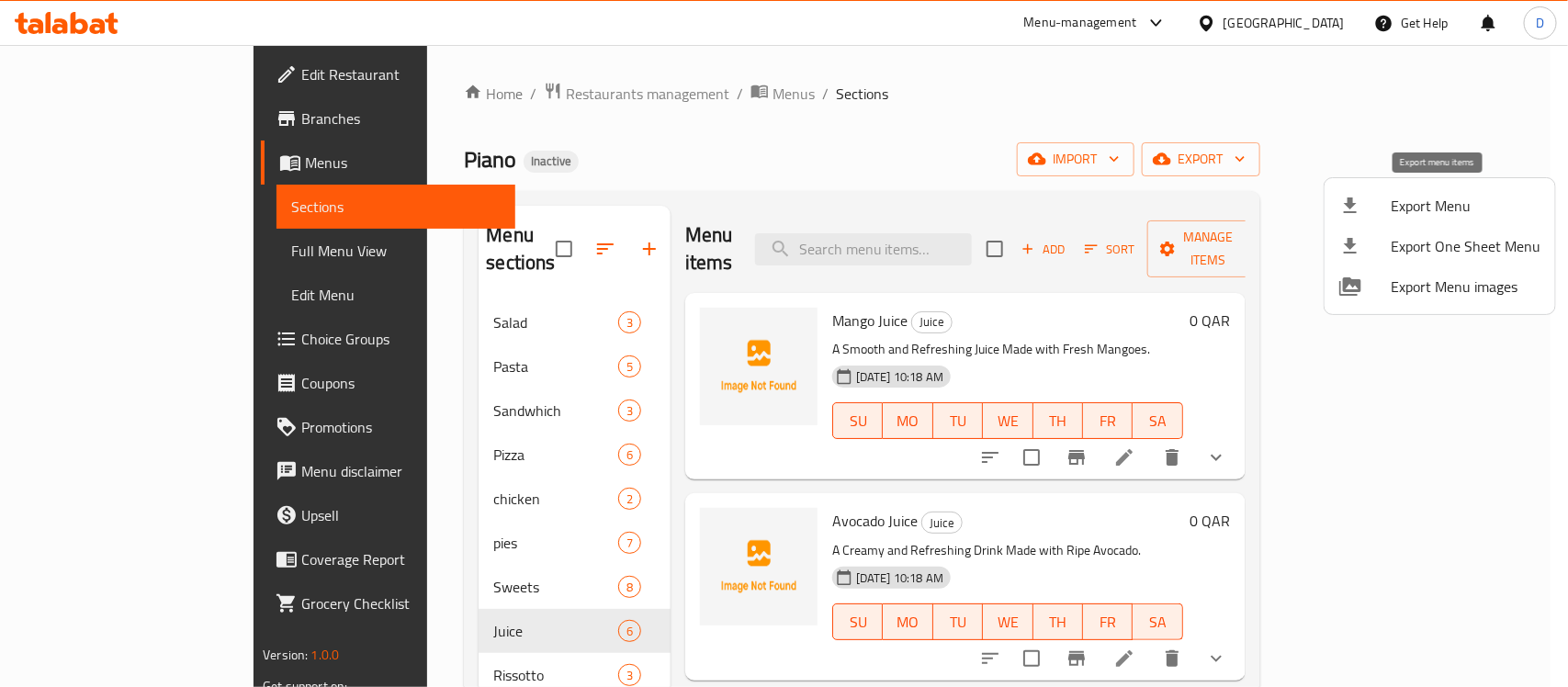
click at [1415, 219] on li "Export Menu" at bounding box center [1440, 206] width 230 height 41
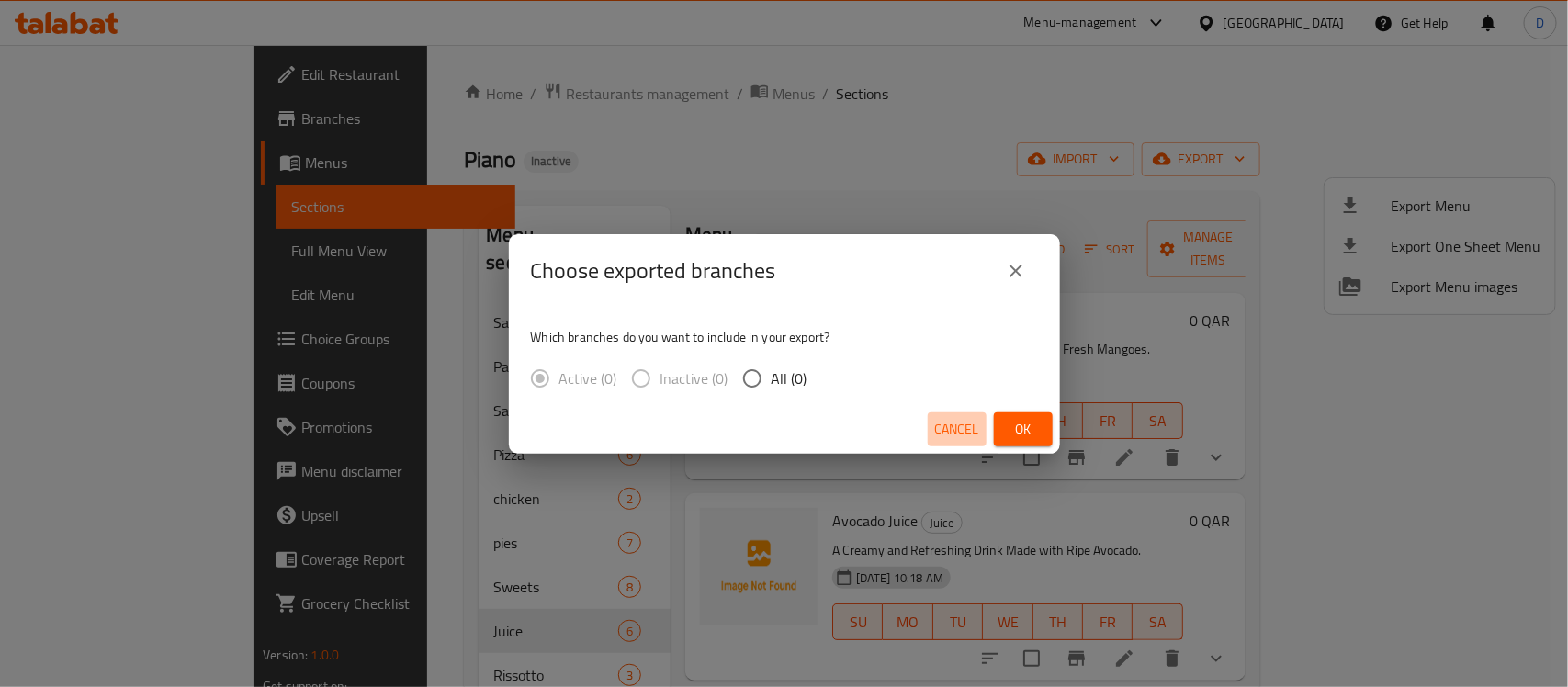
click at [967, 424] on span "Cancel" at bounding box center [957, 429] width 45 height 23
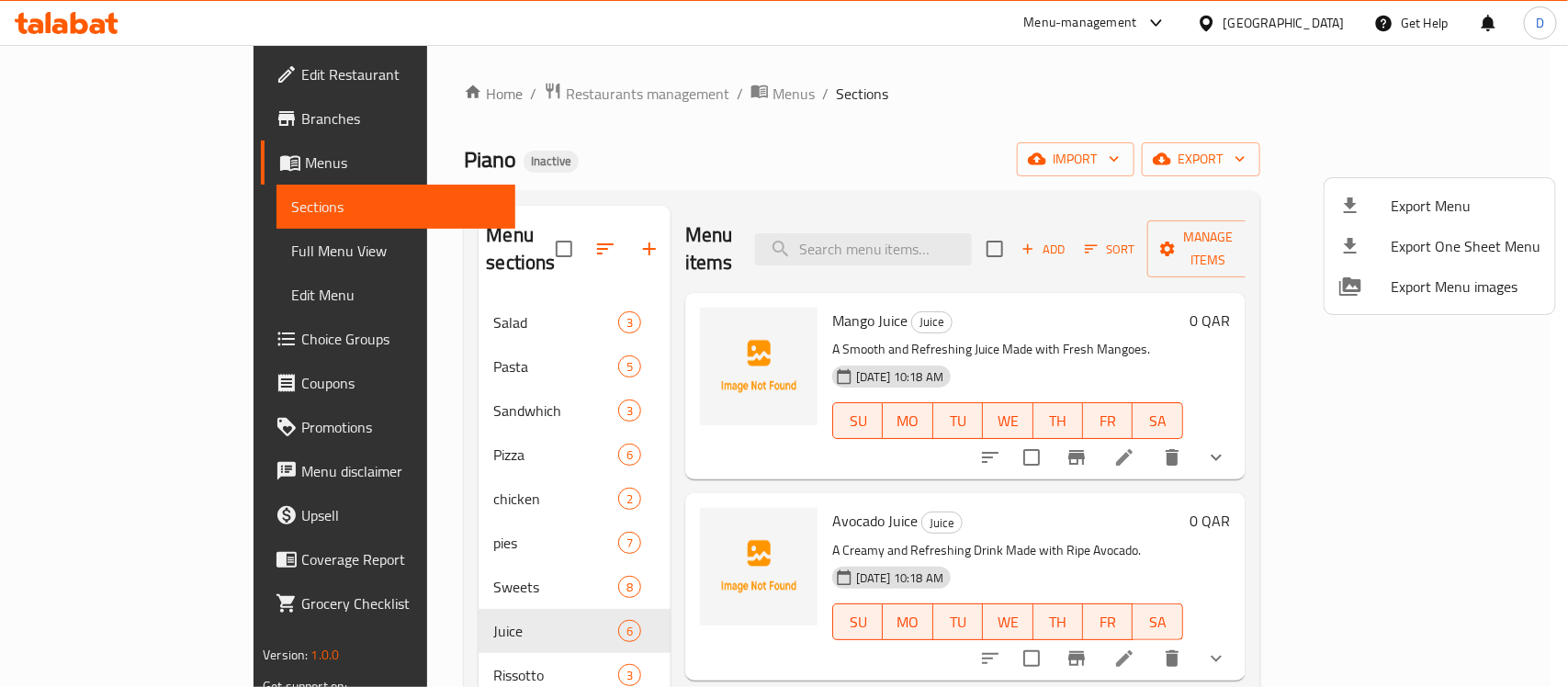
click at [1080, 127] on div at bounding box center [784, 343] width 1568 height 687
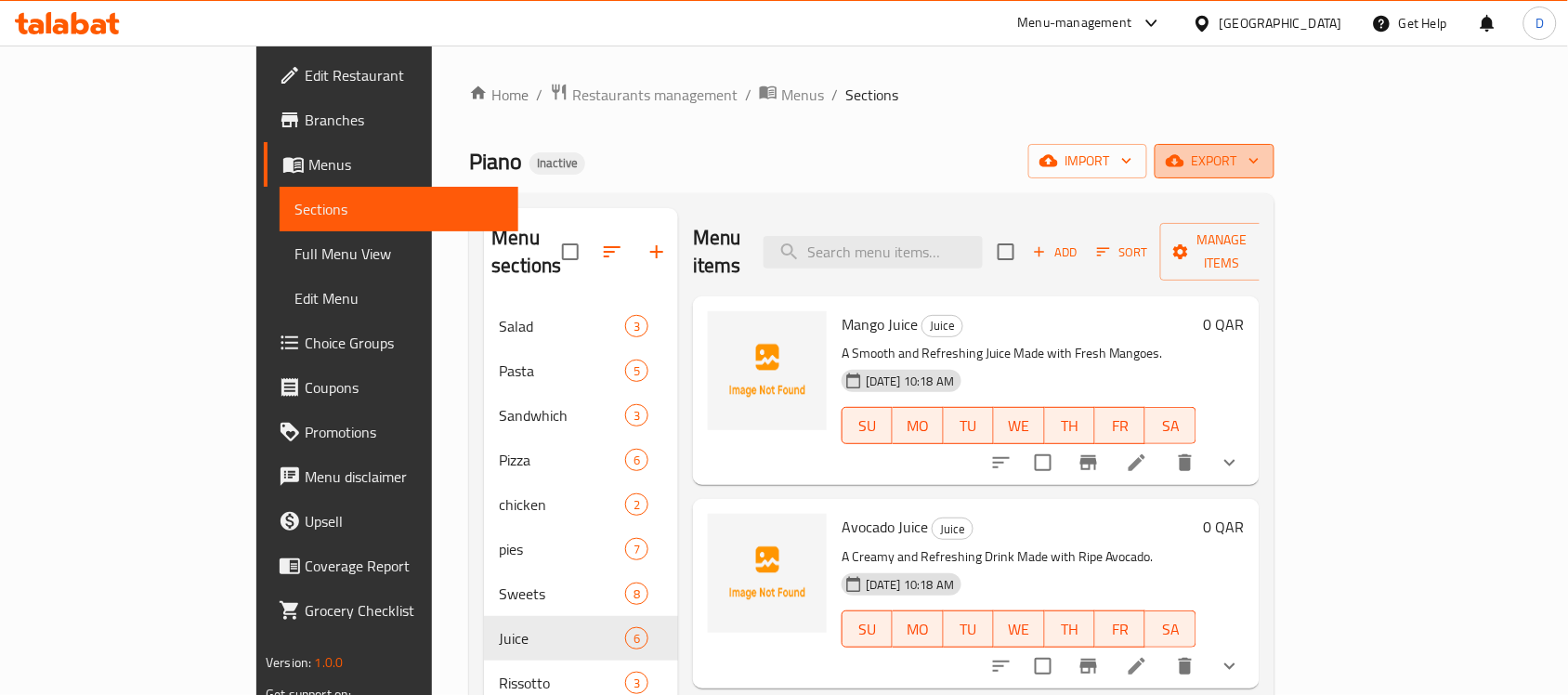
click at [1259, 164] on span "export" at bounding box center [1214, 161] width 90 height 23
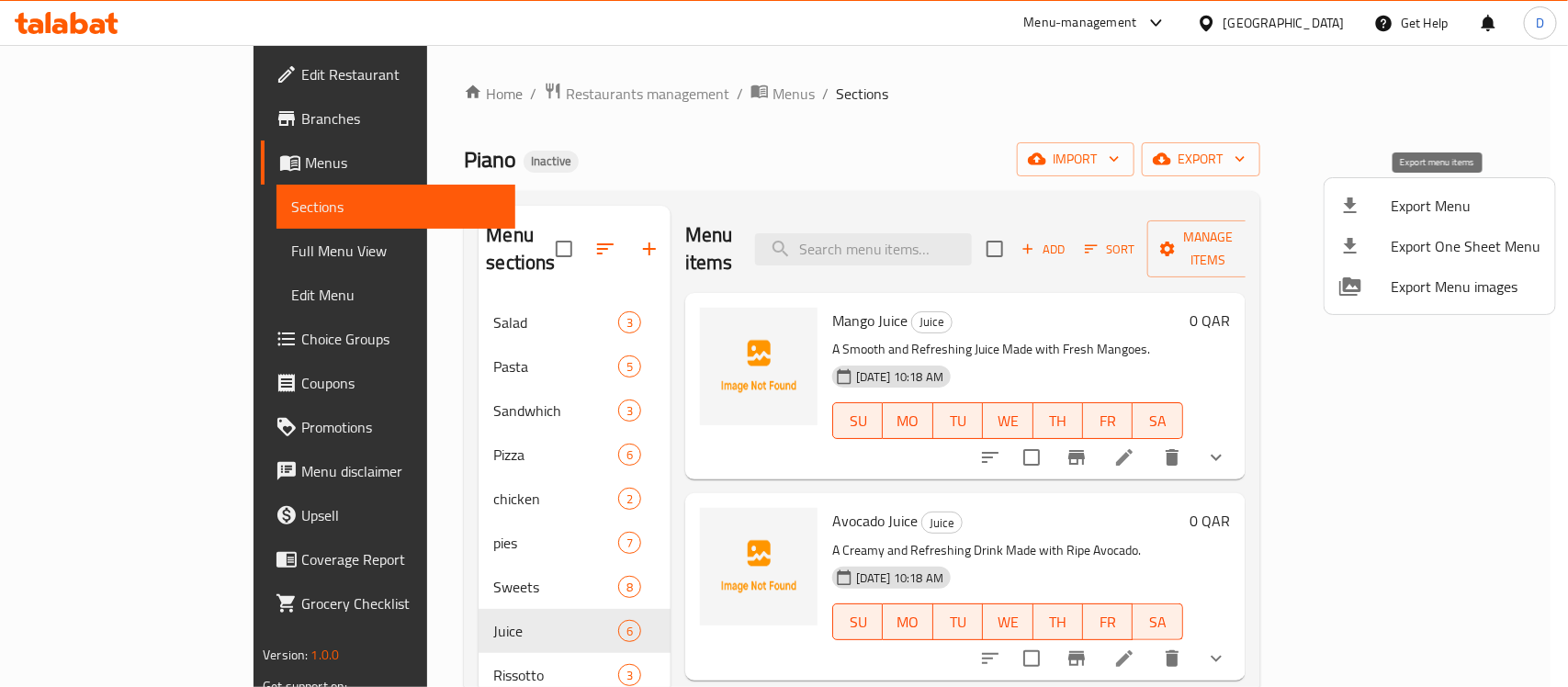
click at [1422, 205] on span "Export Menu" at bounding box center [1466, 205] width 150 height 22
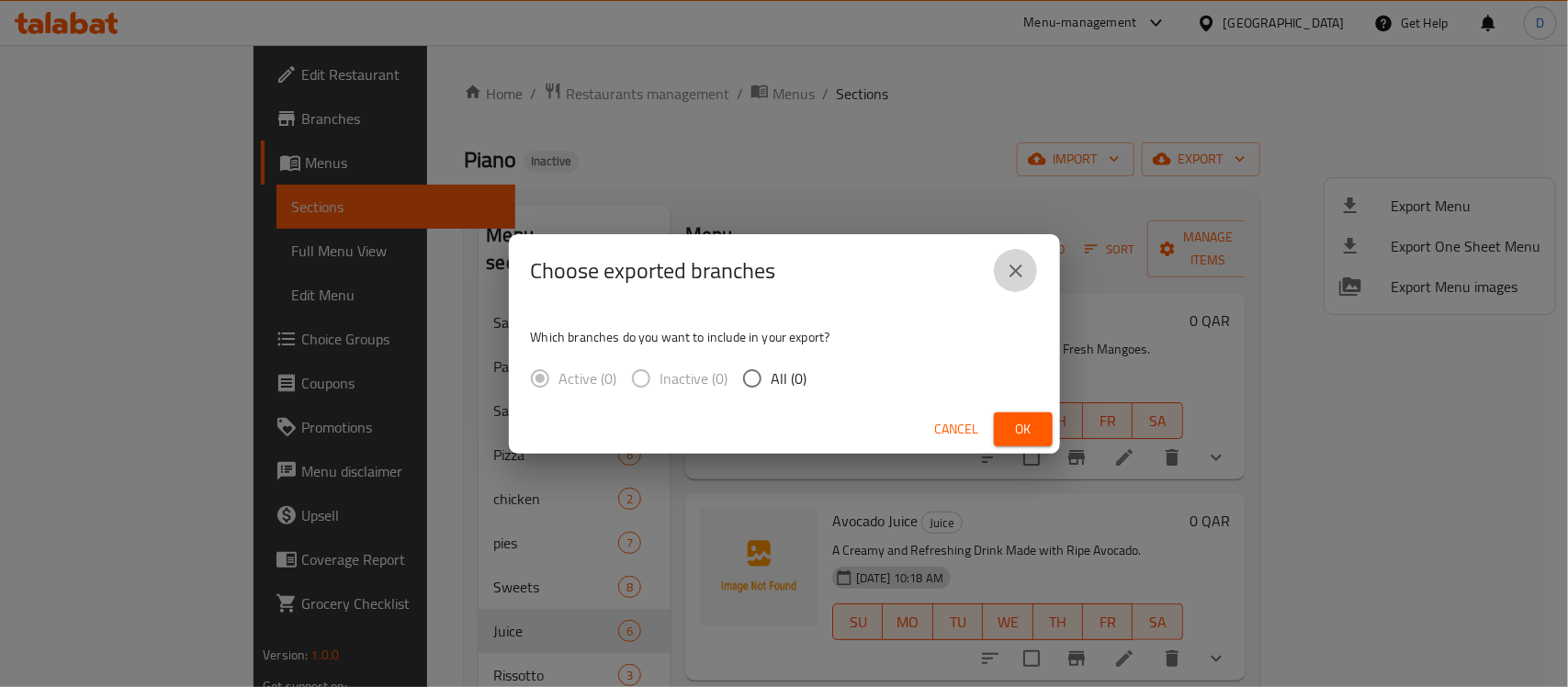
click at [1017, 264] on icon "close" at bounding box center [1015, 270] width 22 height 22
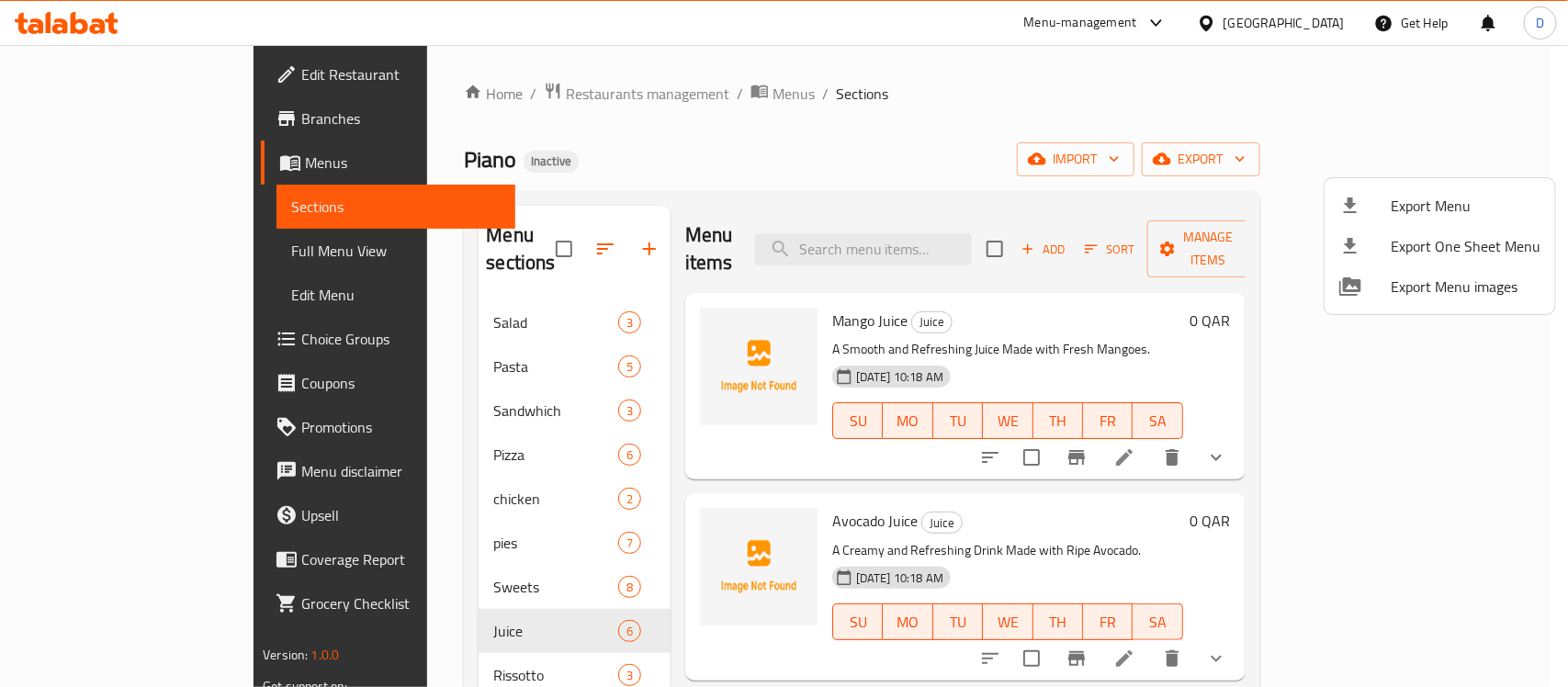
click at [1153, 148] on div at bounding box center [784, 343] width 1568 height 687
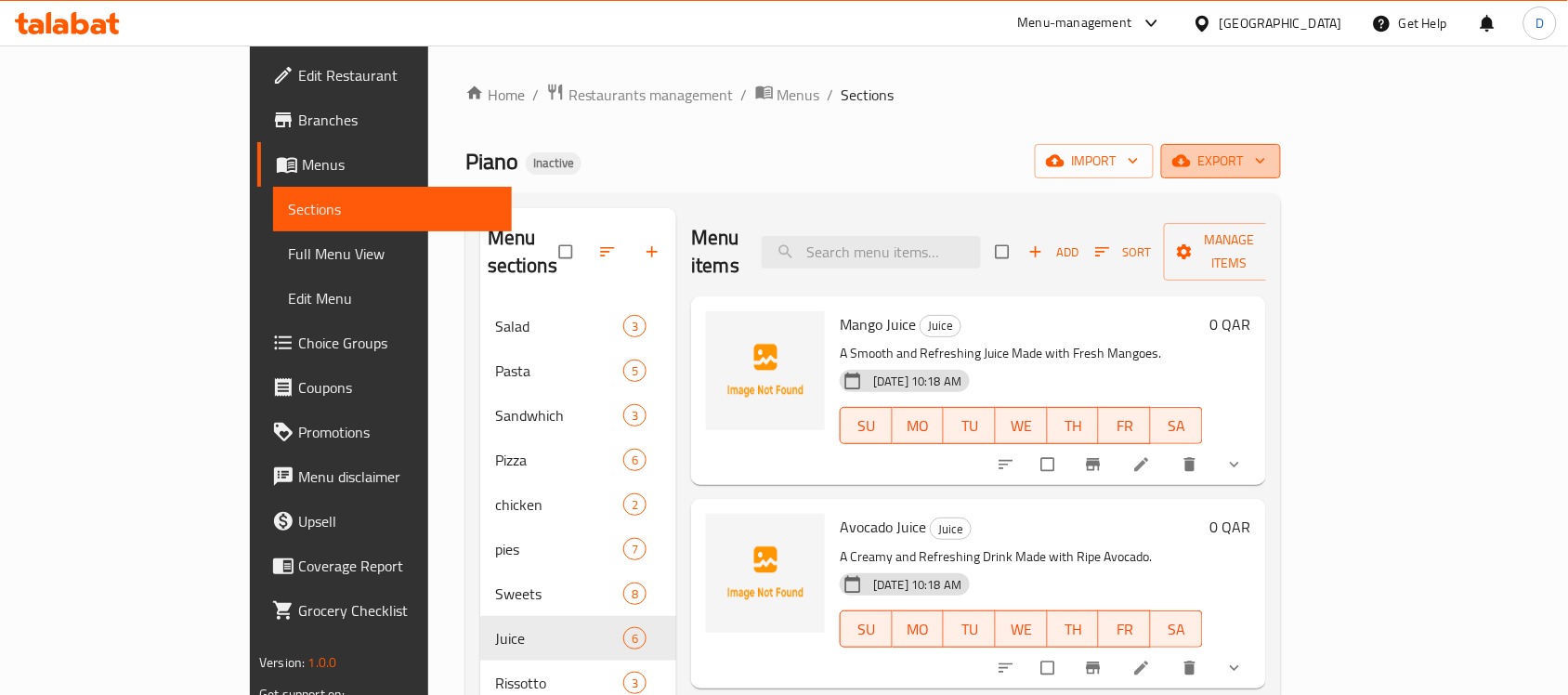
click at [1266, 160] on span "export" at bounding box center [1221, 161] width 90 height 23
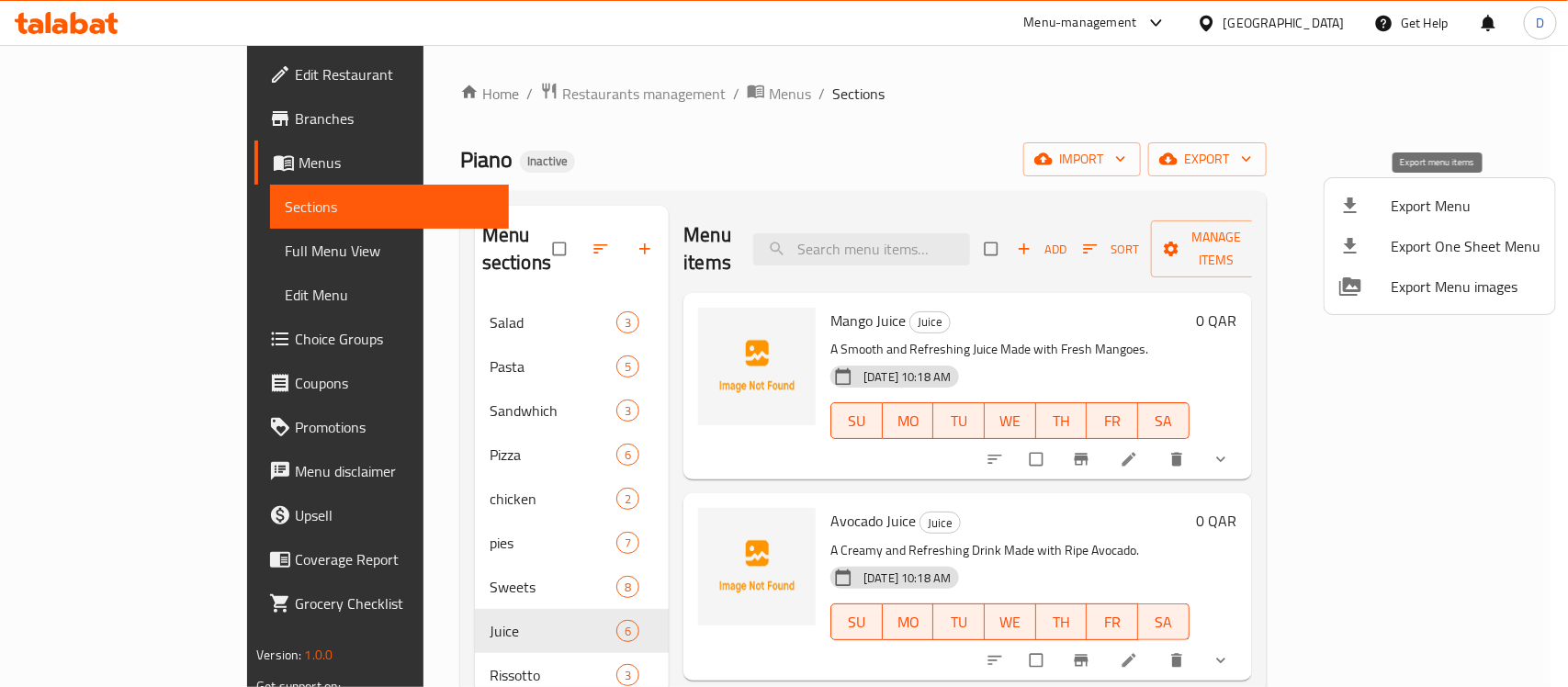
click at [1383, 207] on div at bounding box center [1365, 205] width 51 height 22
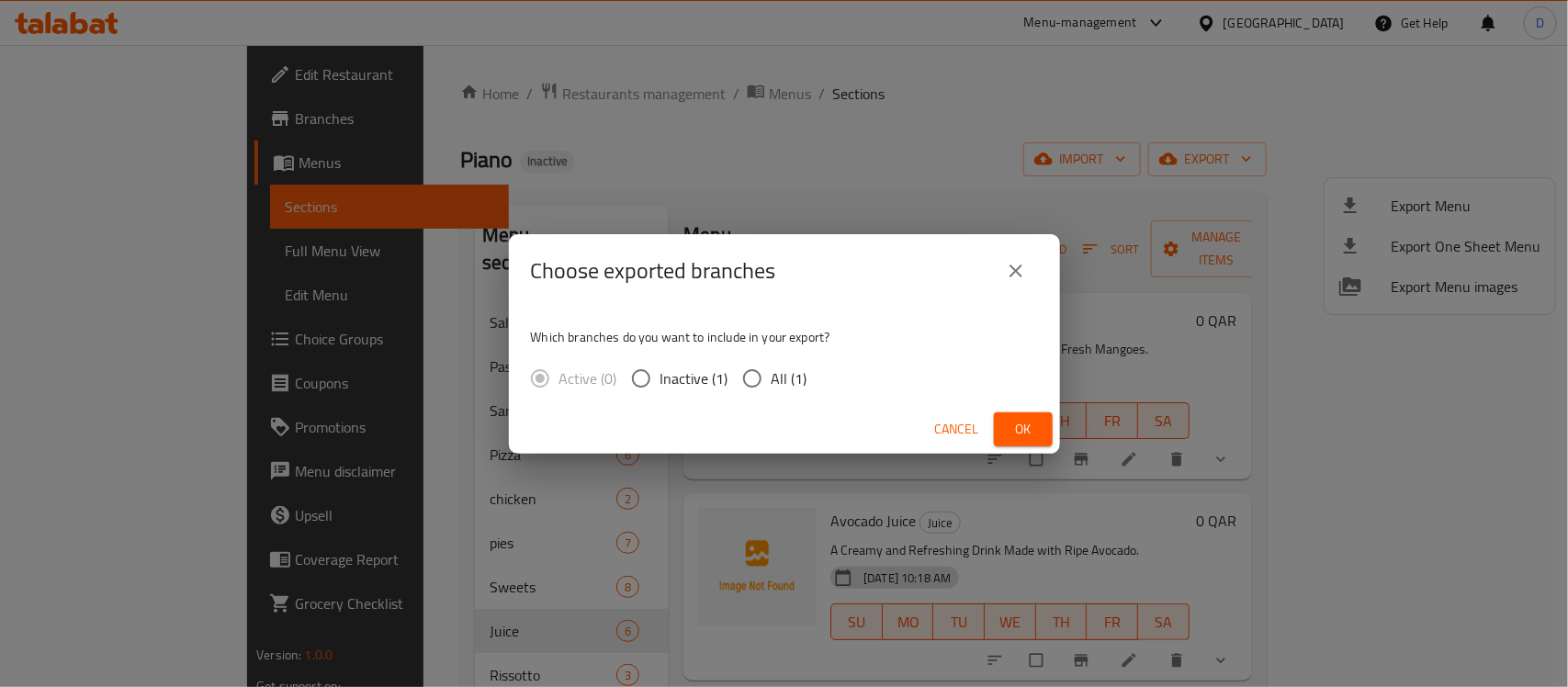
click at [744, 382] on input "All (1)" at bounding box center [752, 378] width 39 height 39
radio input "true"
click at [1025, 430] on span "Ok" at bounding box center [1023, 429] width 29 height 23
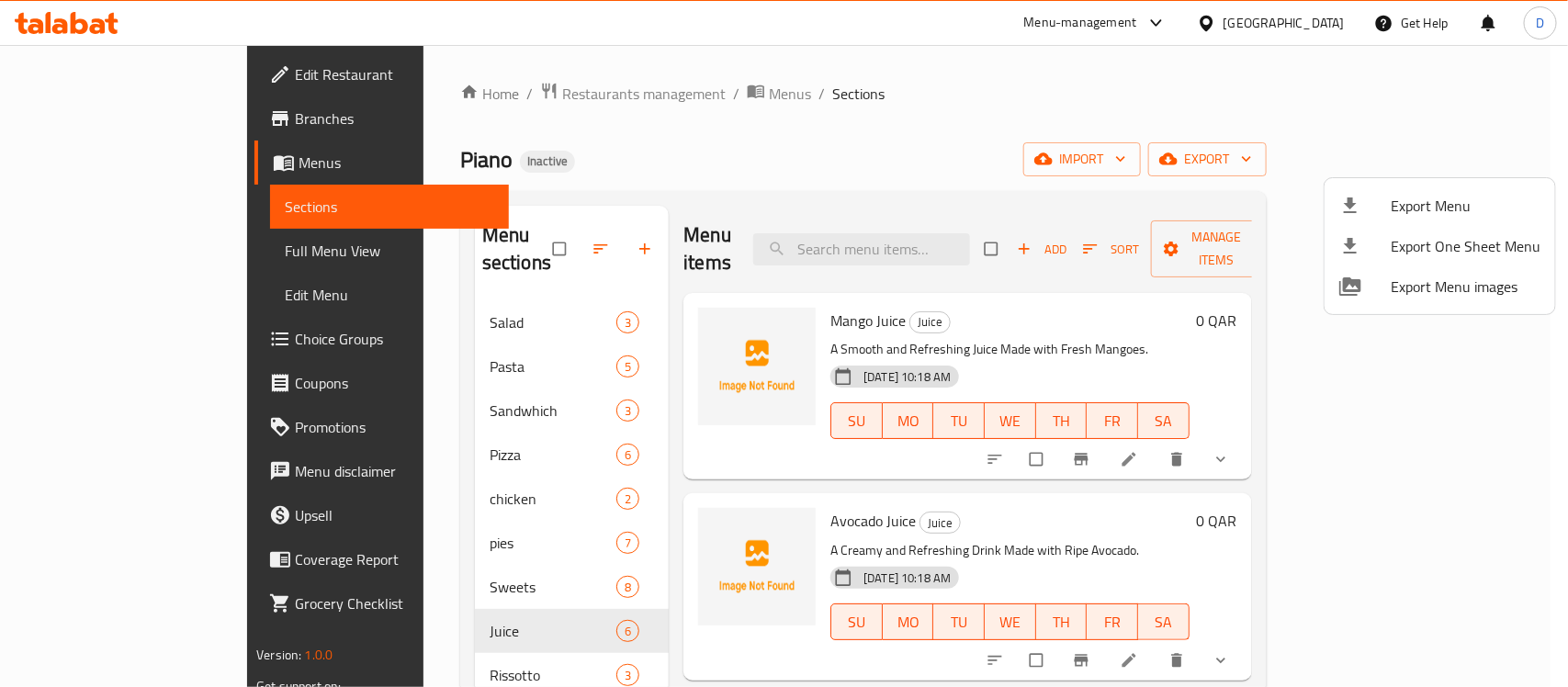
click at [865, 102] on div at bounding box center [784, 343] width 1568 height 687
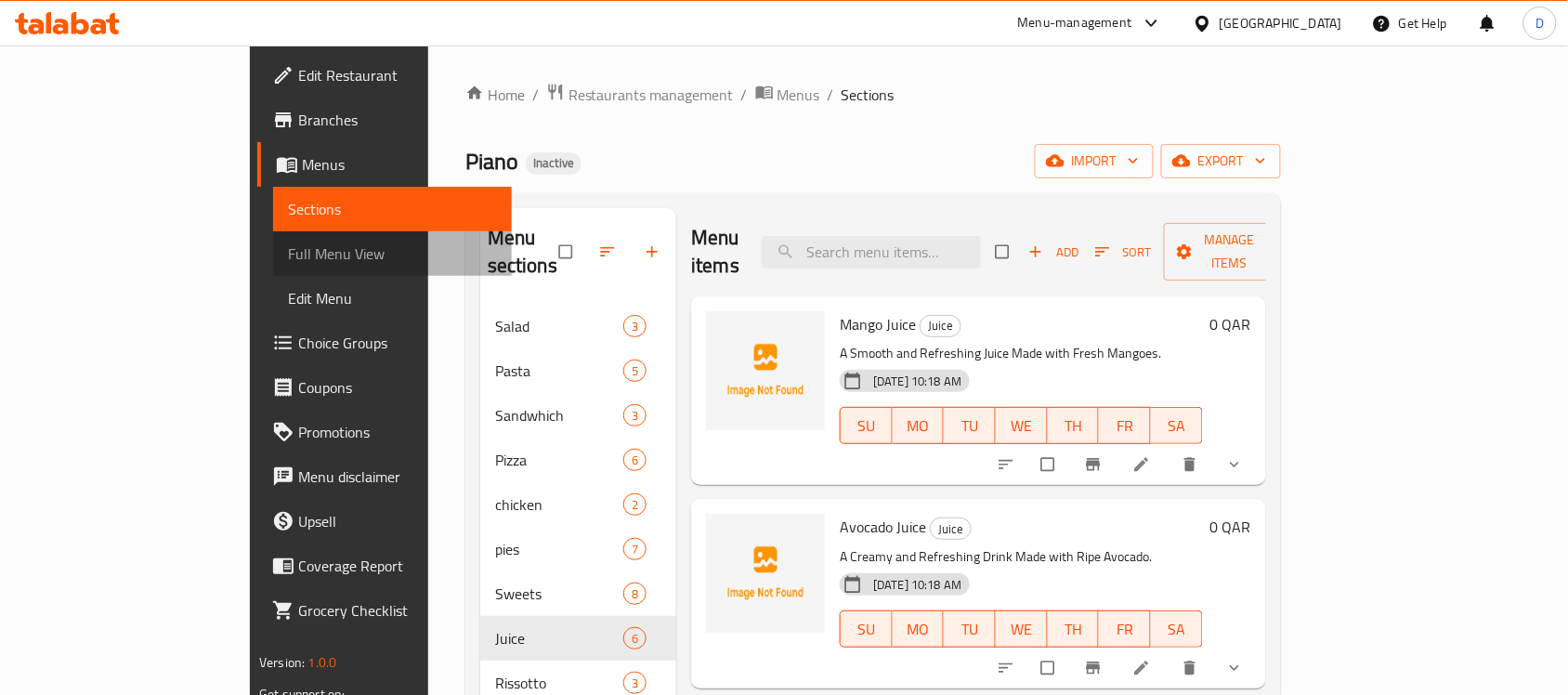
click at [288, 251] on span "Full Menu View" at bounding box center [392, 253] width 209 height 22
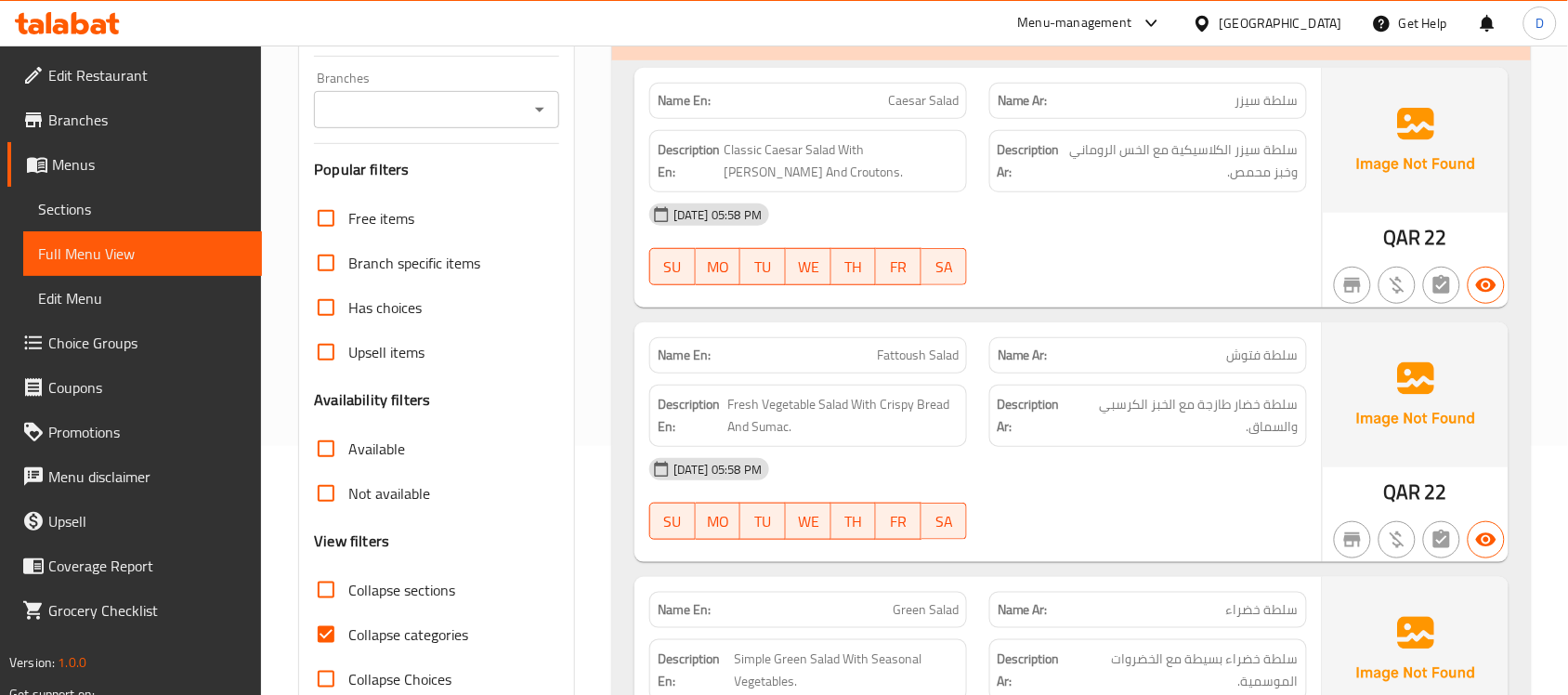
scroll to position [581, 0]
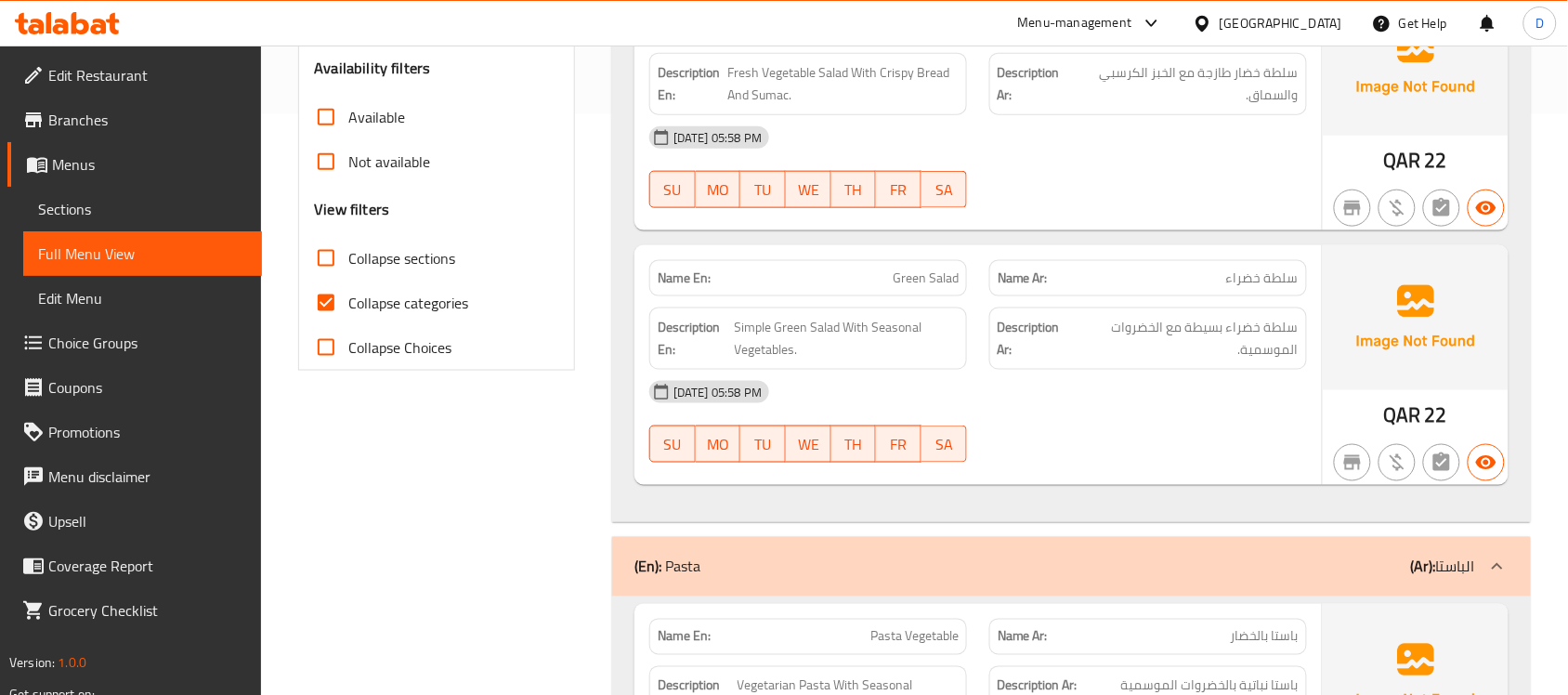
click at [323, 309] on input "Collapse categories" at bounding box center [326, 303] width 45 height 45
checkbox input "false"
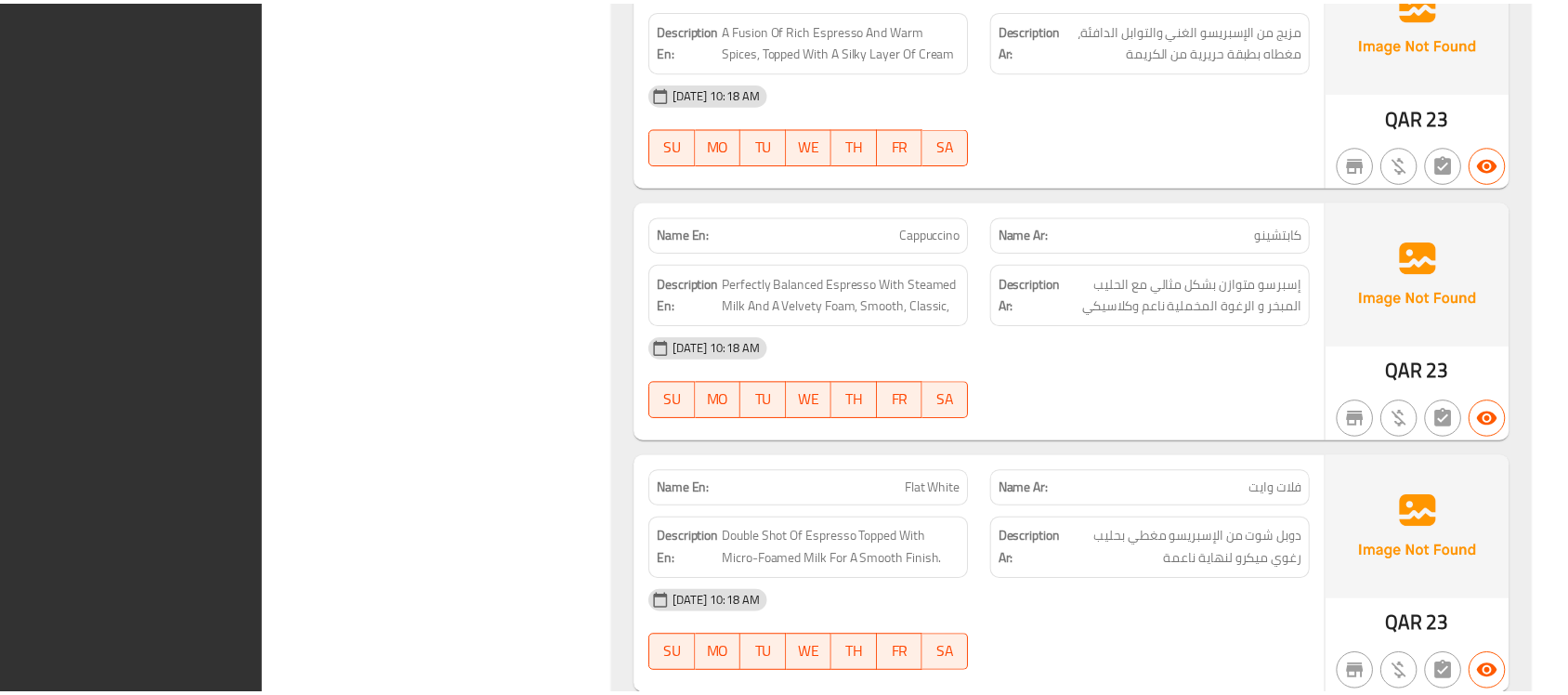
scroll to position [19350, 0]
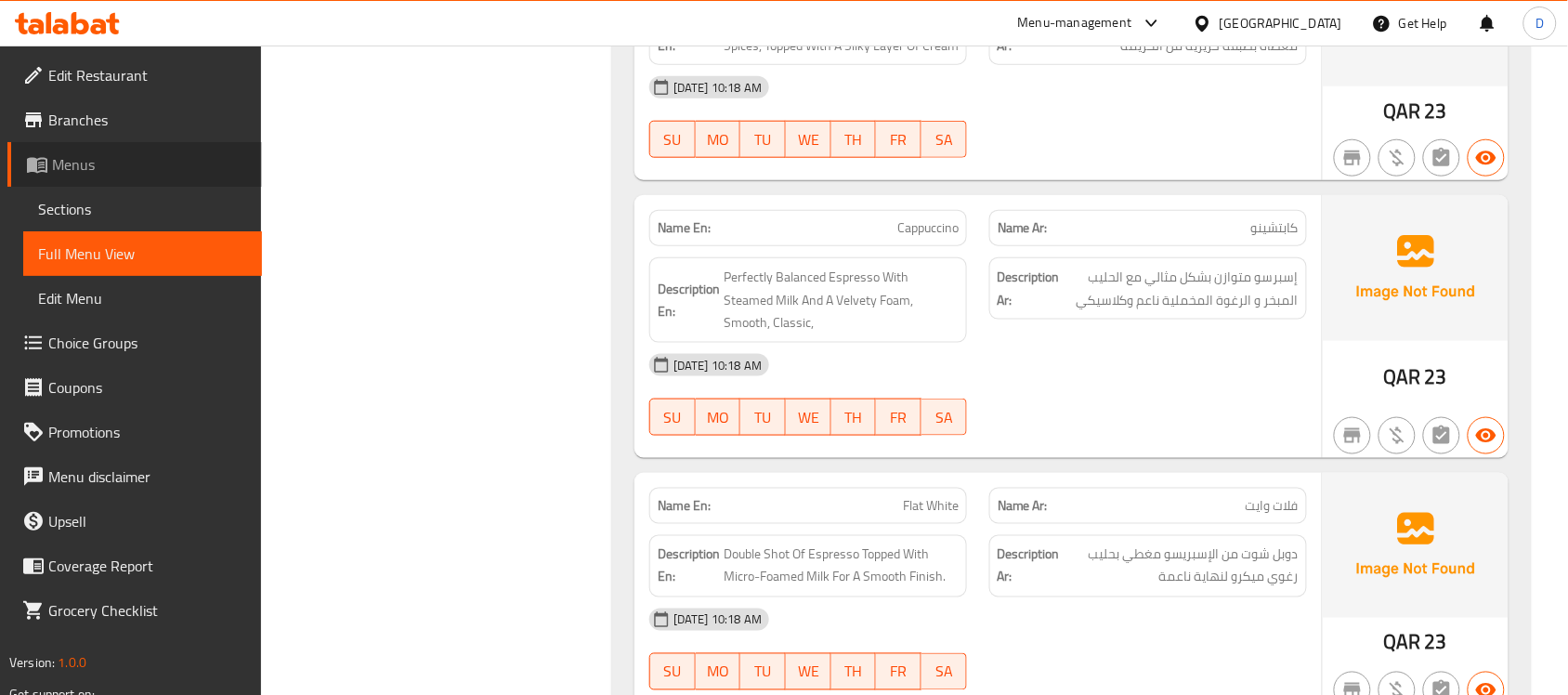
click at [98, 164] on span "Menus" at bounding box center [150, 164] width 196 height 22
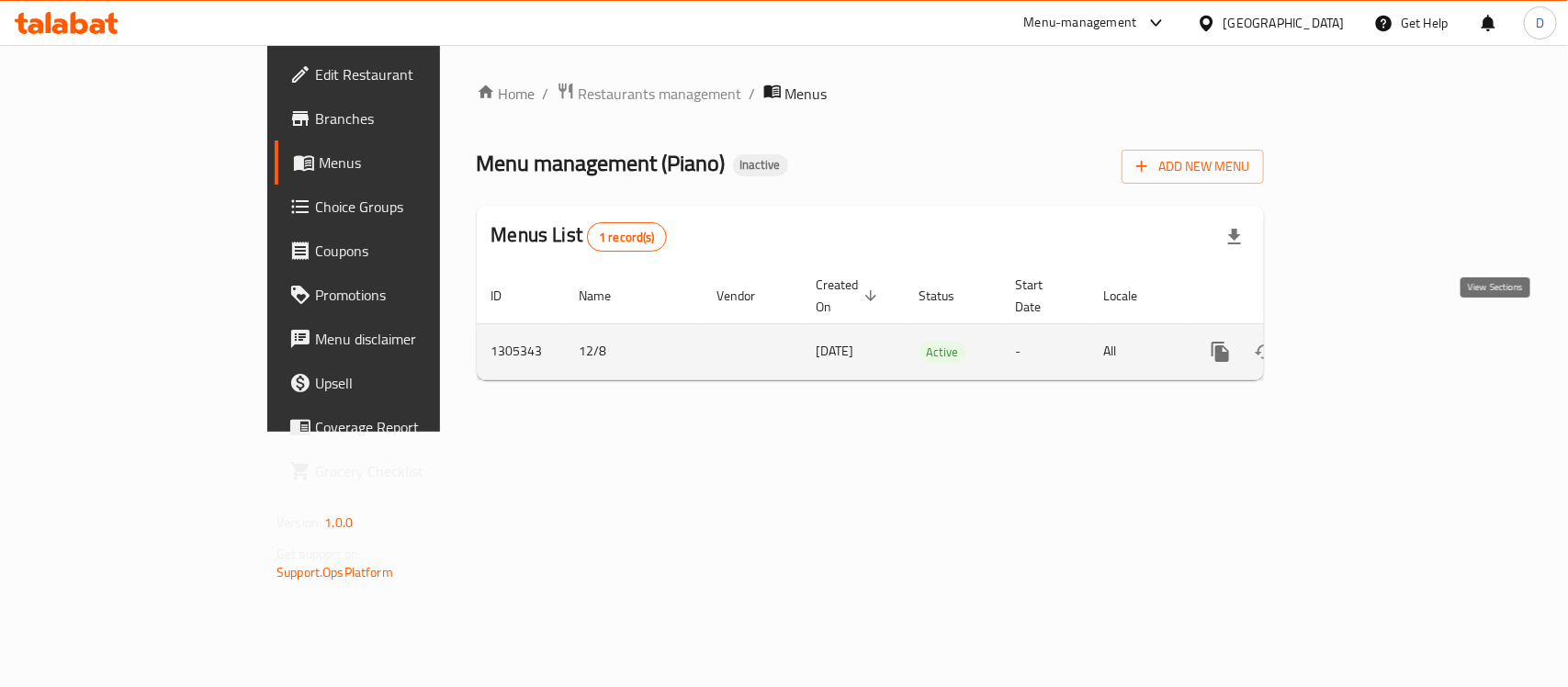
click at [1376, 334] on link "enhanced table" at bounding box center [1353, 352] width 45 height 45
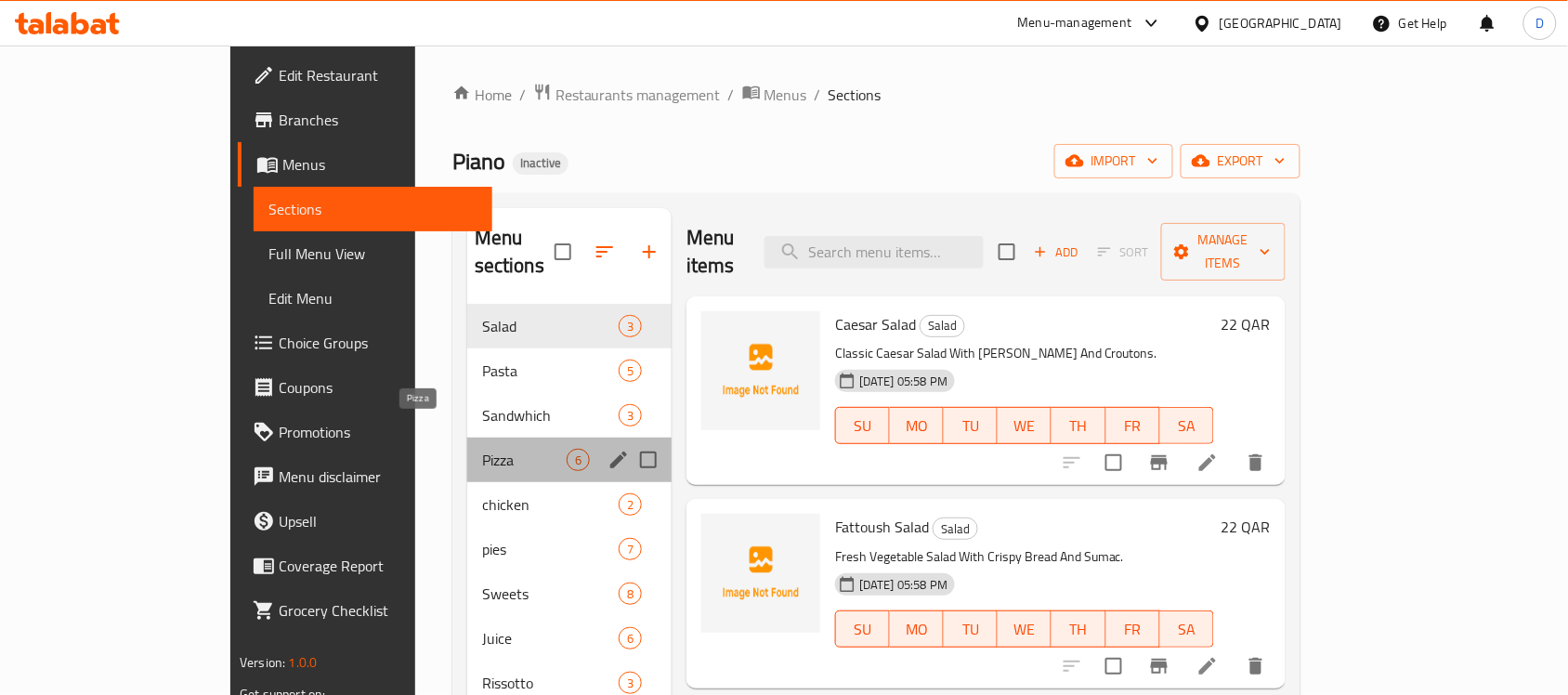
click at [482, 449] on span "Pizza" at bounding box center [524, 459] width 84 height 22
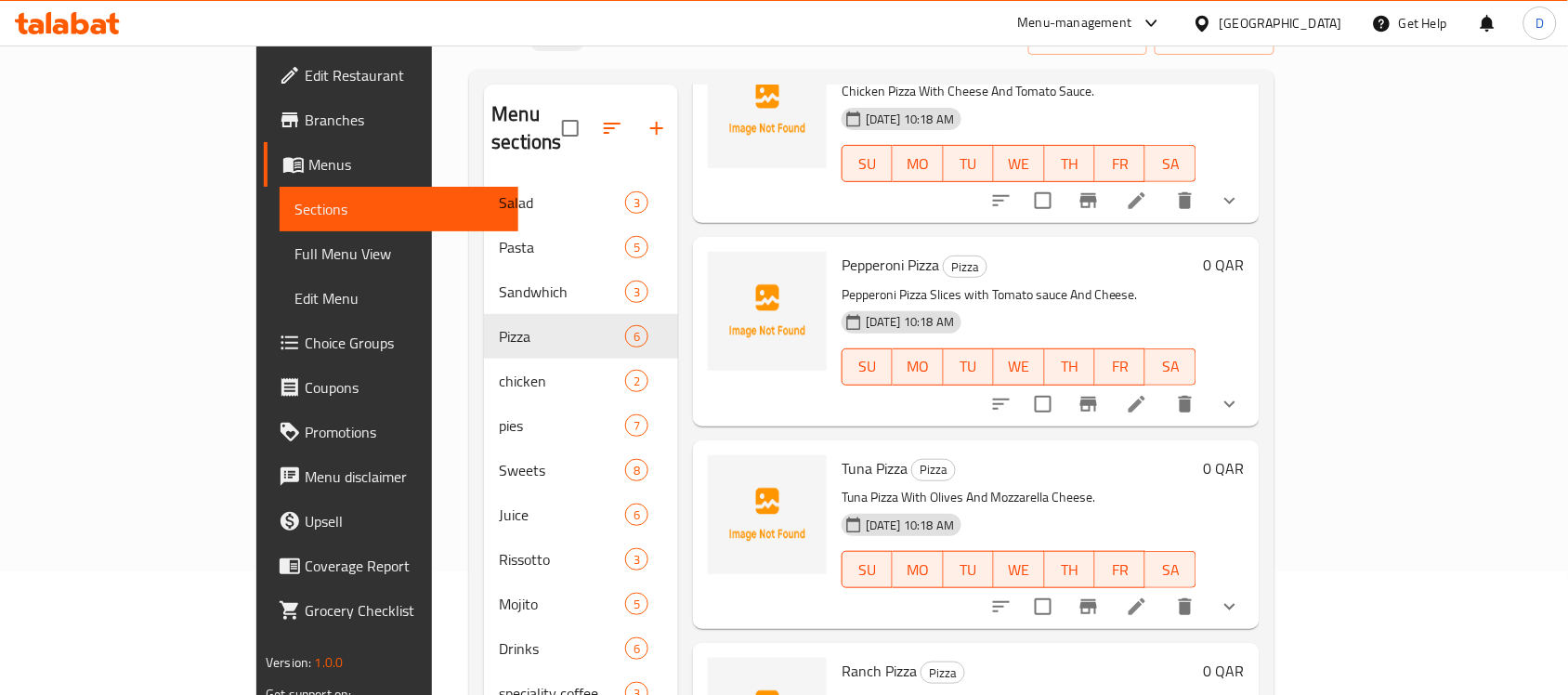
scroll to position [261, 0]
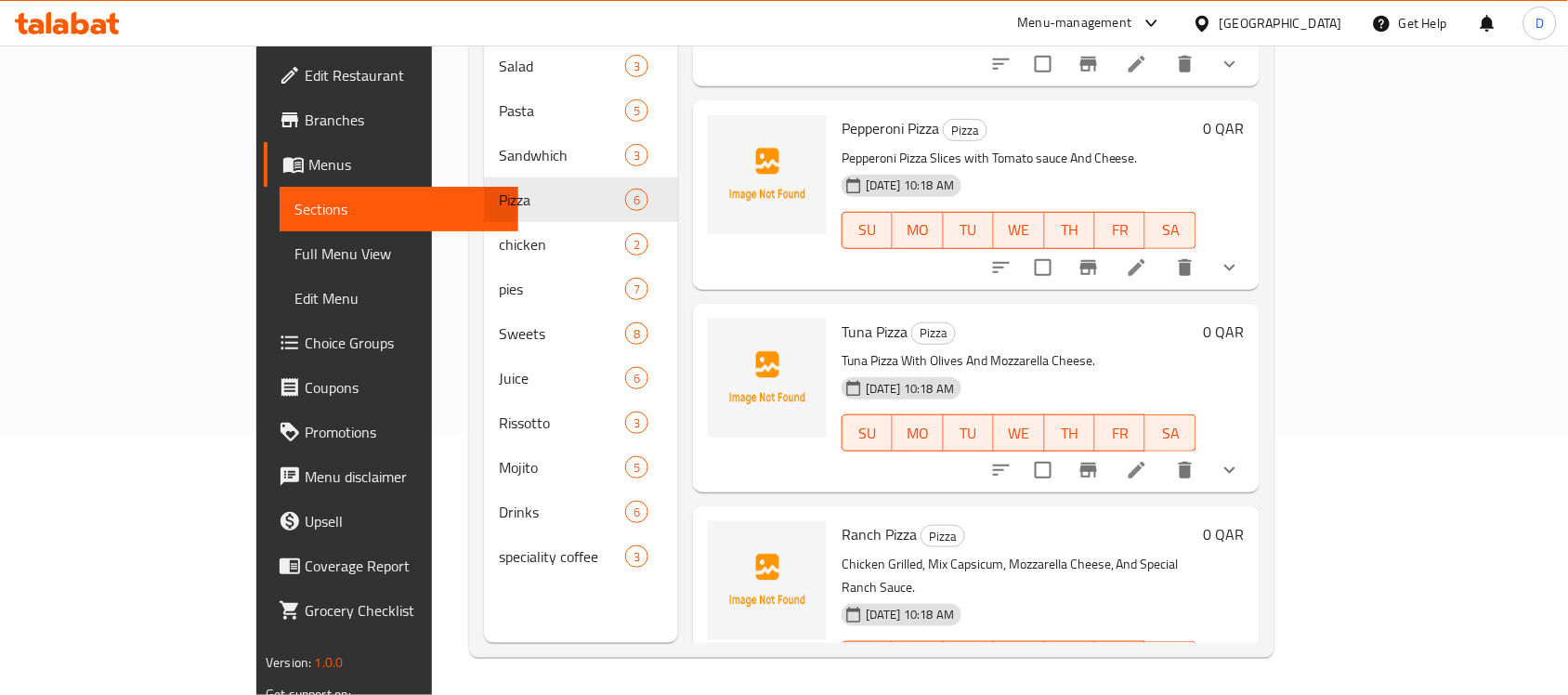
click at [1163, 680] on li at bounding box center [1137, 696] width 52 height 34
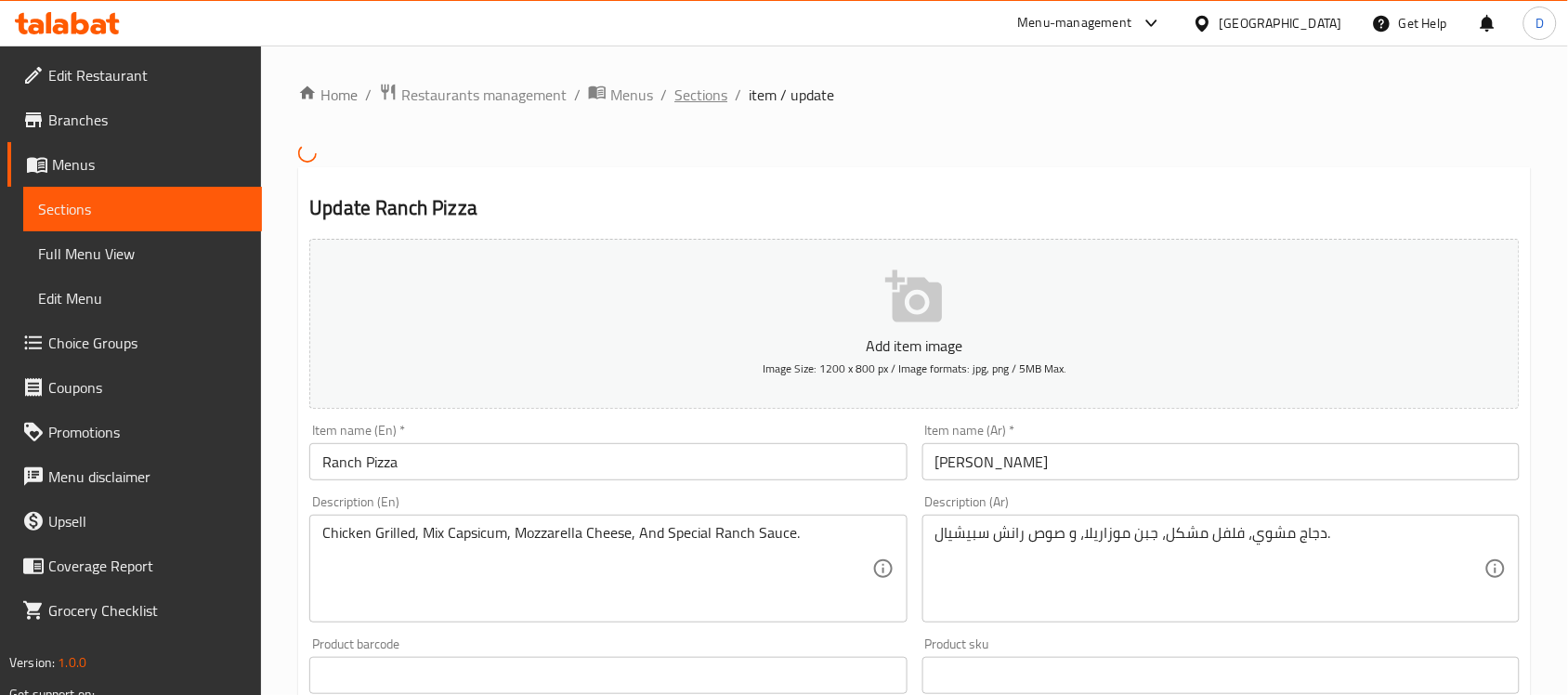
click at [715, 104] on span "Sections" at bounding box center [701, 94] width 53 height 22
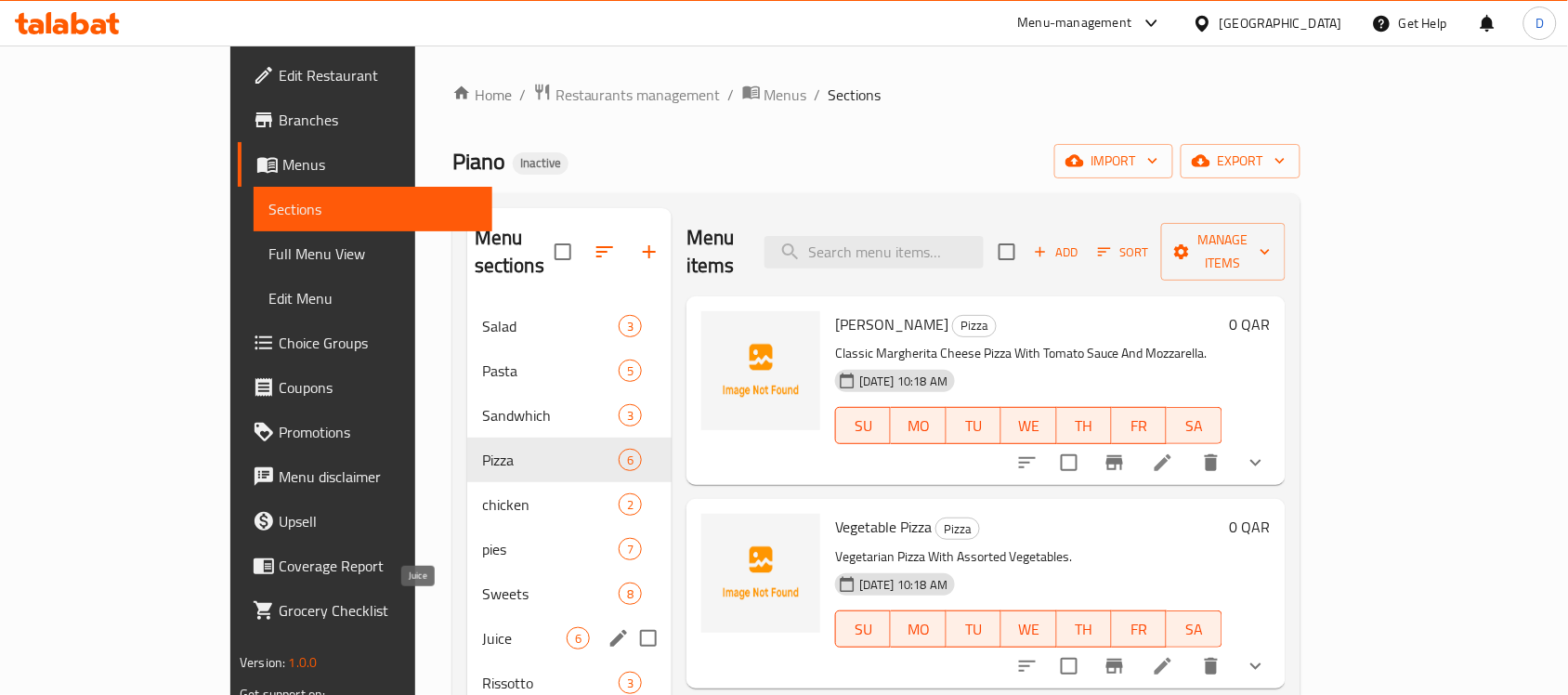
click at [482, 627] on span "Juice" at bounding box center [524, 637] width 84 height 22
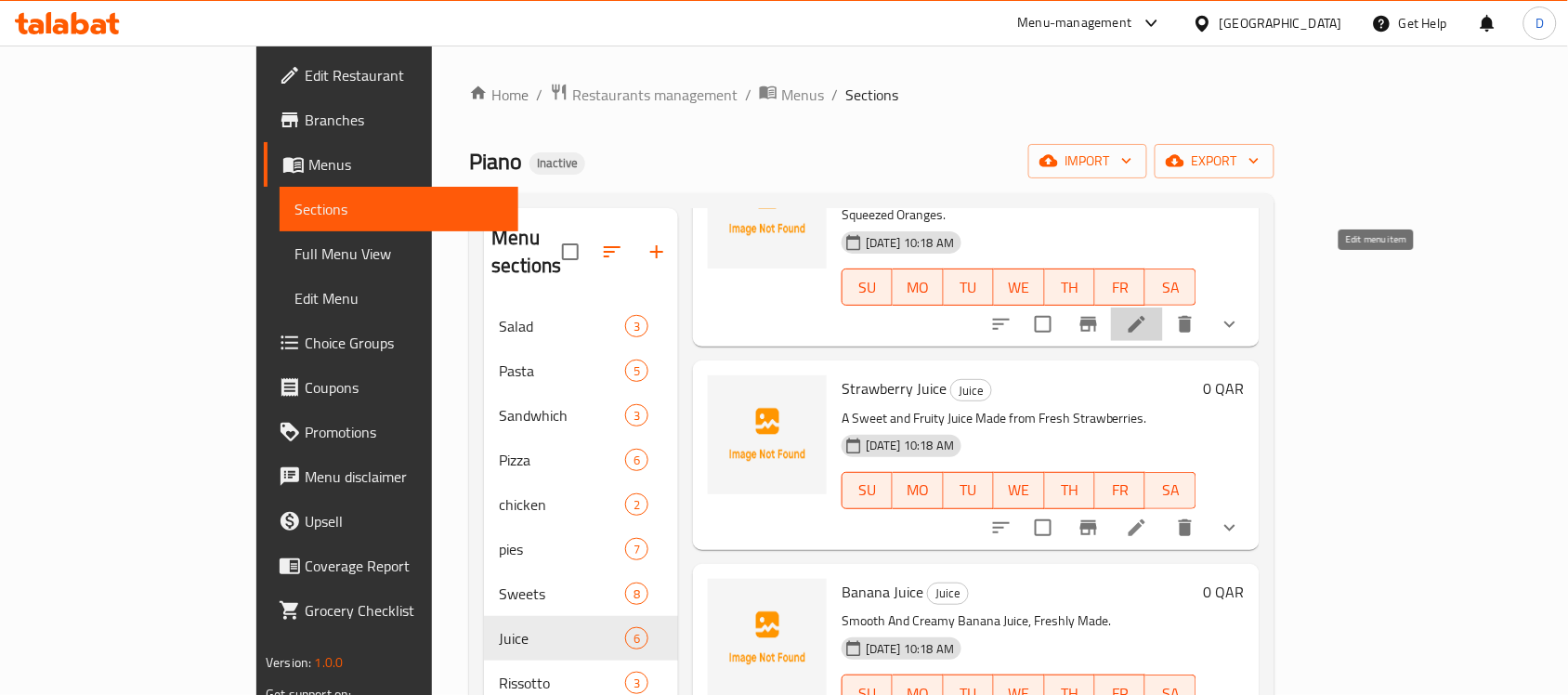
click at [1148, 313] on icon at bounding box center [1137, 324] width 22 height 22
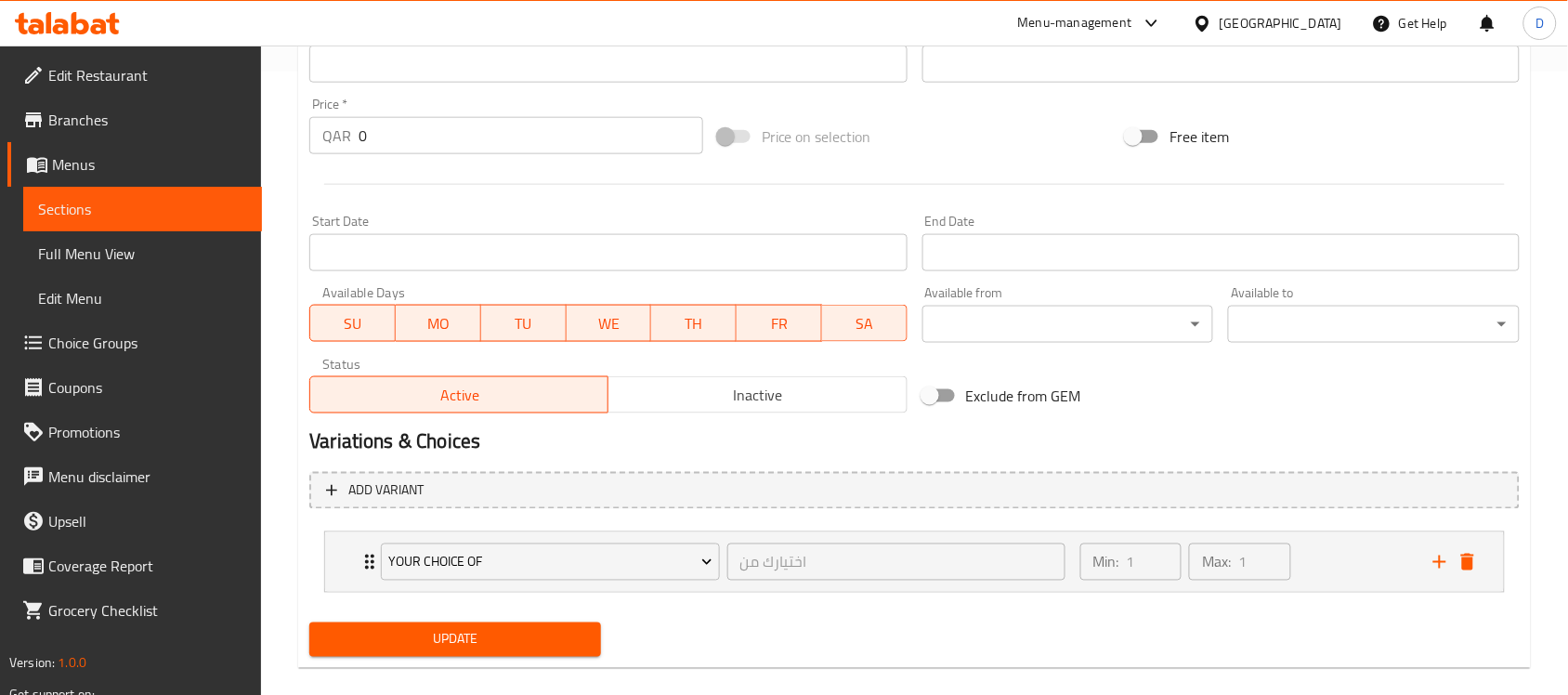
scroll to position [647, 0]
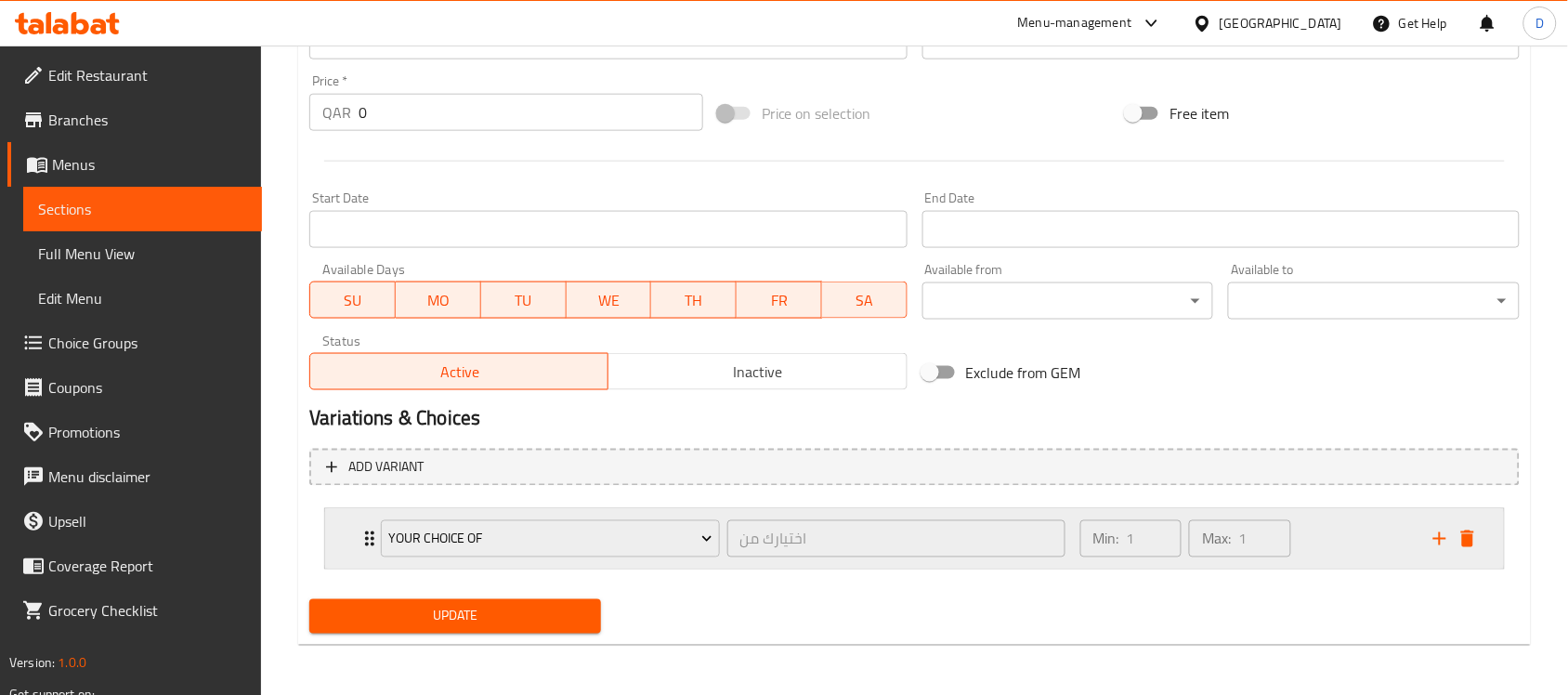
click at [368, 536] on icon "Expand" at bounding box center [370, 539] width 10 height 15
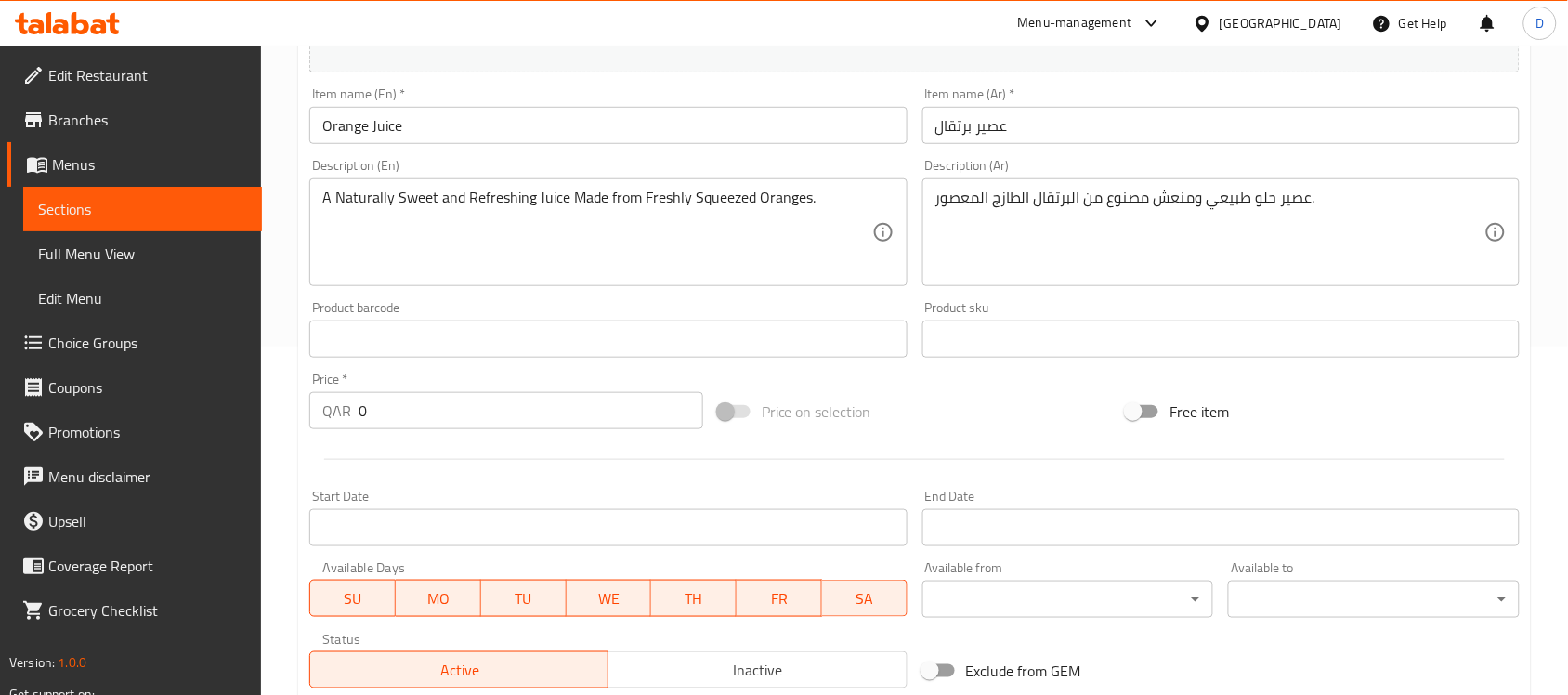
scroll to position [0, 0]
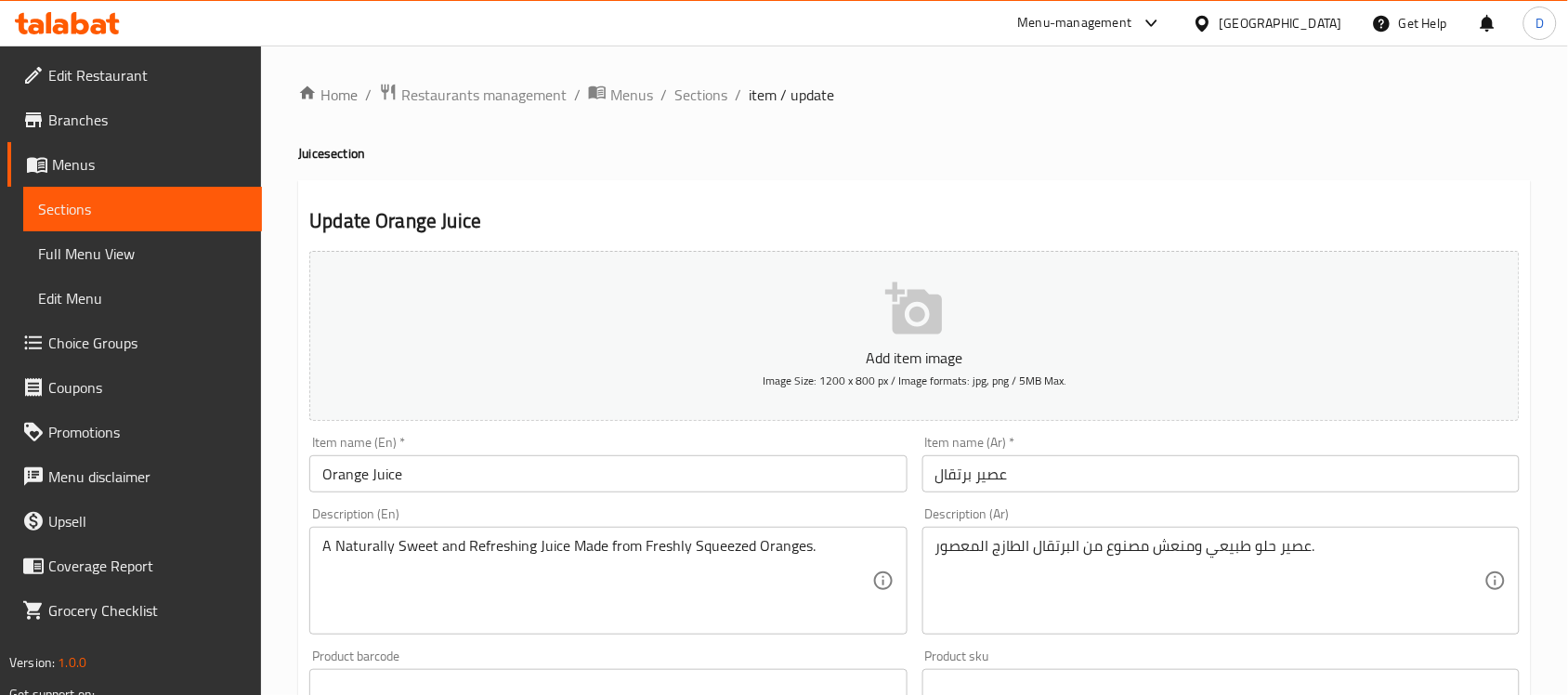
click at [1322, 30] on div "[GEOGRAPHIC_DATA]" at bounding box center [1281, 23] width 123 height 20
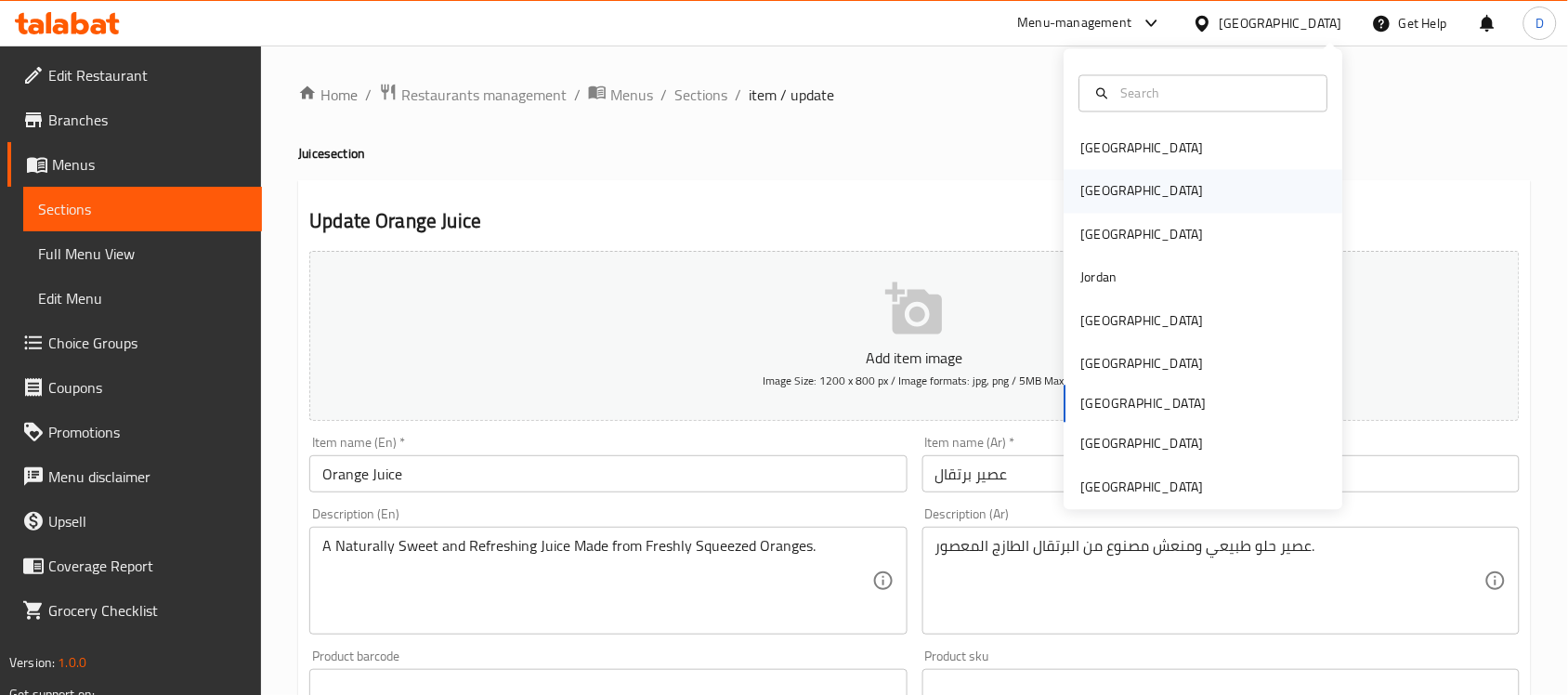
click at [1085, 192] on div "Egypt" at bounding box center [1142, 191] width 123 height 20
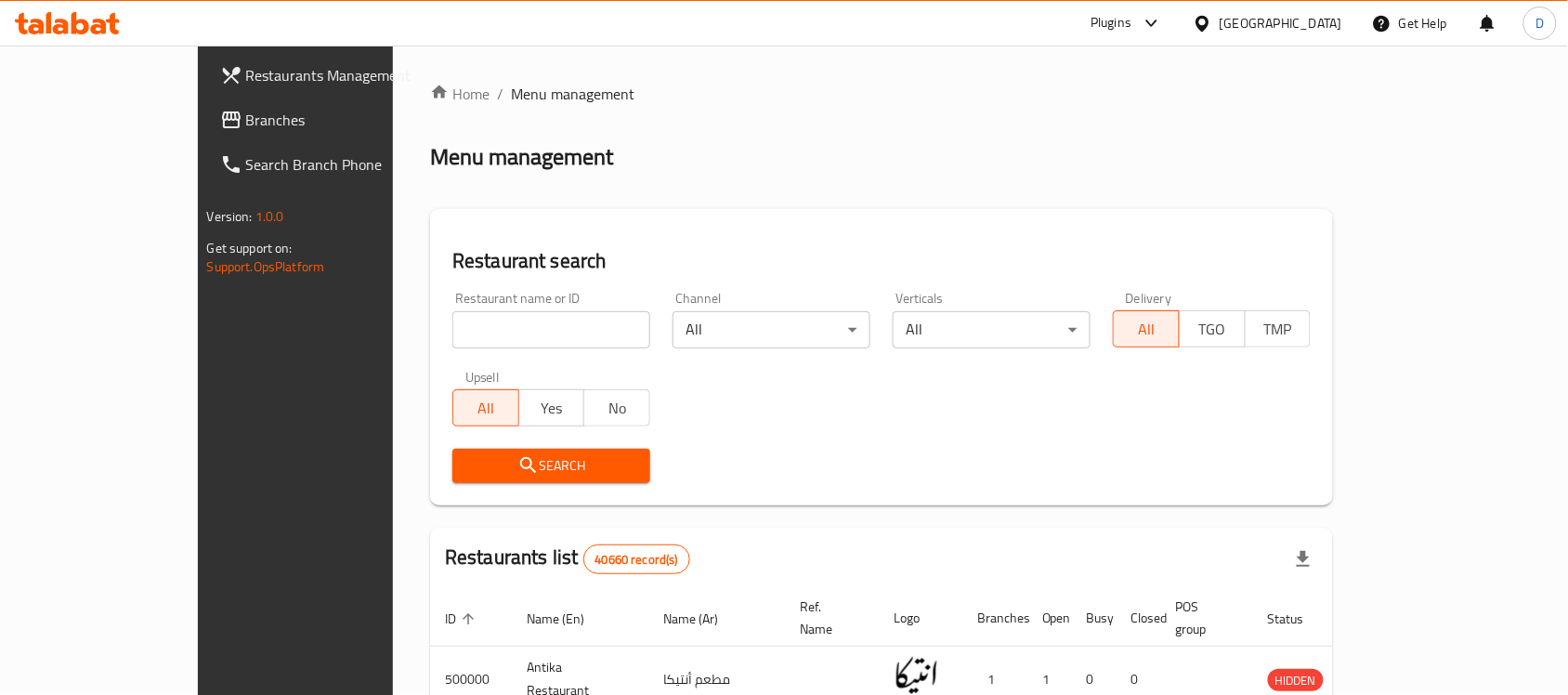
click at [205, 133] on link "Branches" at bounding box center [333, 120] width 255 height 45
